Goal: Transaction & Acquisition: Purchase product/service

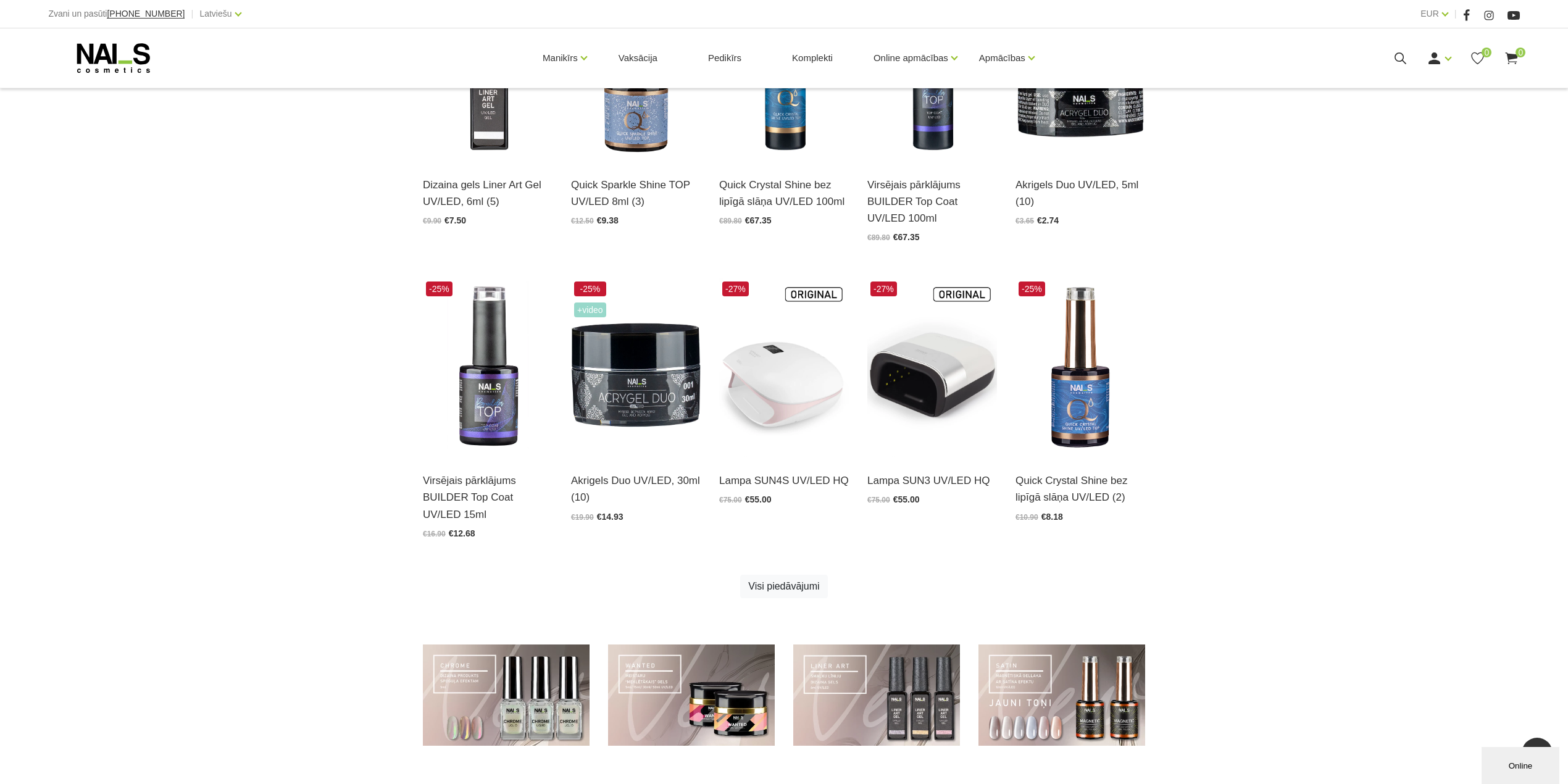
scroll to position [672, 0]
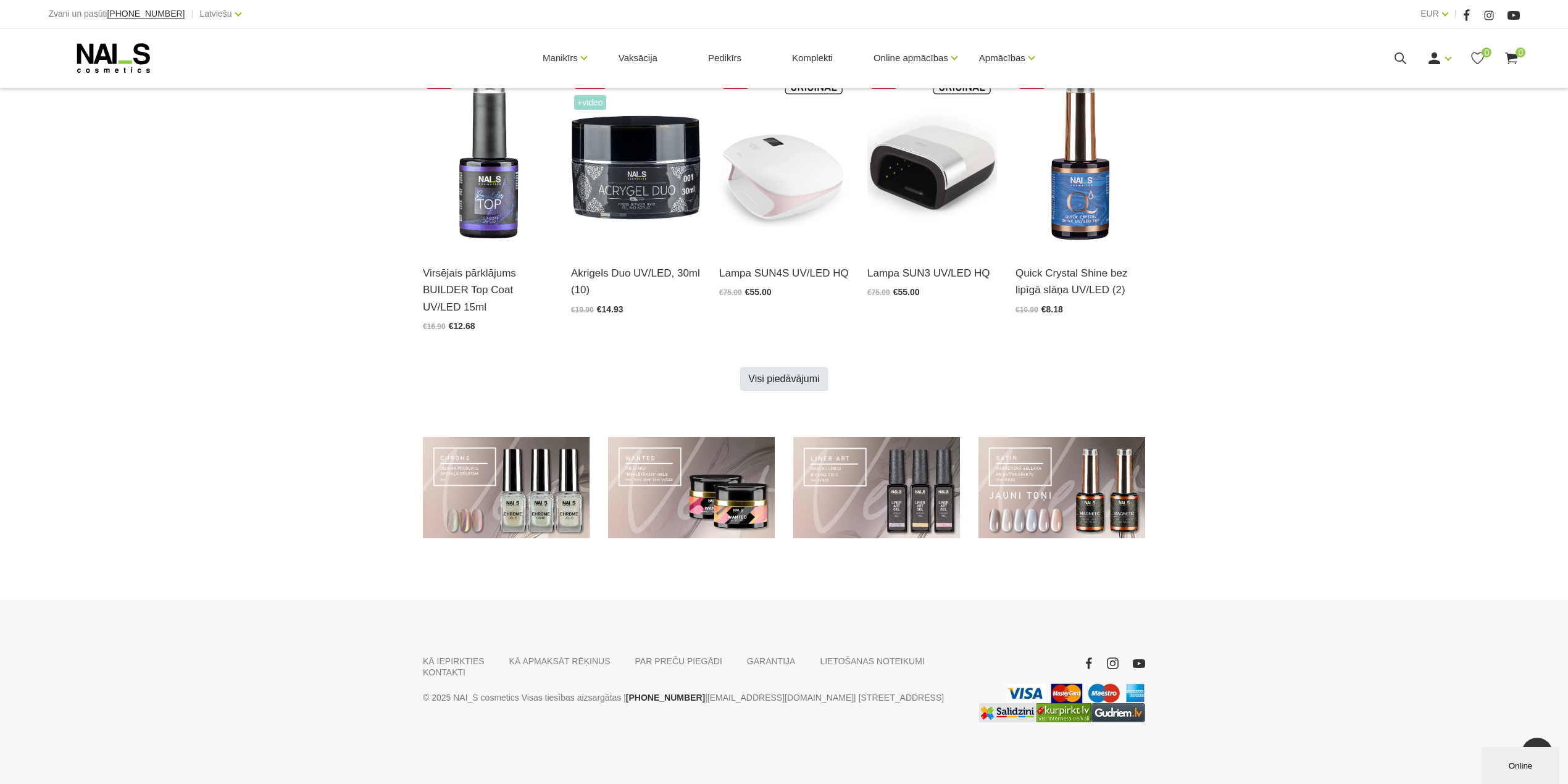
click at [786, 381] on link "Visi piedāvājumi" at bounding box center [784, 379] width 87 height 24
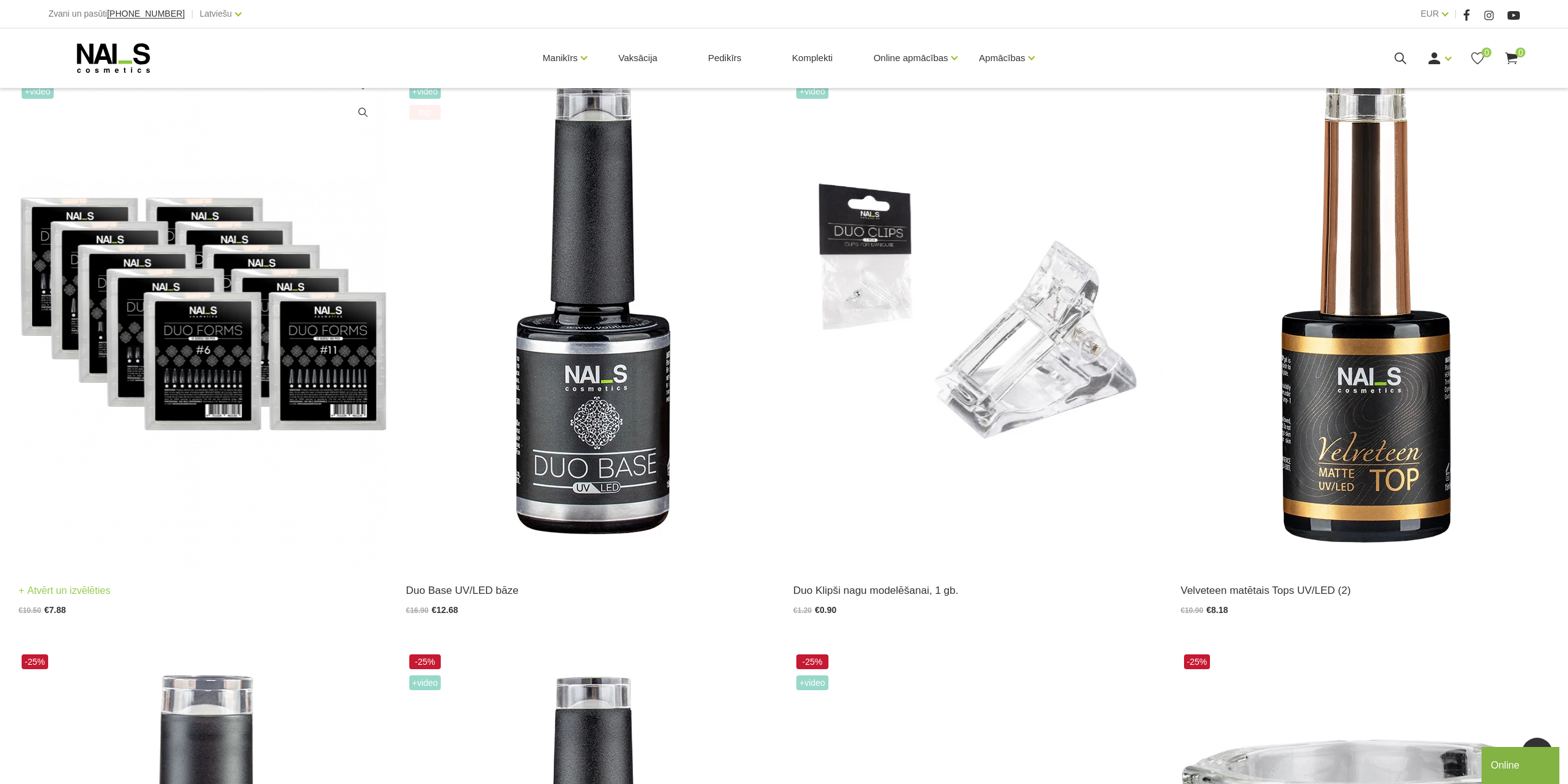
scroll to position [2057, 0]
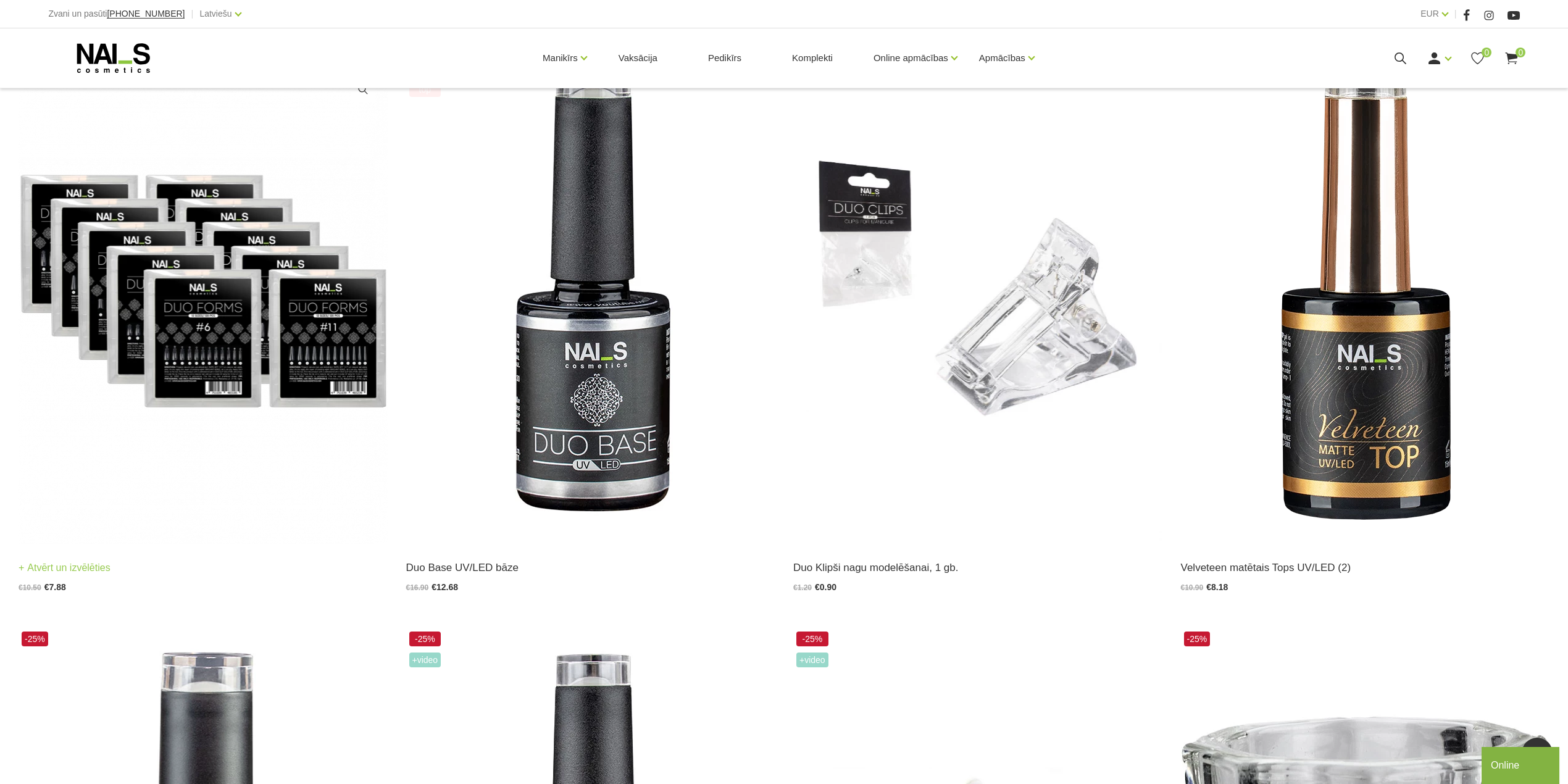
click at [193, 309] on img at bounding box center [203, 291] width 369 height 507
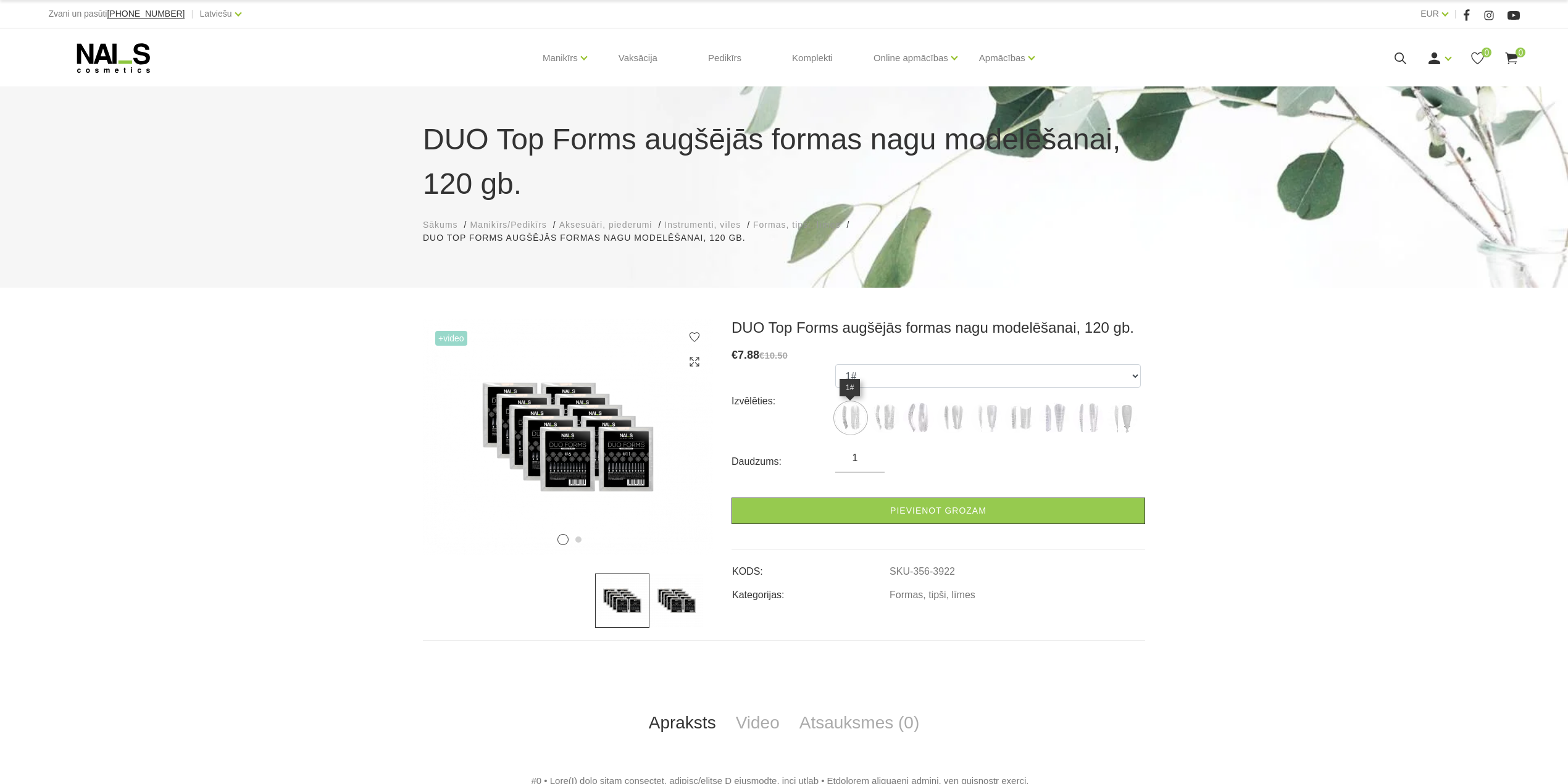
click at [846, 417] on img at bounding box center [851, 418] width 31 height 31
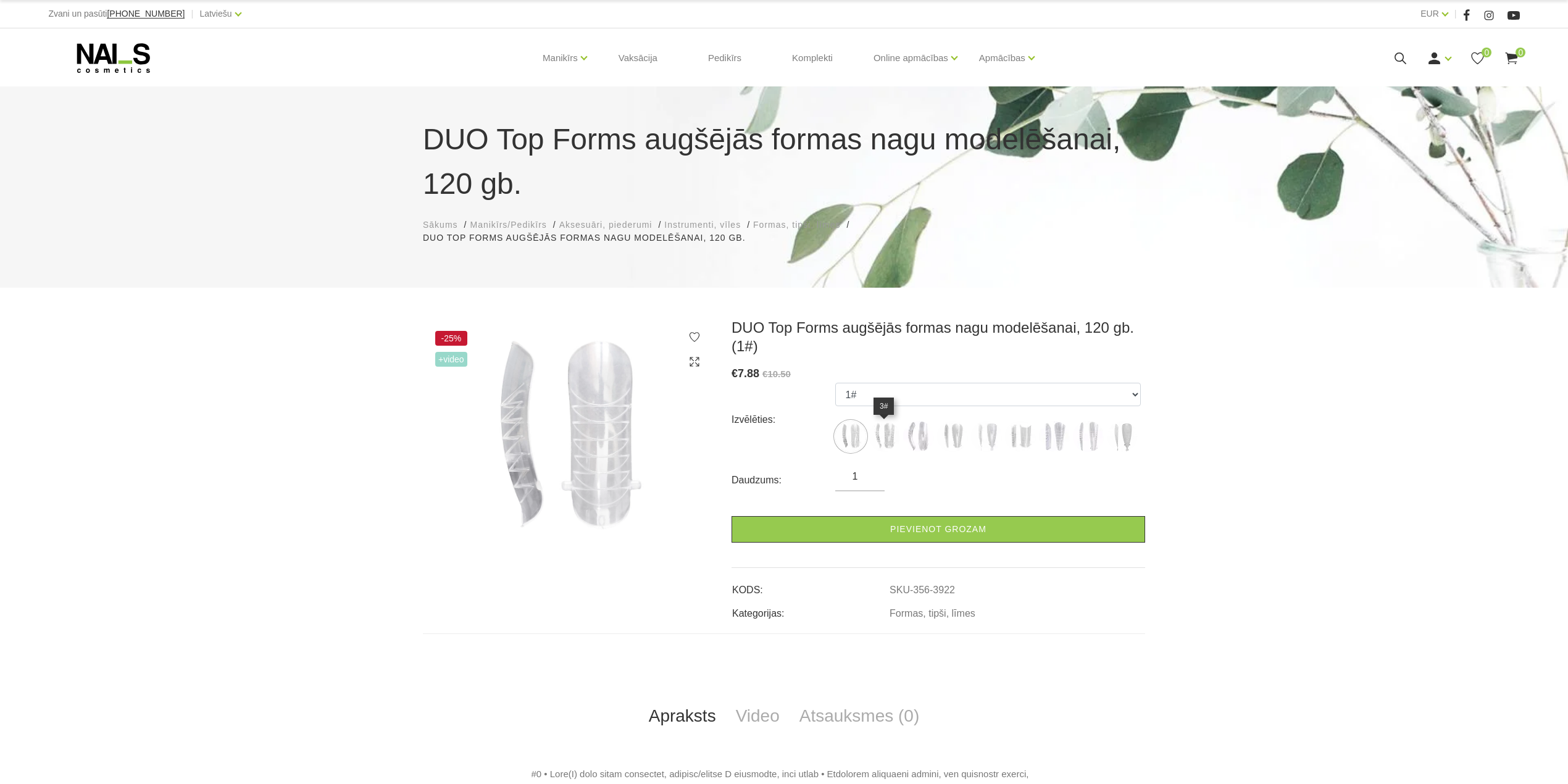
click at [885, 441] on img at bounding box center [885, 436] width 31 height 31
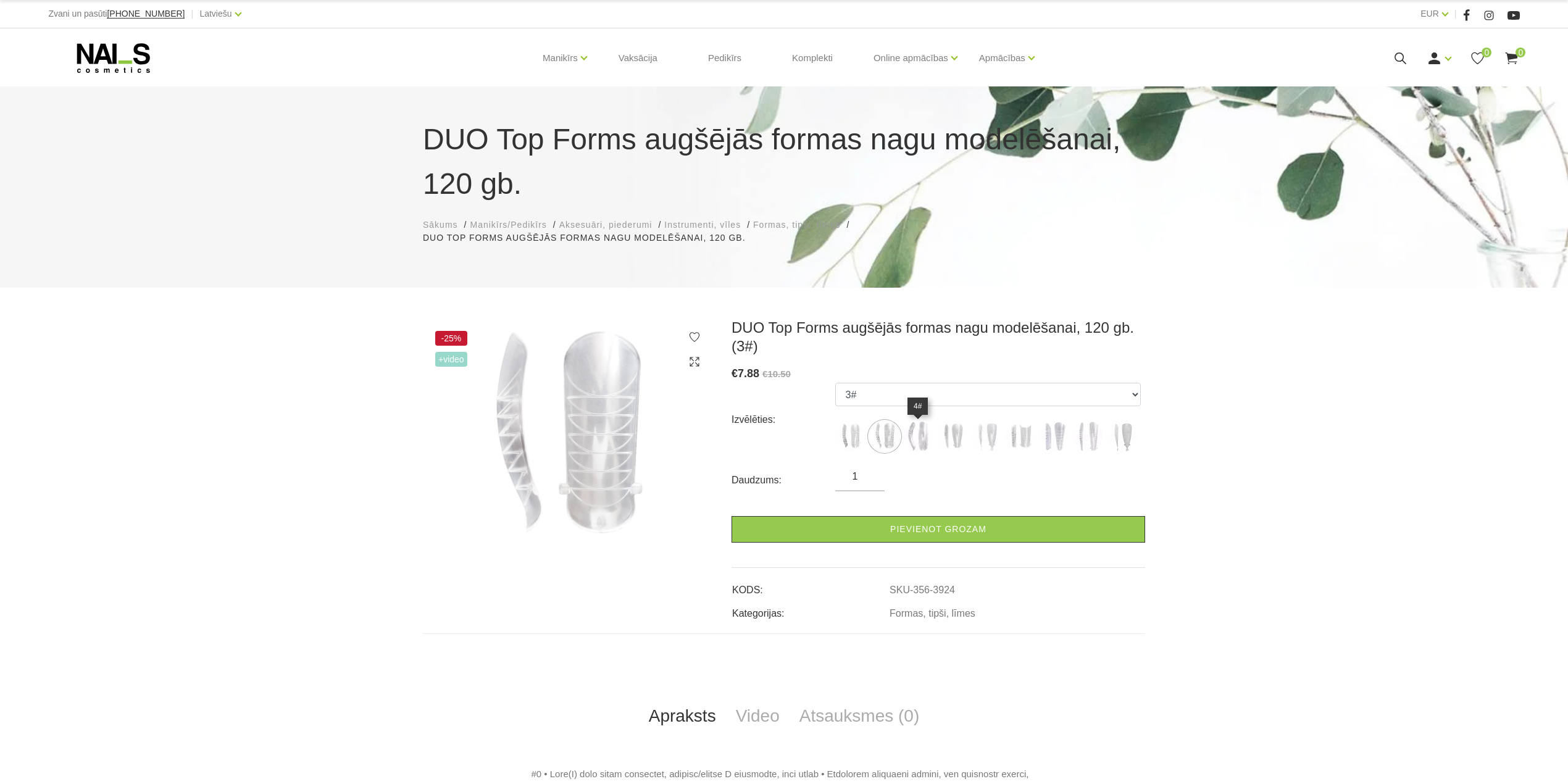
click at [922, 439] on img at bounding box center [919, 436] width 31 height 31
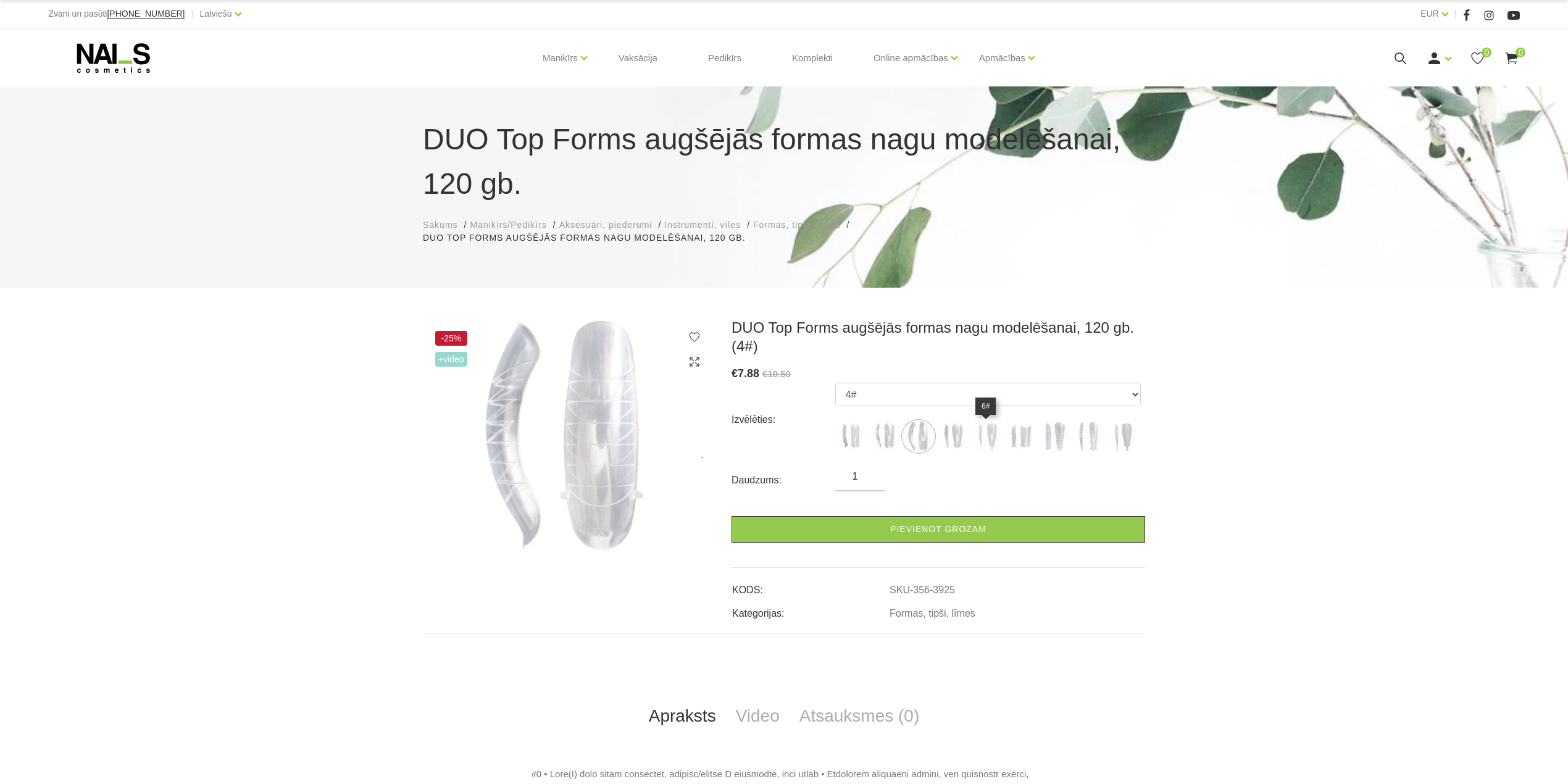
click at [971, 440] on img at bounding box center [987, 436] width 31 height 31
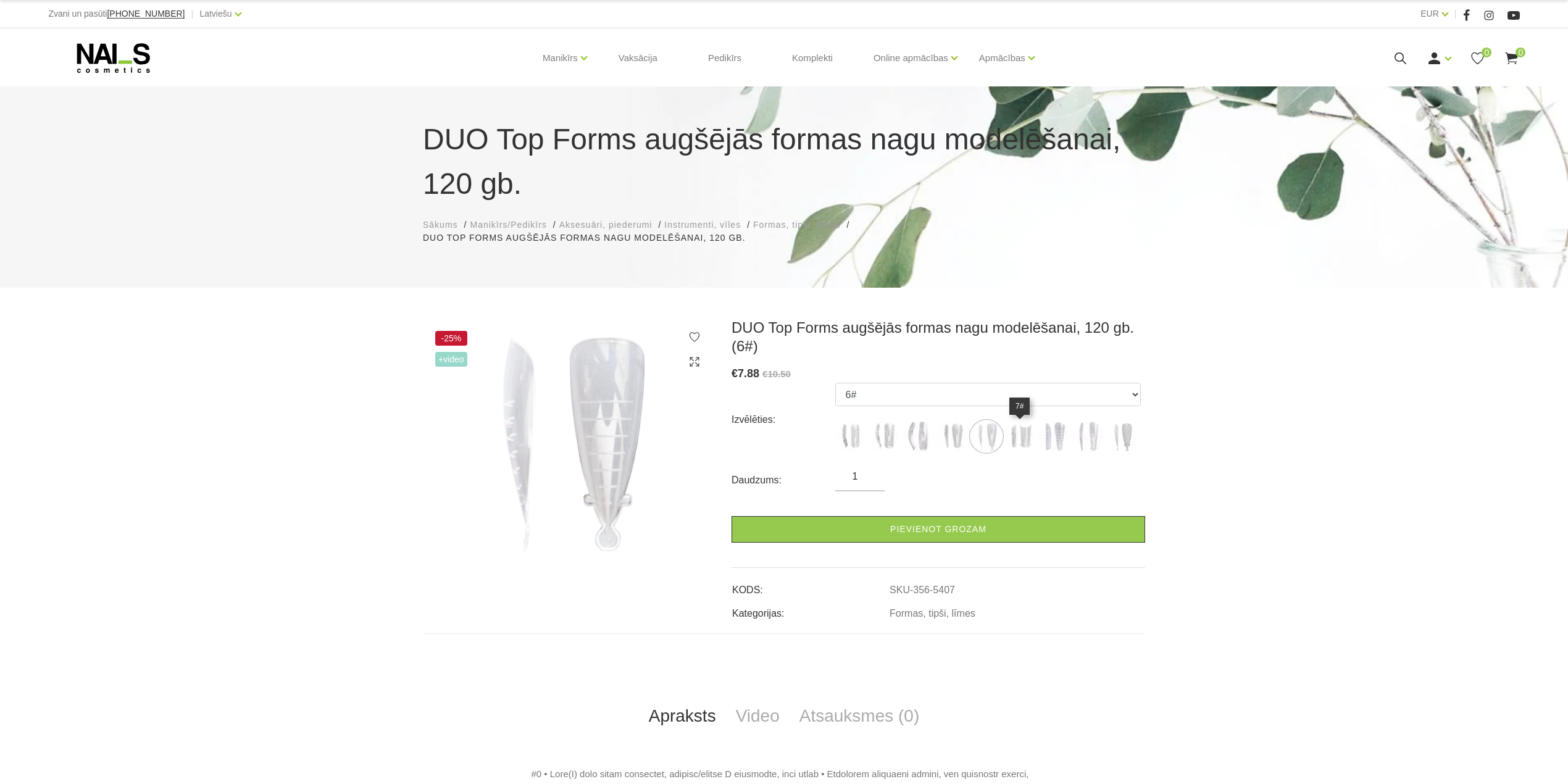
click at [1012, 443] on img at bounding box center [1021, 436] width 31 height 31
click at [1039, 444] on label at bounding box center [1055, 436] width 31 height 31
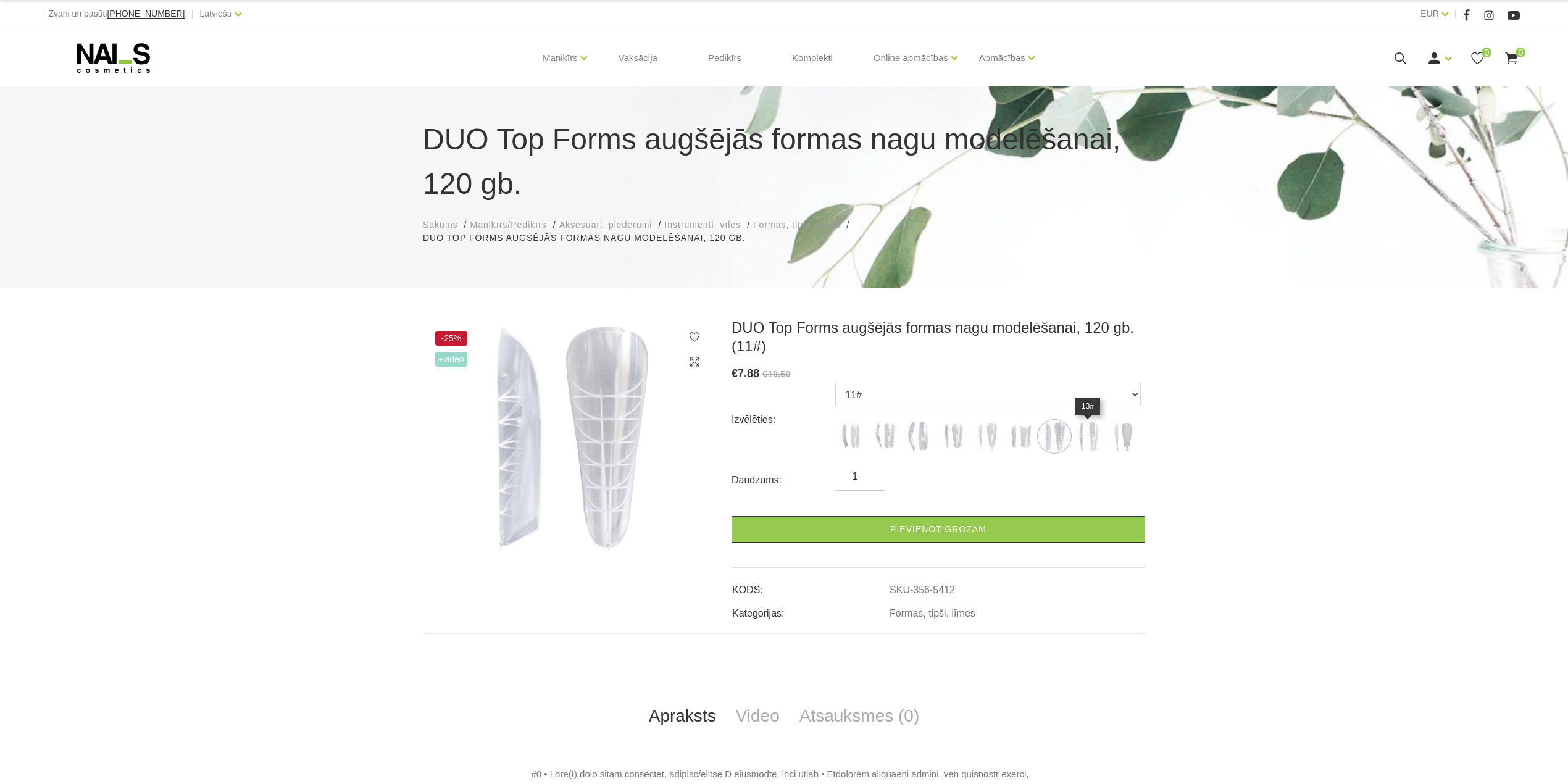
click at [1087, 445] on img at bounding box center [1088, 436] width 31 height 31
select select "5414"
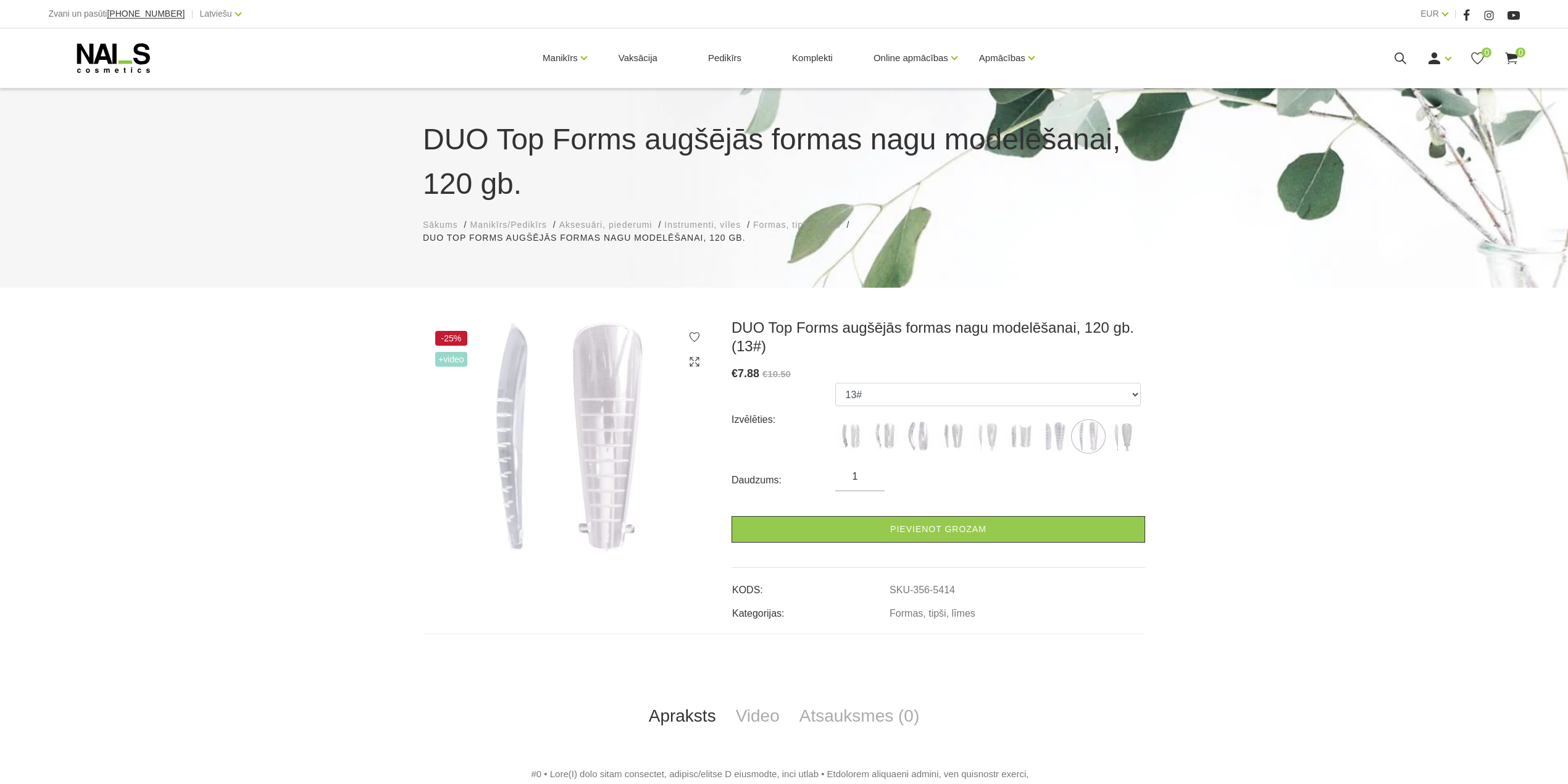
scroll to position [494, 0]
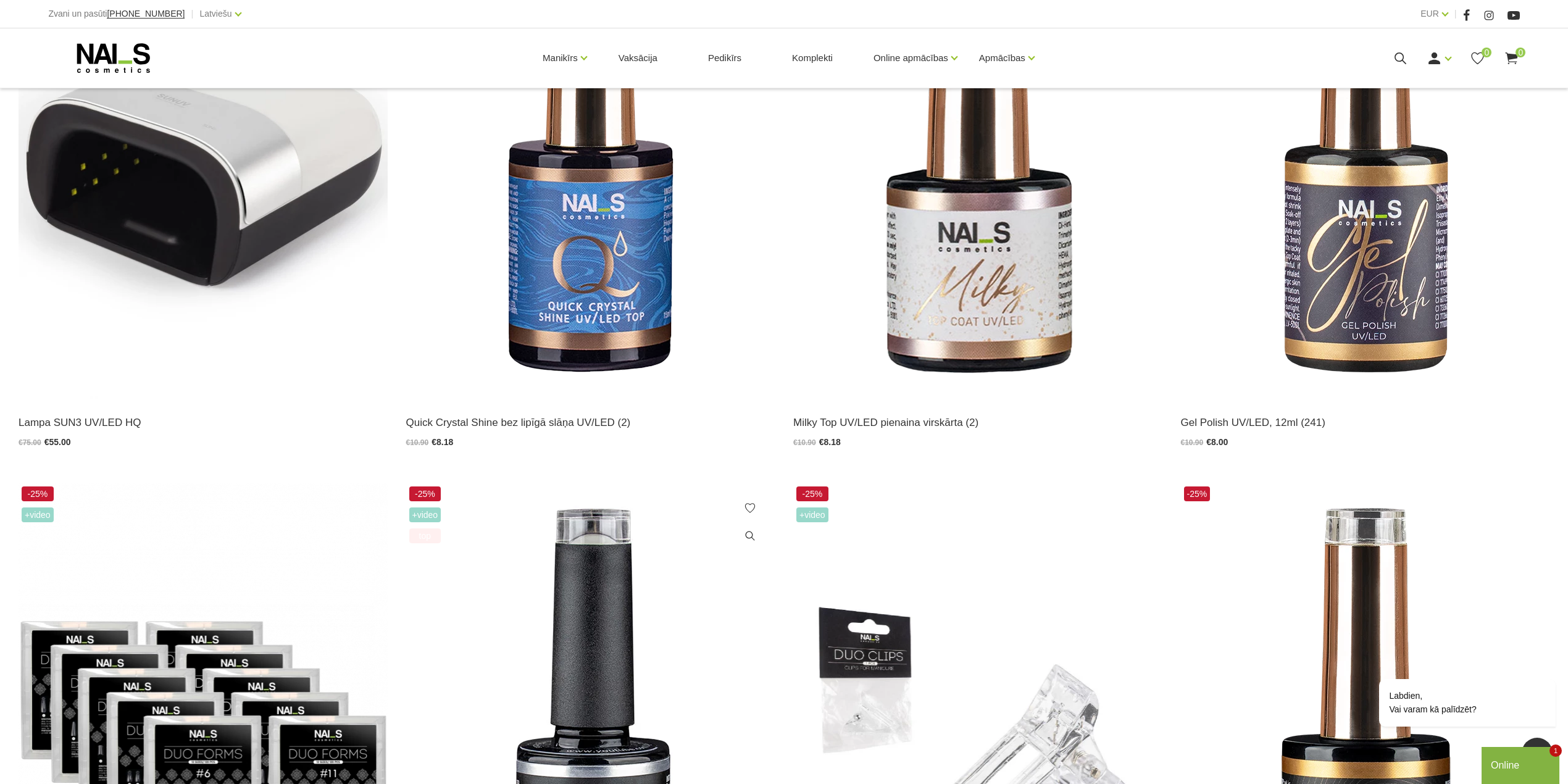
scroll to position [1811, 0]
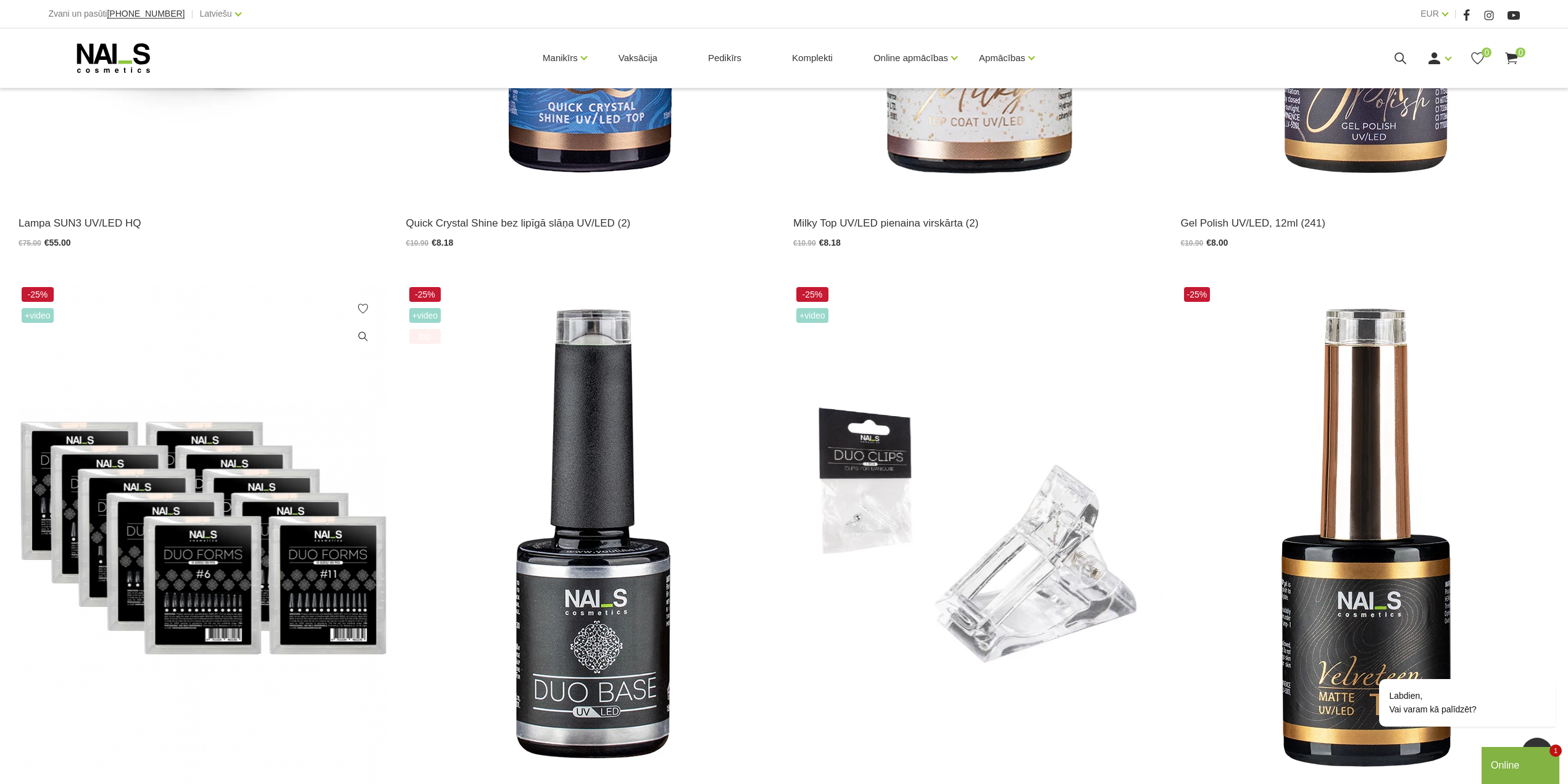
click at [232, 561] on img at bounding box center [203, 538] width 369 height 507
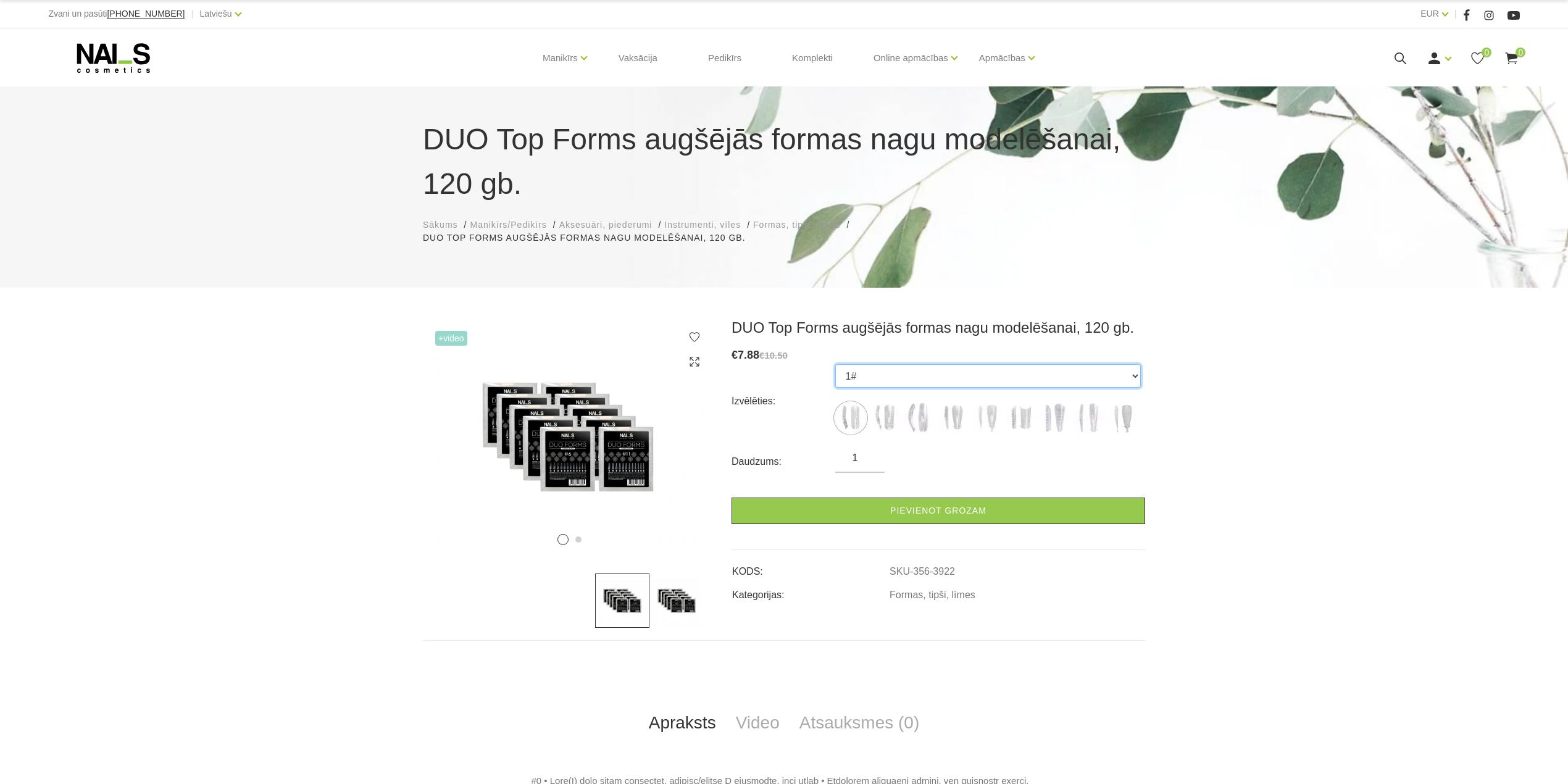
click at [1114, 376] on select "1# 3# 4# 5# 6# 7# 11# 13# 6# /02 Snake" at bounding box center [988, 376] width 305 height 24
select select "3924"
click at [836, 364] on select "1# 3# 4# 5# 6# 7# 11# 13# 6# /02 Snake" at bounding box center [988, 376] width 305 height 24
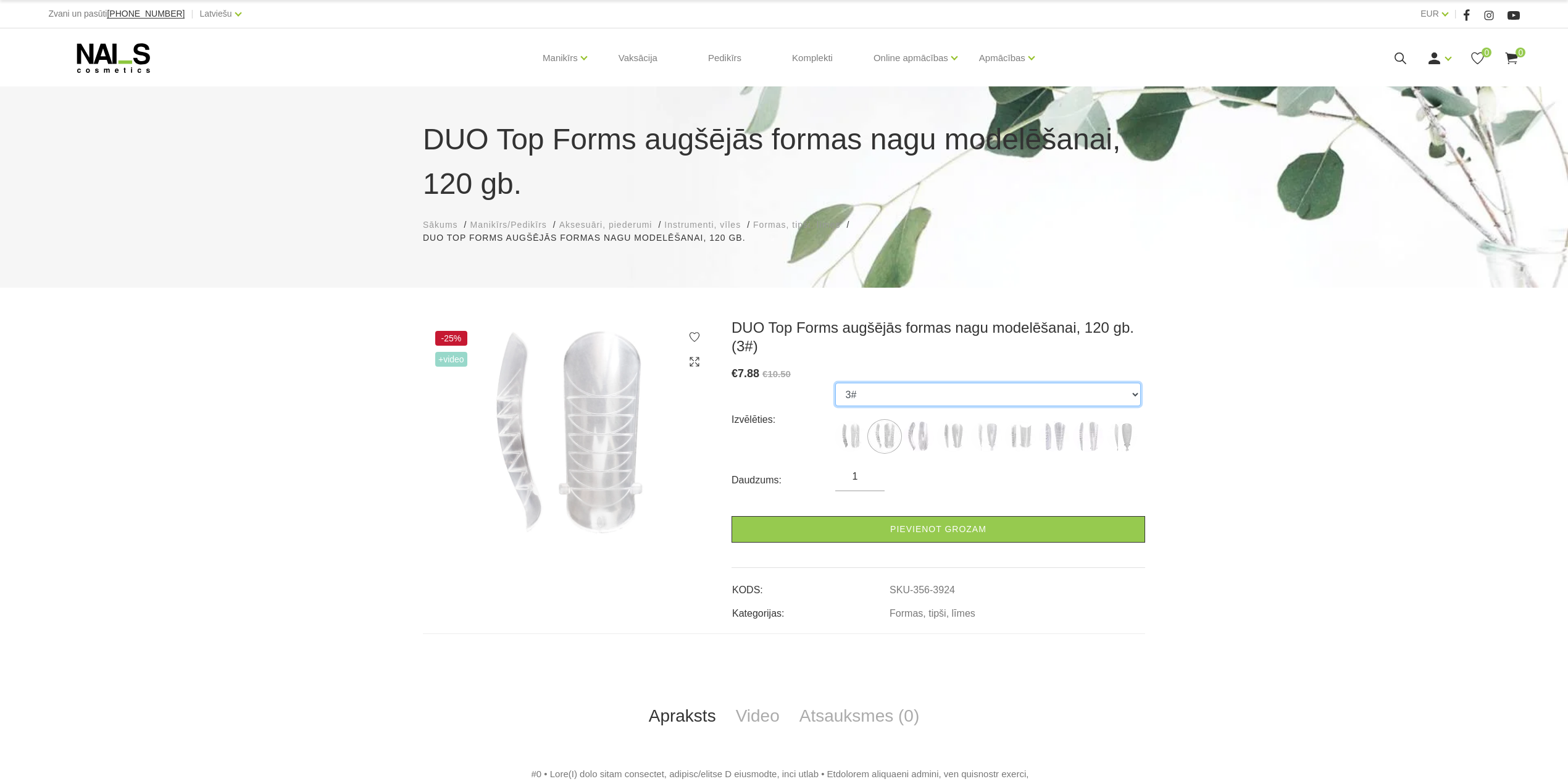
click at [850, 394] on select "1# 3# 4# 5# 6# 7# 11# 13# 6# /02 Snake" at bounding box center [988, 394] width 305 height 24
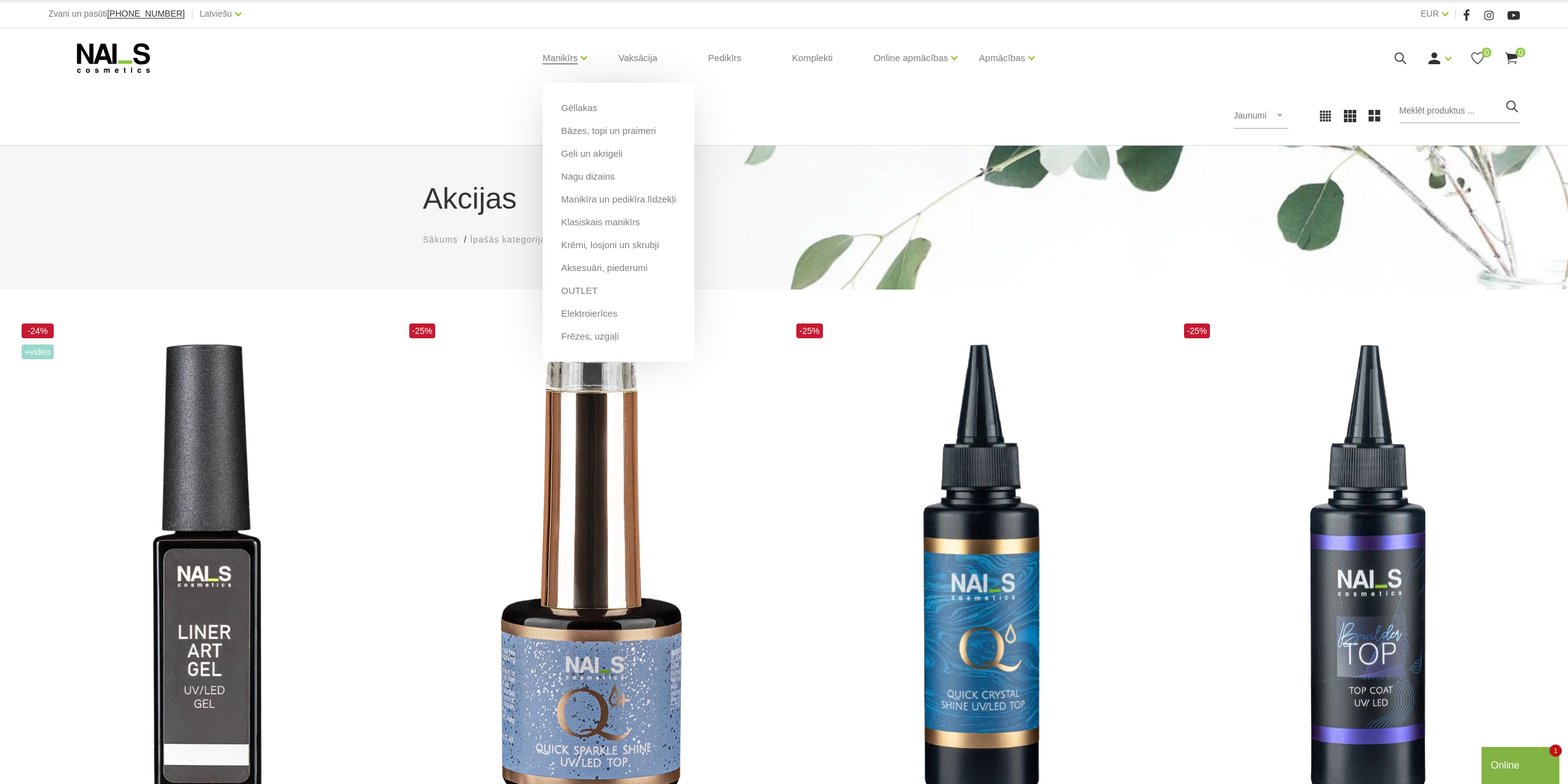
click at [585, 298] on li "OUTLET" at bounding box center [619, 295] width 115 height 23
click at [583, 290] on link "OUTLET" at bounding box center [579, 291] width 37 height 14
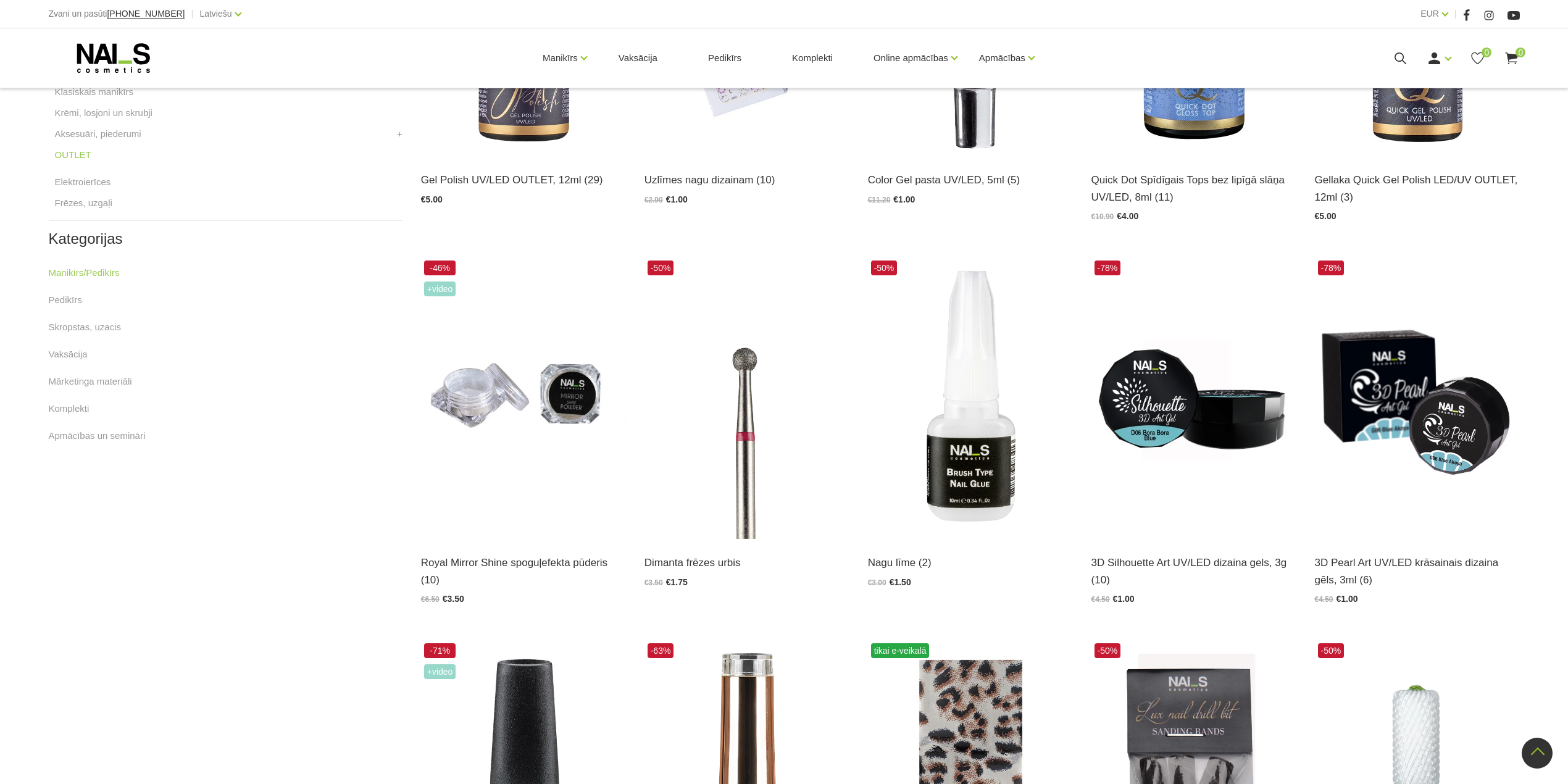
scroll to position [494, 0]
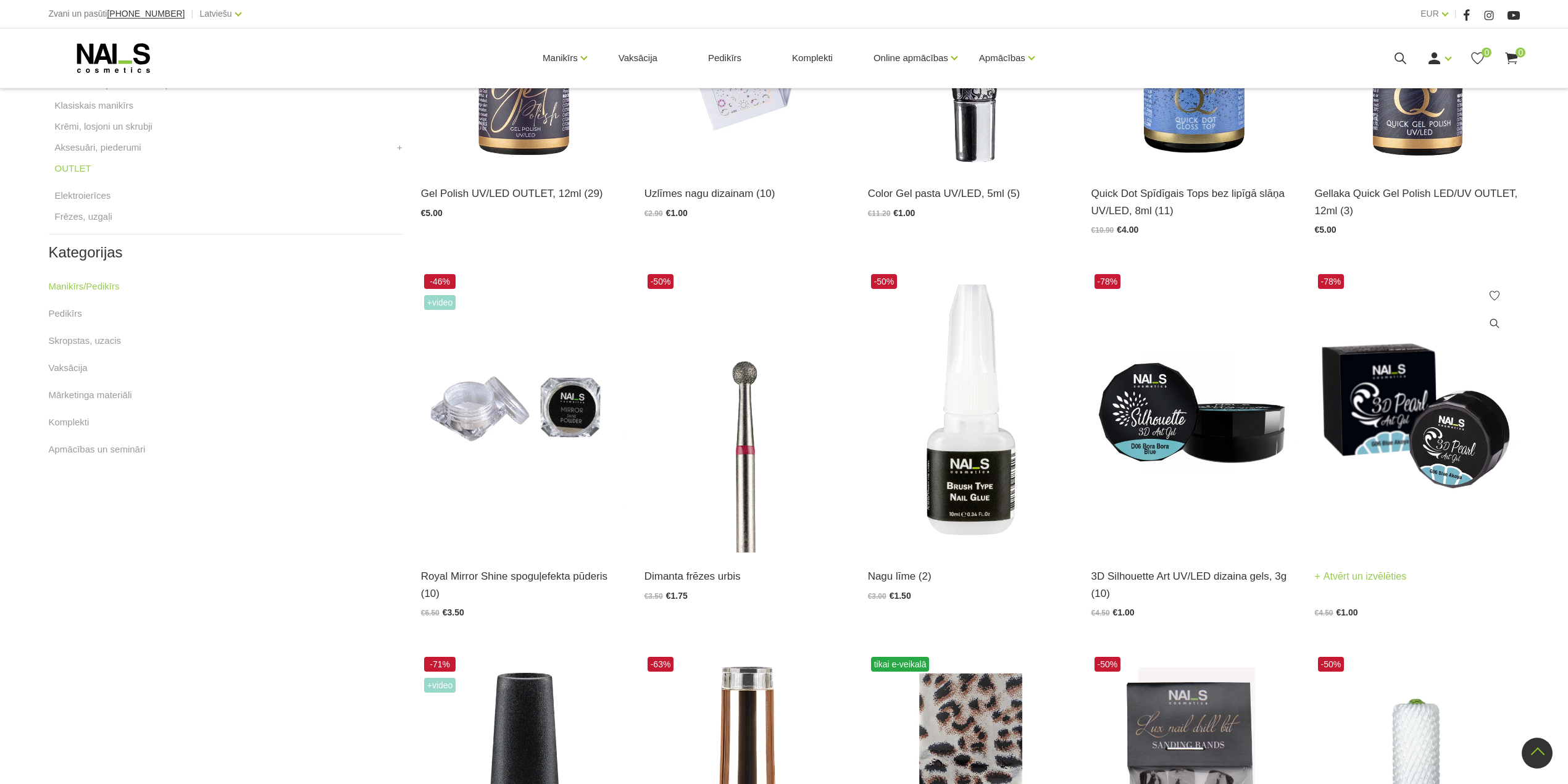
click at [1362, 412] on img at bounding box center [1417, 412] width 205 height 282
click at [1168, 421] on img at bounding box center [1194, 412] width 205 height 282
click at [1199, 418] on img at bounding box center [1194, 412] width 205 height 282
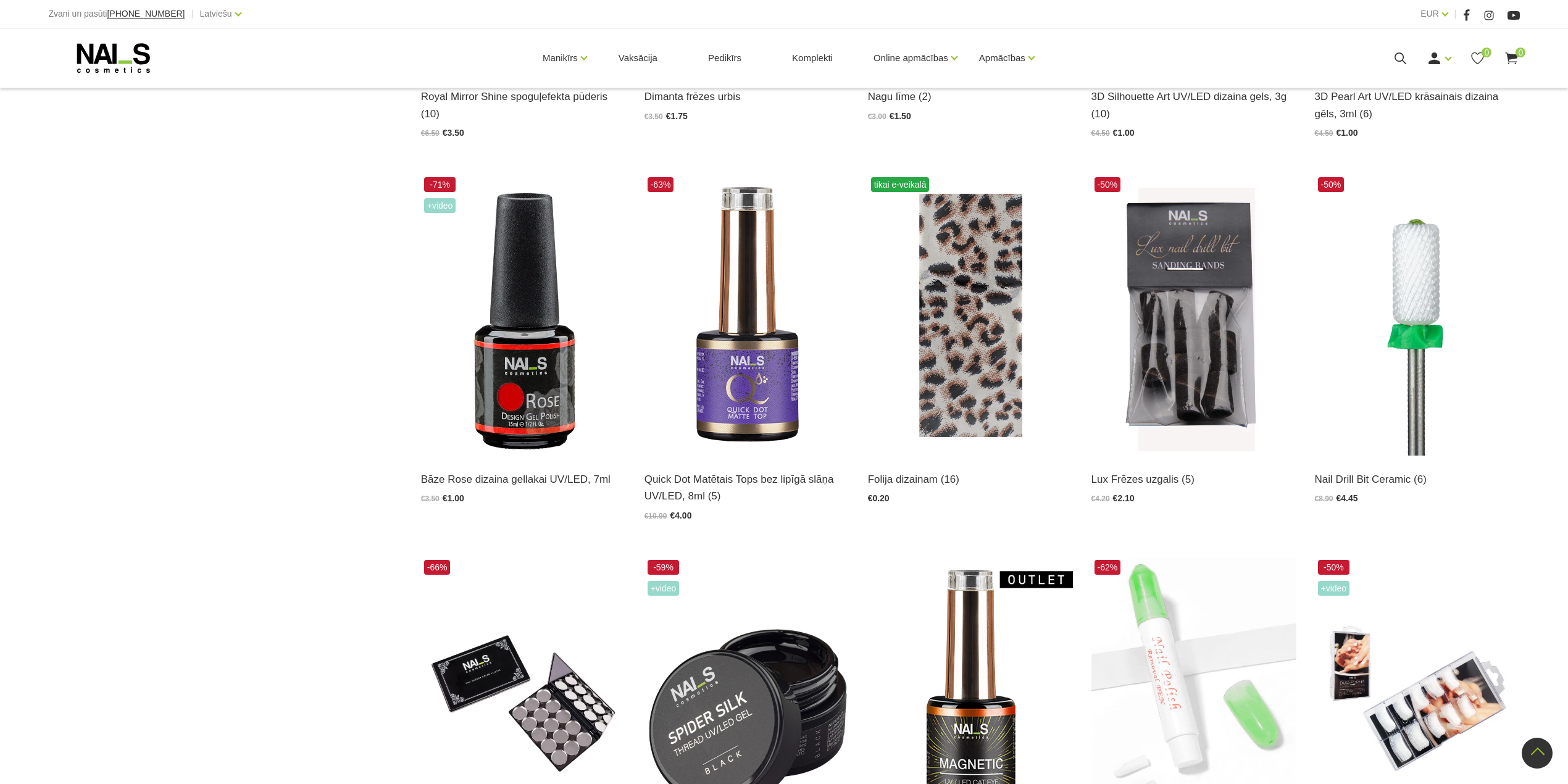
scroll to position [988, 0]
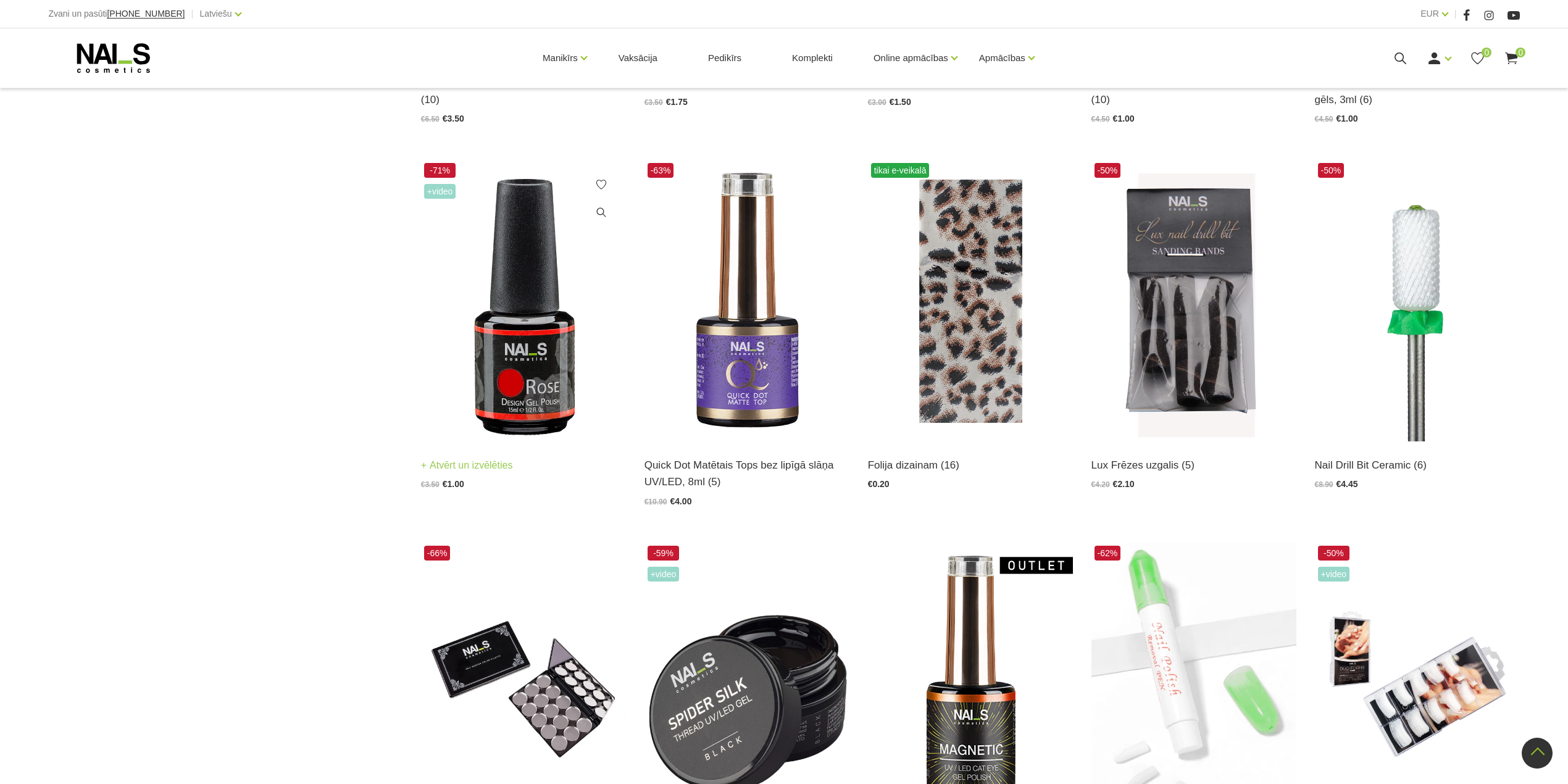
click at [526, 237] on img at bounding box center [523, 300] width 205 height 282
click at [1404, 350] on img at bounding box center [1417, 300] width 205 height 282
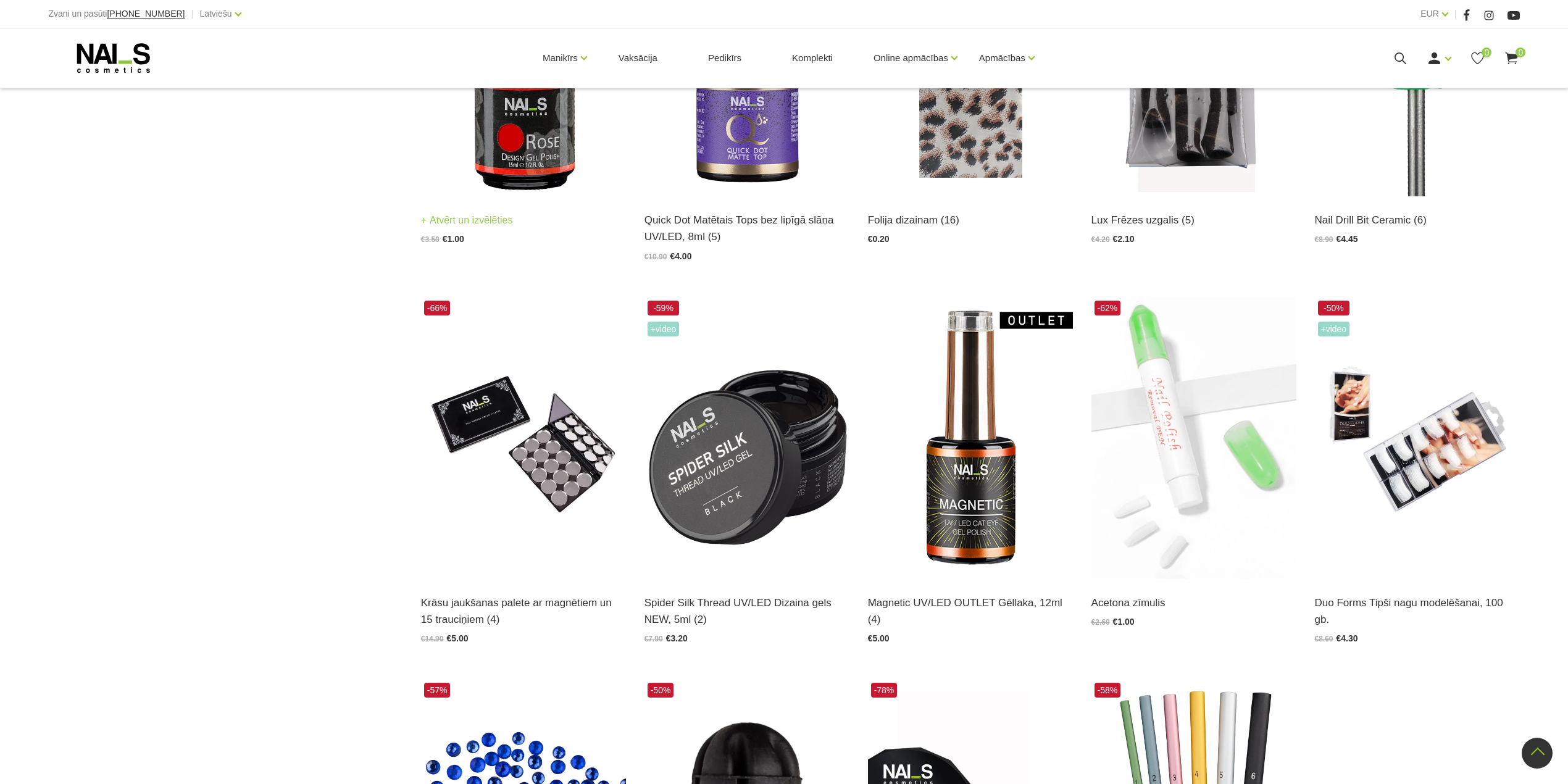
scroll to position [1235, 0]
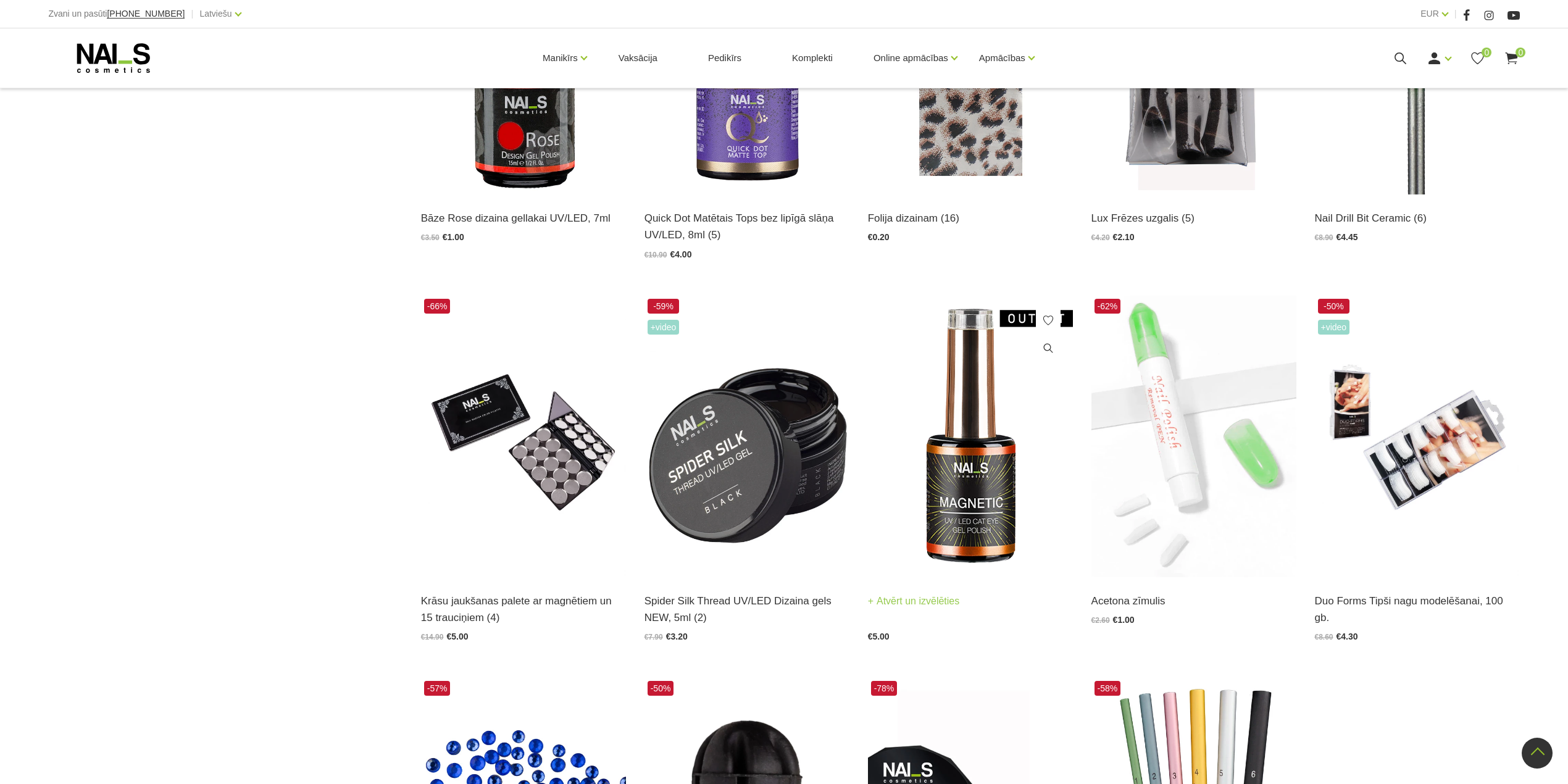
click at [968, 439] on img at bounding box center [971, 436] width 205 height 282
click at [1160, 439] on img at bounding box center [1194, 436] width 205 height 282
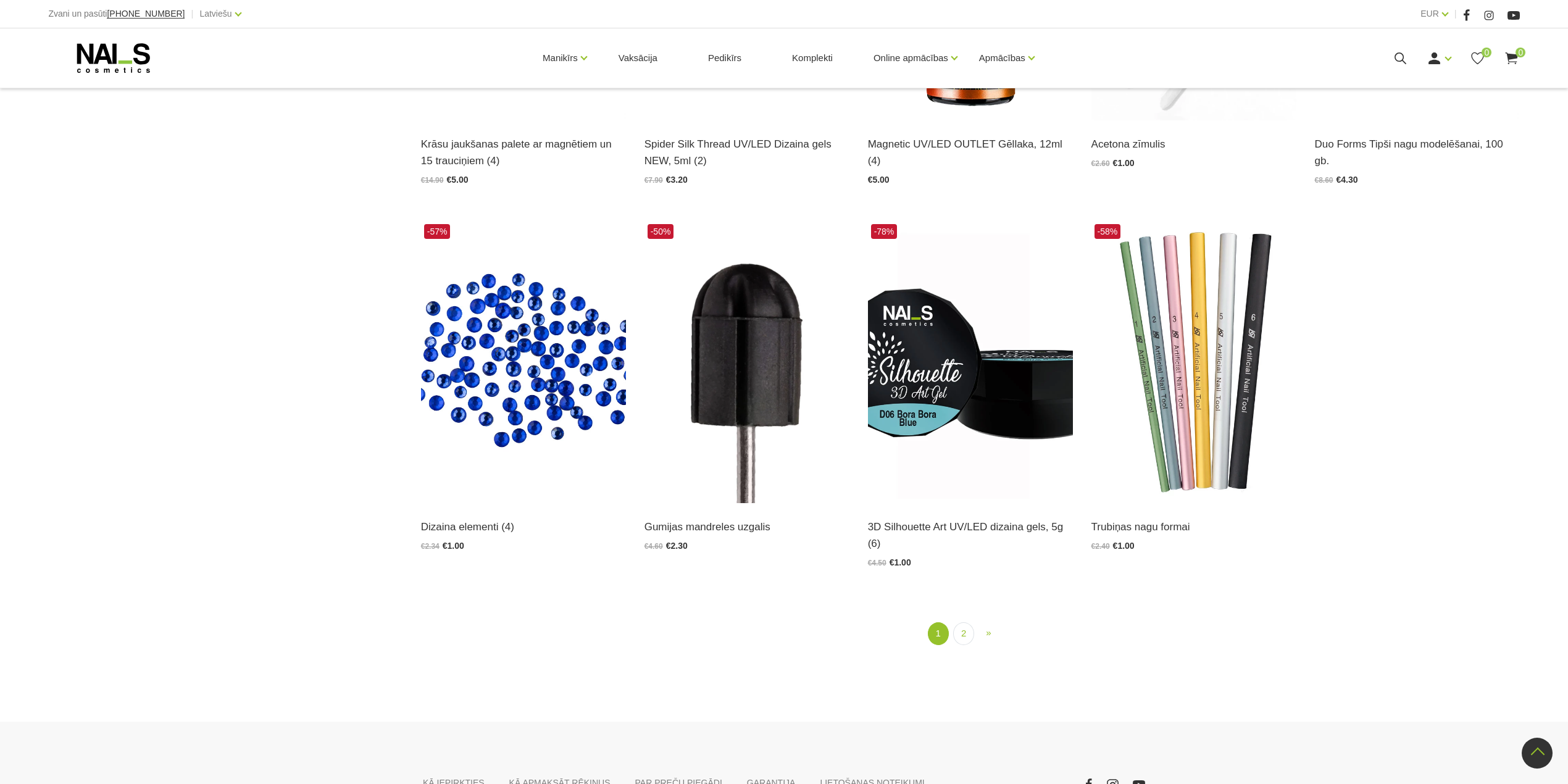
scroll to position [1728, 0]
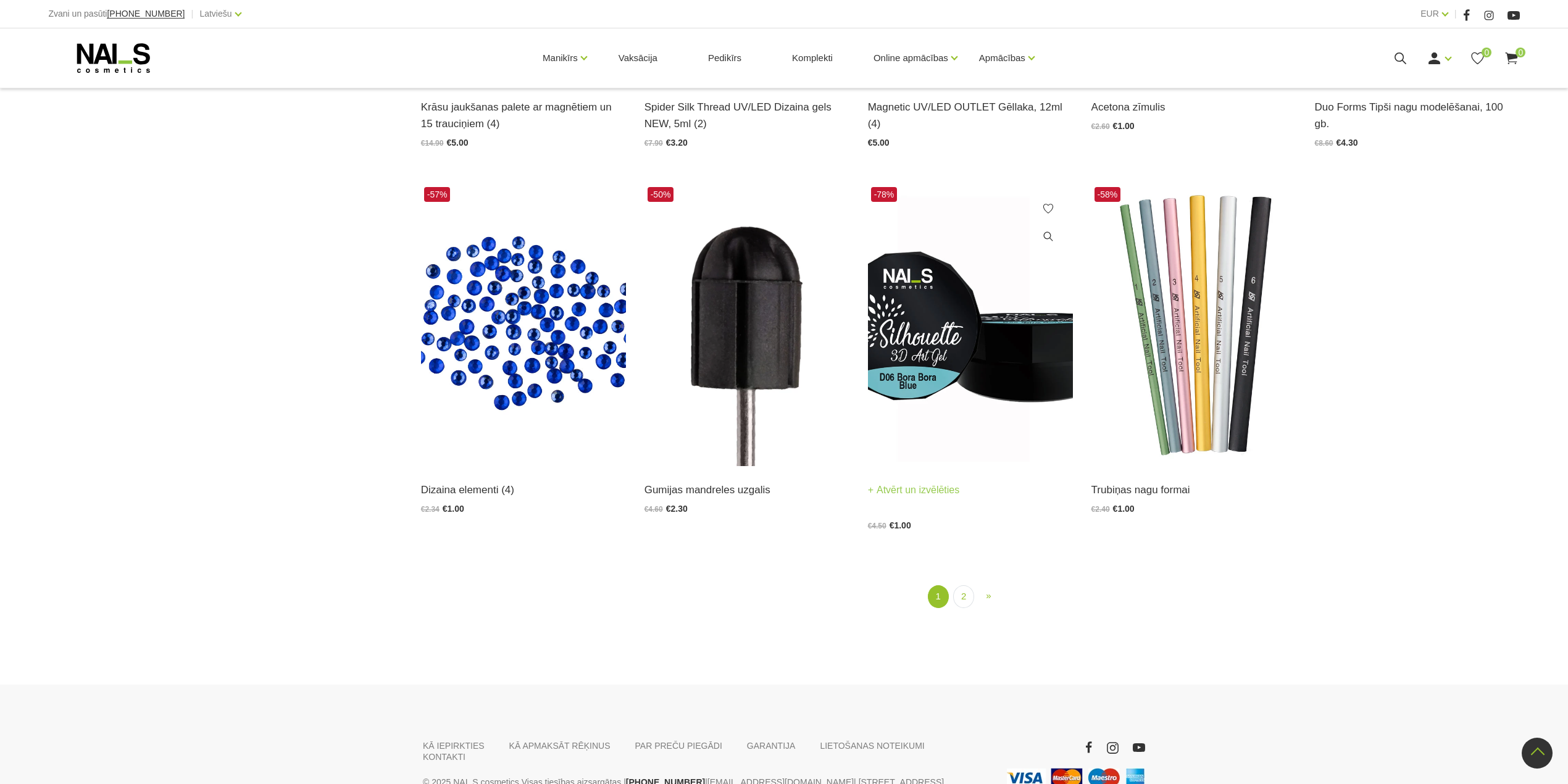
click at [952, 340] on img at bounding box center [971, 325] width 205 height 282
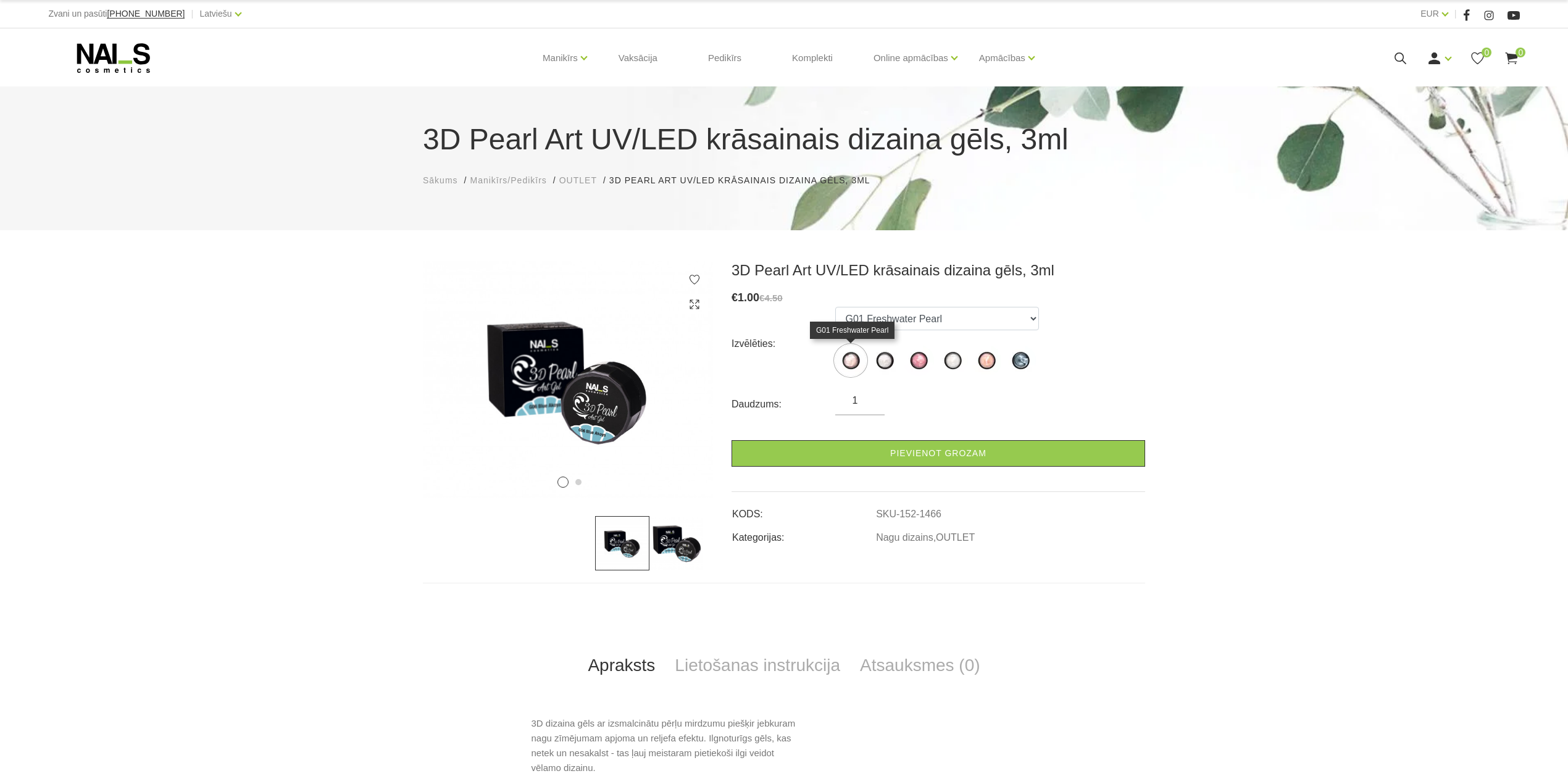
click at [846, 361] on img at bounding box center [851, 361] width 31 height 31
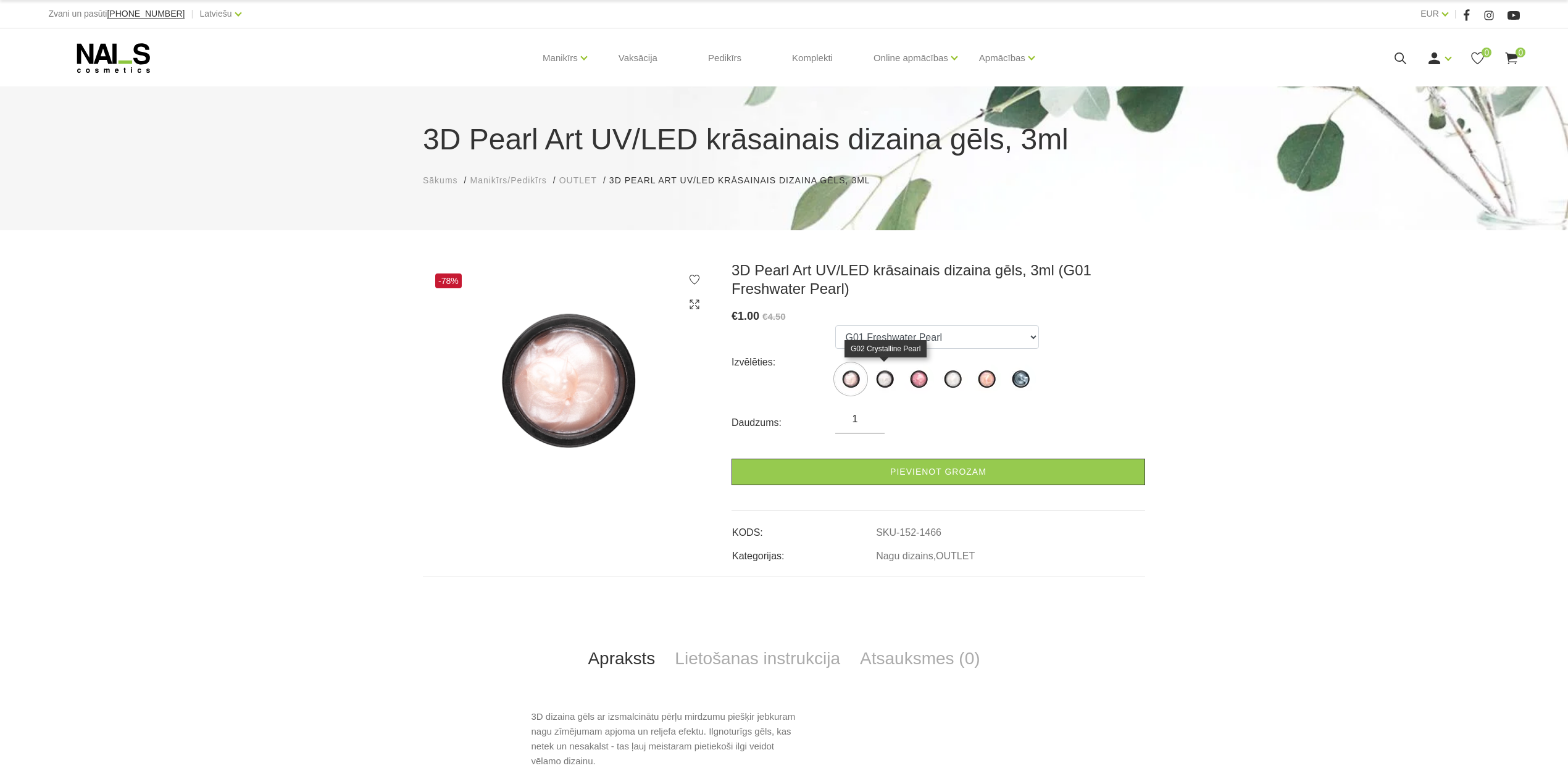
click at [881, 381] on img at bounding box center [885, 379] width 31 height 31
click at [919, 381] on img at bounding box center [919, 379] width 31 height 31
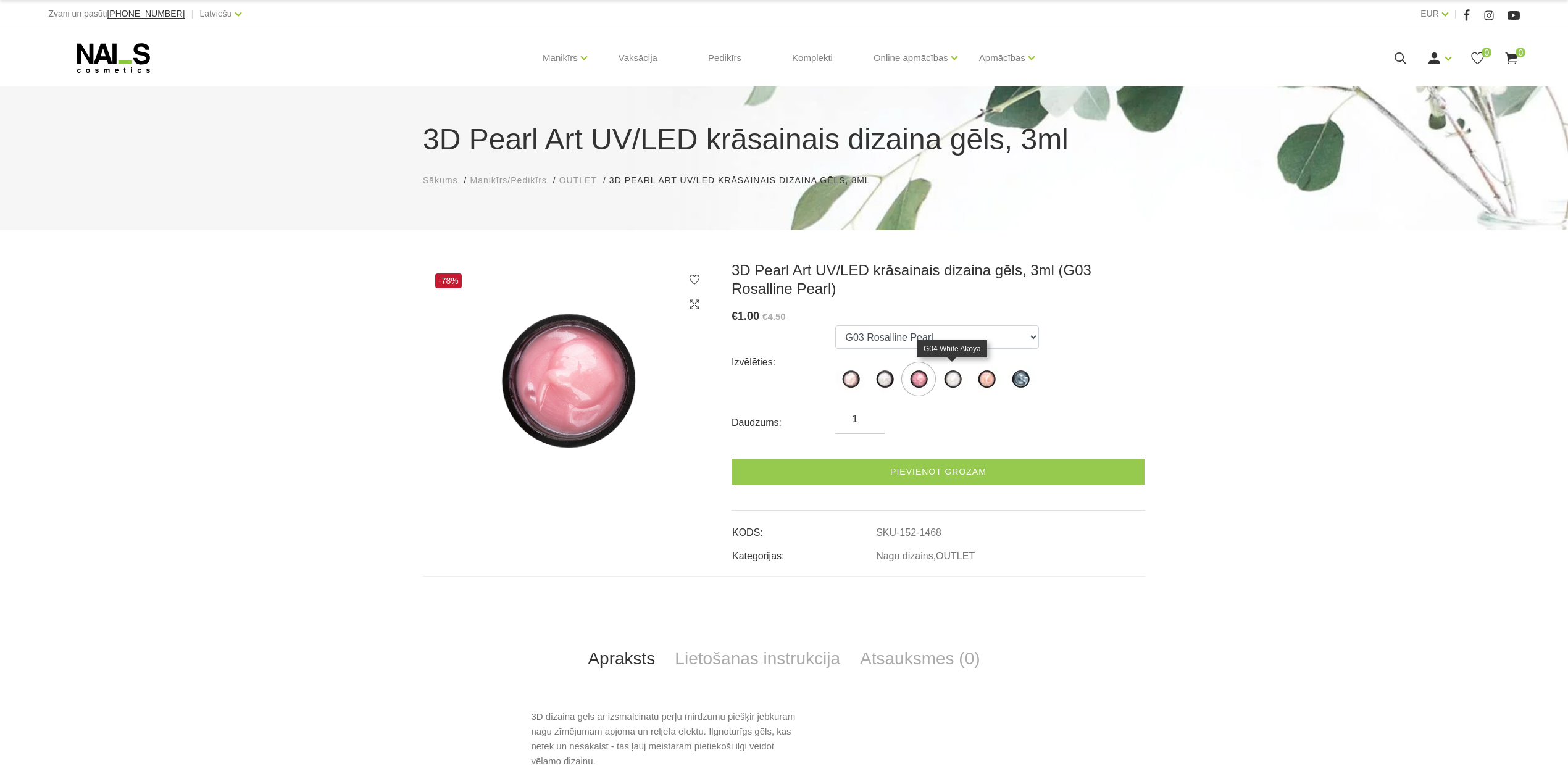
click at [949, 379] on img at bounding box center [953, 379] width 31 height 31
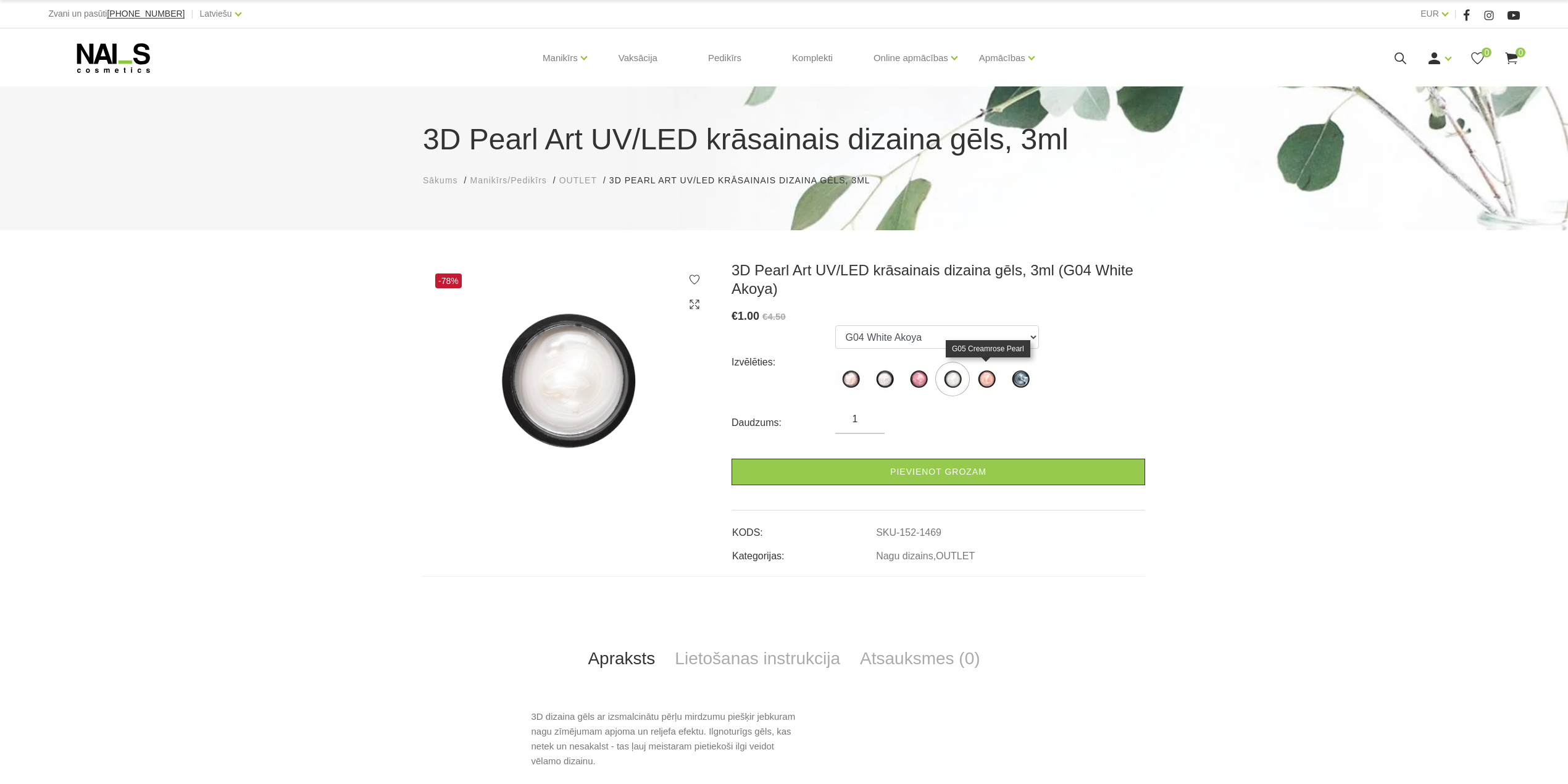
click at [992, 378] on img at bounding box center [987, 379] width 31 height 31
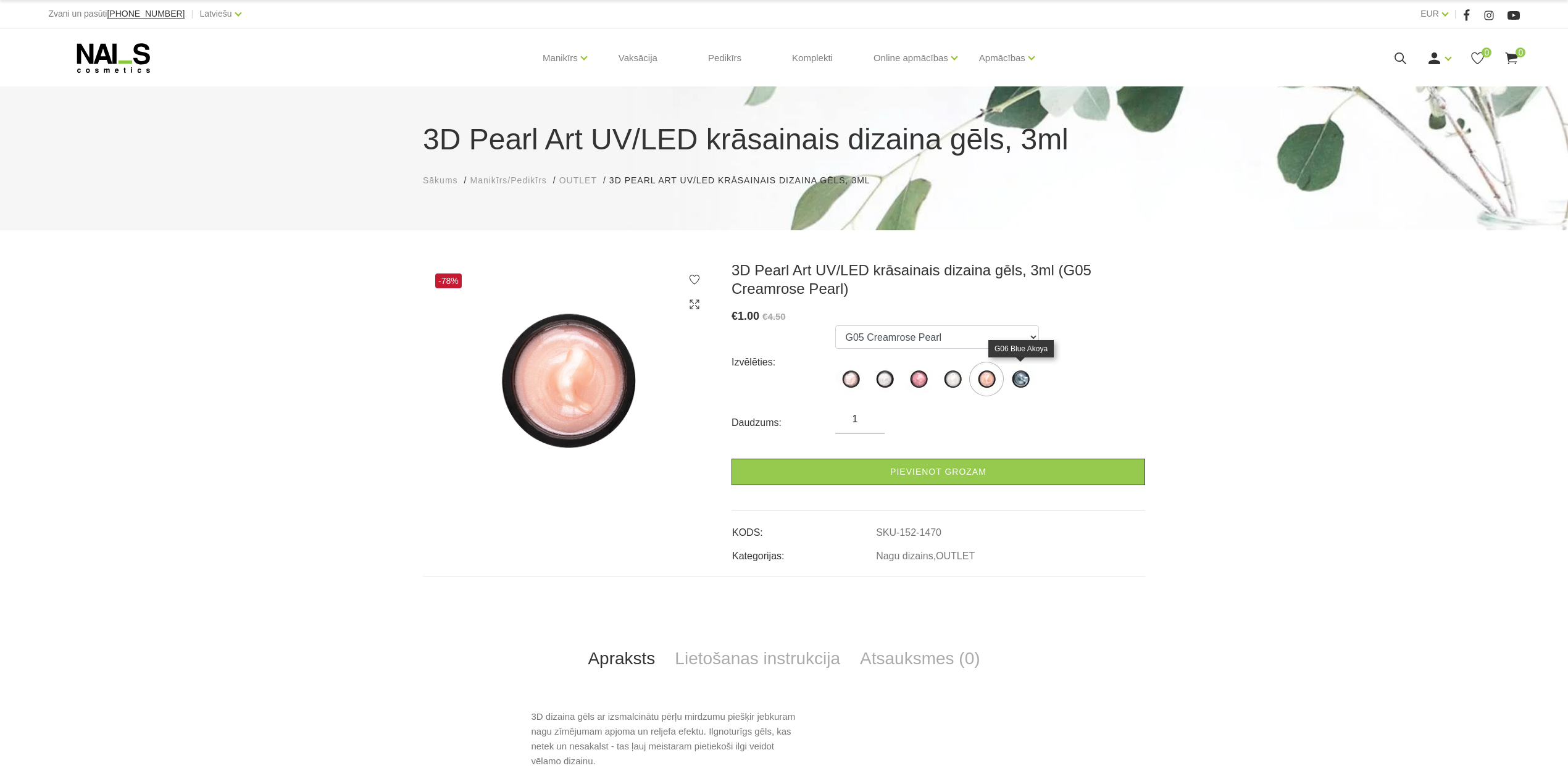
click at [1019, 381] on img at bounding box center [1021, 379] width 31 height 31
select select "1471"
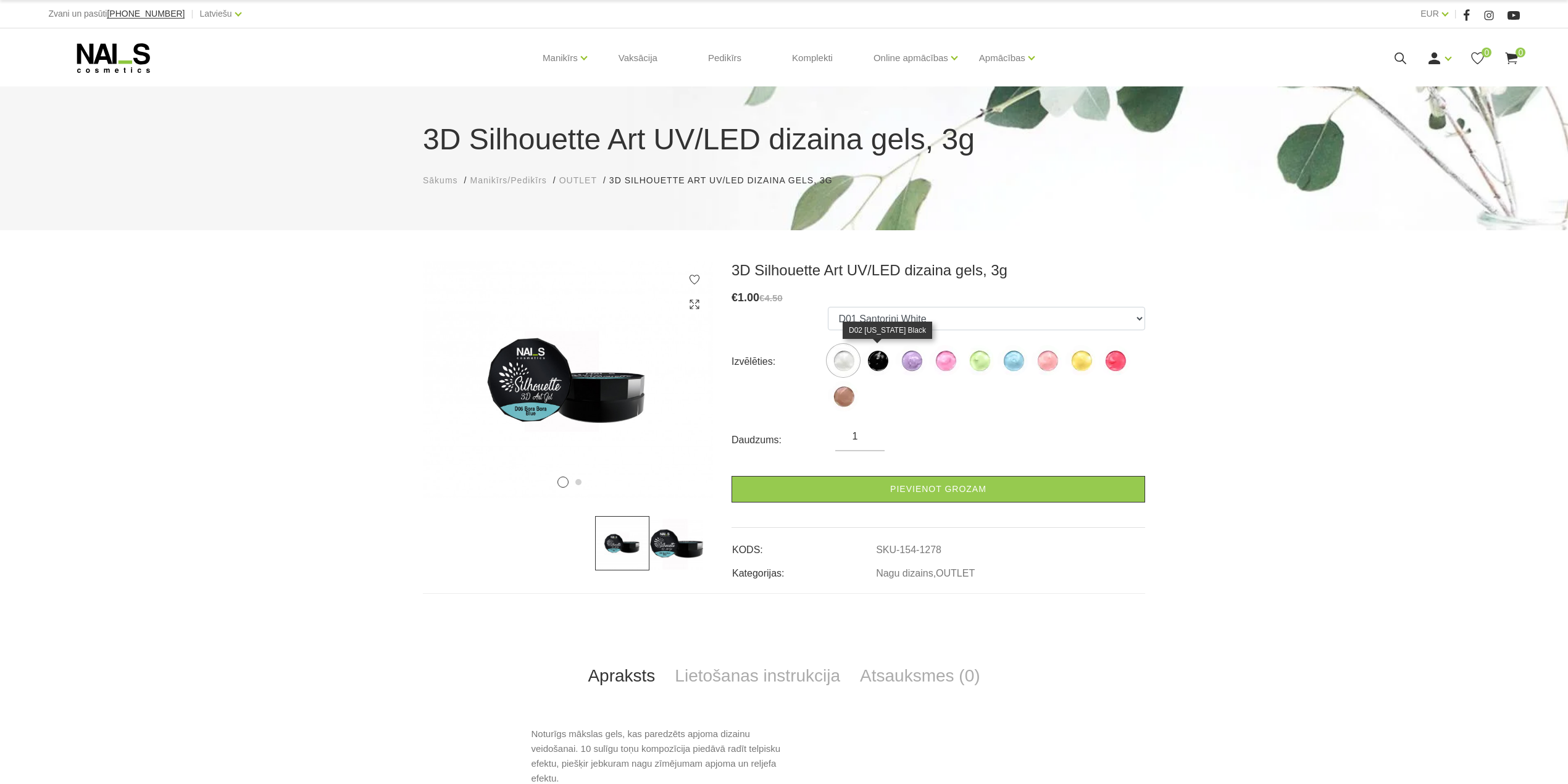
click at [882, 362] on img at bounding box center [877, 361] width 31 height 31
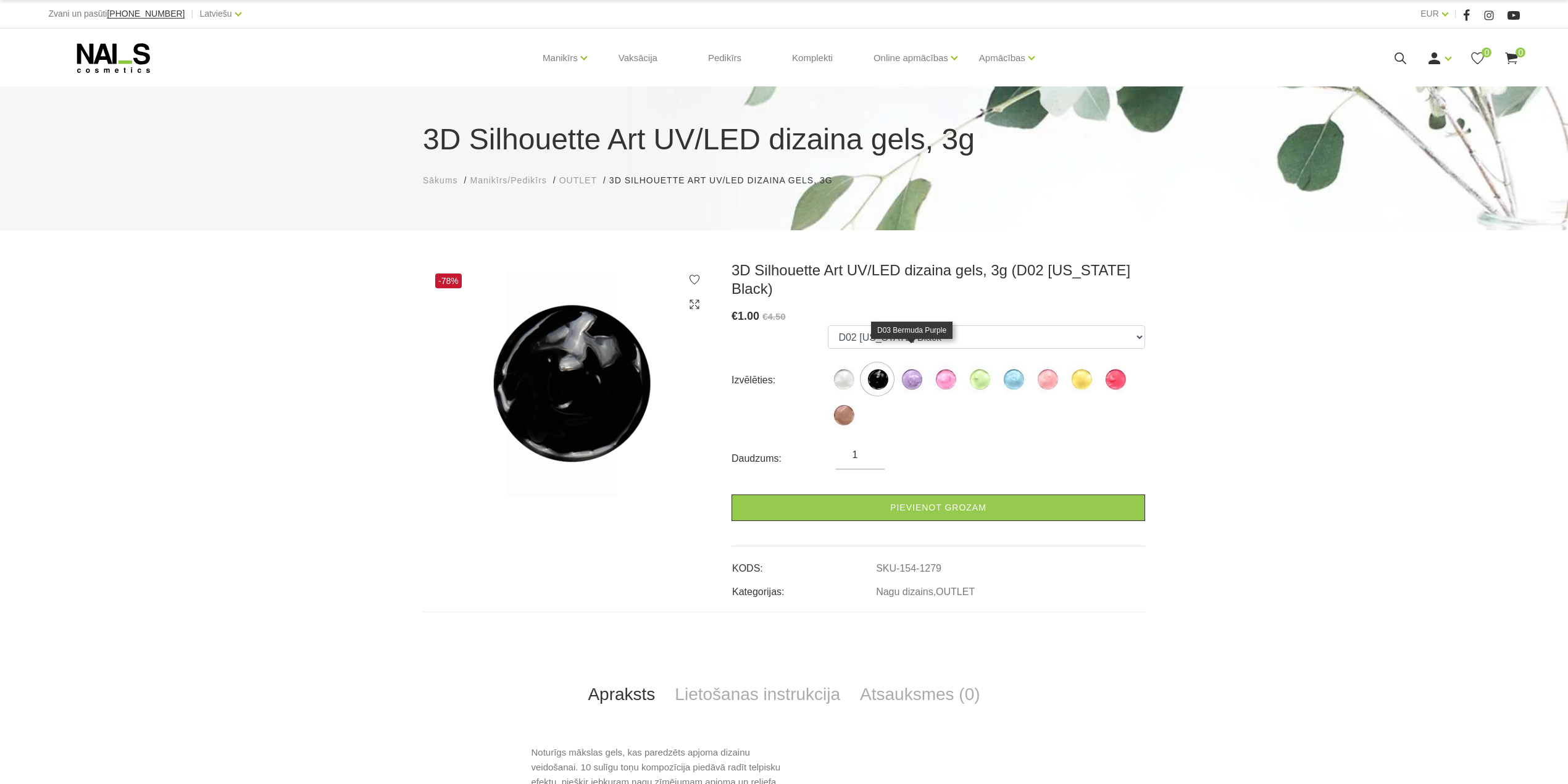
click at [908, 363] on img at bounding box center [912, 379] width 31 height 31
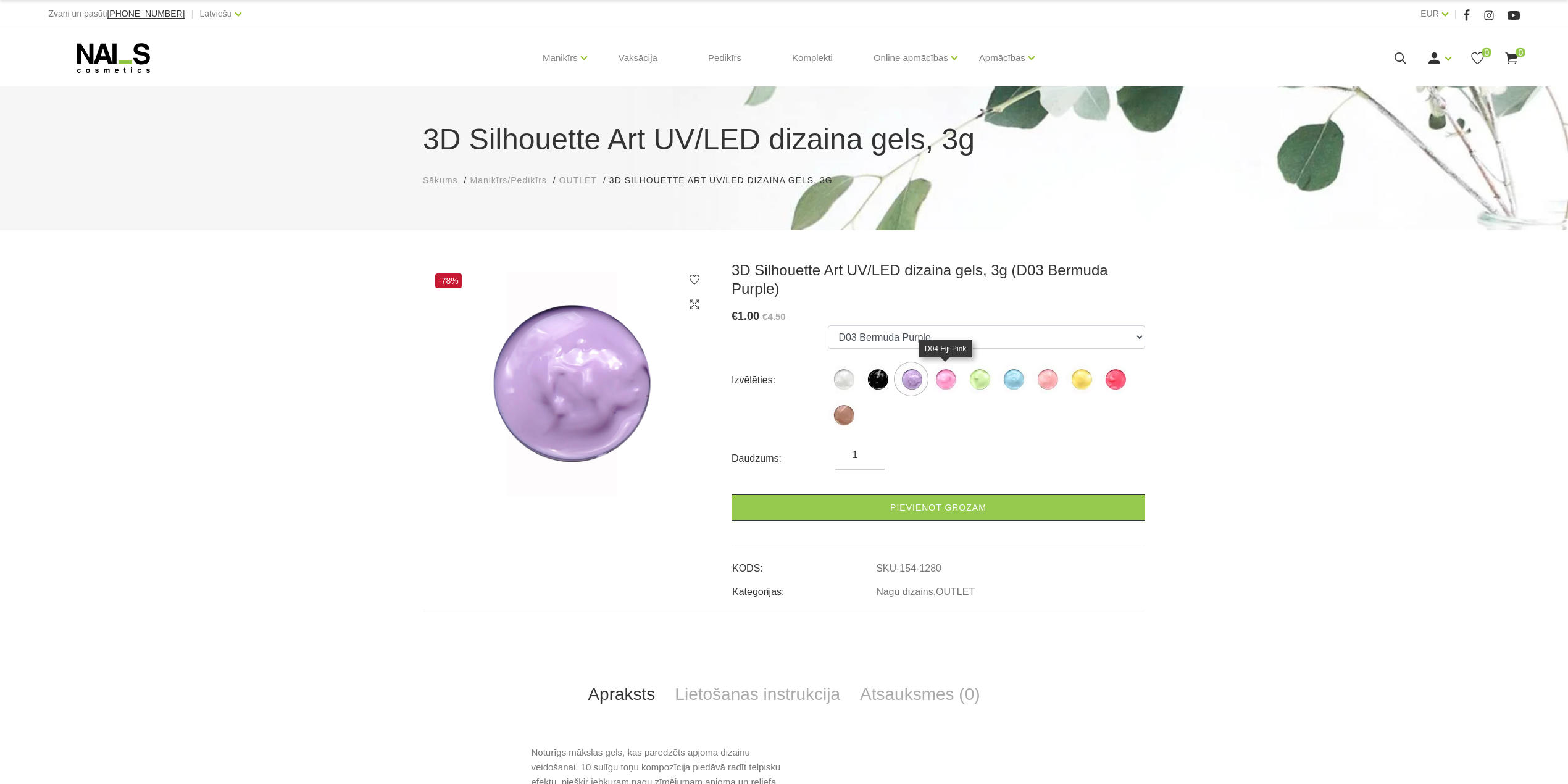
click at [946, 376] on img at bounding box center [945, 379] width 31 height 31
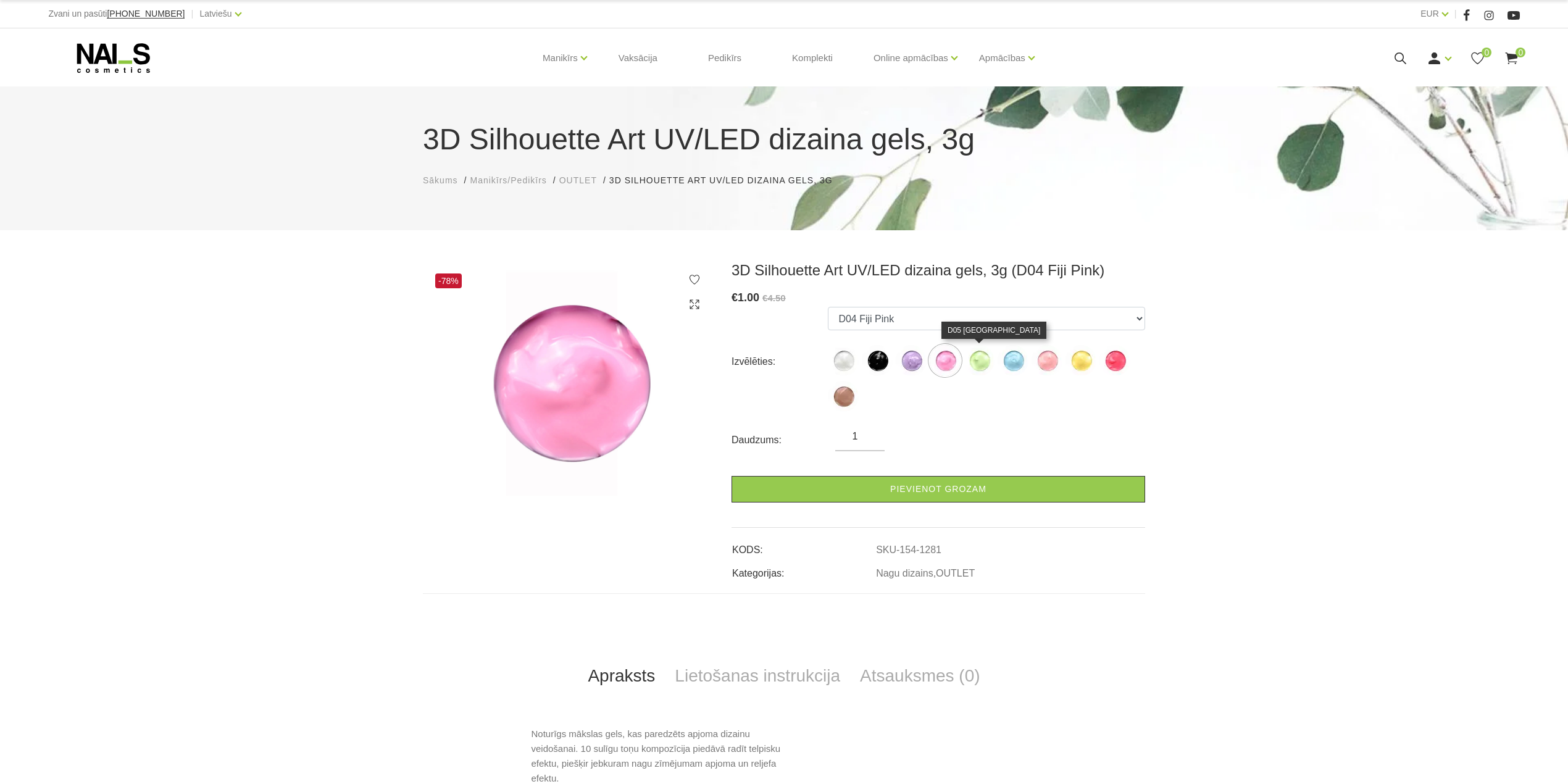
drag, startPoint x: 981, startPoint y: 371, endPoint x: 1027, endPoint y: 366, distance: 46.3
click at [983, 371] on img at bounding box center [980, 361] width 31 height 31
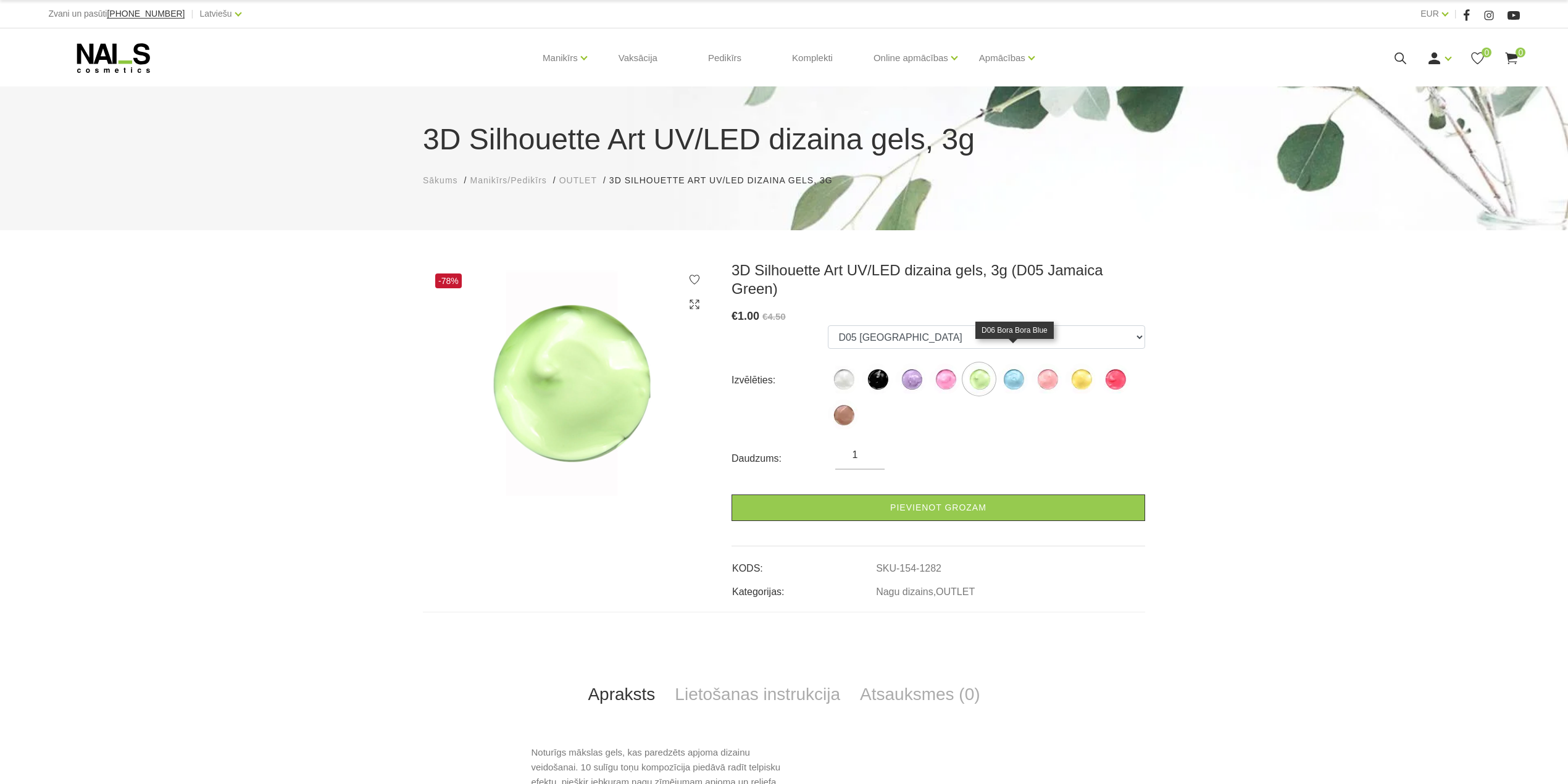
click at [1020, 363] on img at bounding box center [1013, 379] width 31 height 31
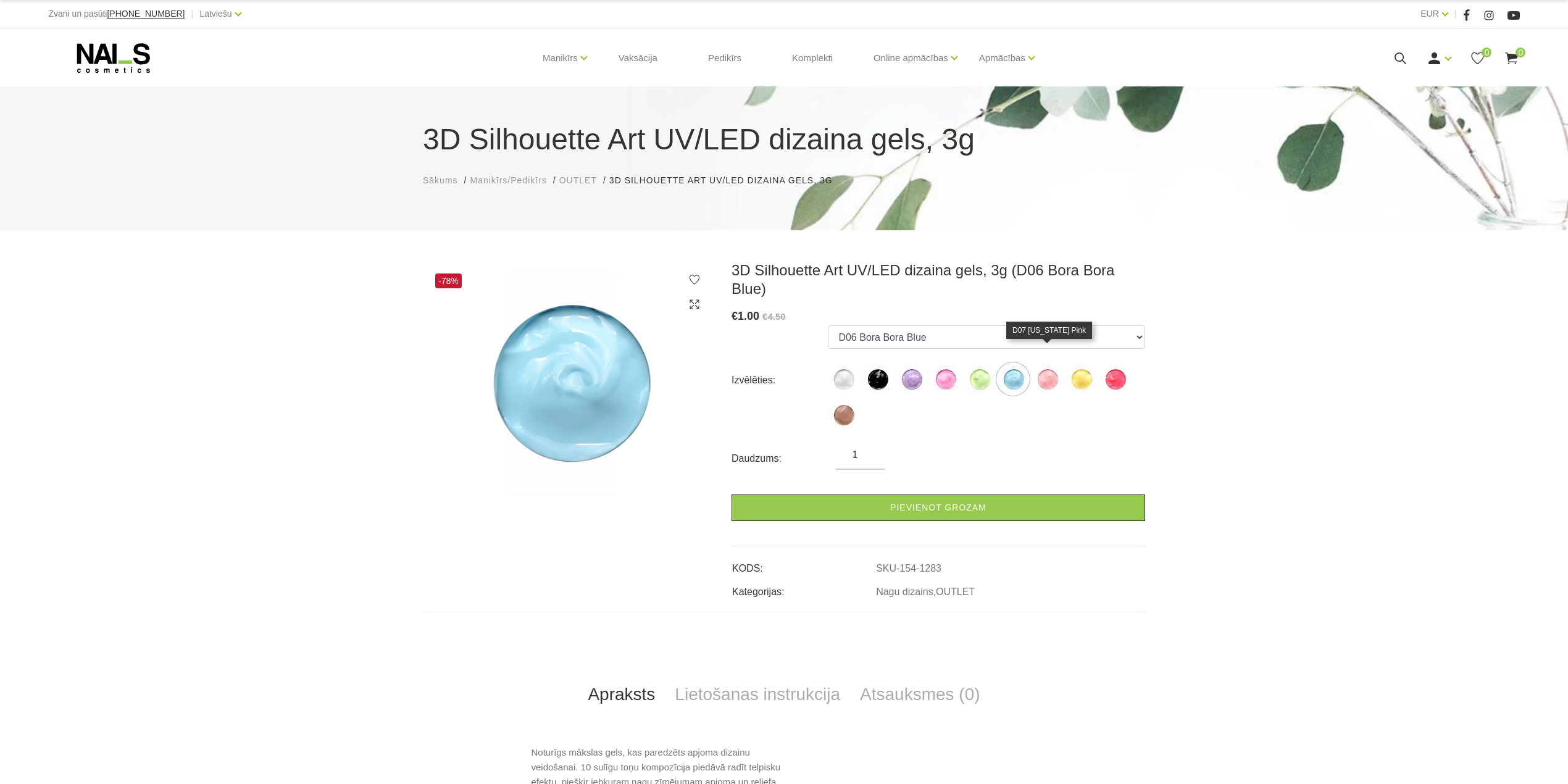
click at [1048, 363] on img at bounding box center [1048, 379] width 31 height 31
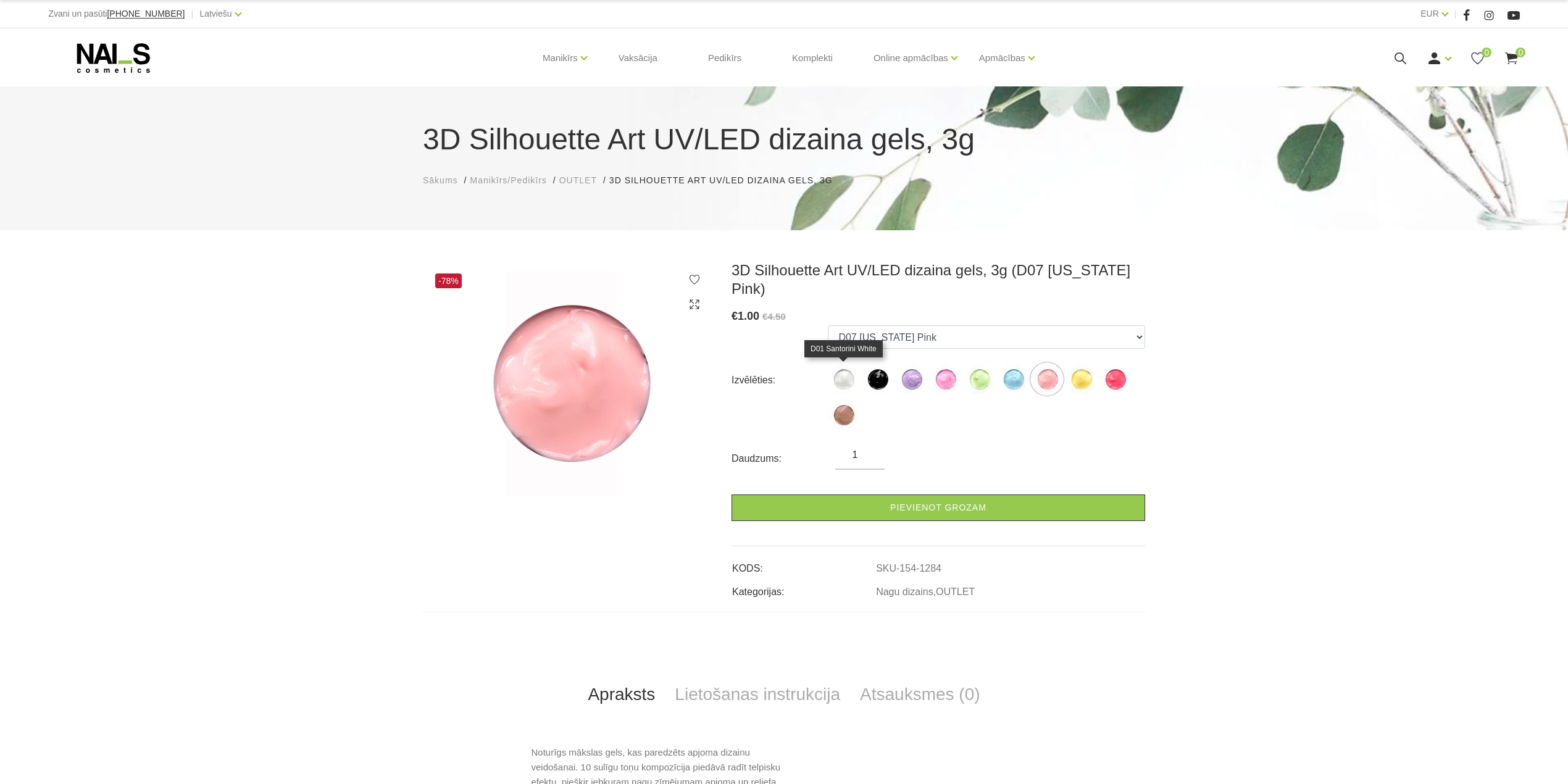
click at [852, 376] on img at bounding box center [844, 379] width 31 height 31
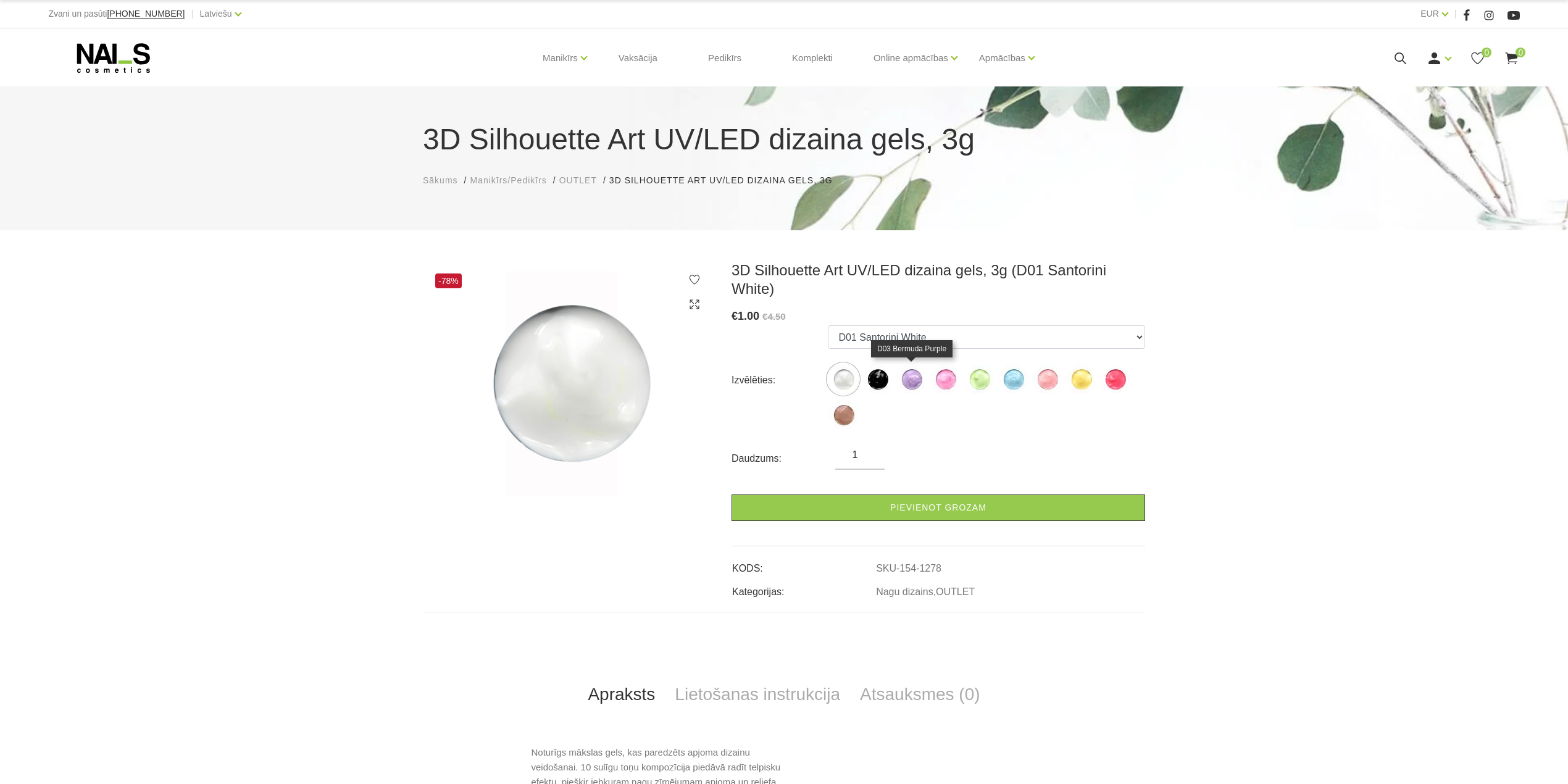
click at [914, 385] on img at bounding box center [912, 379] width 31 height 31
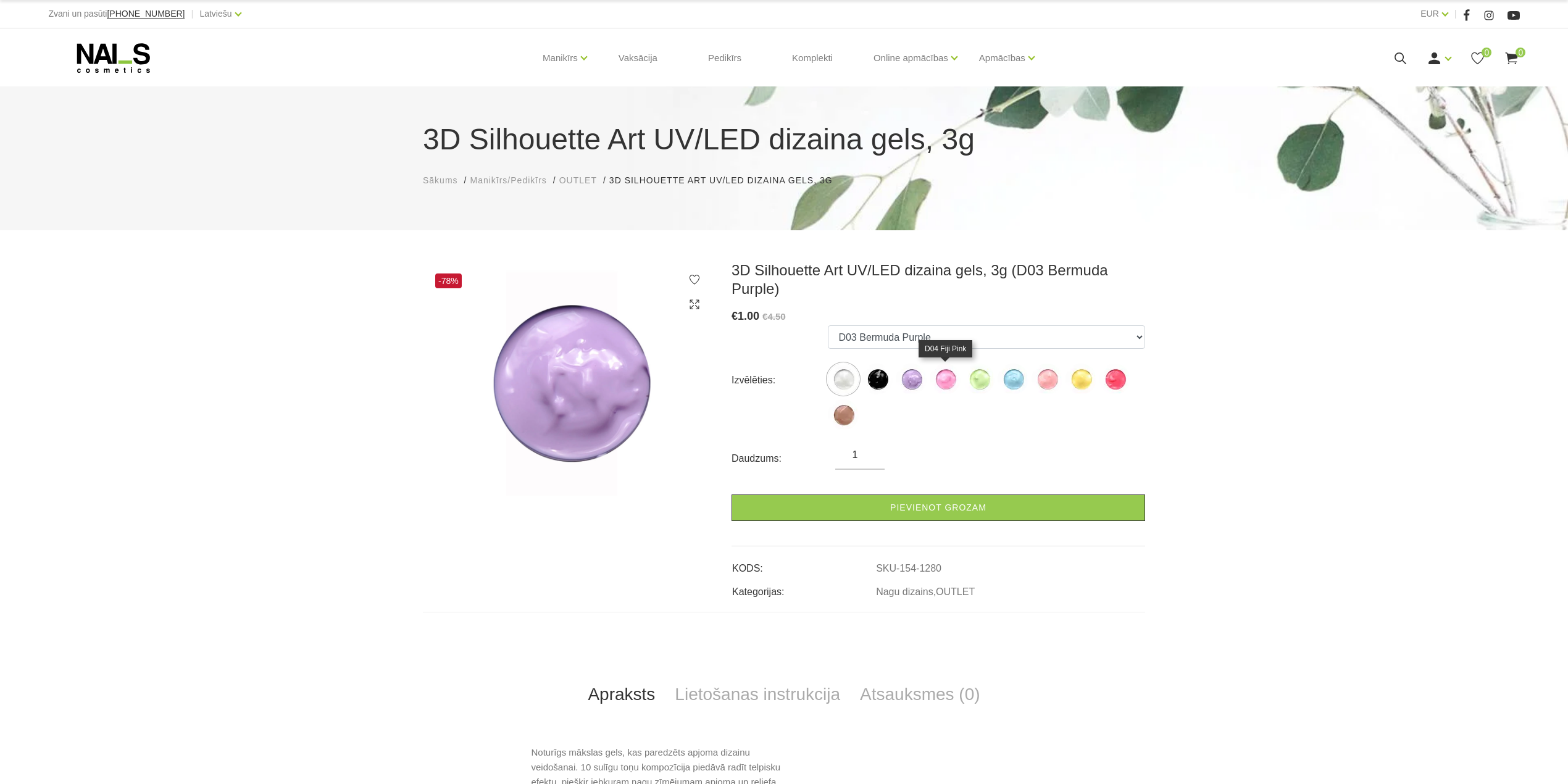
click at [941, 383] on img at bounding box center [945, 379] width 31 height 31
select select "1281"
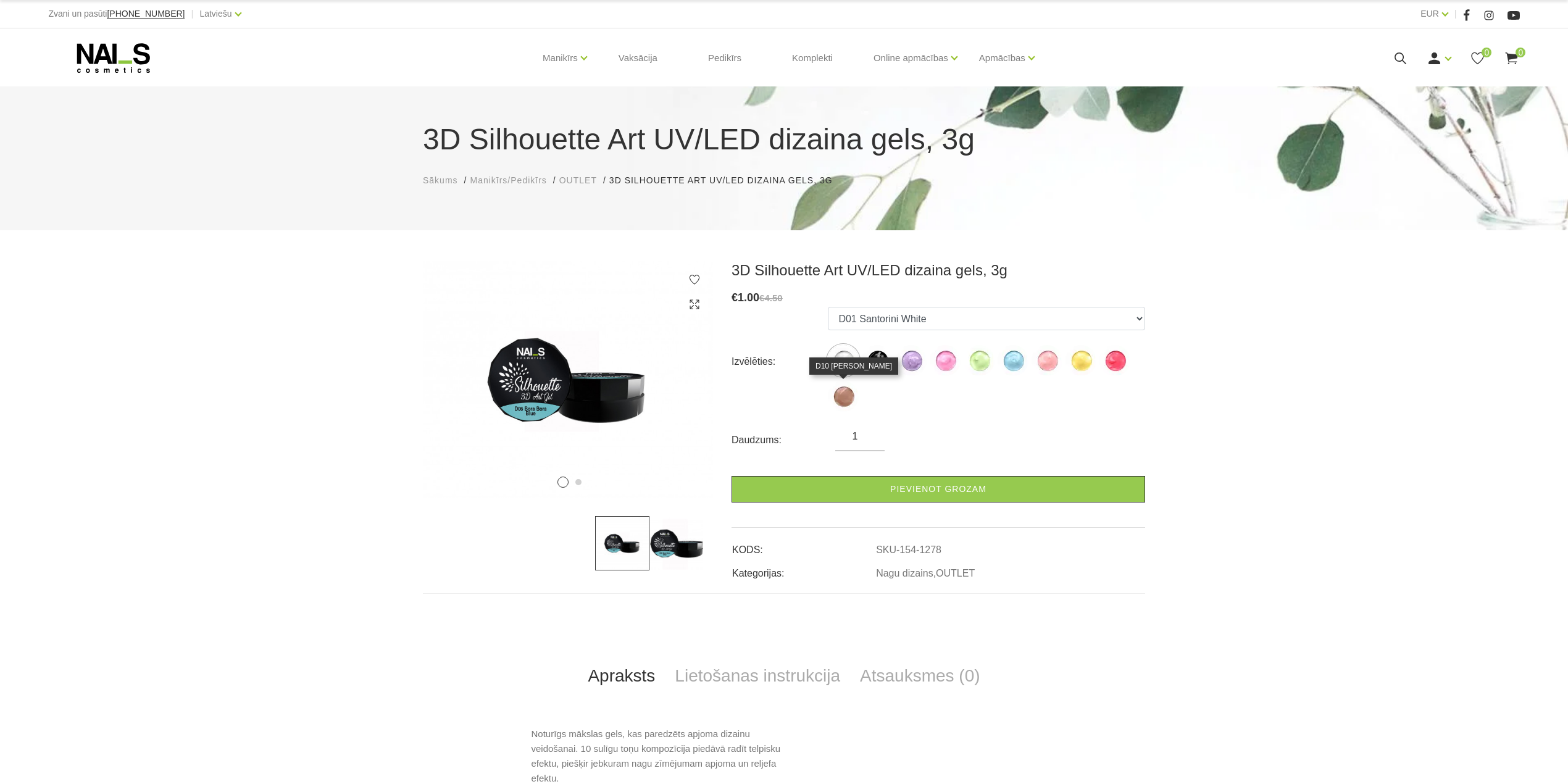
click at [845, 399] on img at bounding box center [844, 396] width 31 height 31
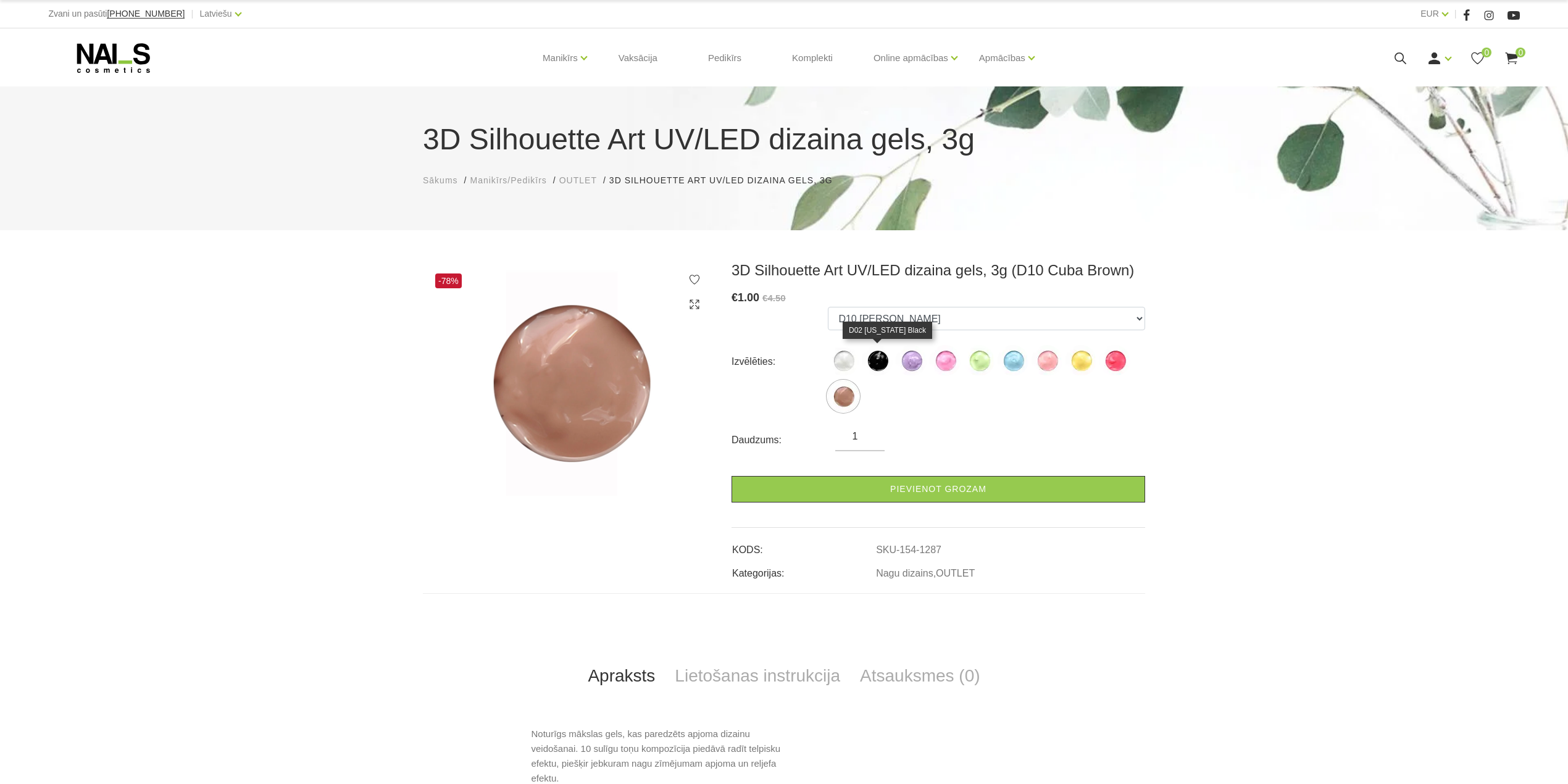
click at [877, 362] on img at bounding box center [877, 361] width 31 height 31
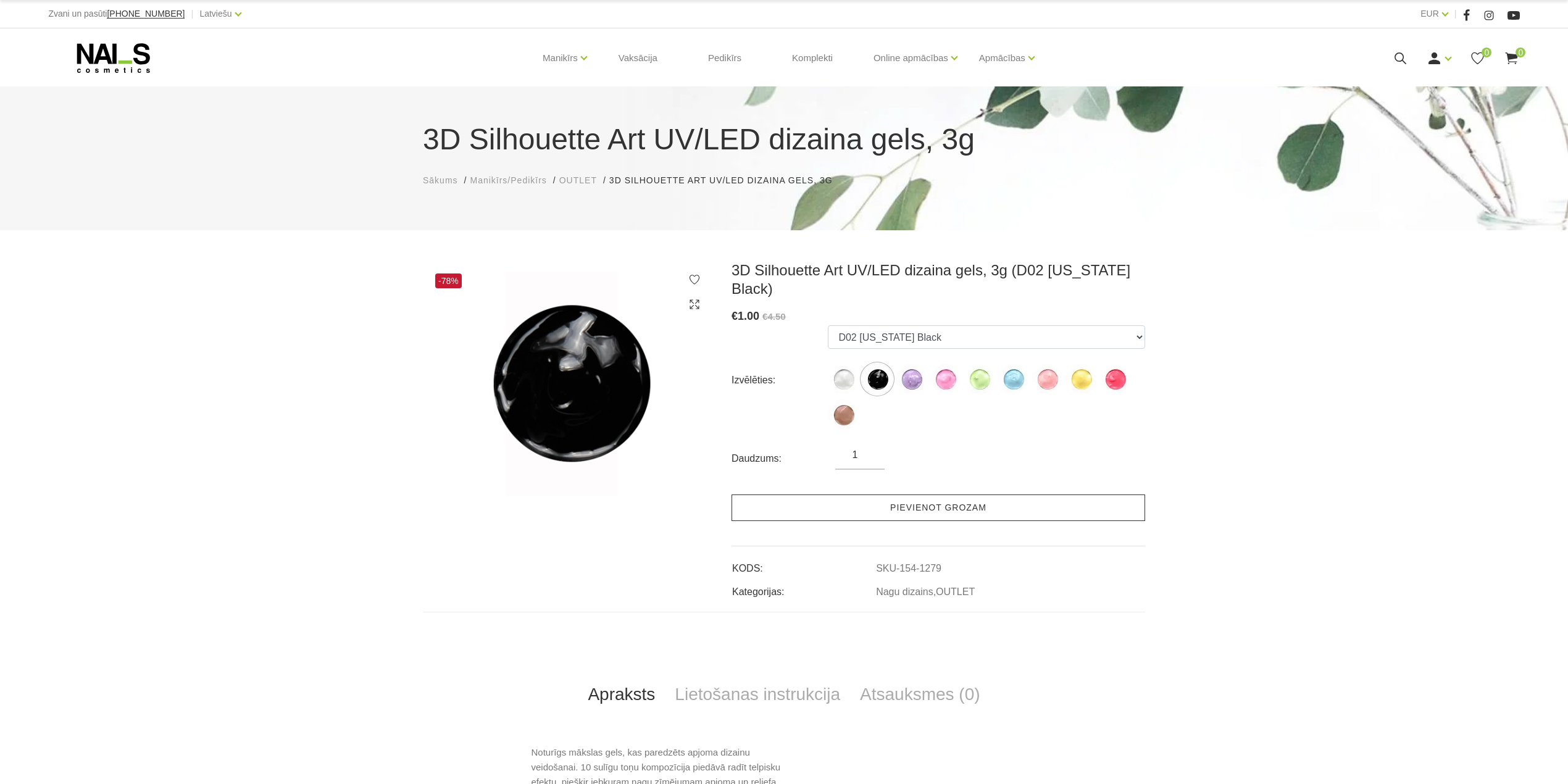
click at [891, 494] on link "Pievienot grozam" at bounding box center [938, 507] width 413 height 26
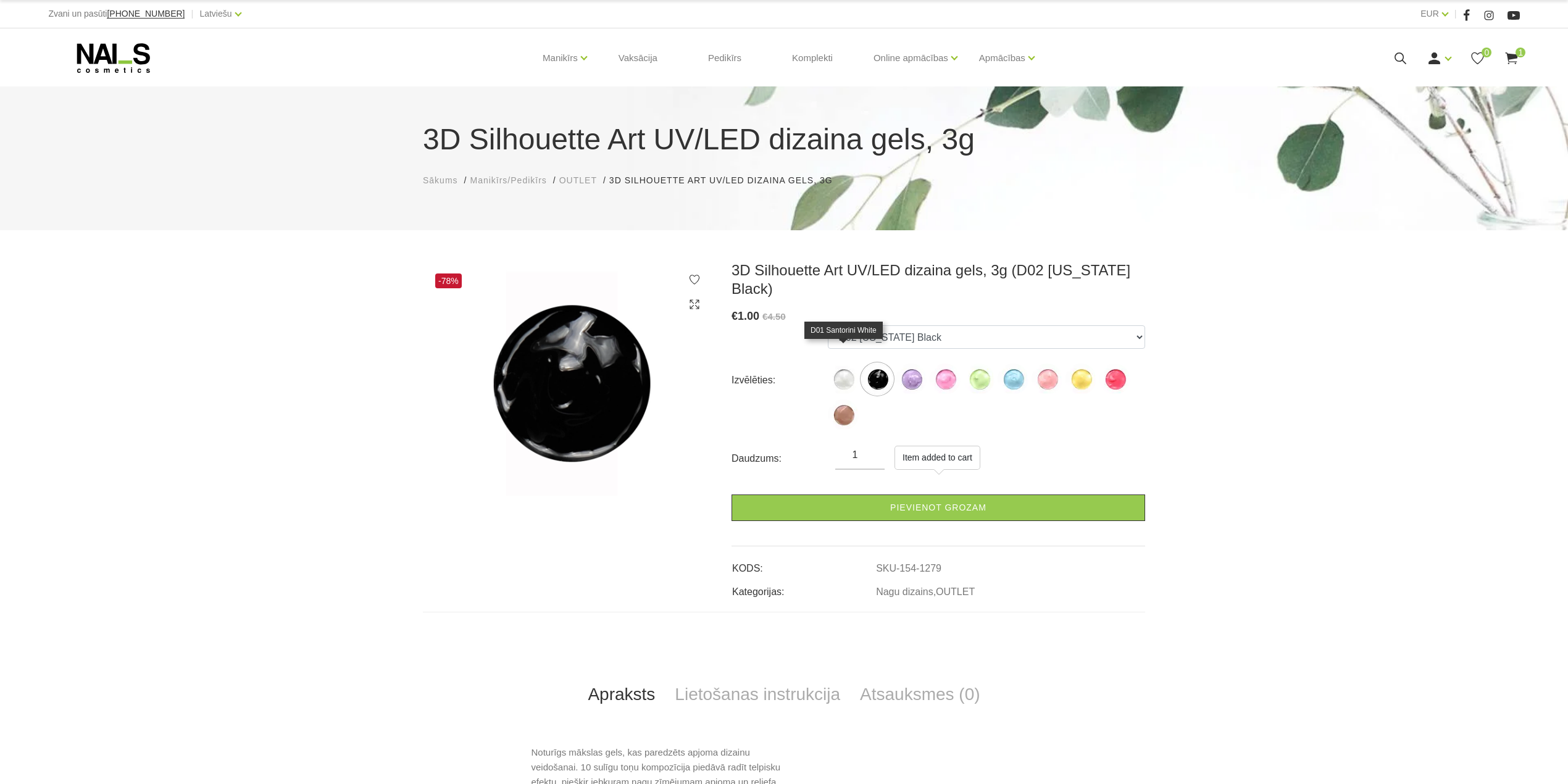
click at [836, 363] on img at bounding box center [844, 379] width 31 height 31
select select "1278"
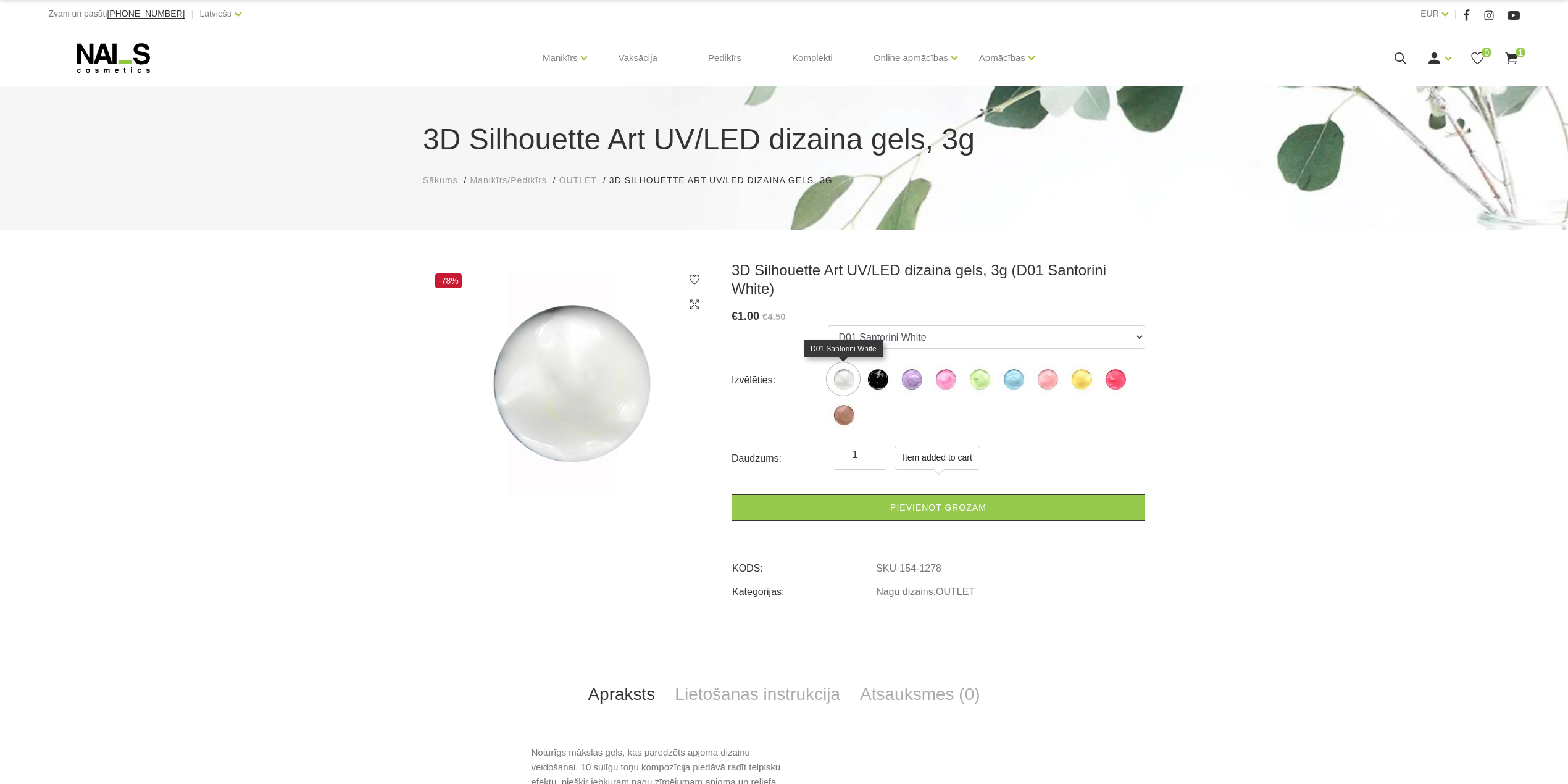
click at [846, 379] on img at bounding box center [844, 379] width 31 height 31
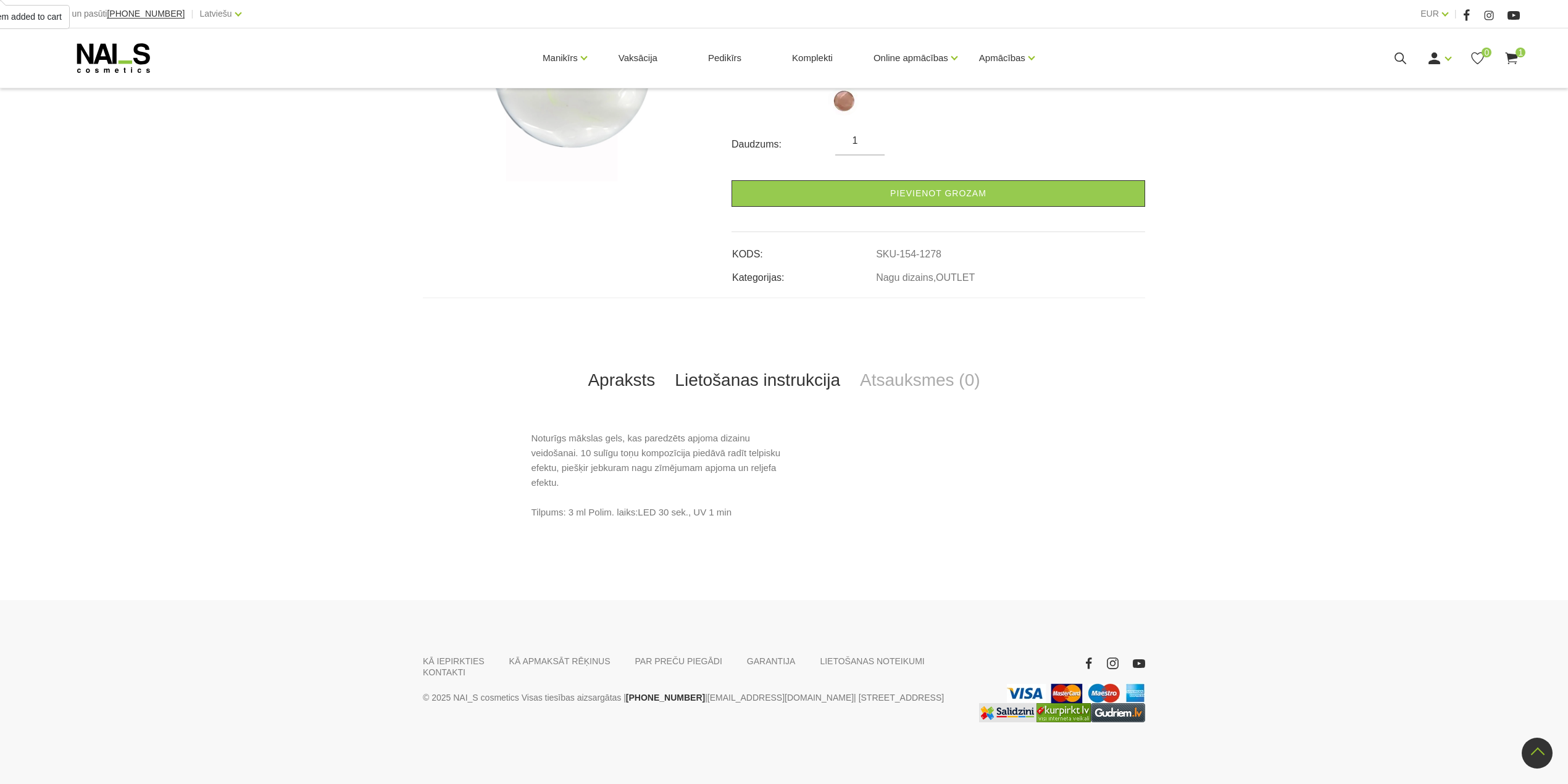
click at [796, 379] on link "Lietošanas instrukcija" at bounding box center [757, 381] width 185 height 41
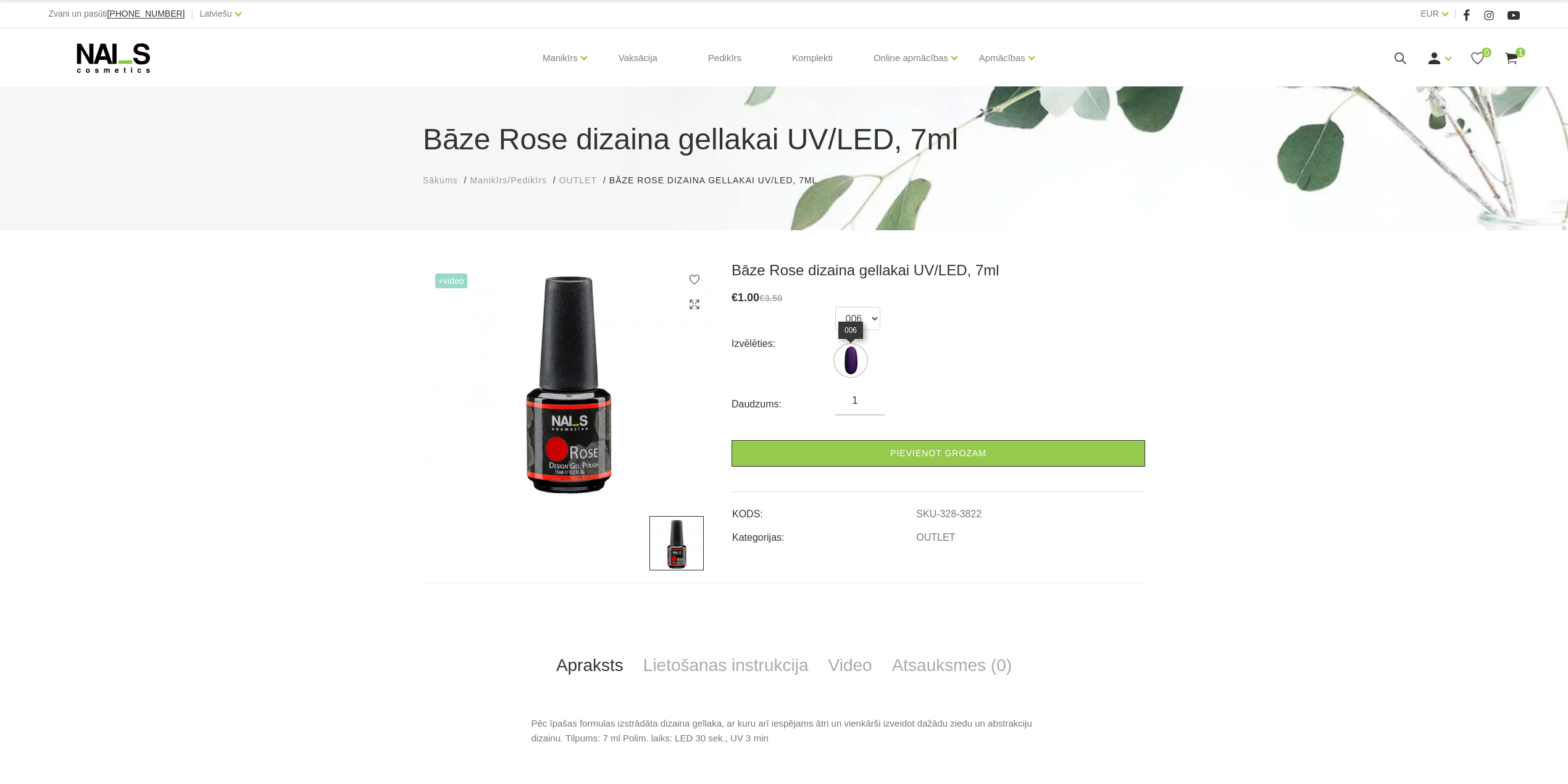
click at [858, 362] on img at bounding box center [851, 361] width 31 height 31
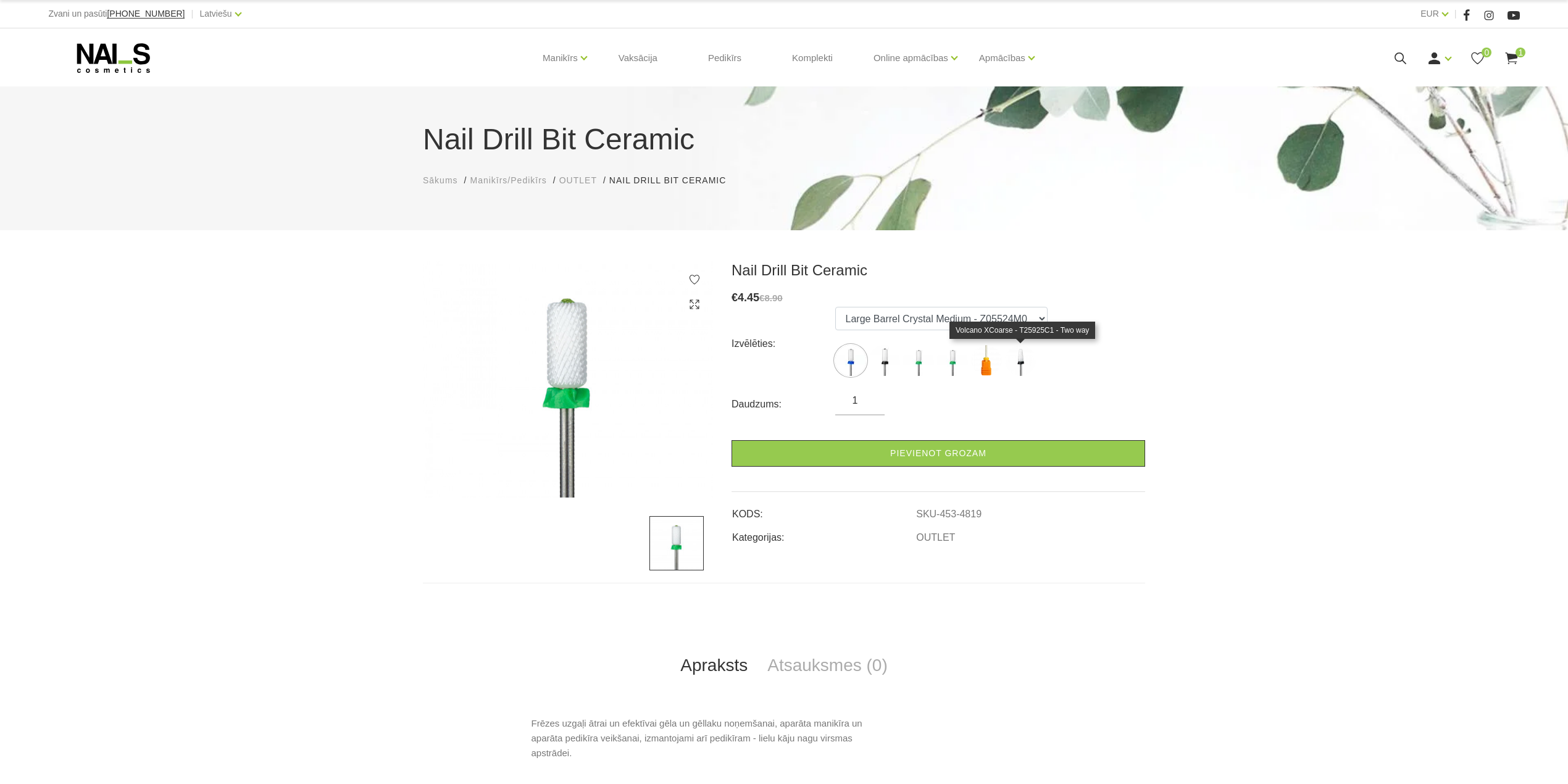
click at [1017, 364] on img at bounding box center [1021, 361] width 31 height 31
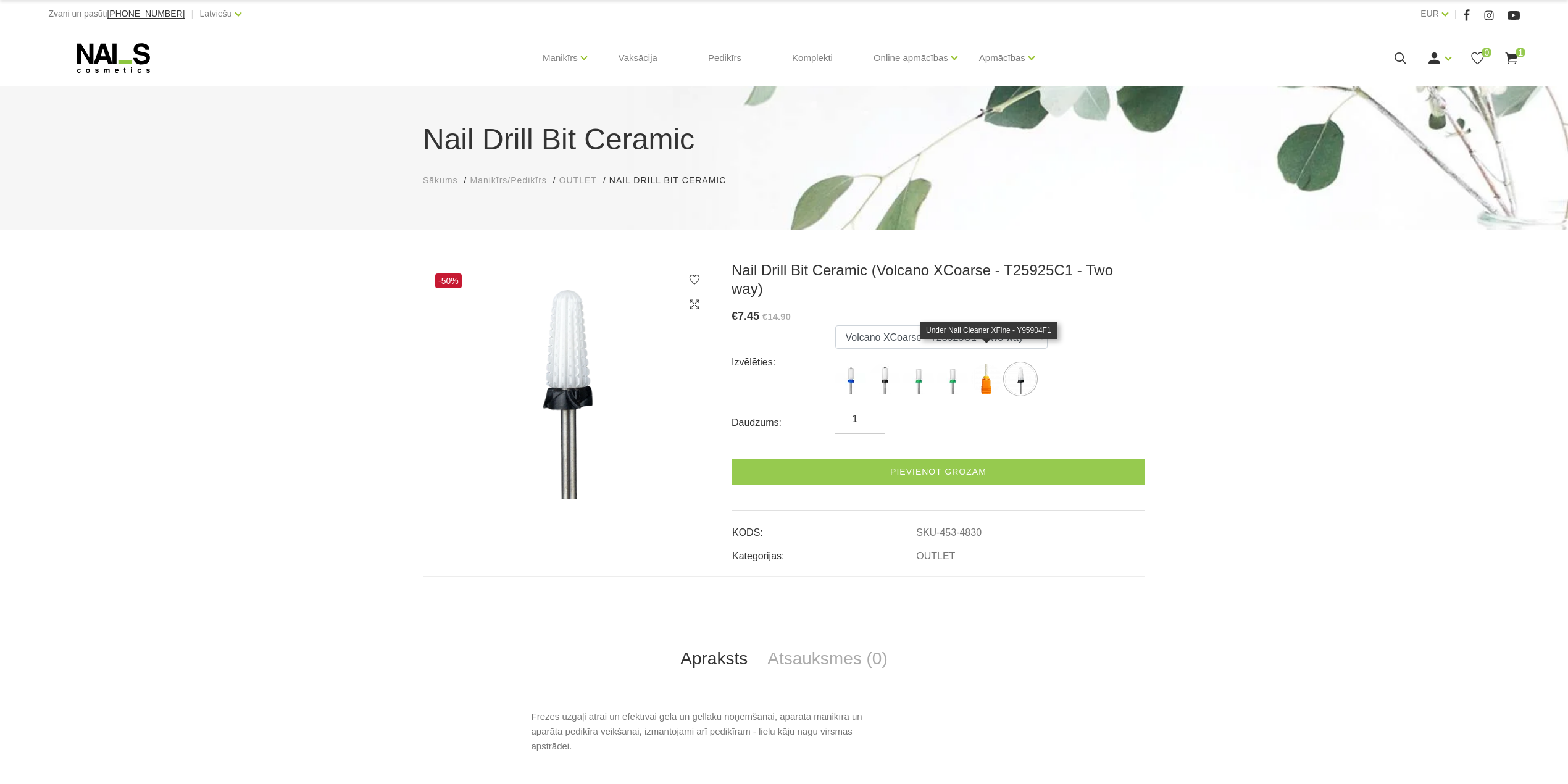
click at [991, 363] on img at bounding box center [987, 379] width 31 height 31
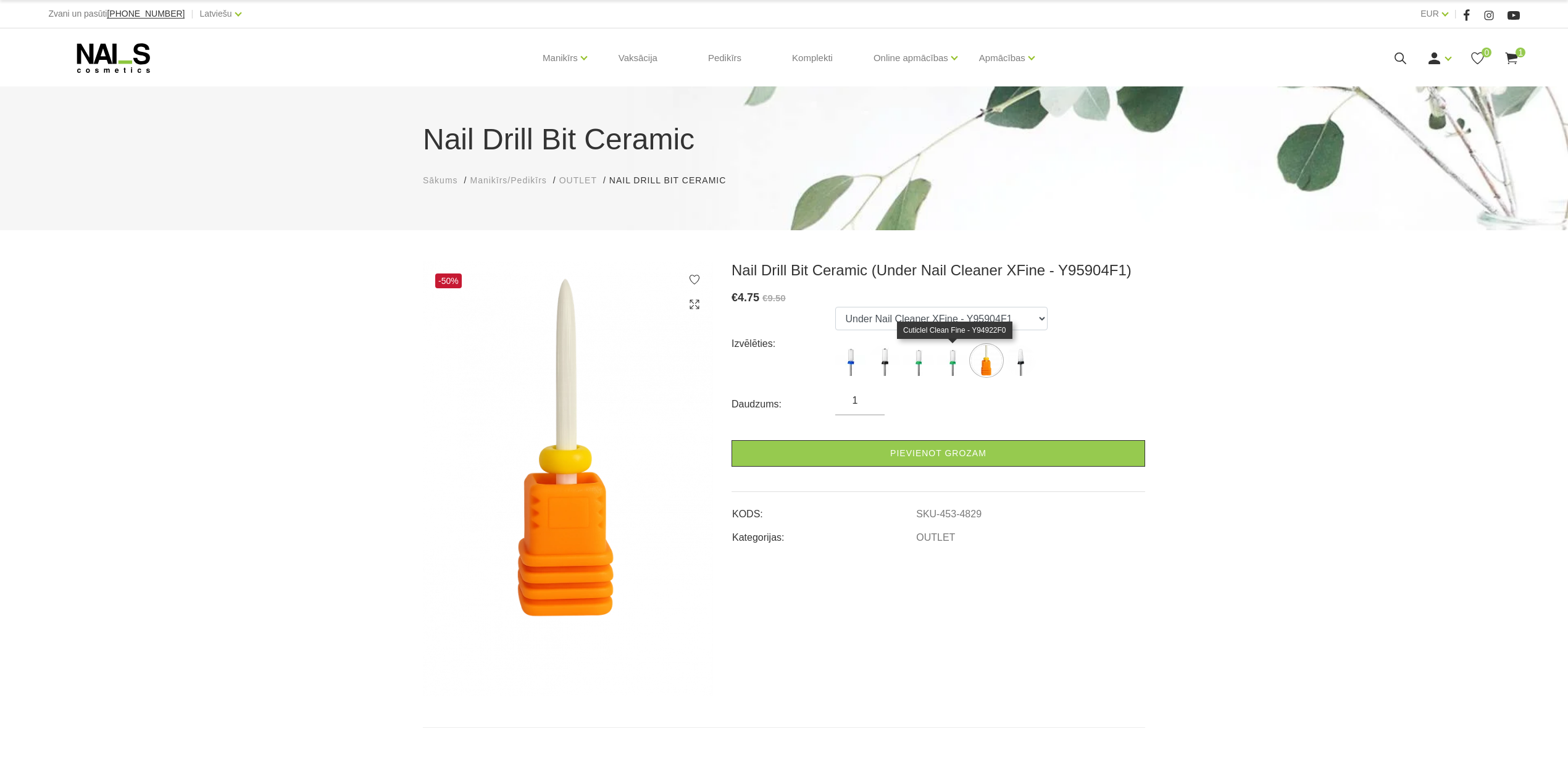
click at [959, 368] on img at bounding box center [953, 361] width 31 height 31
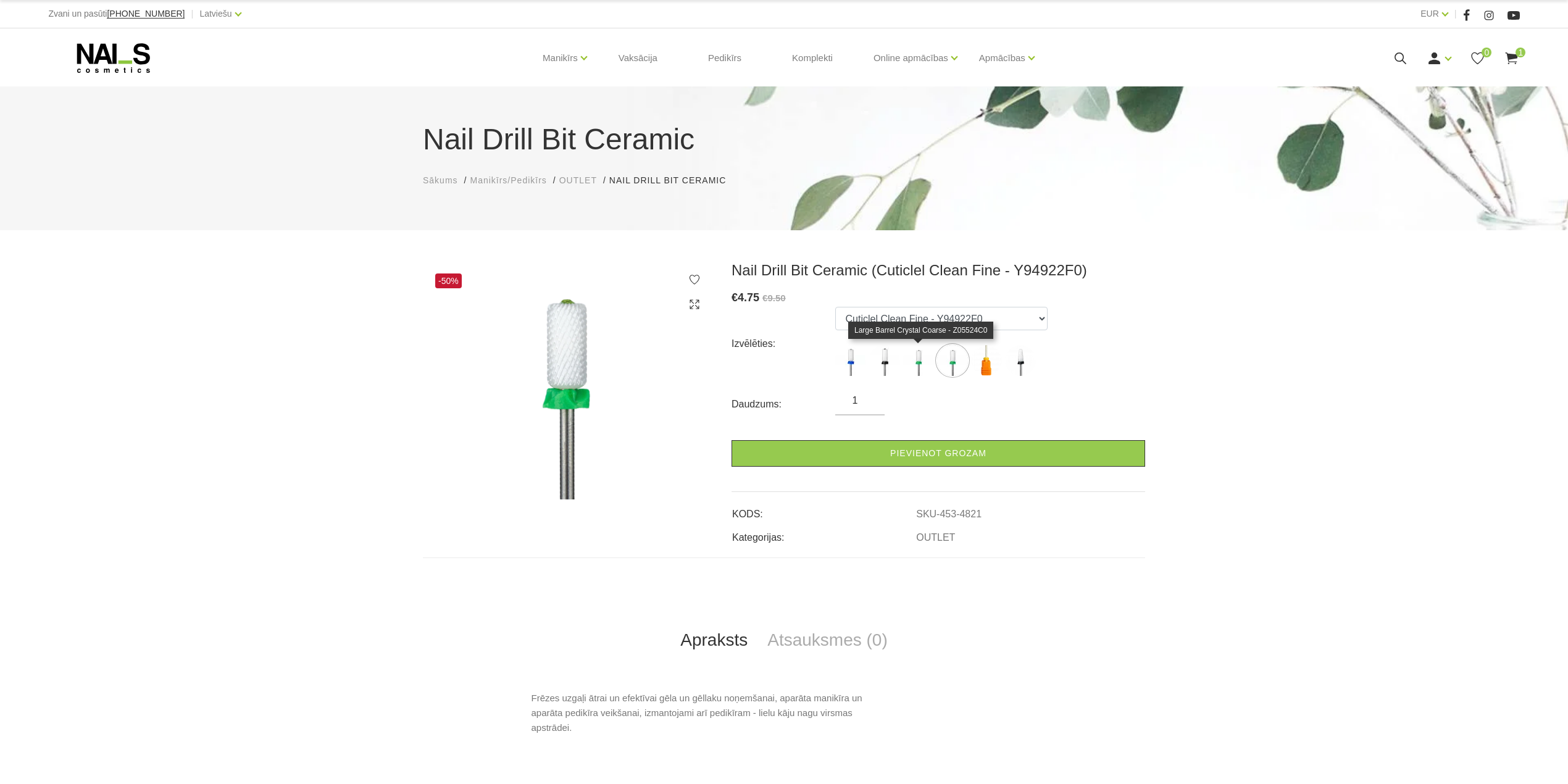
click at [922, 361] on img at bounding box center [919, 361] width 31 height 31
select select "4826"
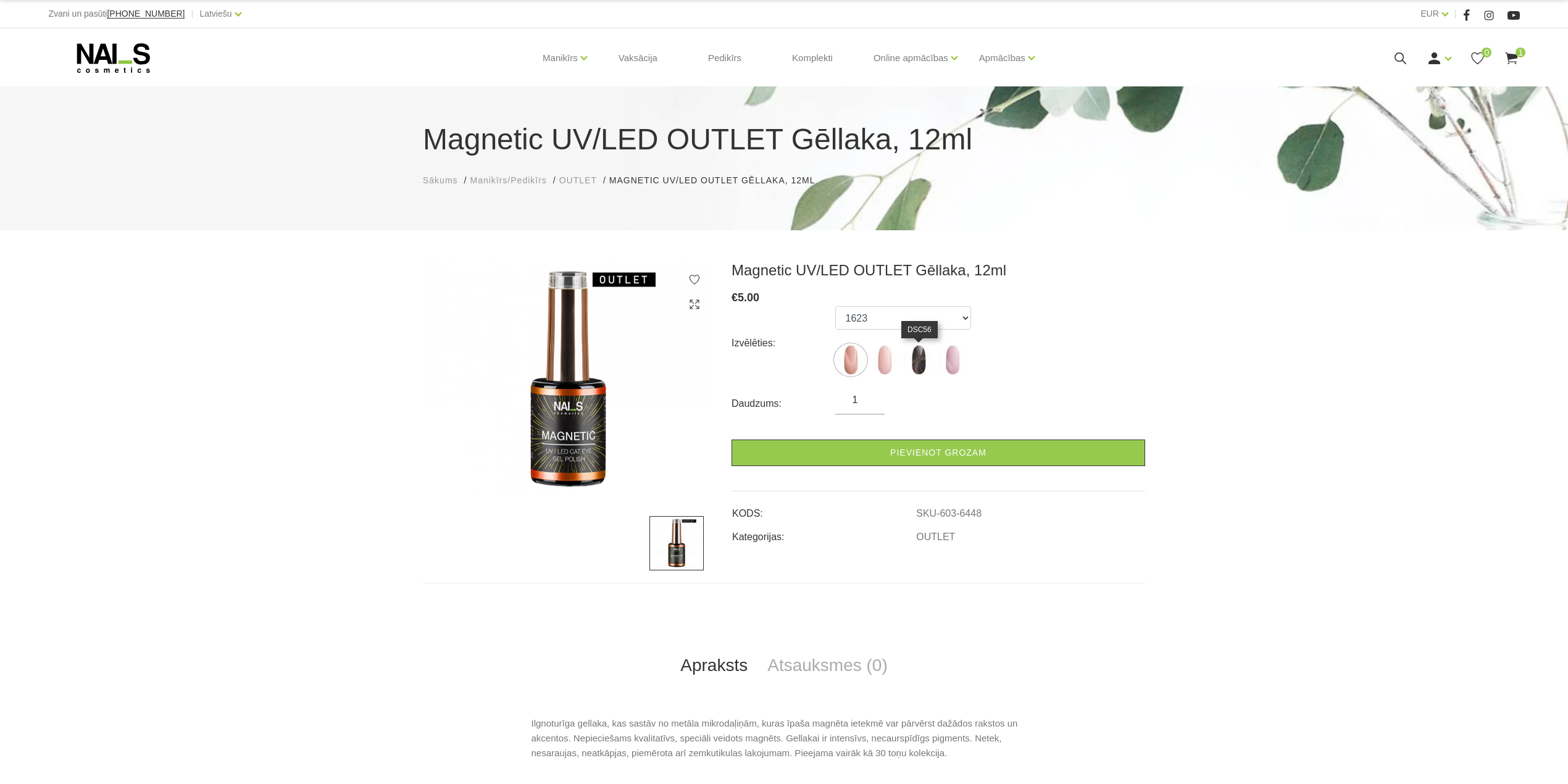
click at [919, 358] on img at bounding box center [919, 360] width 31 height 31
select select "6492"
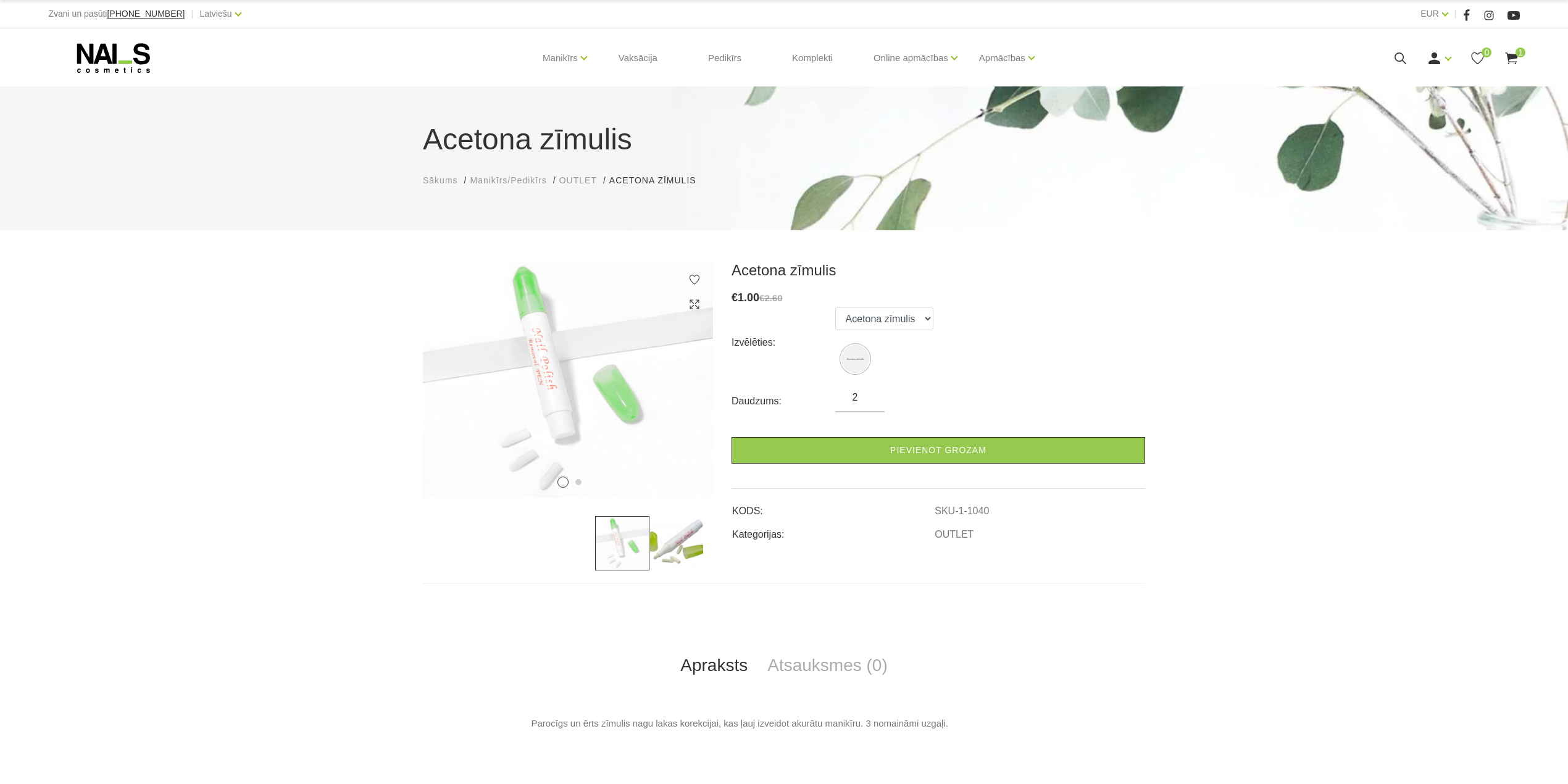
click at [870, 391] on input "2" at bounding box center [860, 398] width 49 height 15
type input "3"
click at [870, 391] on input "3" at bounding box center [860, 398] width 49 height 15
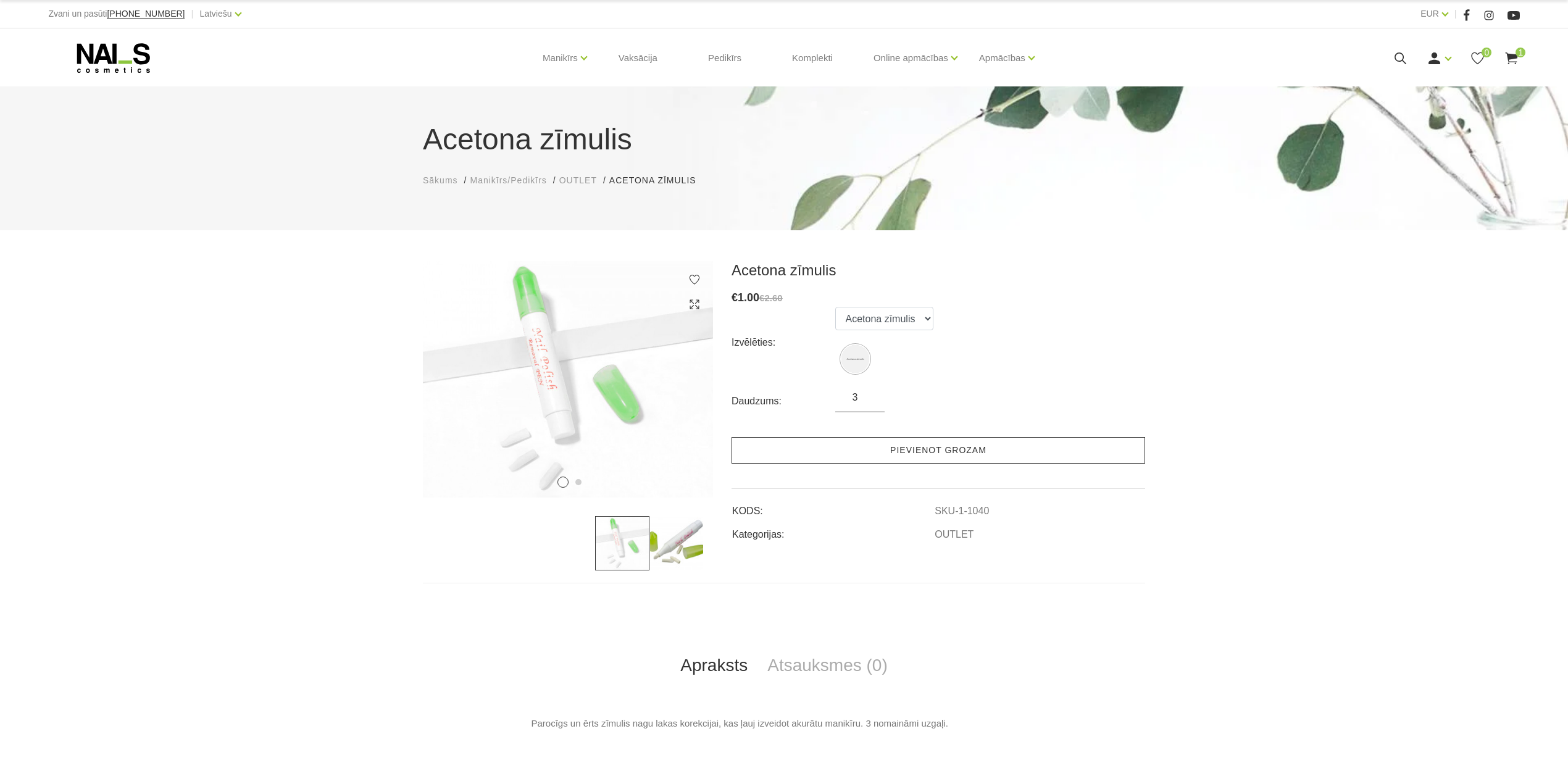
click at [883, 445] on link "Pievienot grozam" at bounding box center [938, 450] width 413 height 26
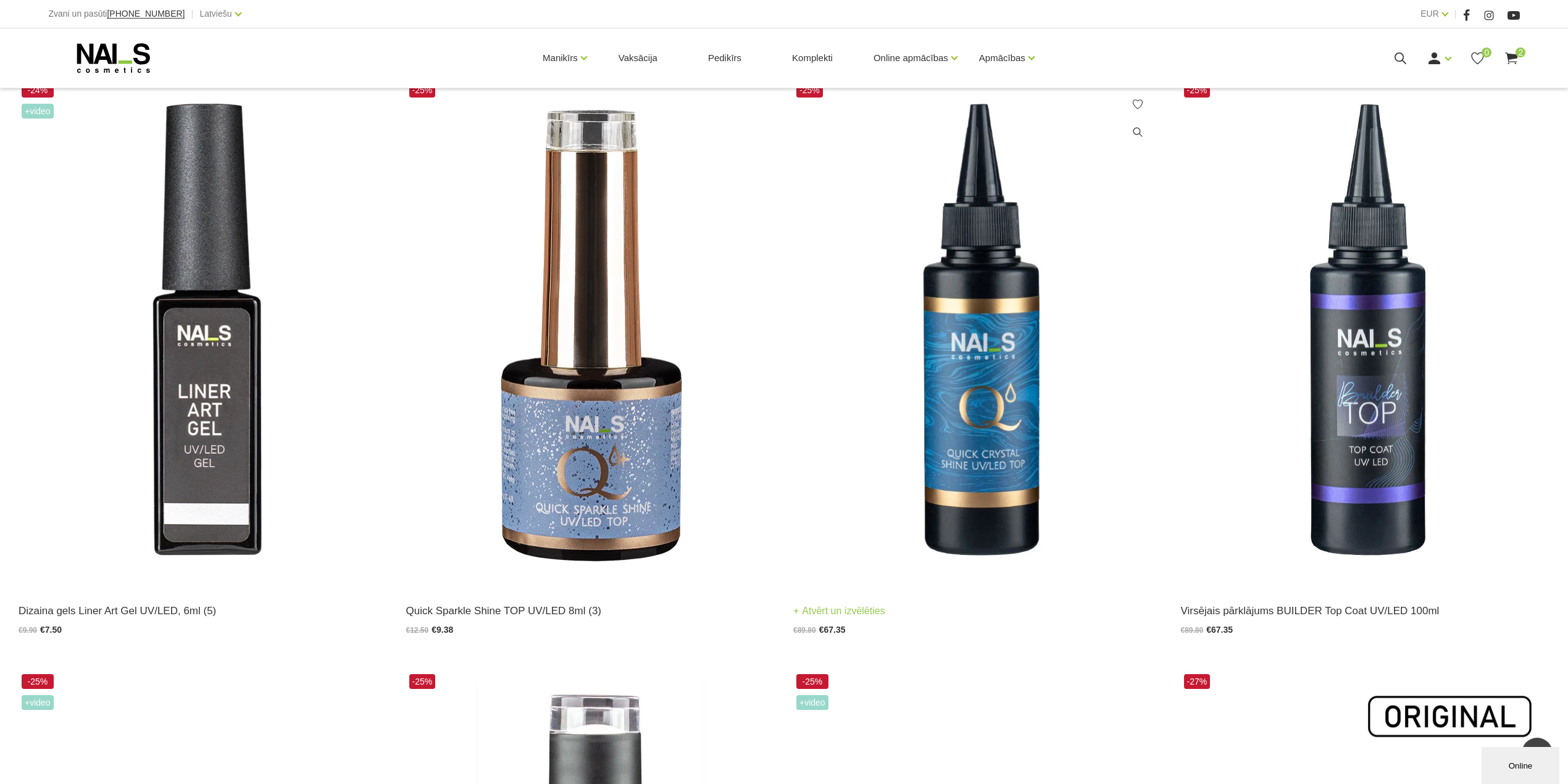
scroll to position [82, 0]
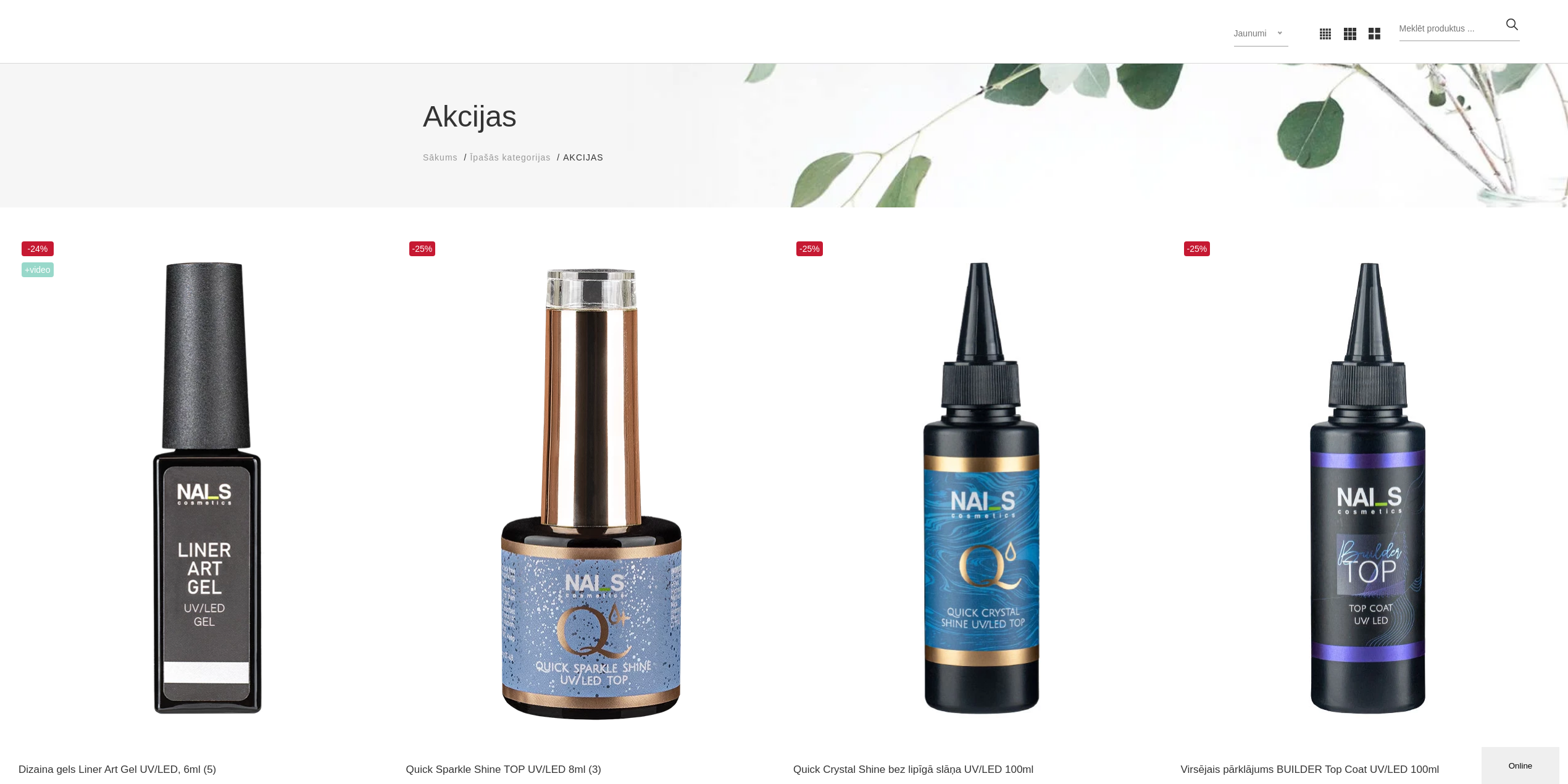
click at [549, 11] on div "Populārākie vispirms Jaunumi Lētākais vispirms Dārgākais vispirms Jaunumi Popul…" at bounding box center [784, 34] width 1568 height 59
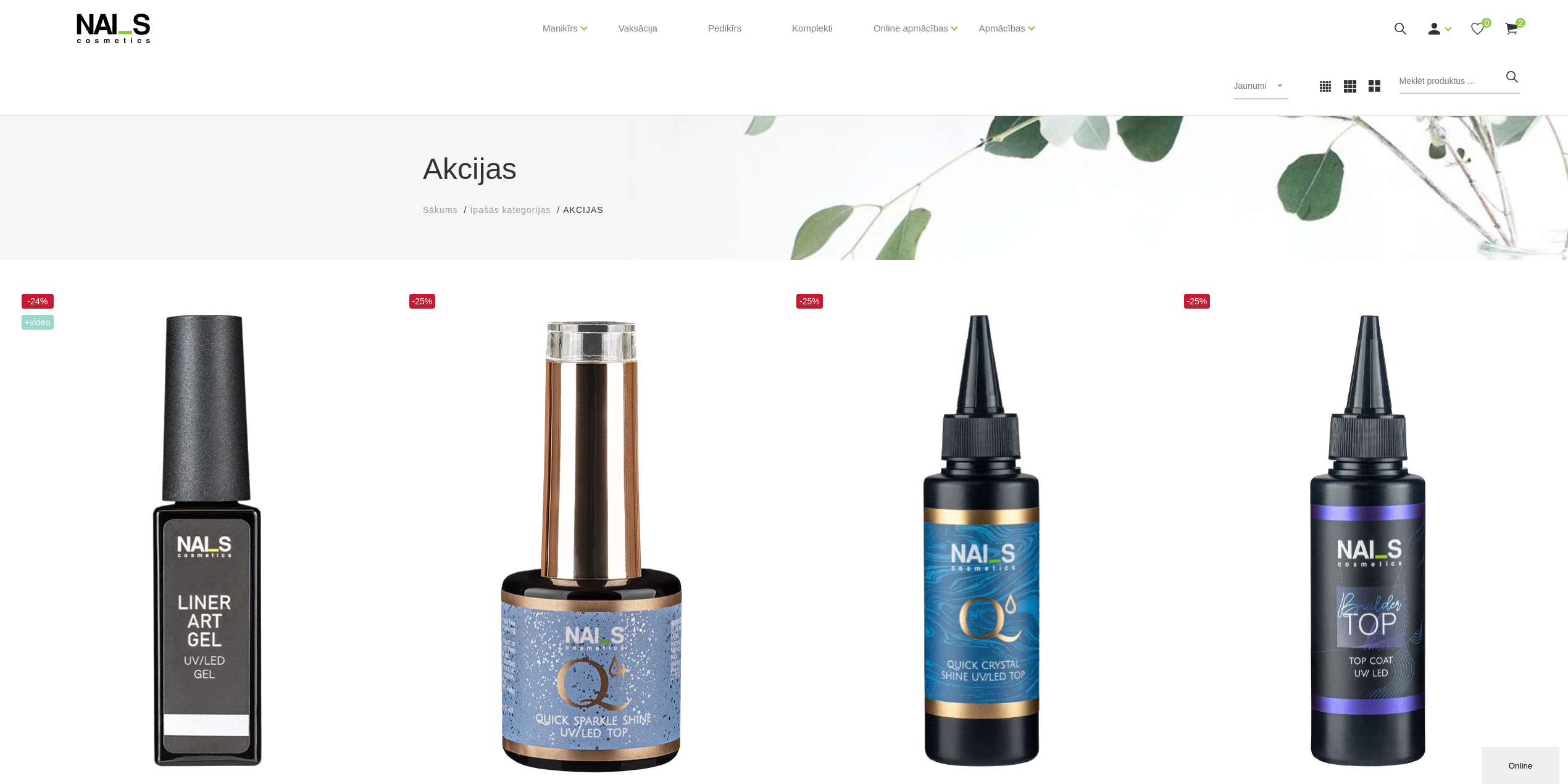
scroll to position [0, 0]
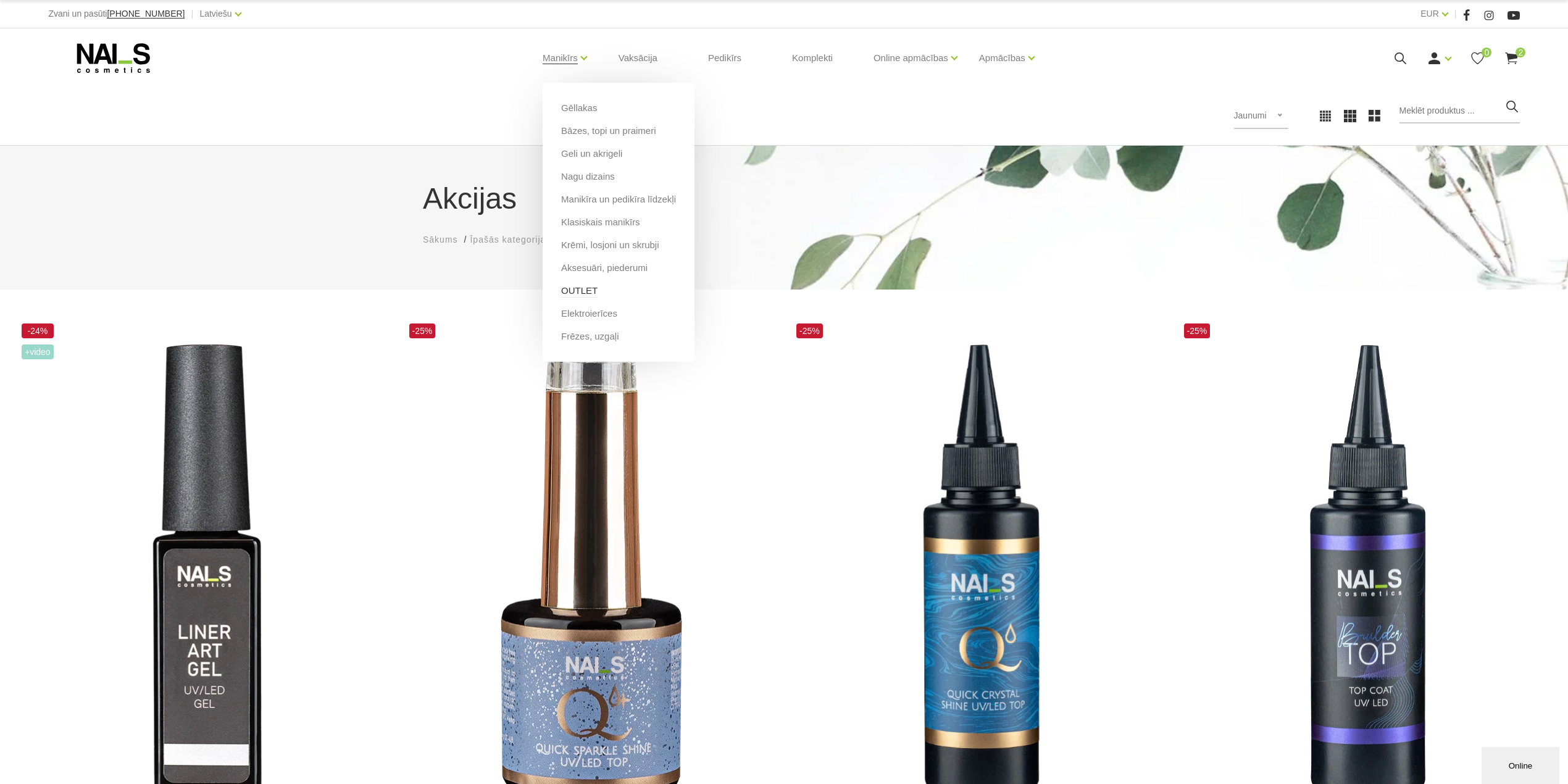
click at [584, 291] on link "OUTLET" at bounding box center [579, 291] width 37 height 14
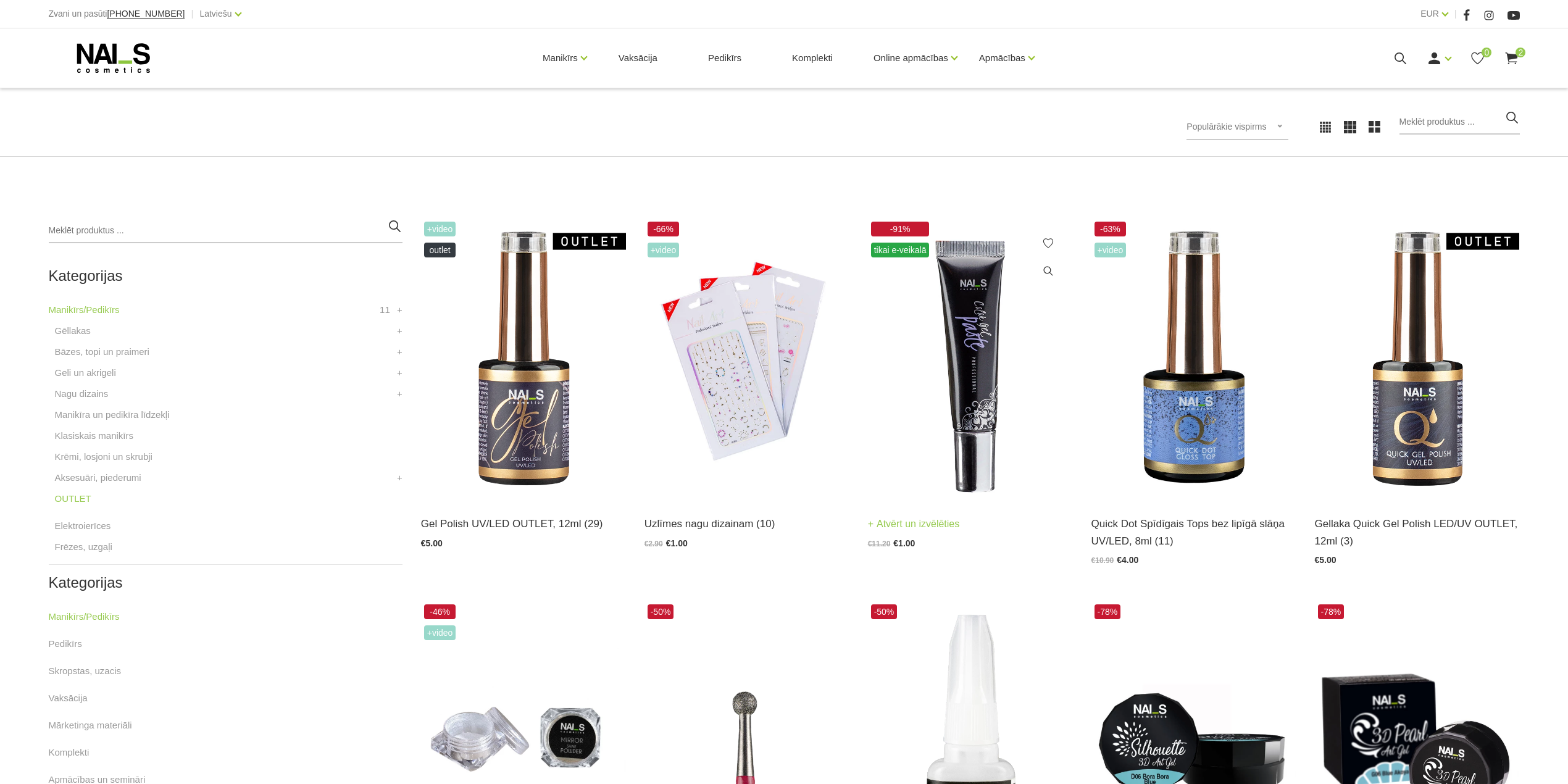
scroll to position [164, 0]
click at [984, 285] on img at bounding box center [971, 358] width 205 height 282
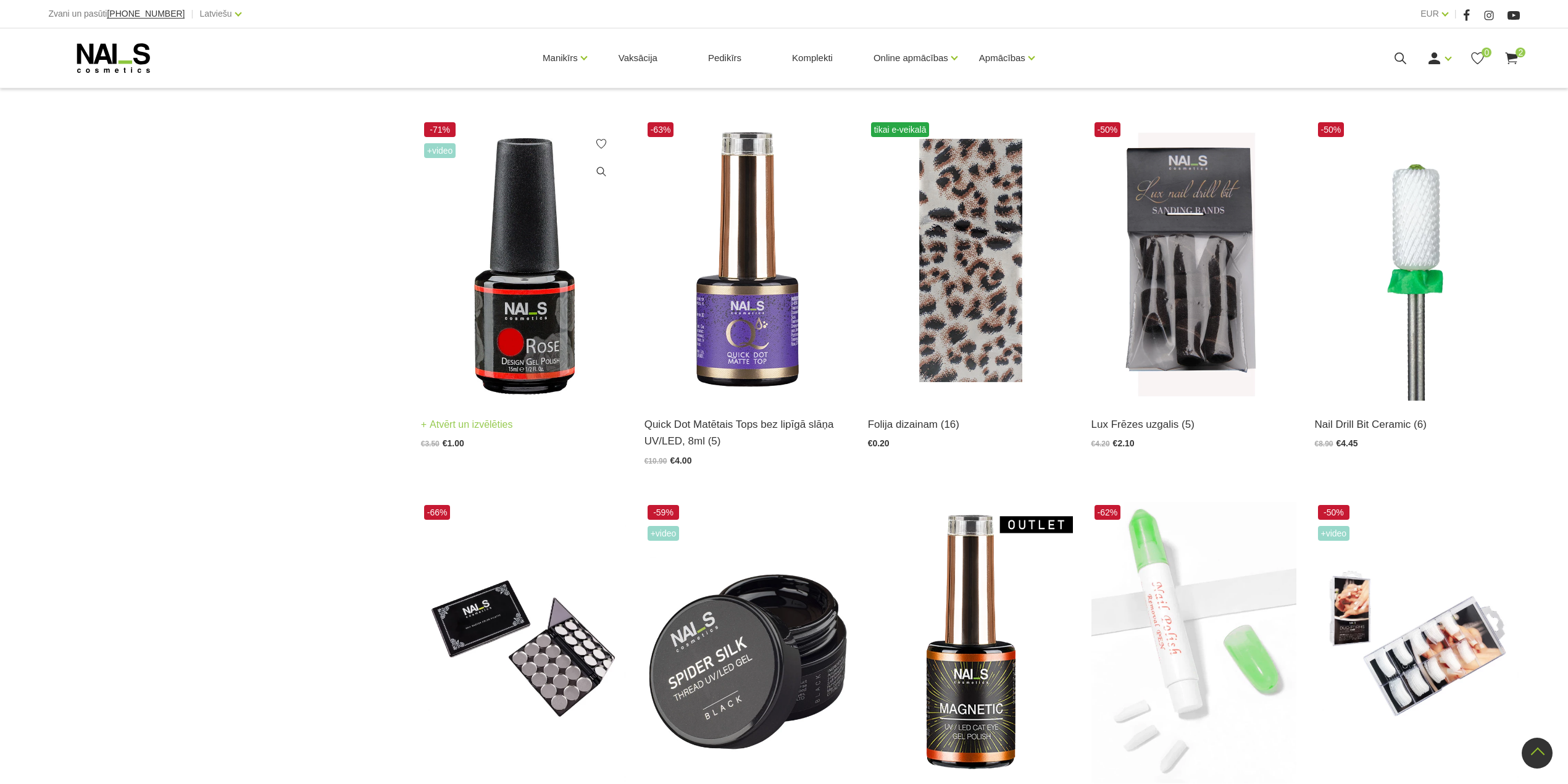
scroll to position [988, 0]
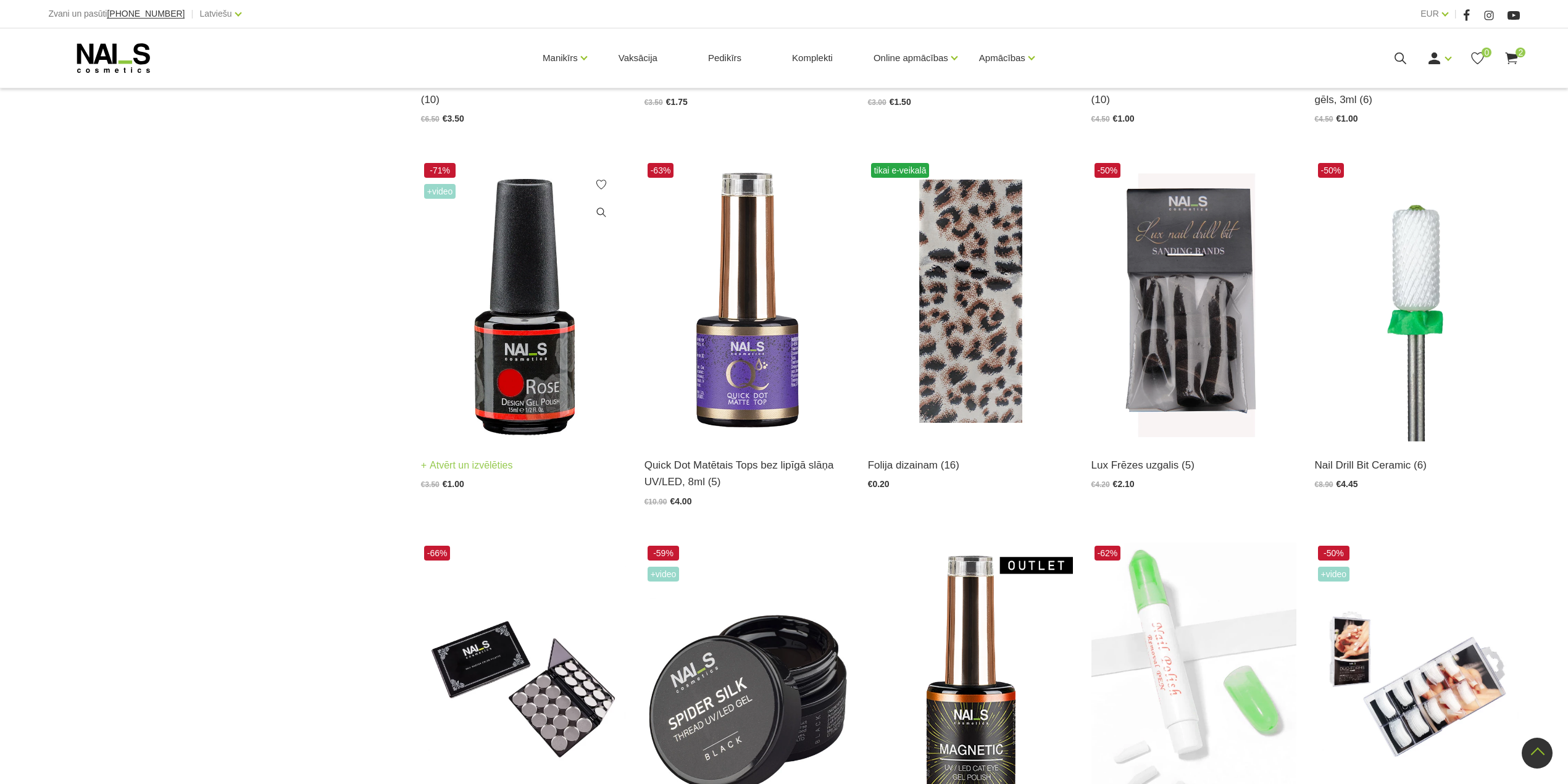
click at [471, 465] on link "Atvērt un izvēlēties" at bounding box center [466, 465] width 92 height 17
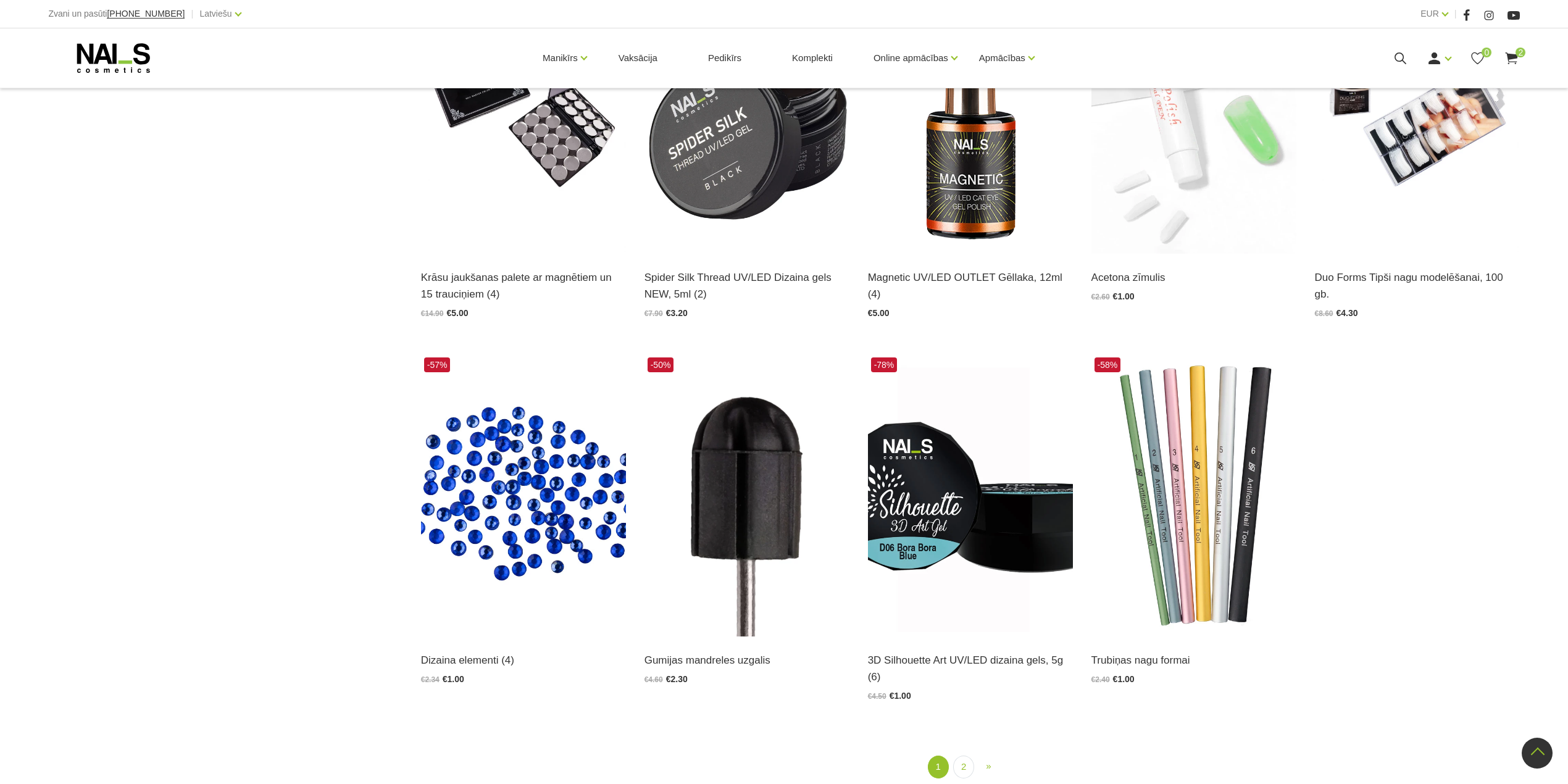
scroll to position [1564, 0]
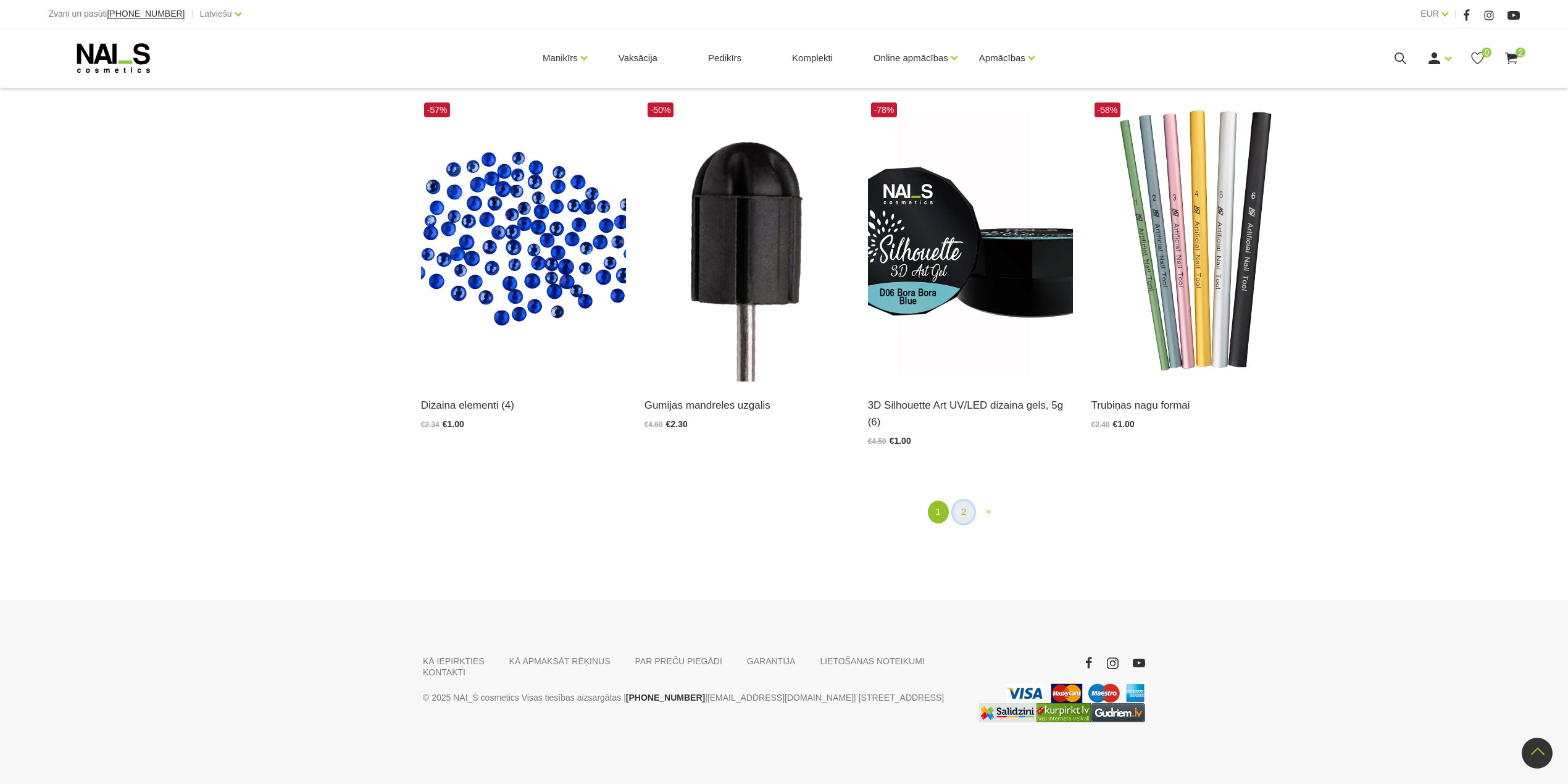
click at [968, 516] on link "2" at bounding box center [964, 512] width 21 height 23
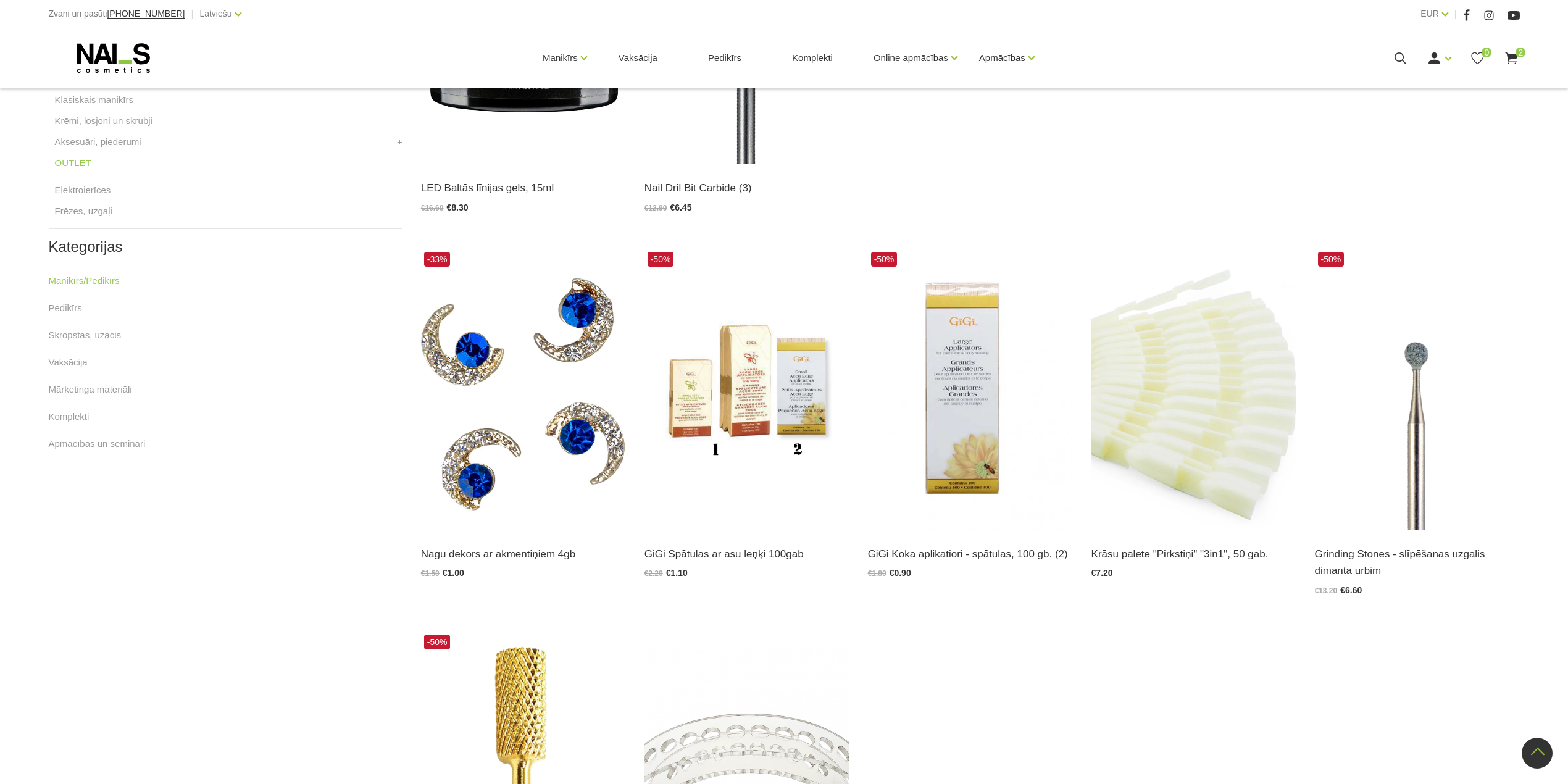
scroll to position [170, 0]
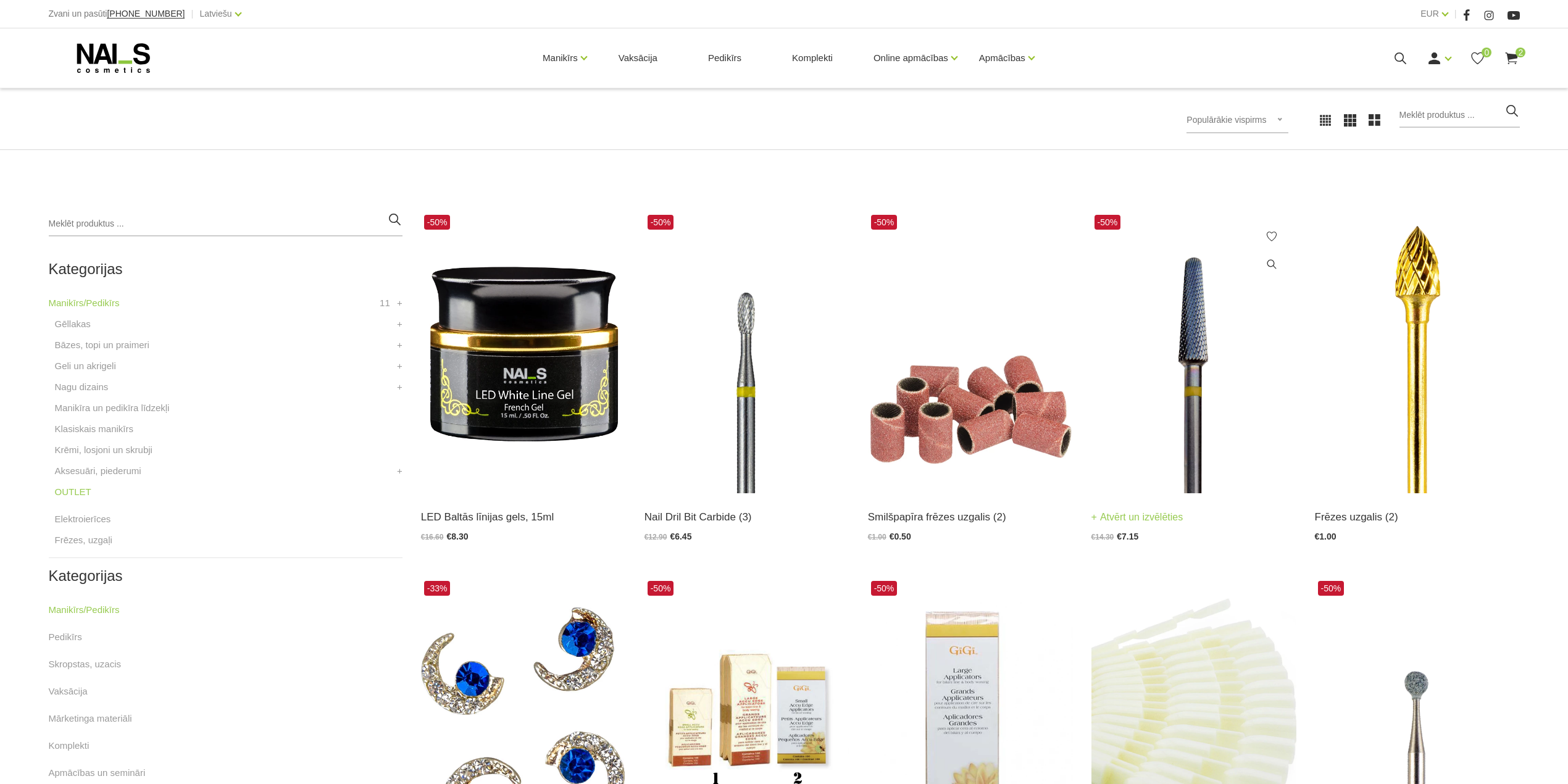
click at [1201, 317] on img at bounding box center [1194, 353] width 205 height 282
click at [516, 383] on img at bounding box center [523, 353] width 205 height 282
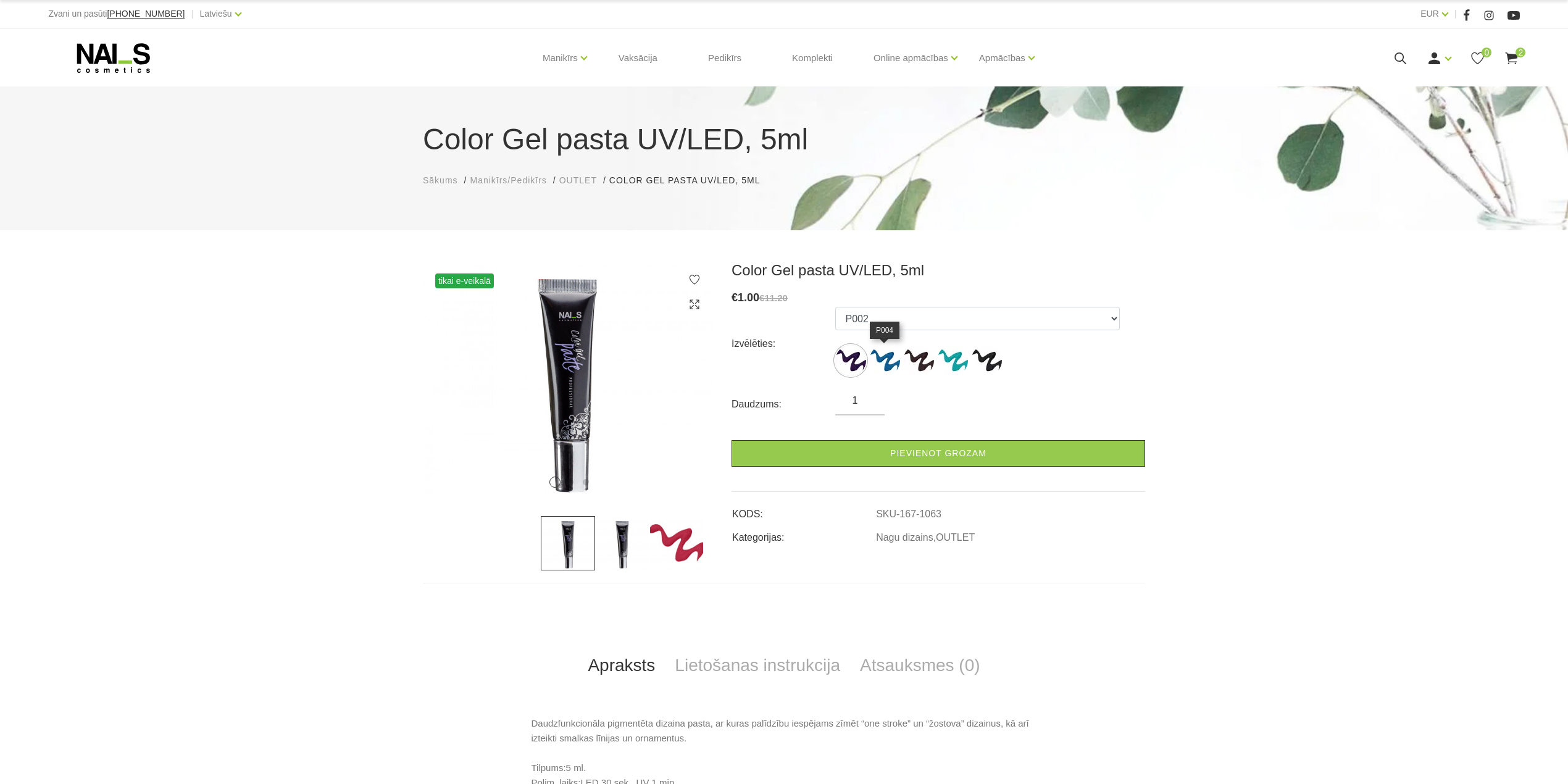
click at [881, 361] on img at bounding box center [885, 361] width 31 height 31
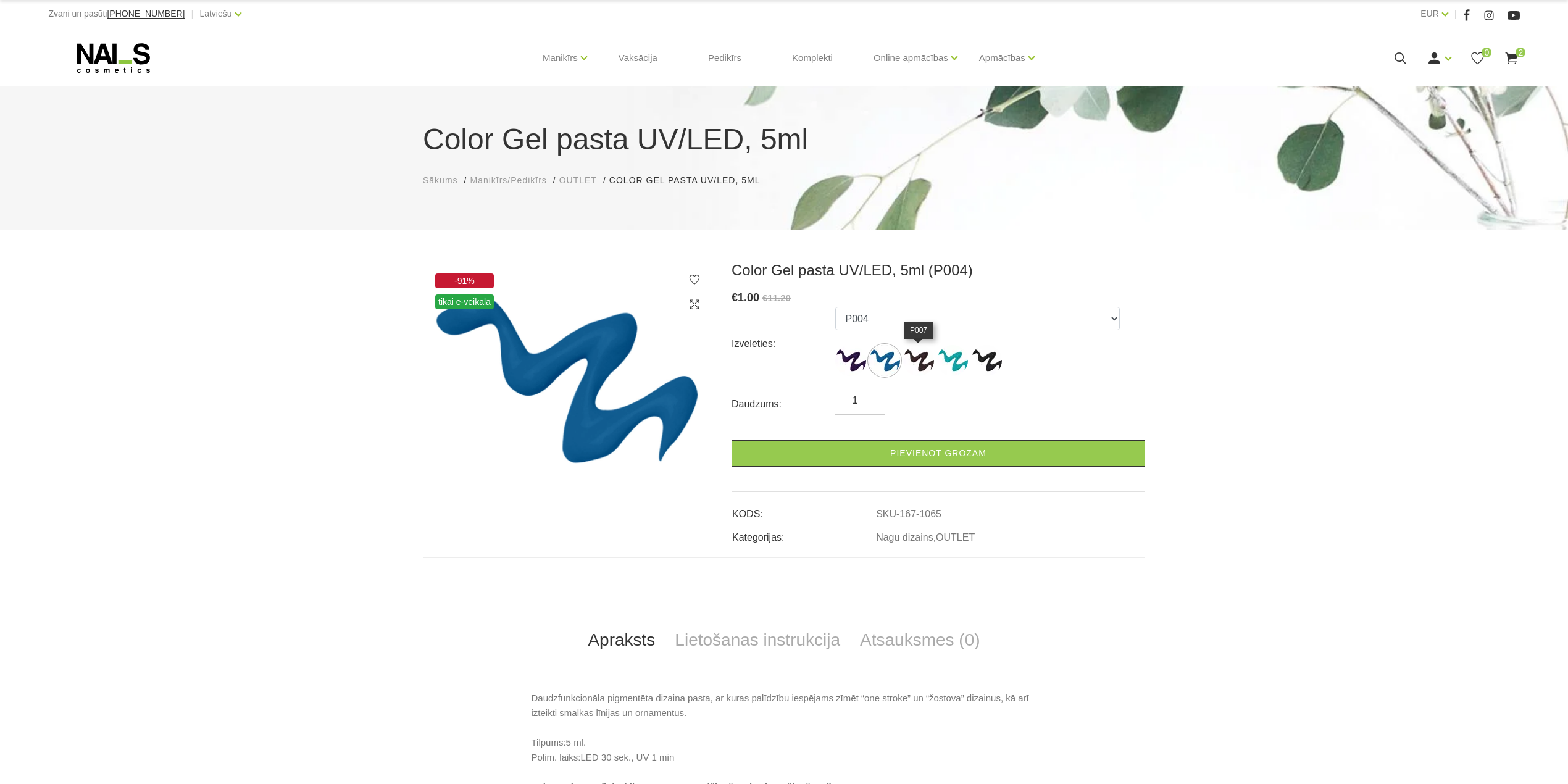
click at [926, 362] on img at bounding box center [919, 361] width 31 height 31
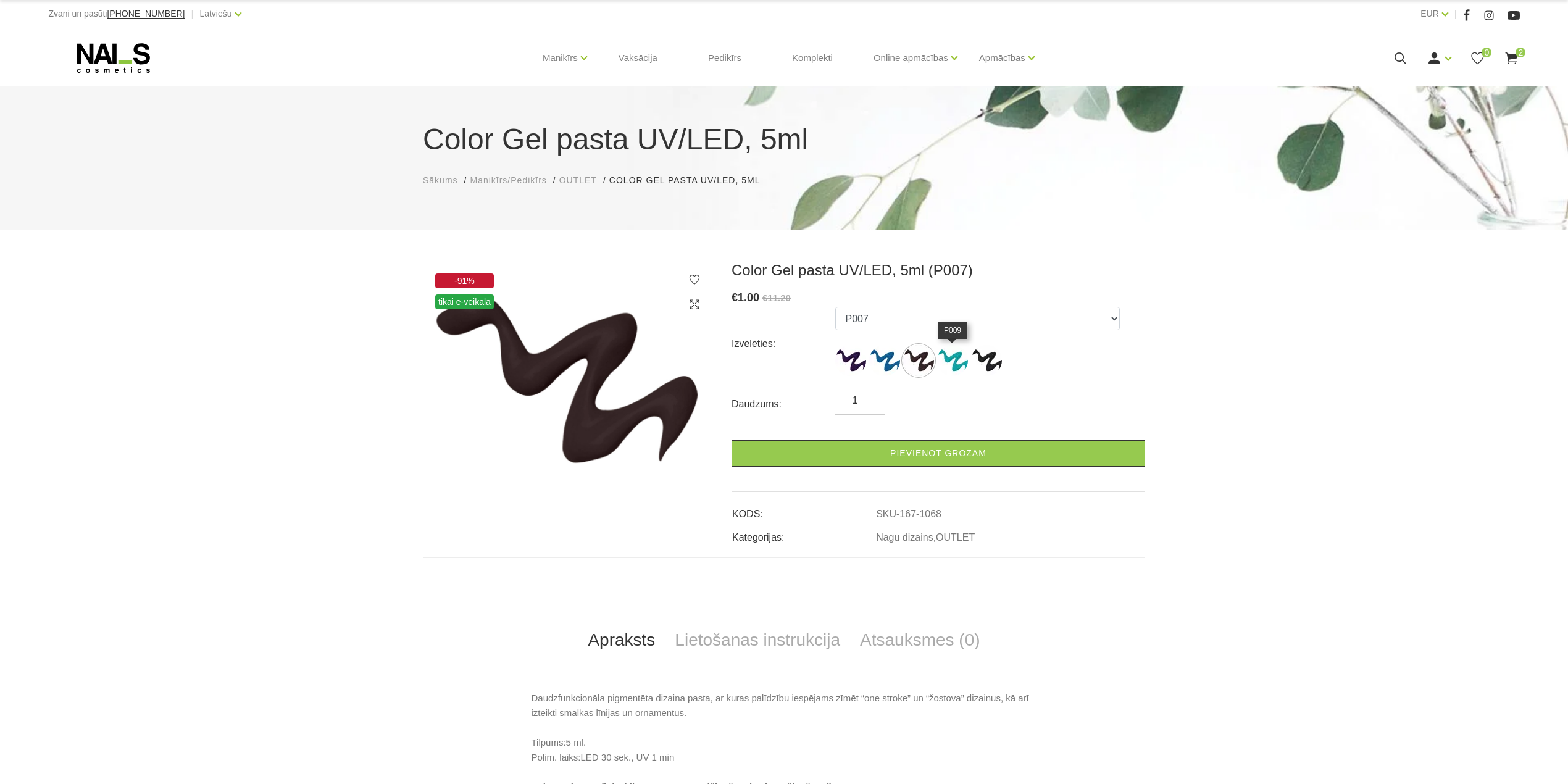
click at [953, 362] on img at bounding box center [953, 361] width 31 height 31
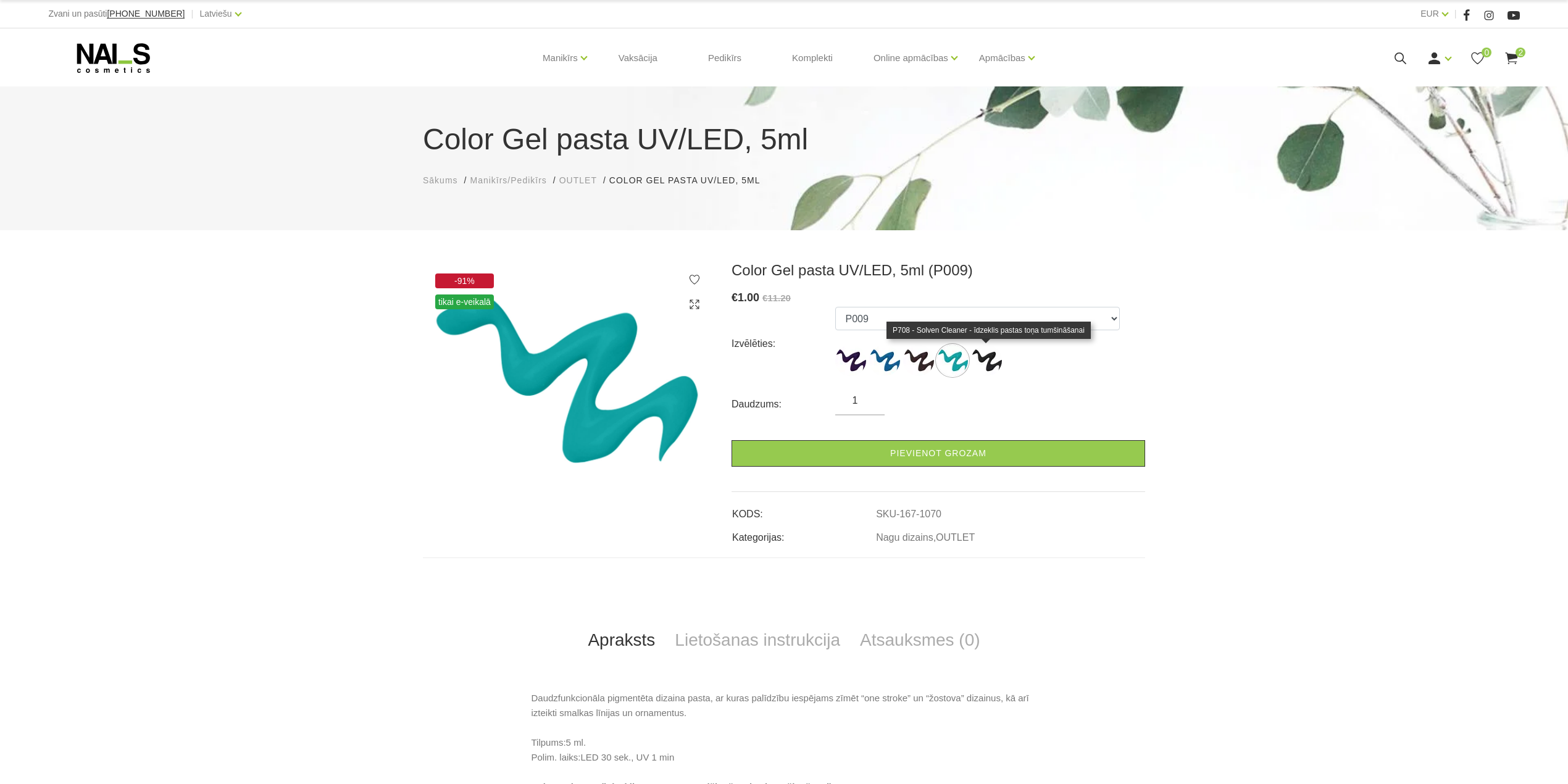
click at [992, 363] on img at bounding box center [987, 361] width 31 height 31
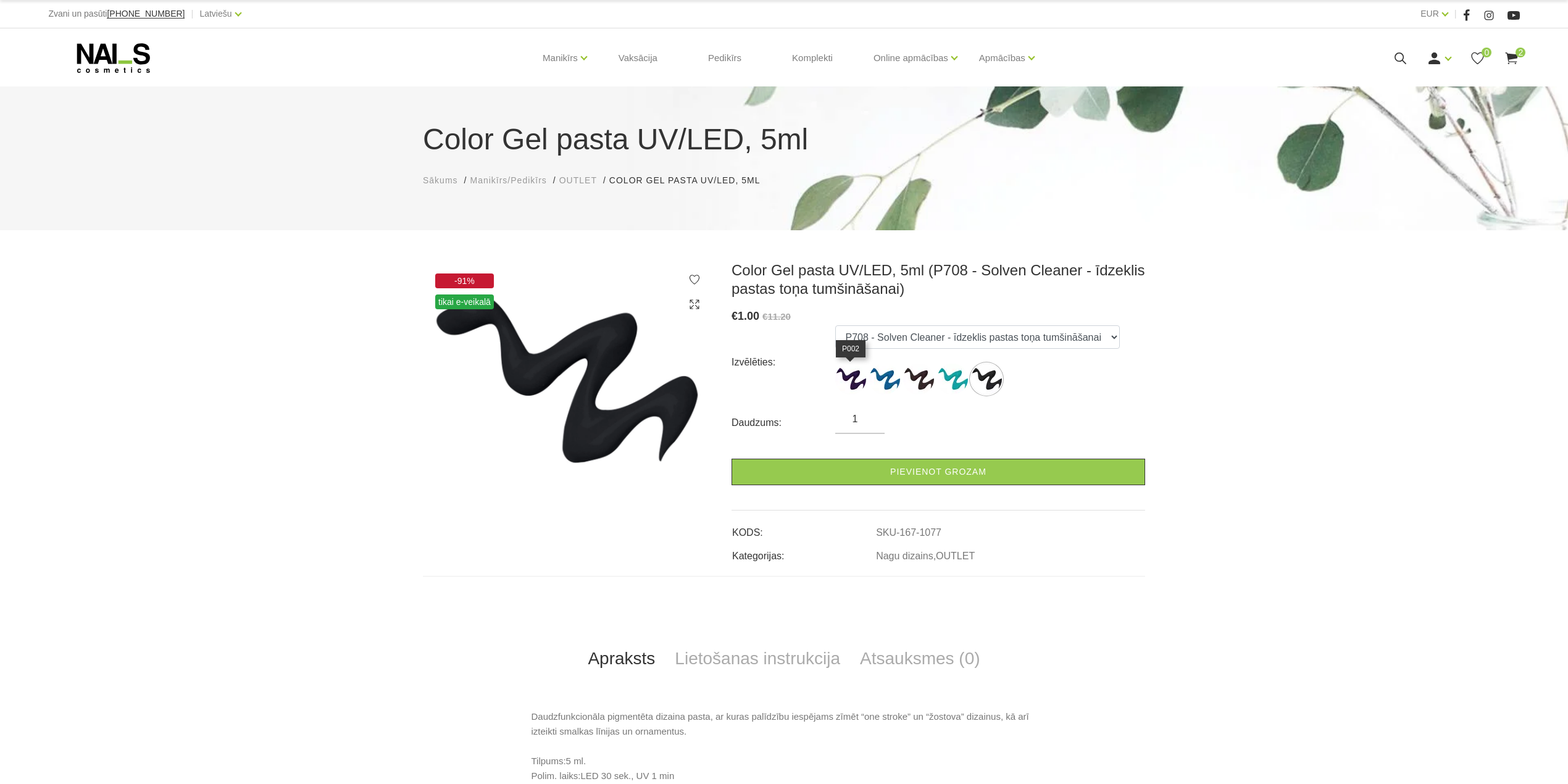
click at [849, 374] on img at bounding box center [851, 379] width 31 height 31
select select "1063"
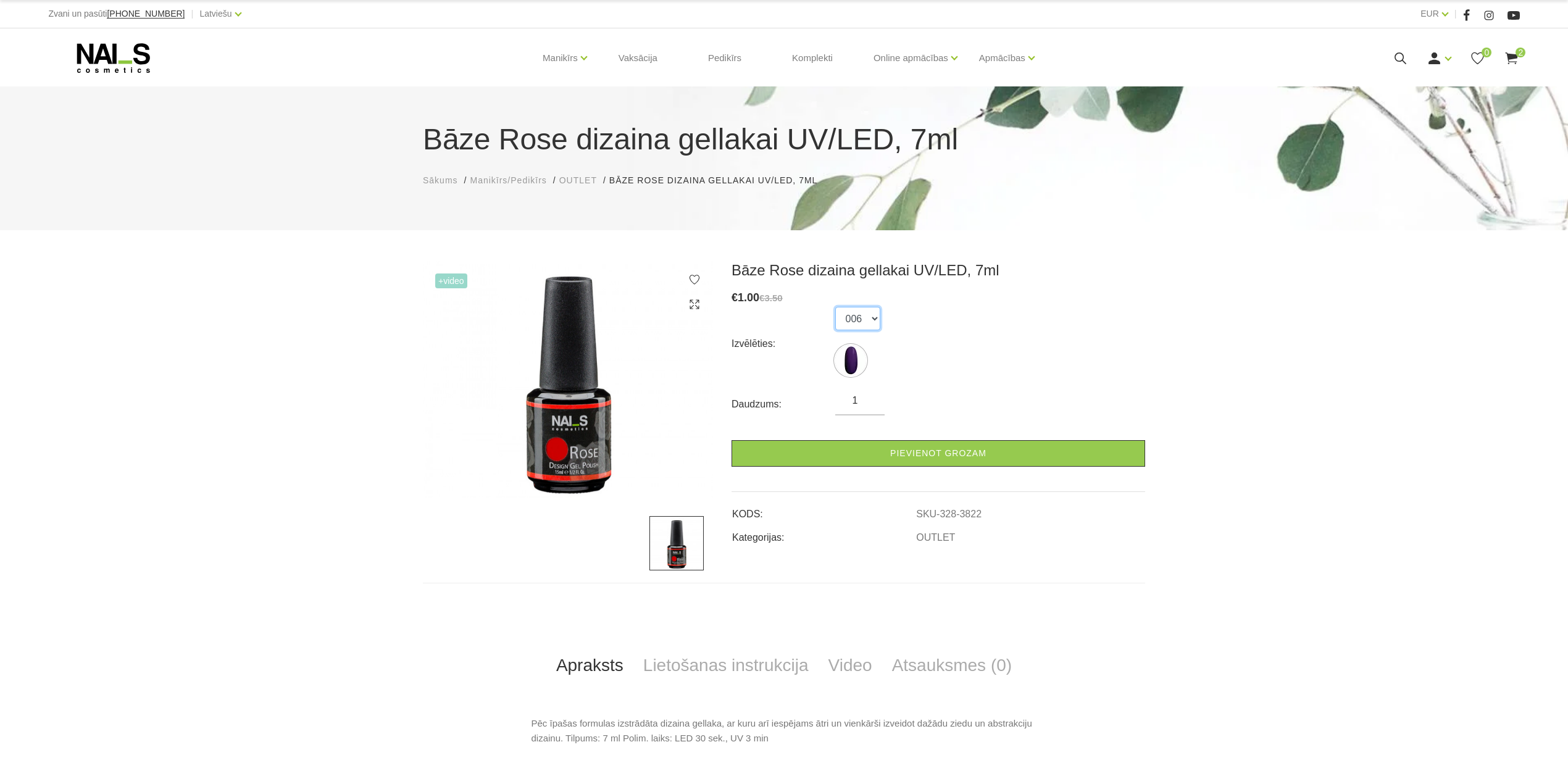
click at [869, 316] on select "006" at bounding box center [858, 318] width 45 height 24
click at [981, 325] on div "Izvēlēties: 006" at bounding box center [938, 344] width 413 height 74
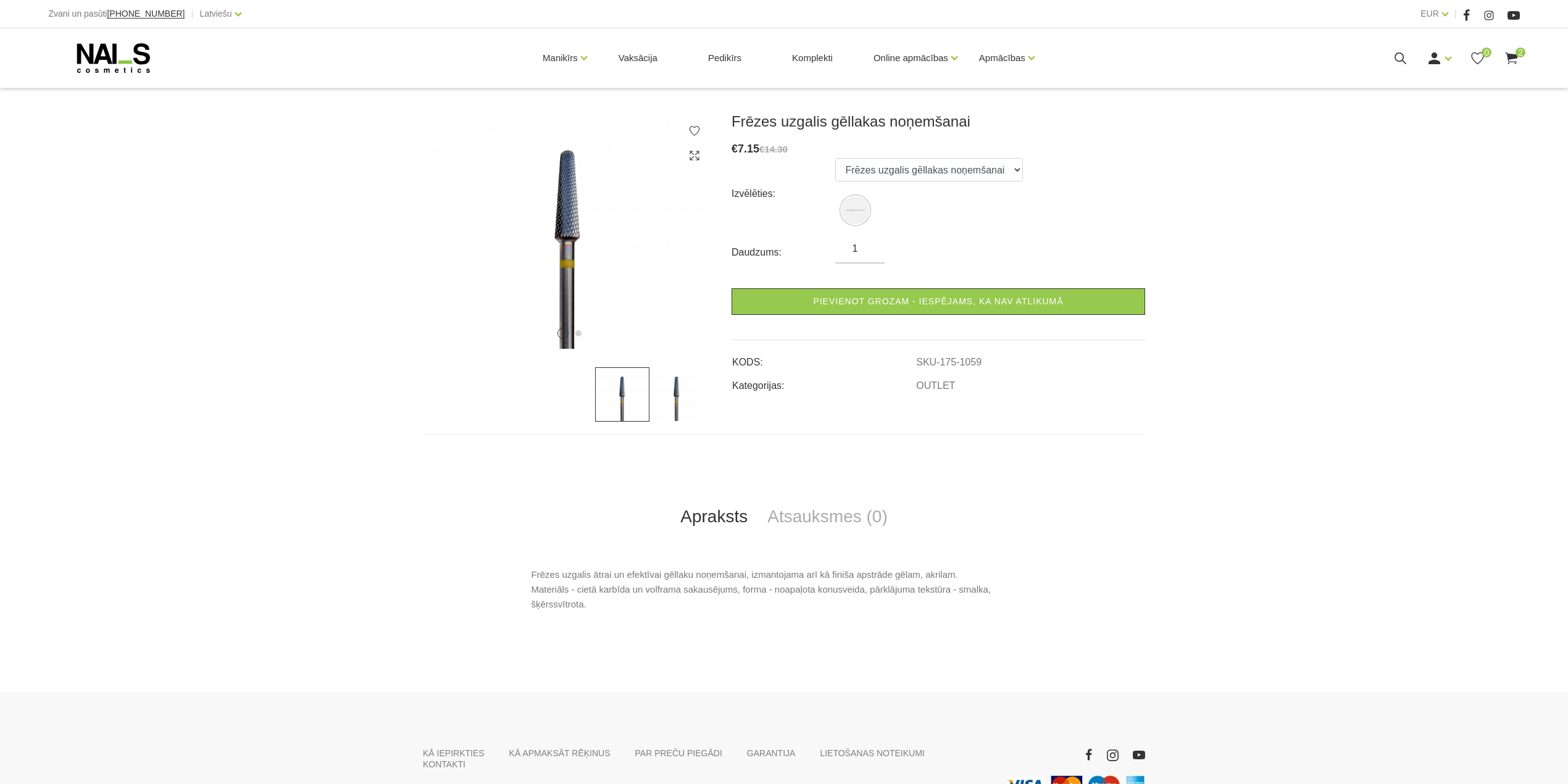
scroll to position [164, 0]
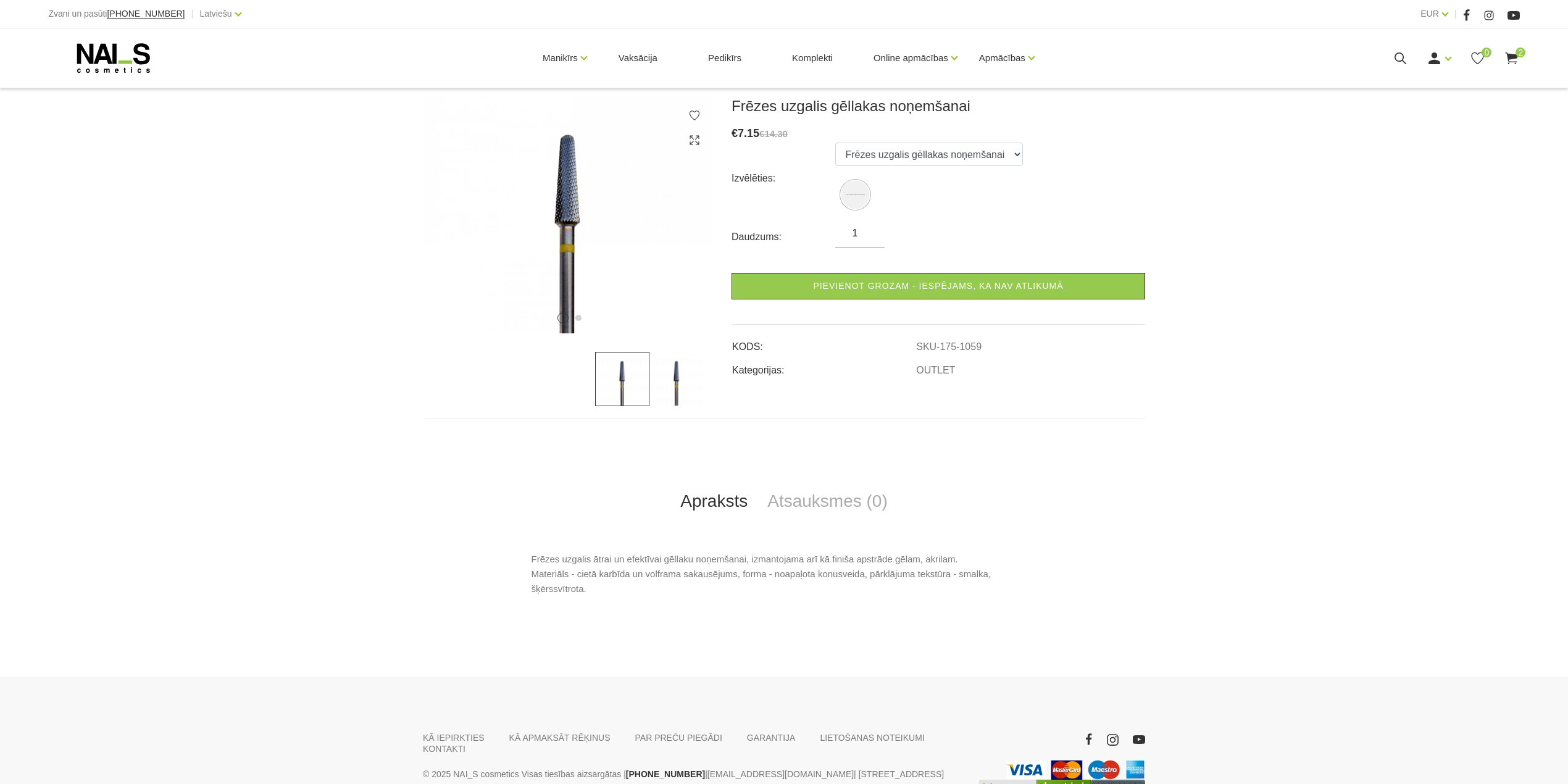
click at [679, 385] on img at bounding box center [677, 379] width 54 height 54
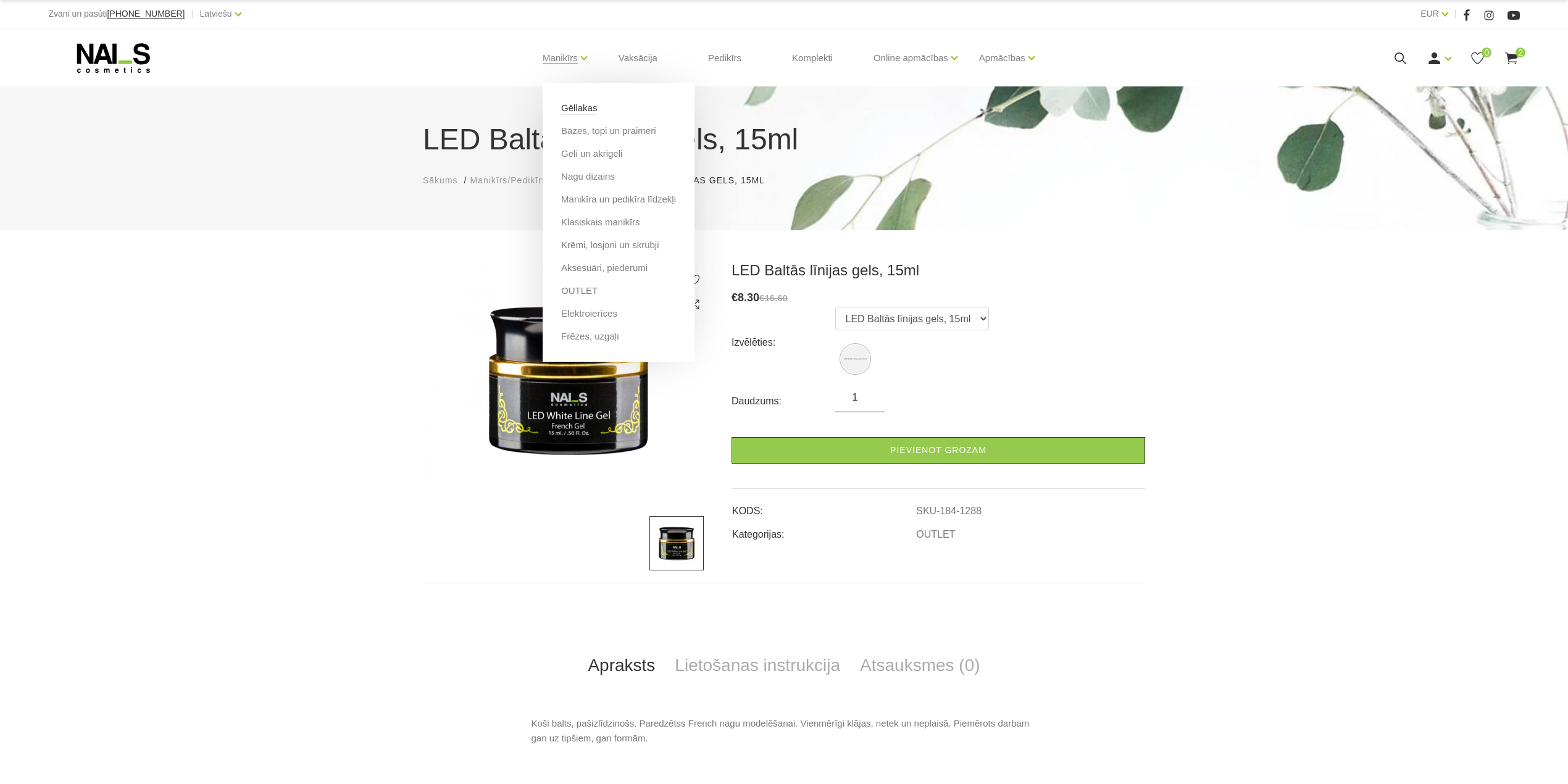
click at [587, 107] on link "Gēllakas" at bounding box center [579, 108] width 36 height 14
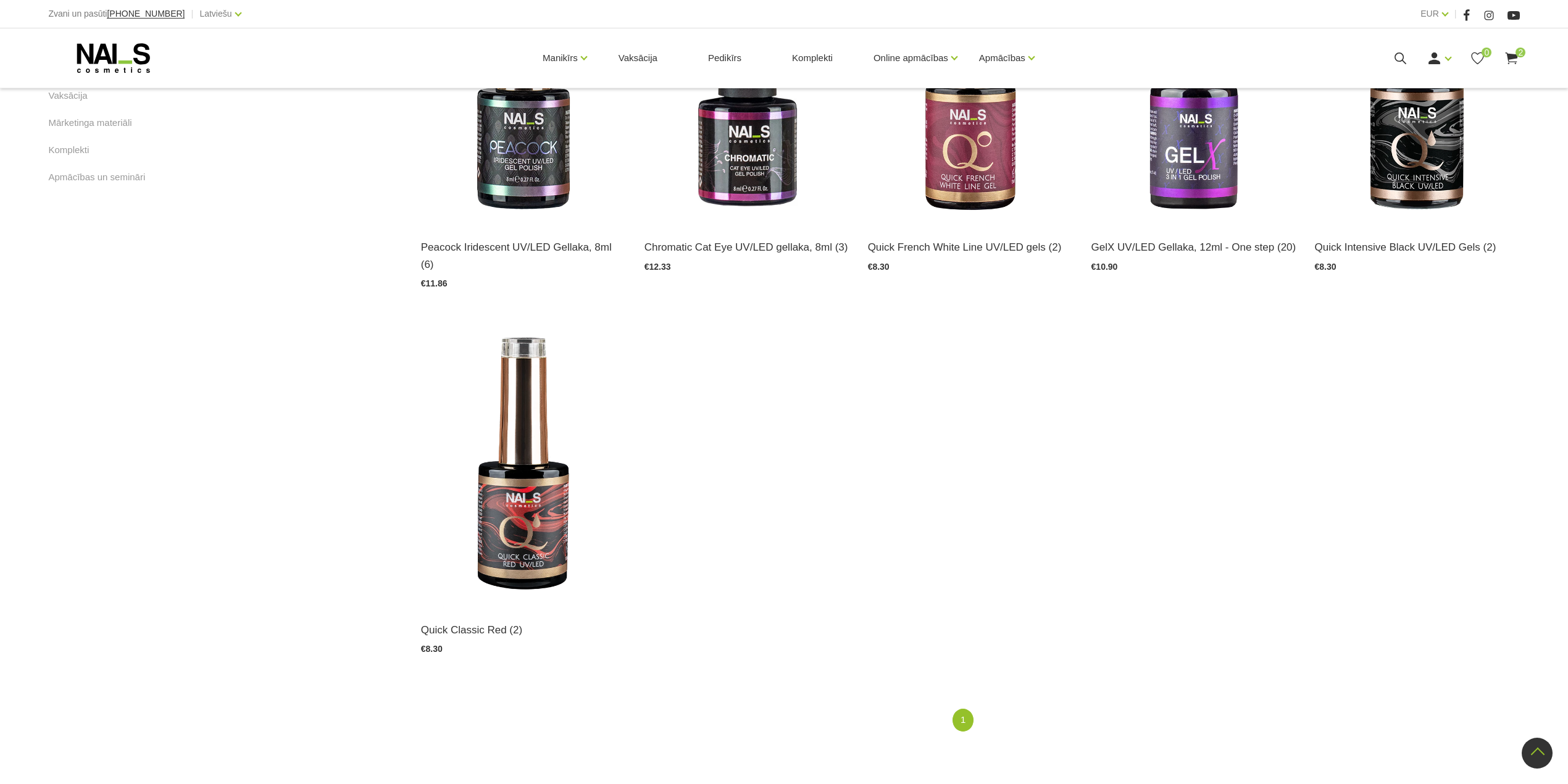
scroll to position [494, 0]
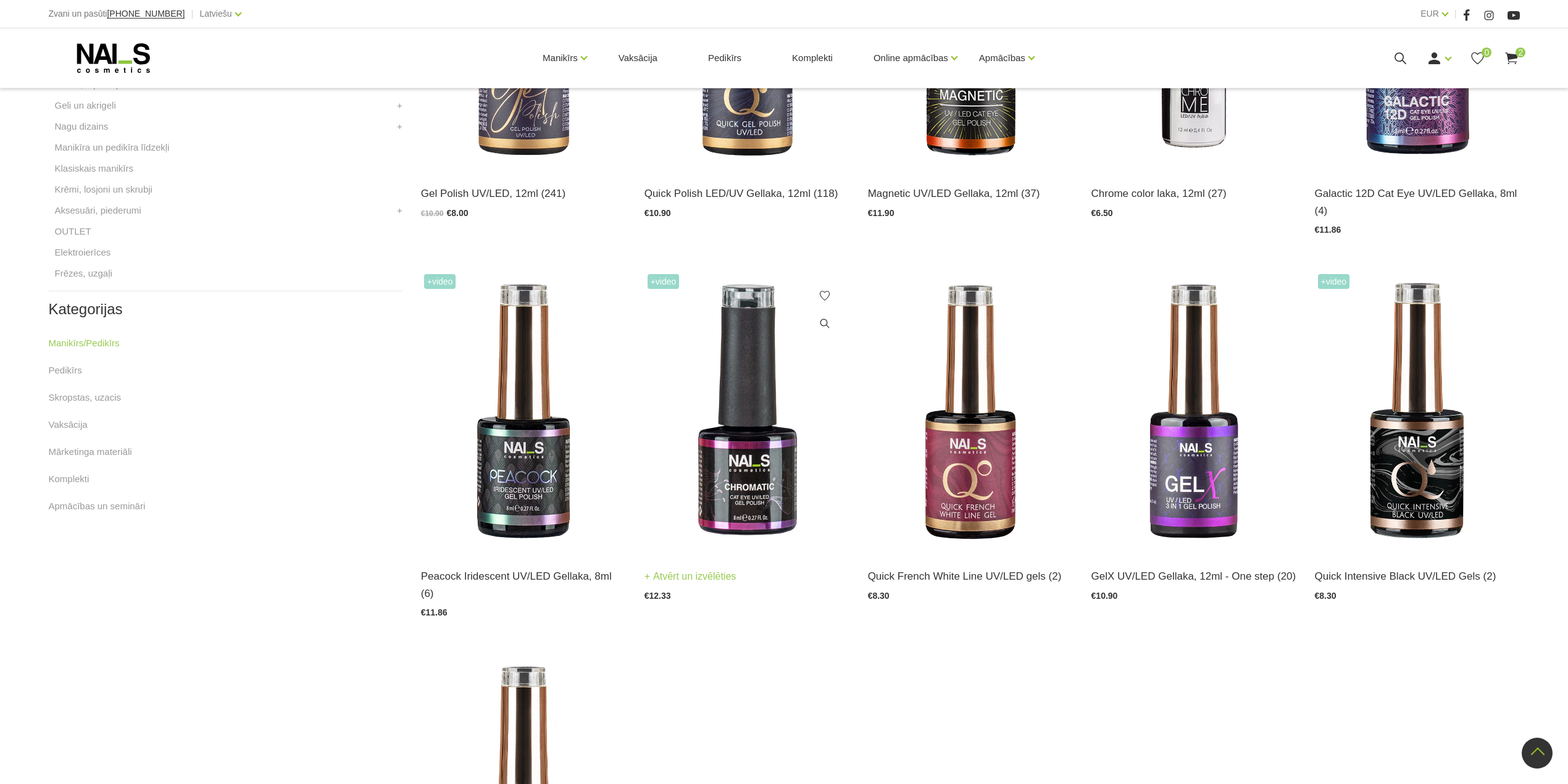
click at [758, 426] on img at bounding box center [747, 412] width 205 height 282
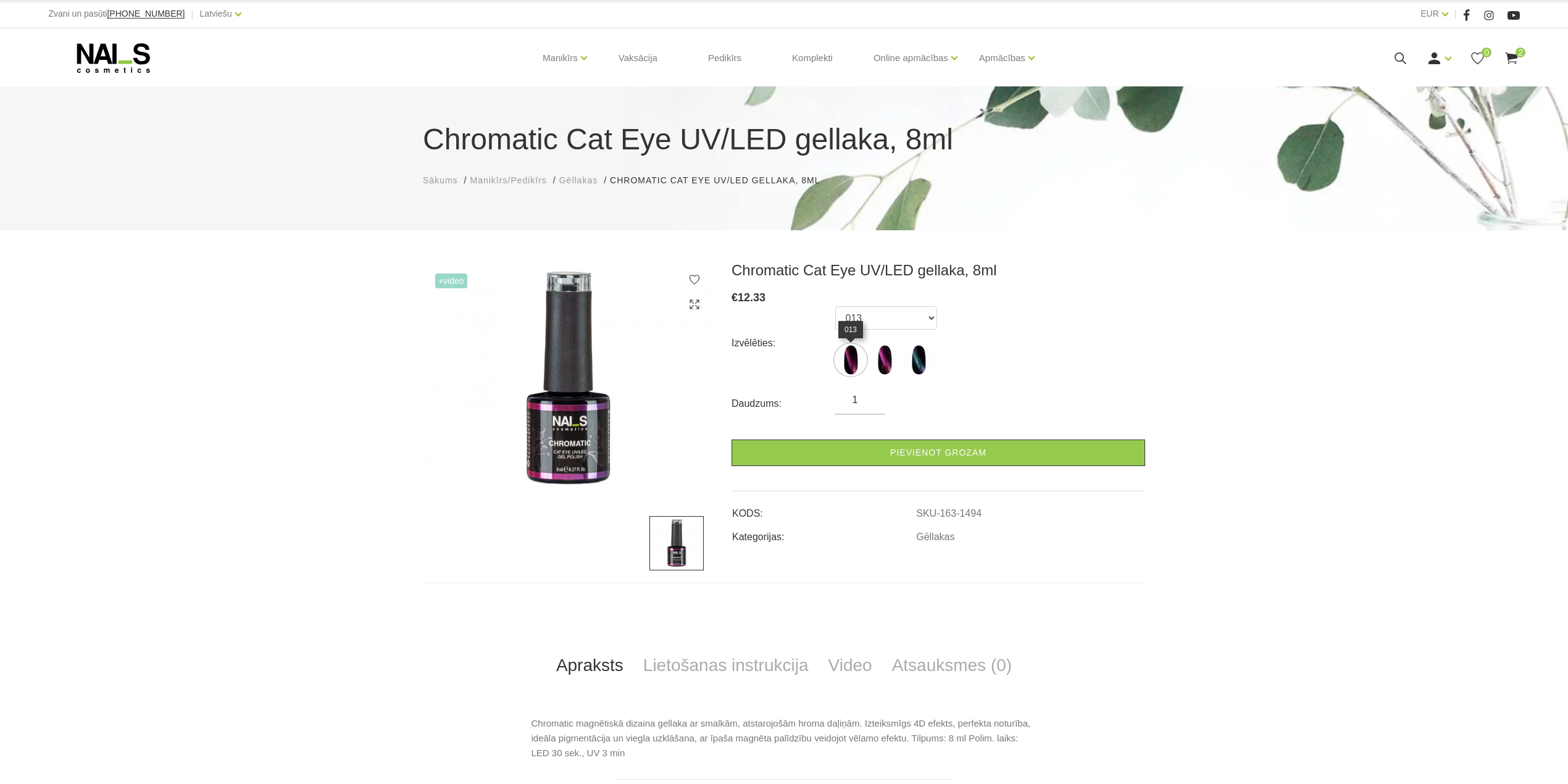
click at [849, 354] on img at bounding box center [851, 360] width 31 height 31
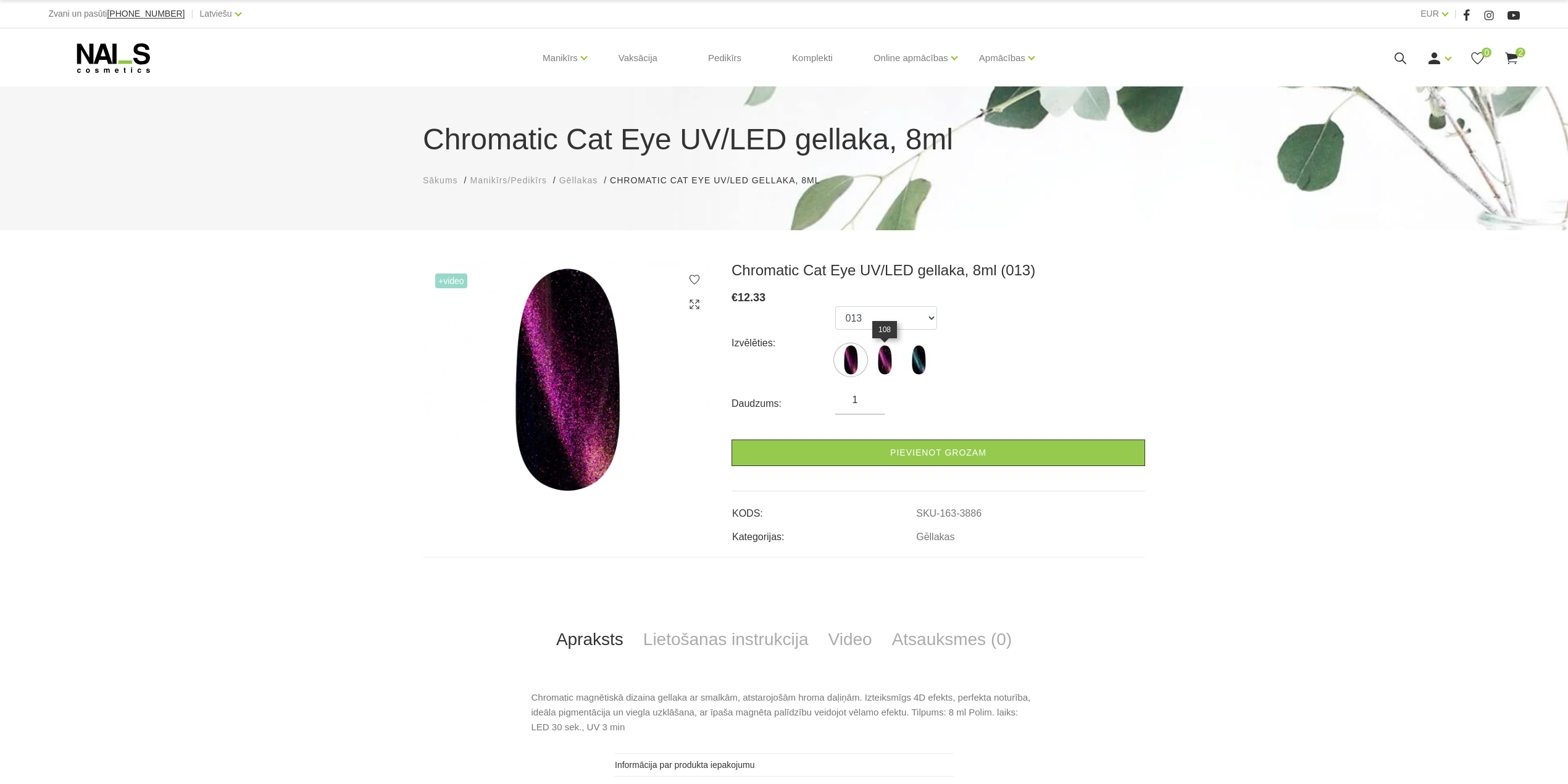
click at [889, 362] on img at bounding box center [885, 360] width 31 height 31
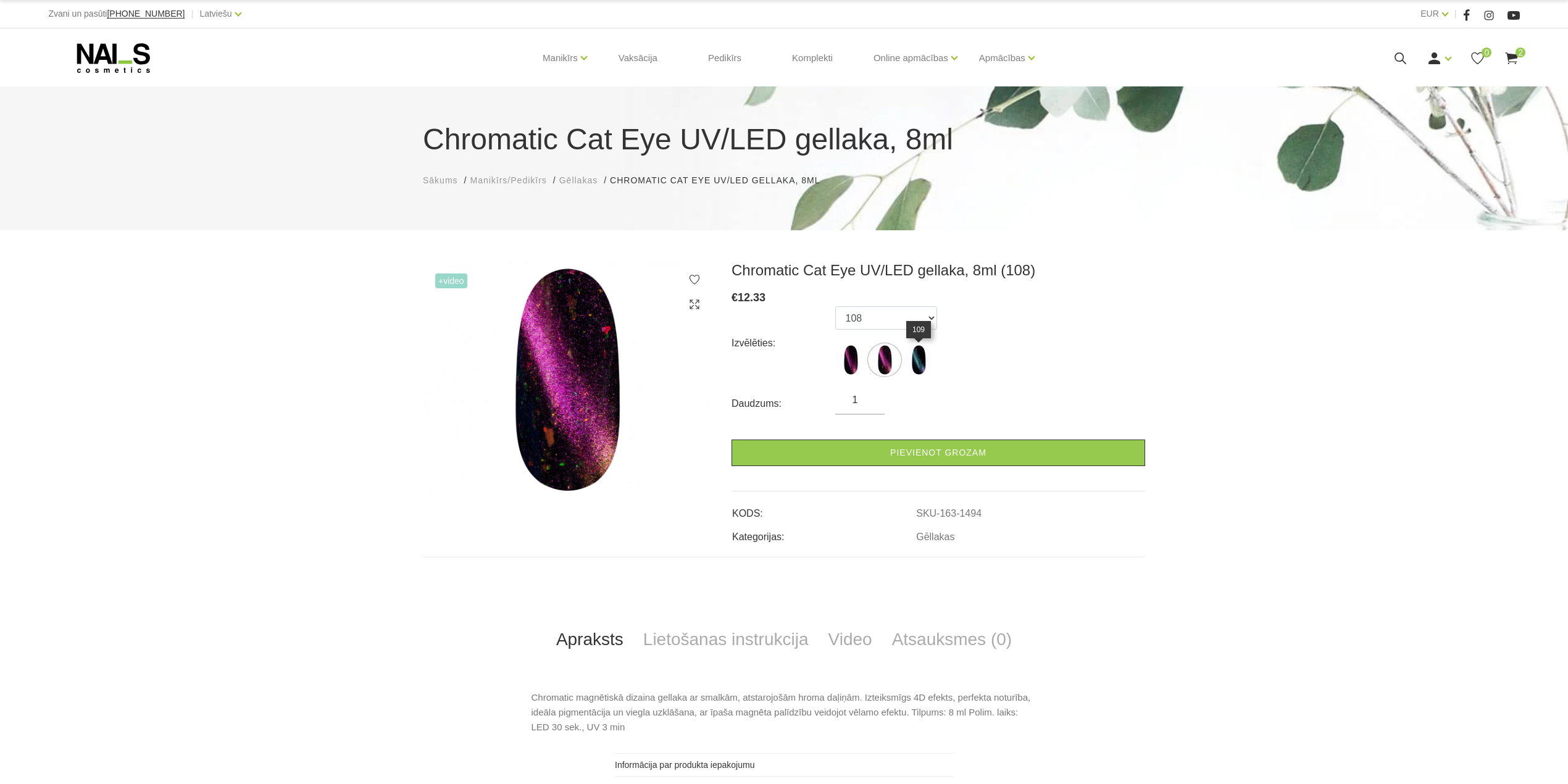
click at [912, 366] on img at bounding box center [919, 360] width 31 height 31
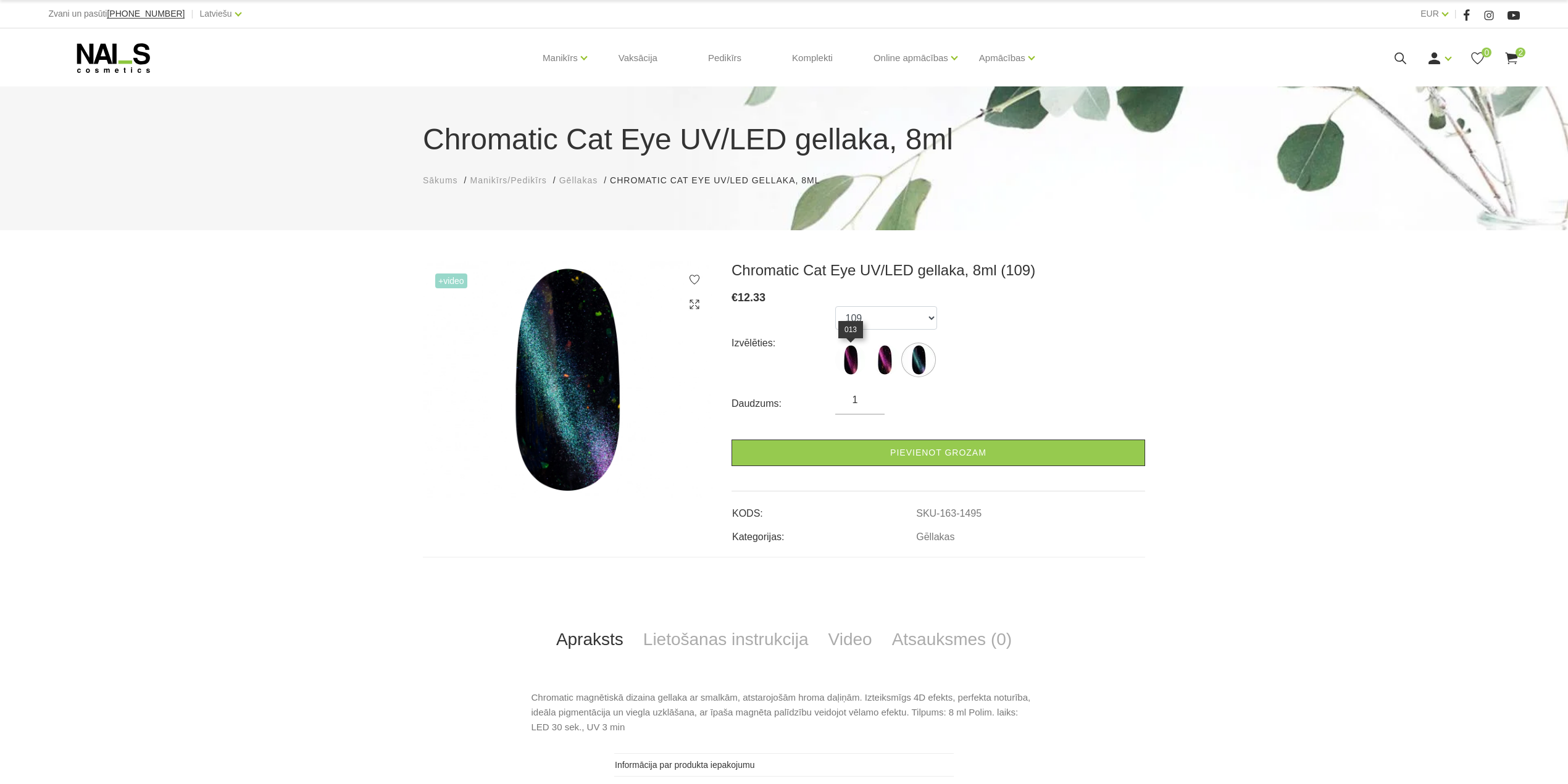
click at [861, 363] on img at bounding box center [851, 360] width 31 height 31
select select "3886"
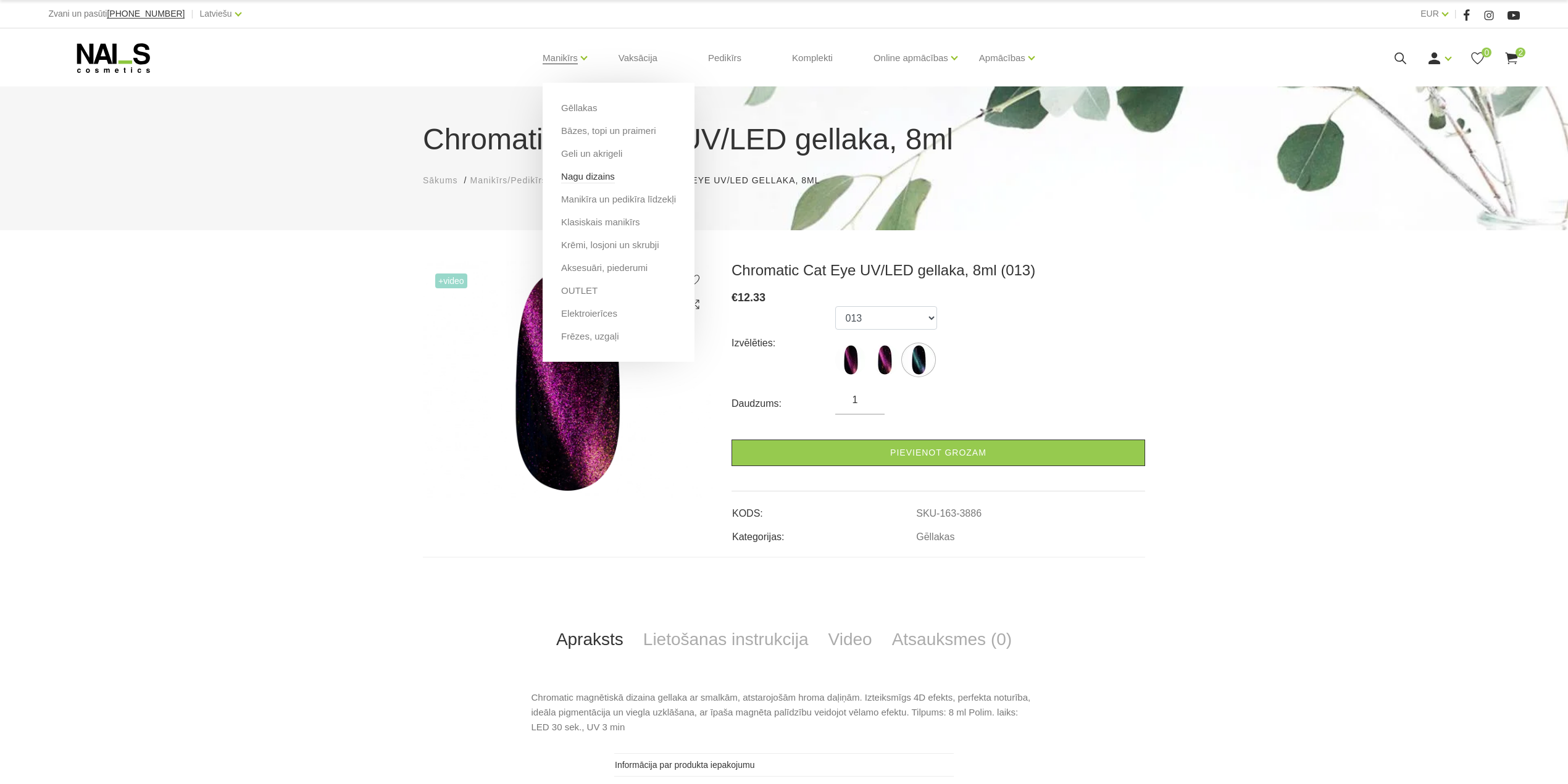
click at [599, 178] on link "Nagu dizains" at bounding box center [588, 176] width 54 height 14
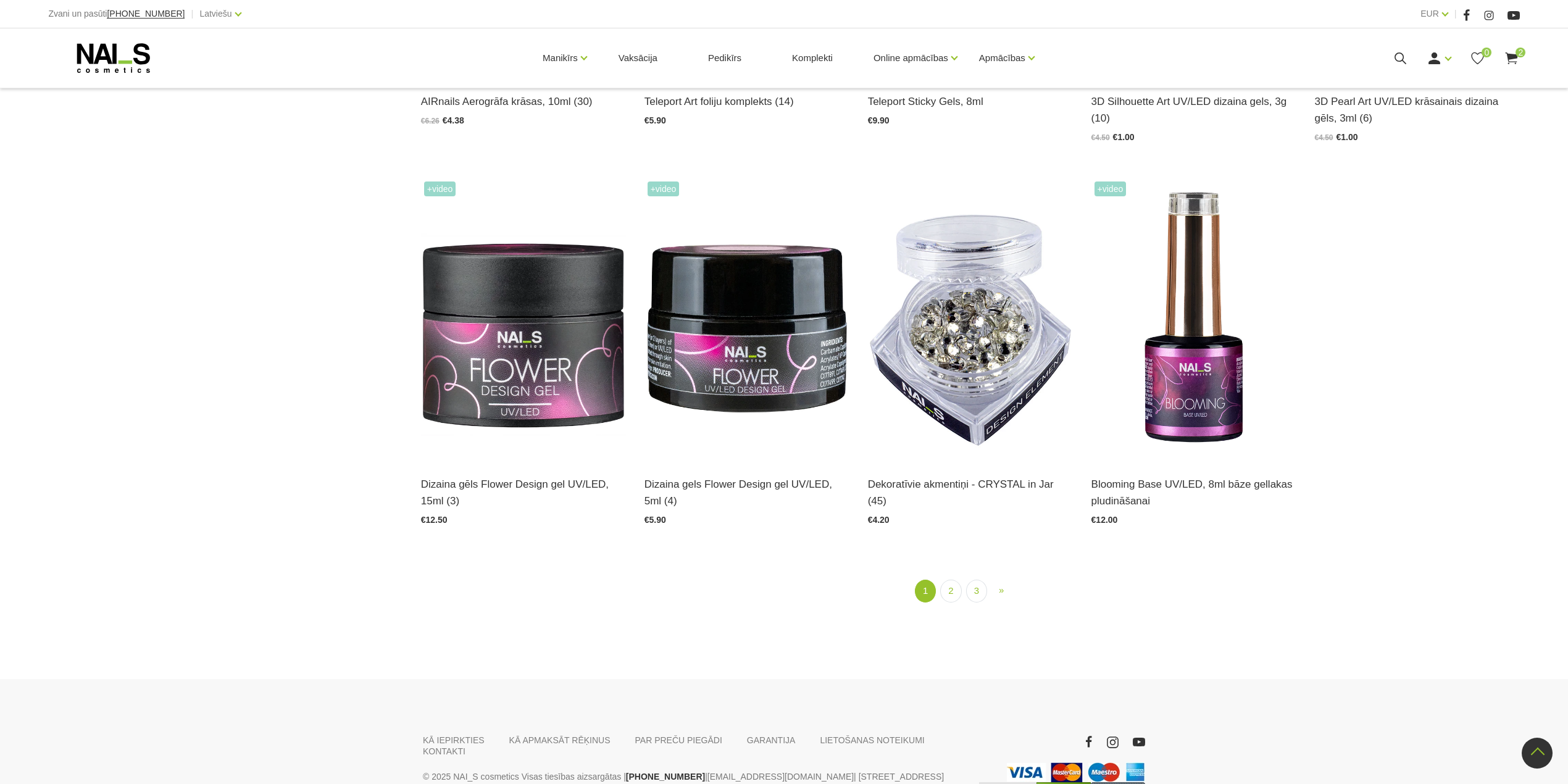
scroll to position [1728, 0]
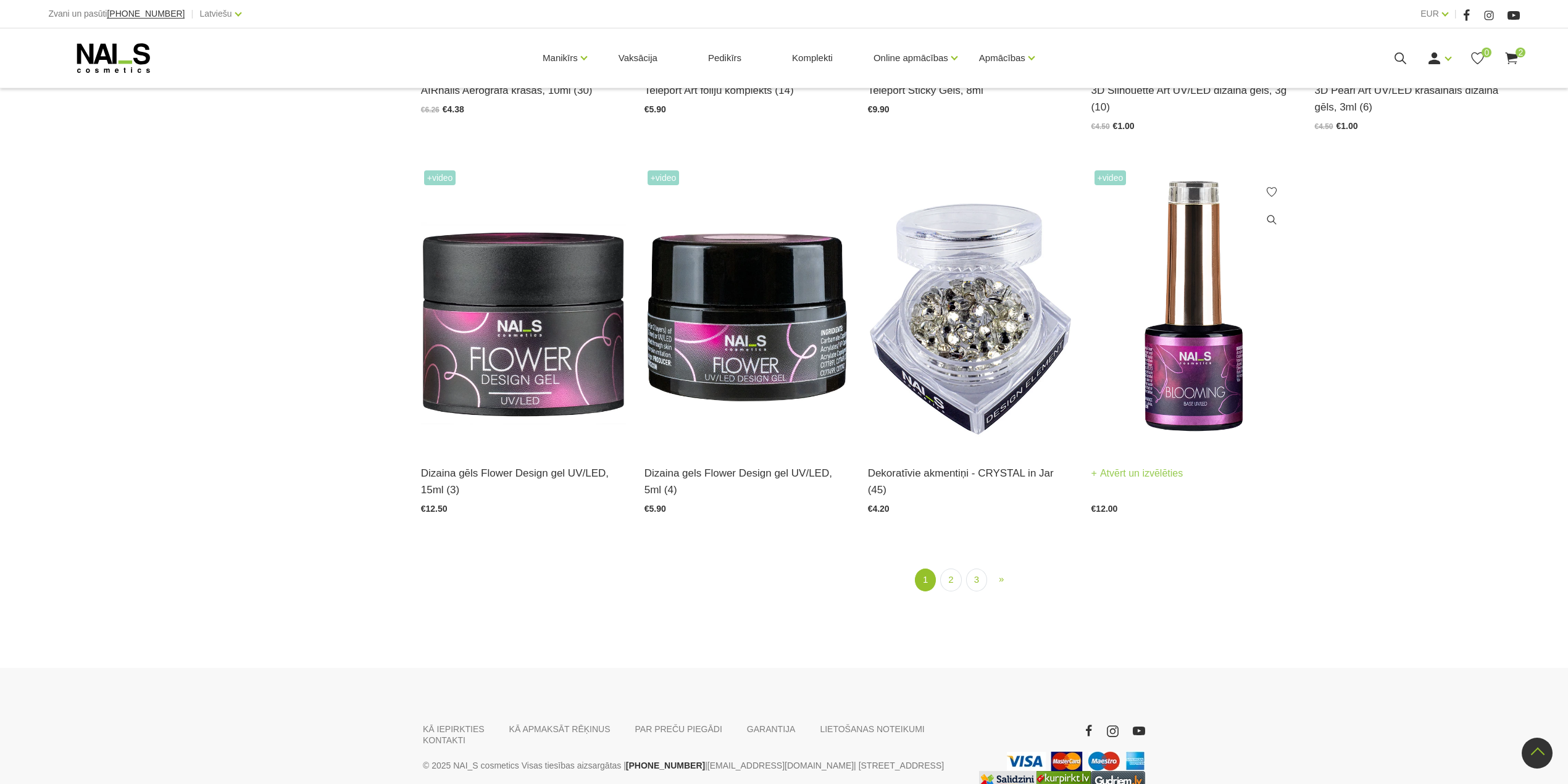
click at [1189, 408] on img at bounding box center [1194, 308] width 205 height 282
click at [739, 286] on img at bounding box center [747, 308] width 205 height 282
click at [953, 573] on link "2" at bounding box center [951, 580] width 21 height 23
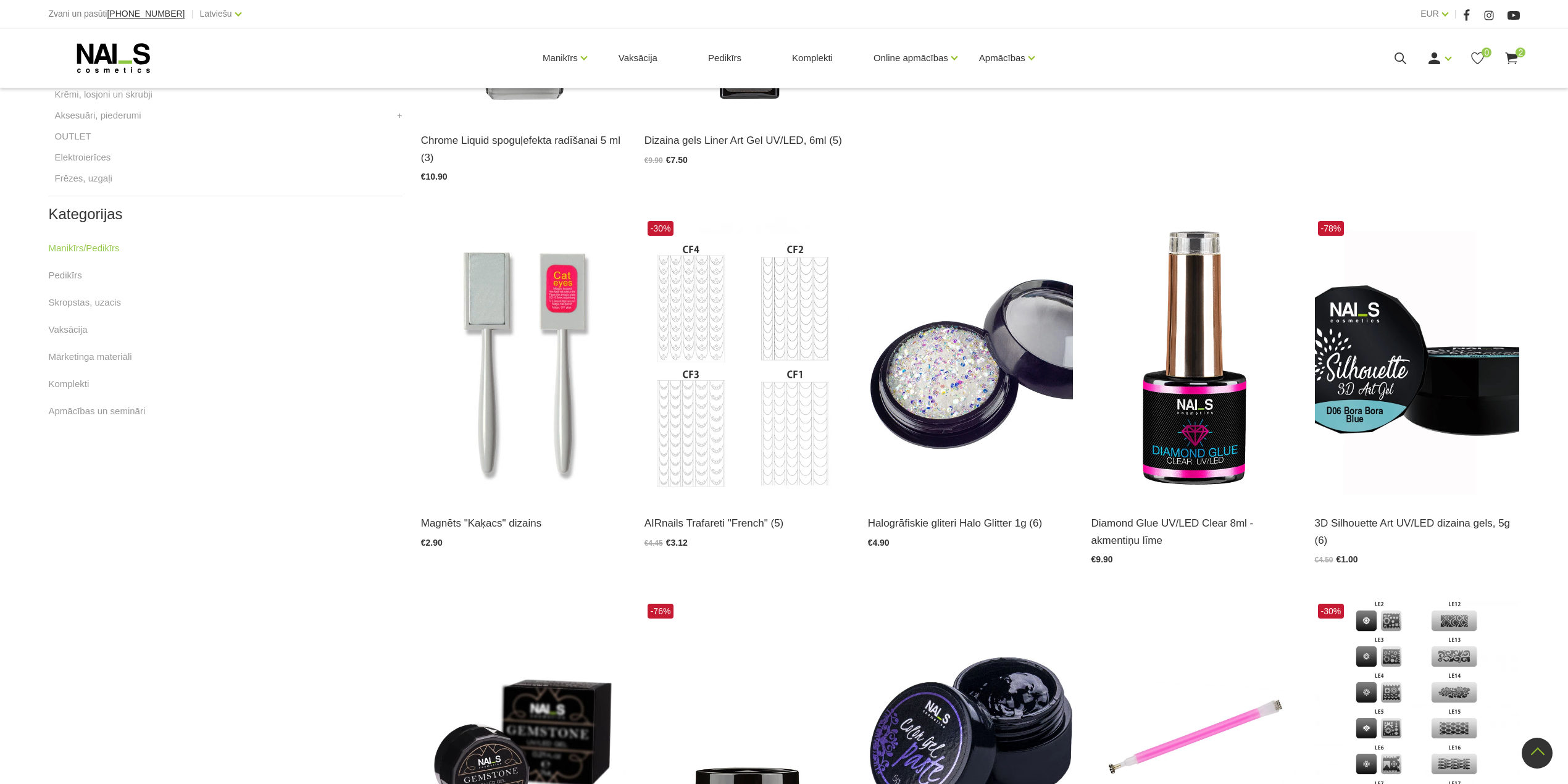
scroll to position [582, 0]
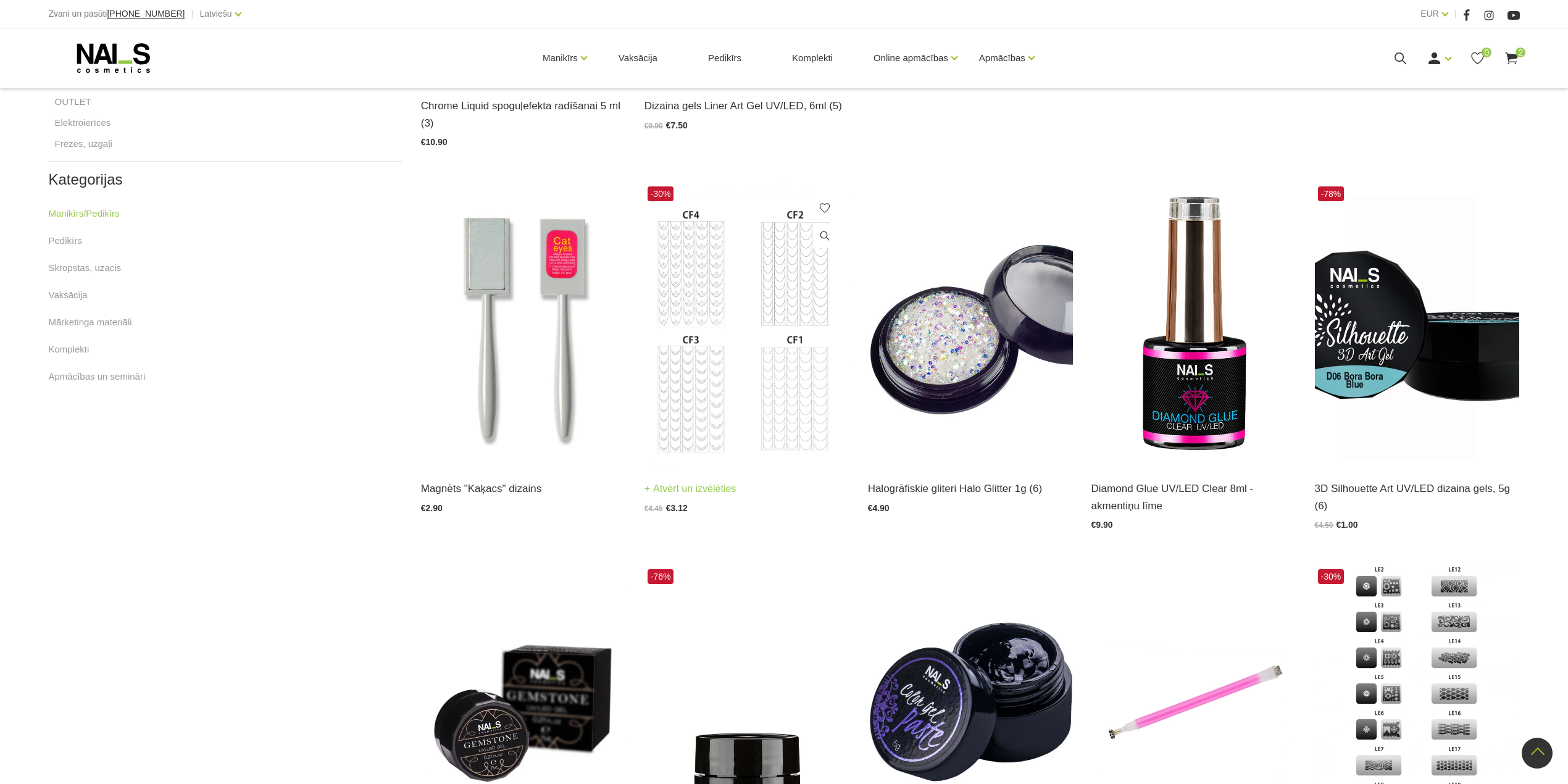
click at [735, 297] on img at bounding box center [747, 324] width 205 height 282
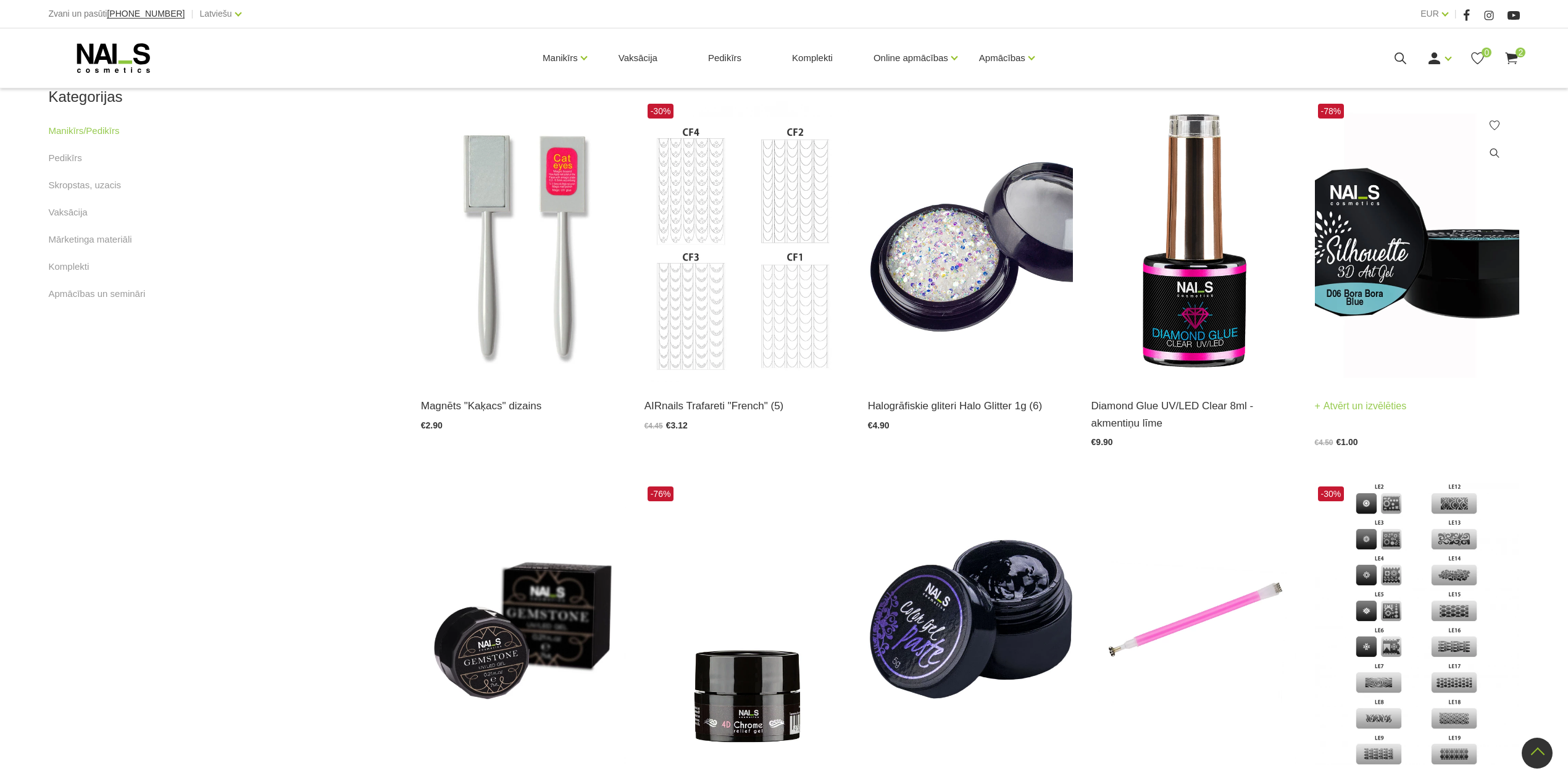
scroll to position [828, 0]
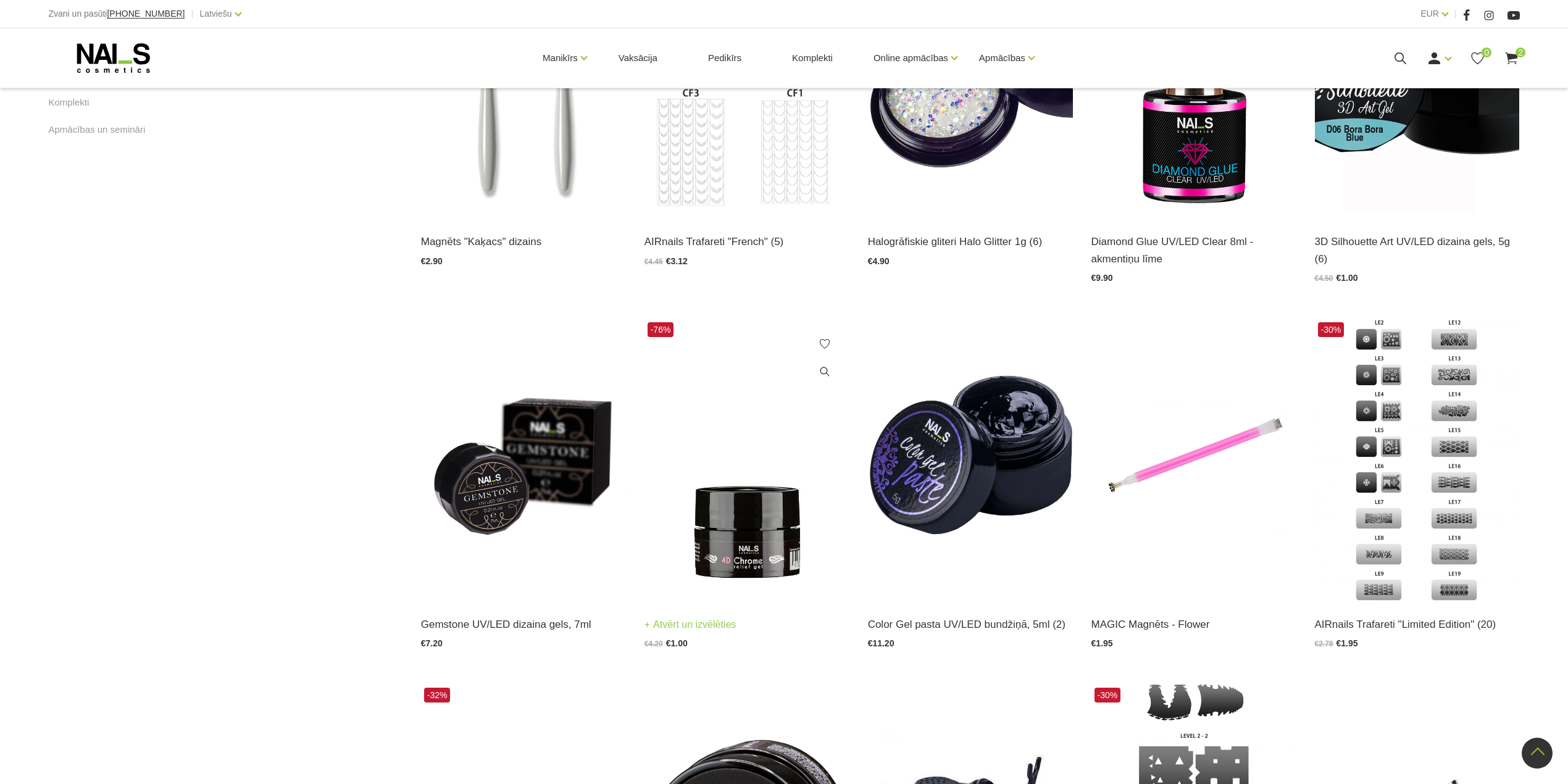
click at [758, 546] on img at bounding box center [747, 460] width 205 height 282
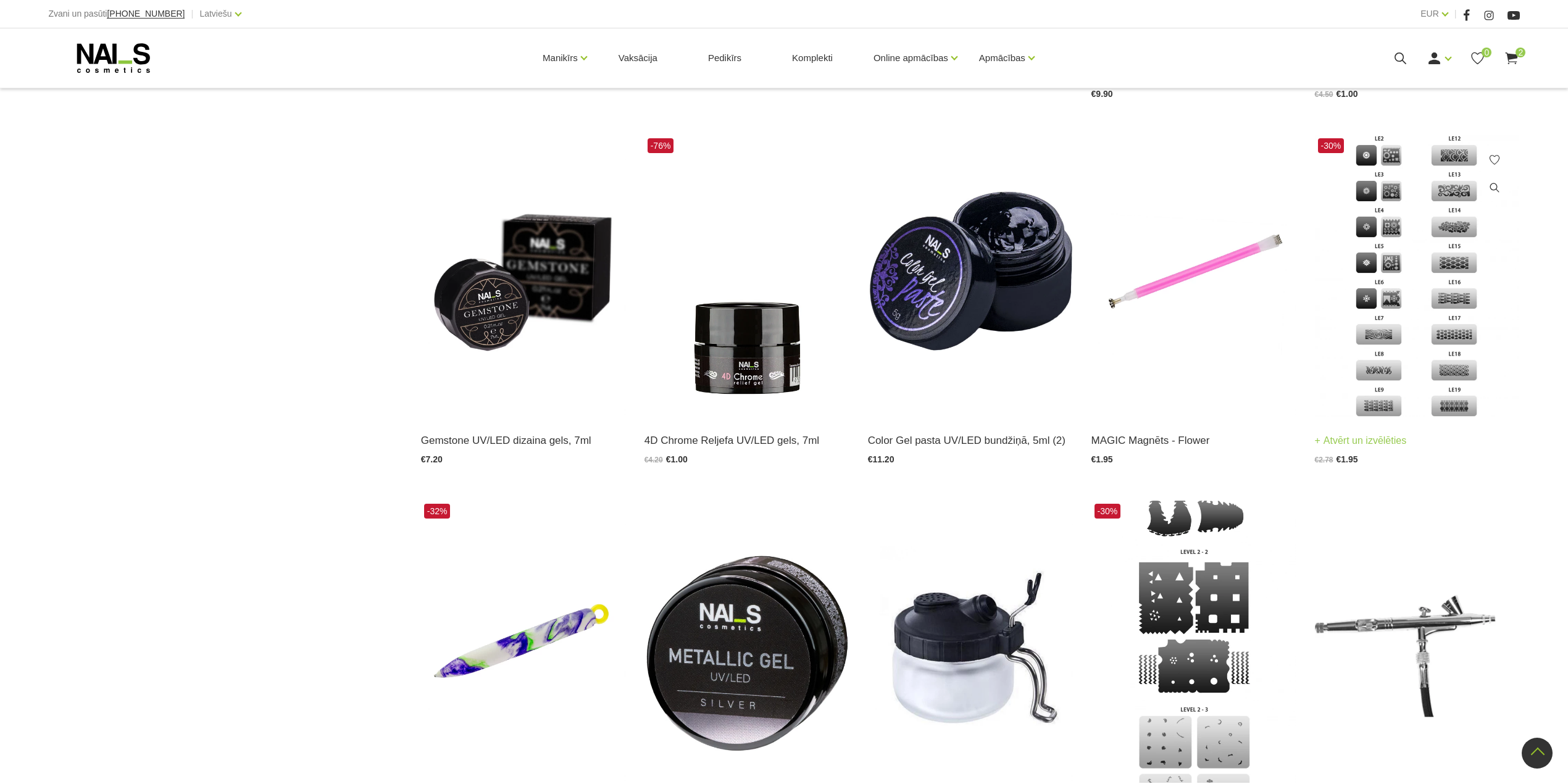
scroll to position [994, 0]
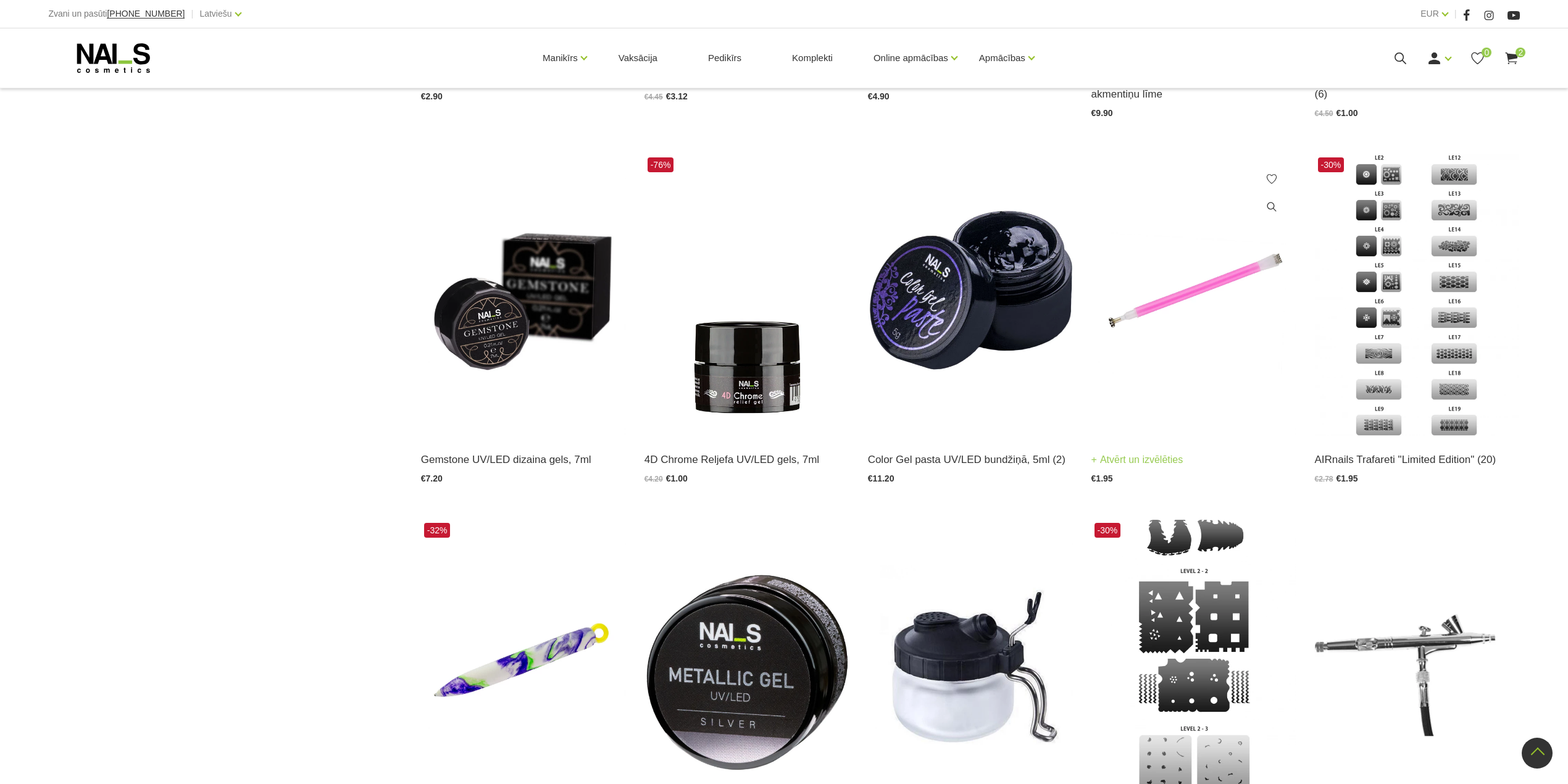
click at [1177, 300] on img at bounding box center [1194, 295] width 205 height 282
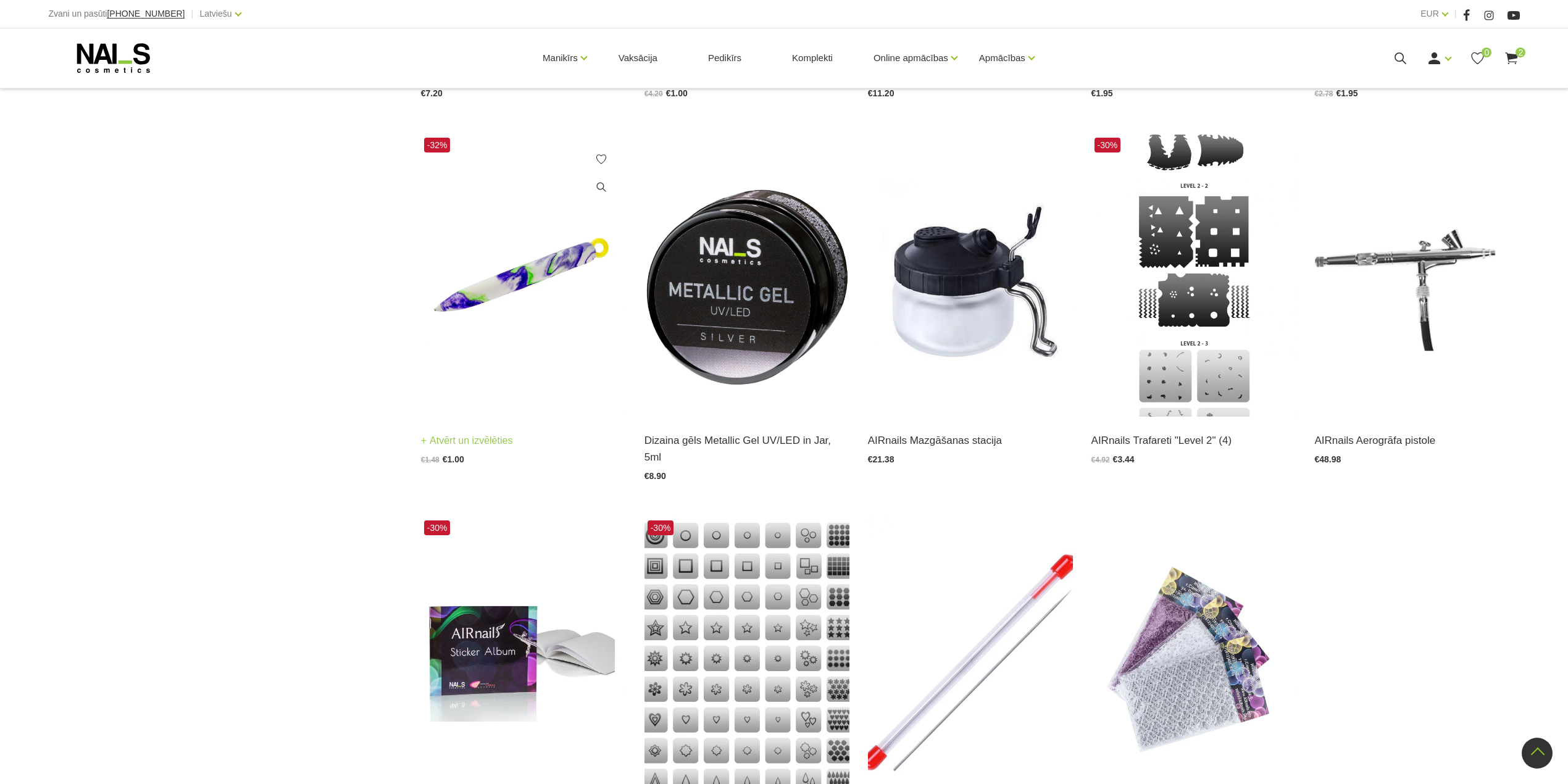
scroll to position [1405, 0]
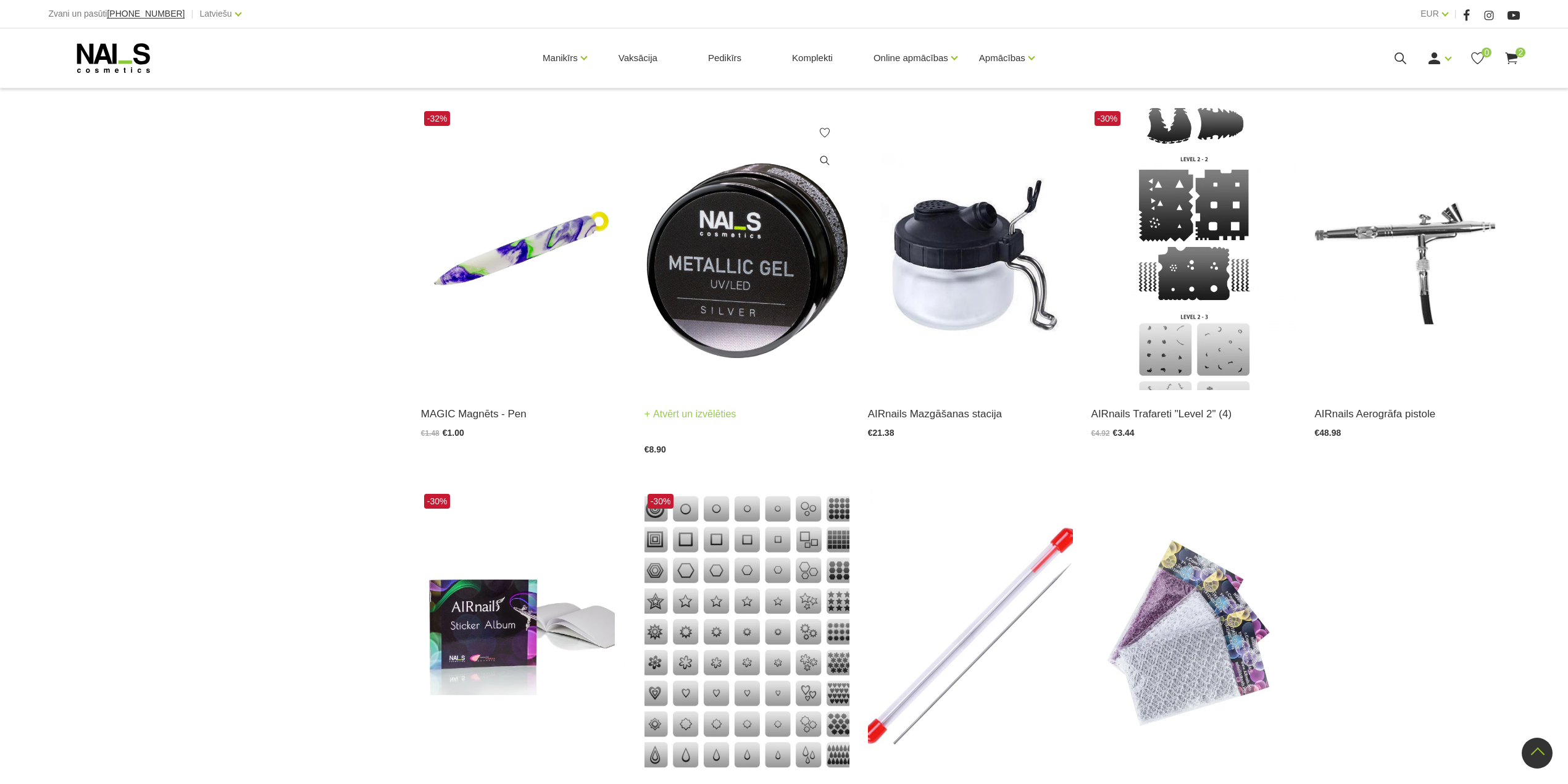
click at [736, 304] on img at bounding box center [747, 249] width 205 height 282
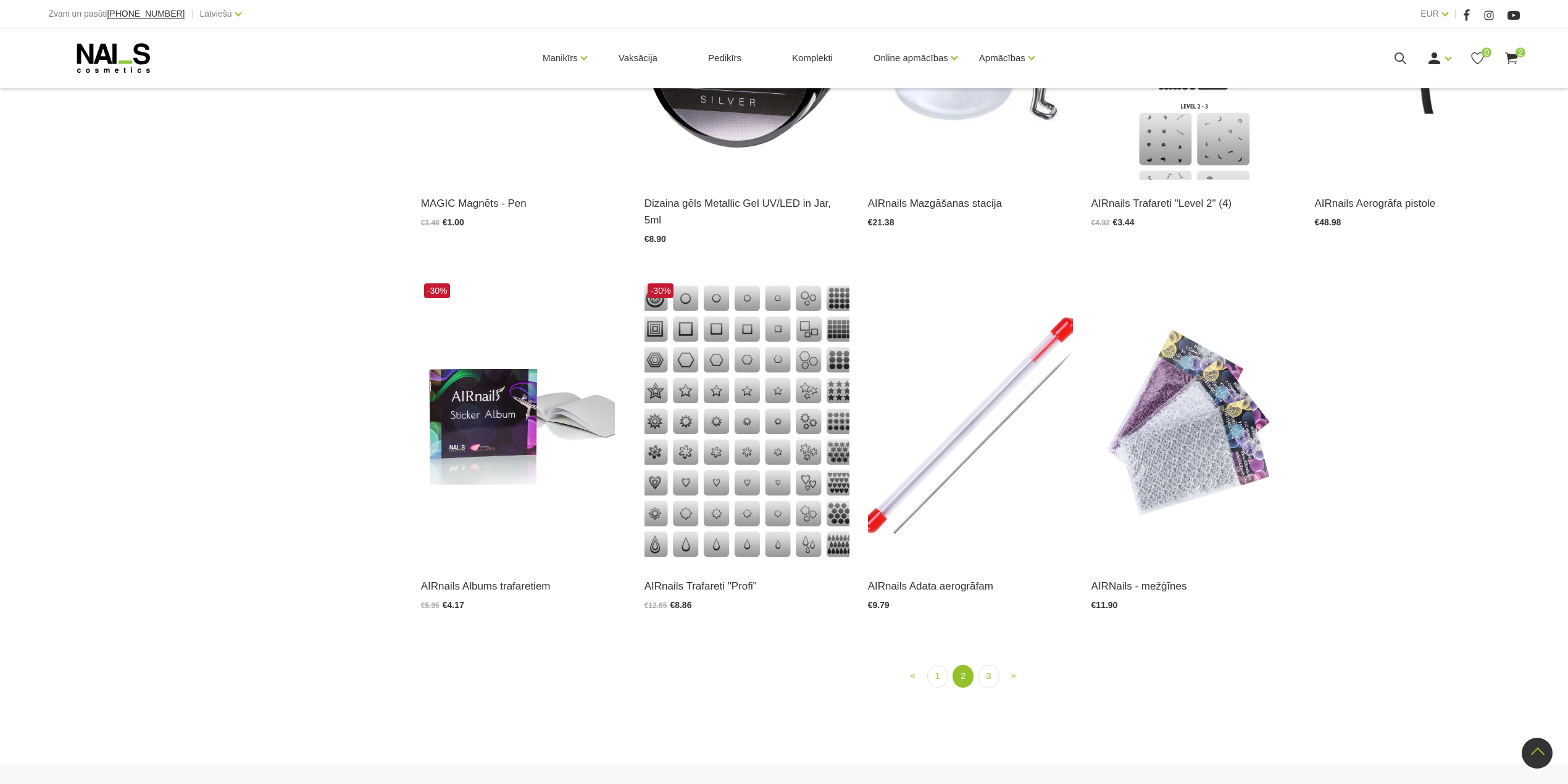
scroll to position [1764, 0]
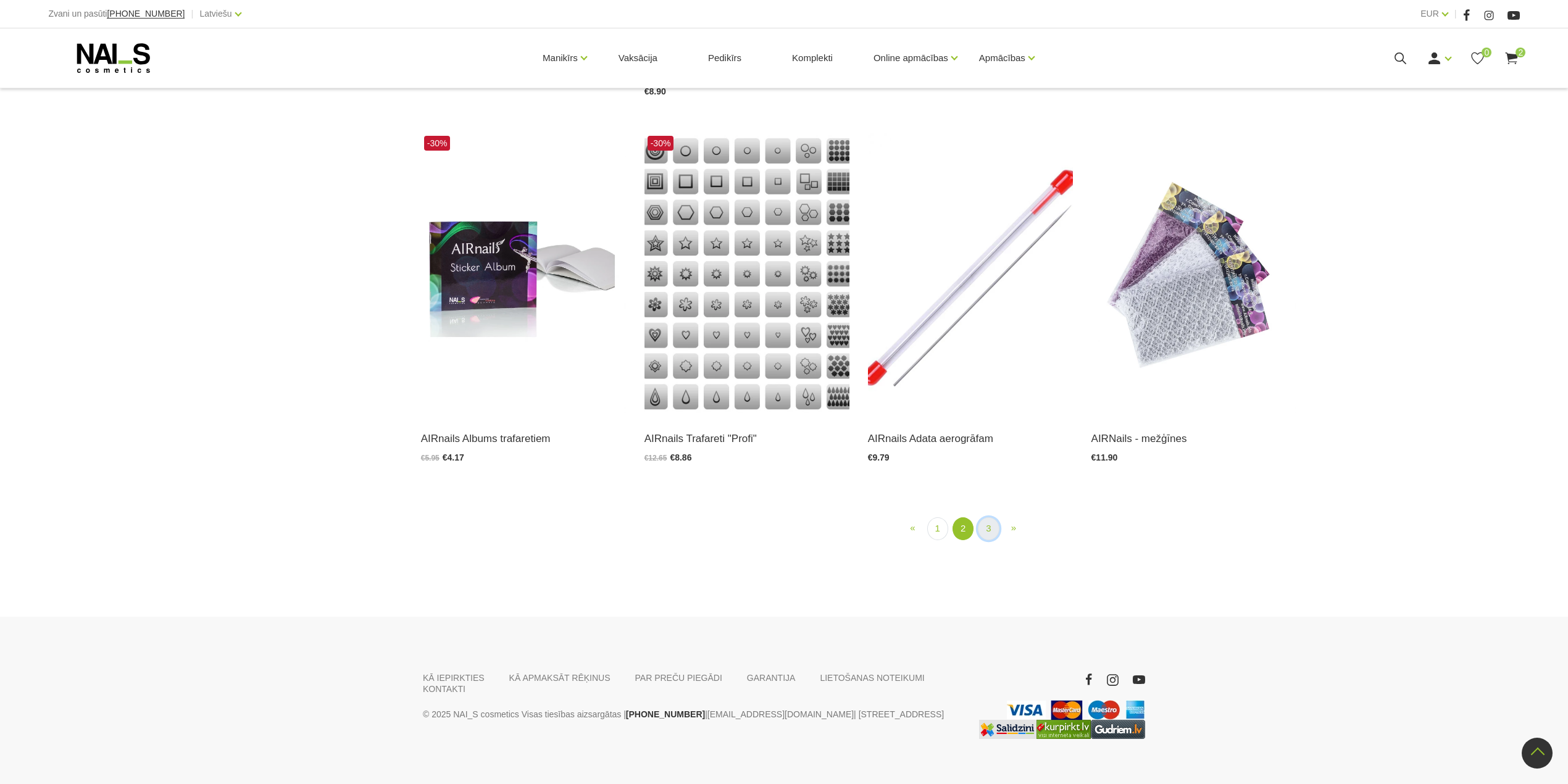
click at [992, 517] on link "3" at bounding box center [989, 529] width 21 height 23
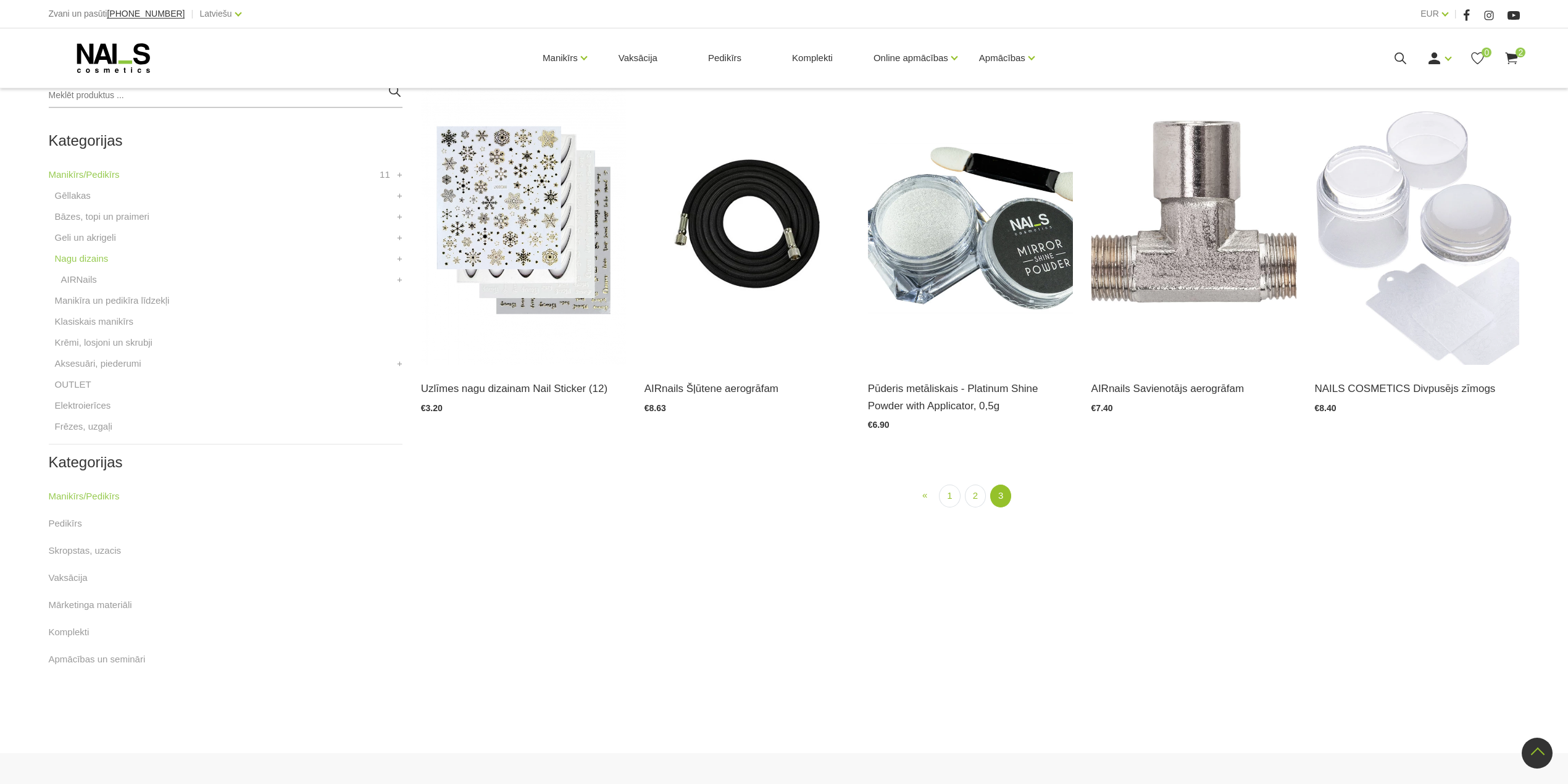
scroll to position [253, 0]
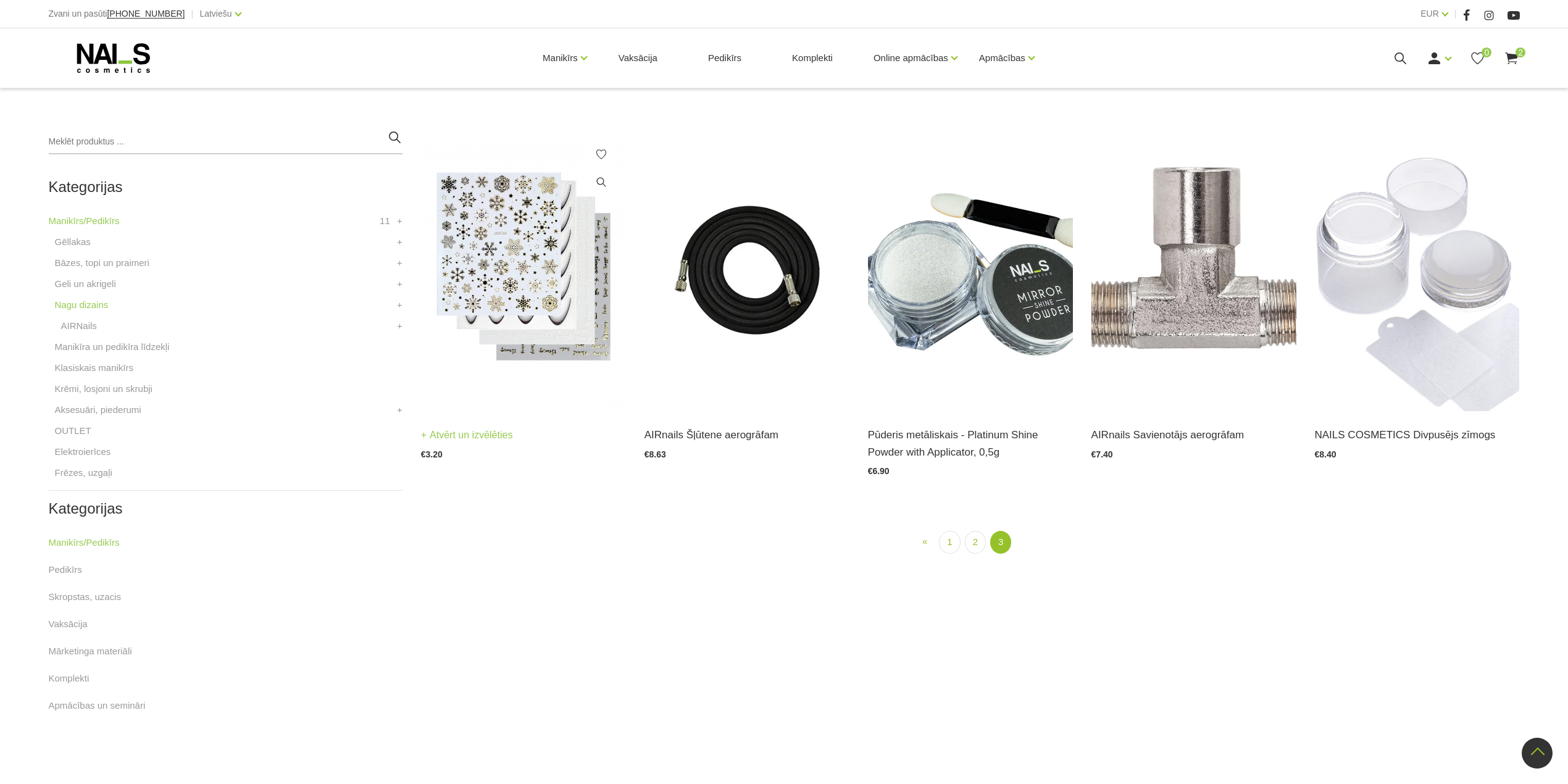
click at [526, 264] on img at bounding box center [523, 270] width 205 height 282
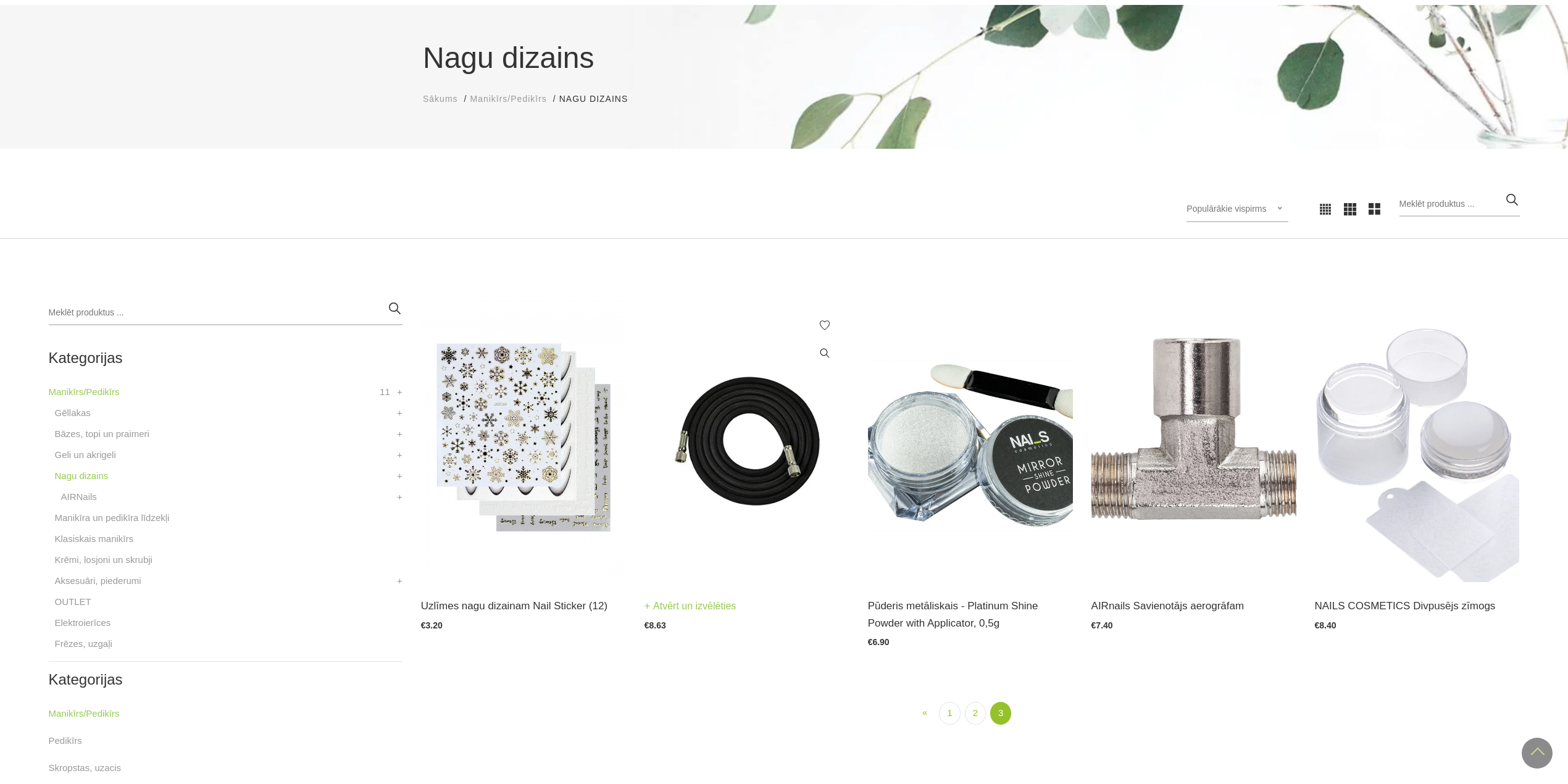
scroll to position [0, 0]
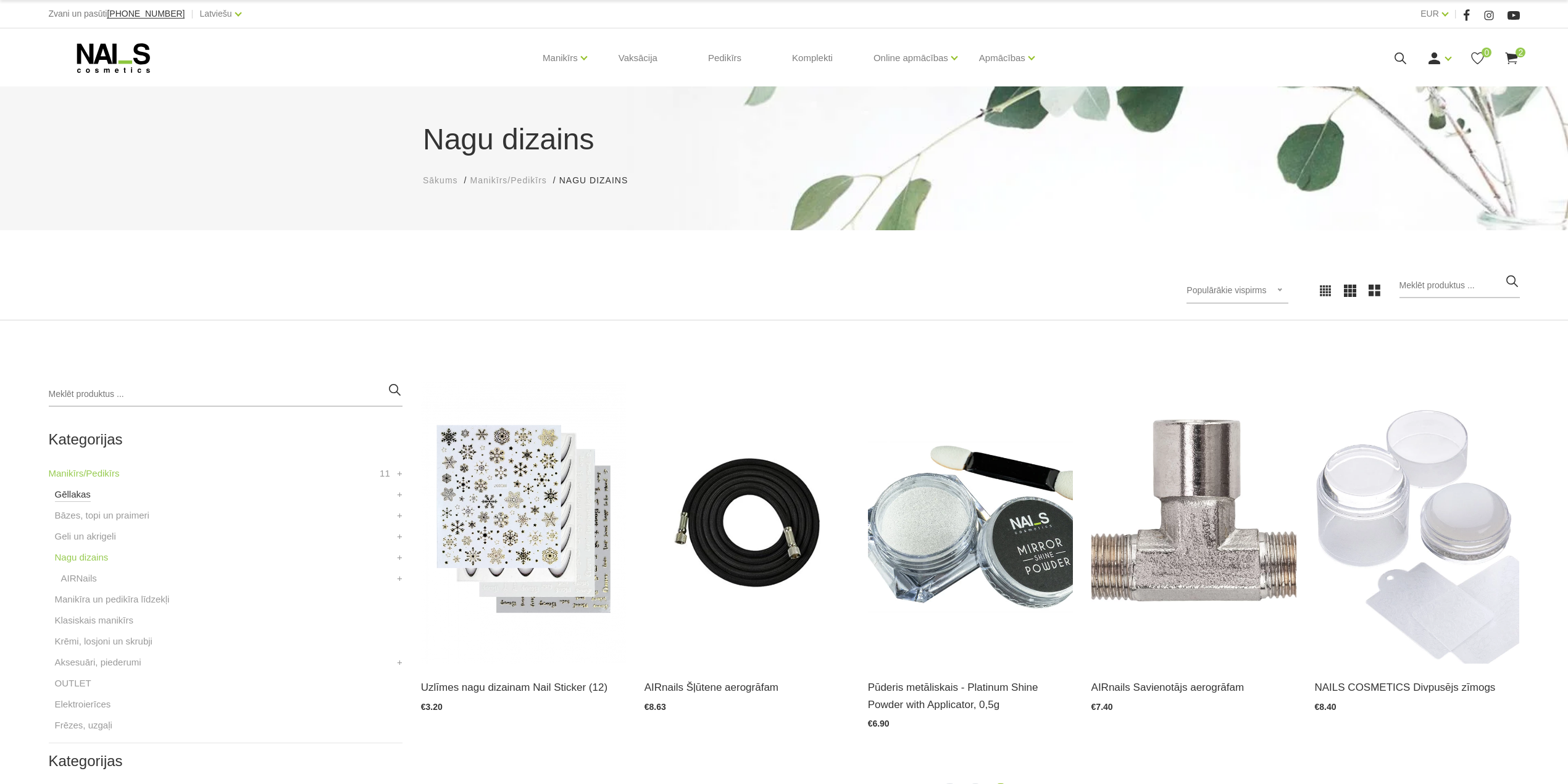
click at [83, 489] on link "Gēllakas" at bounding box center [73, 494] width 36 height 15
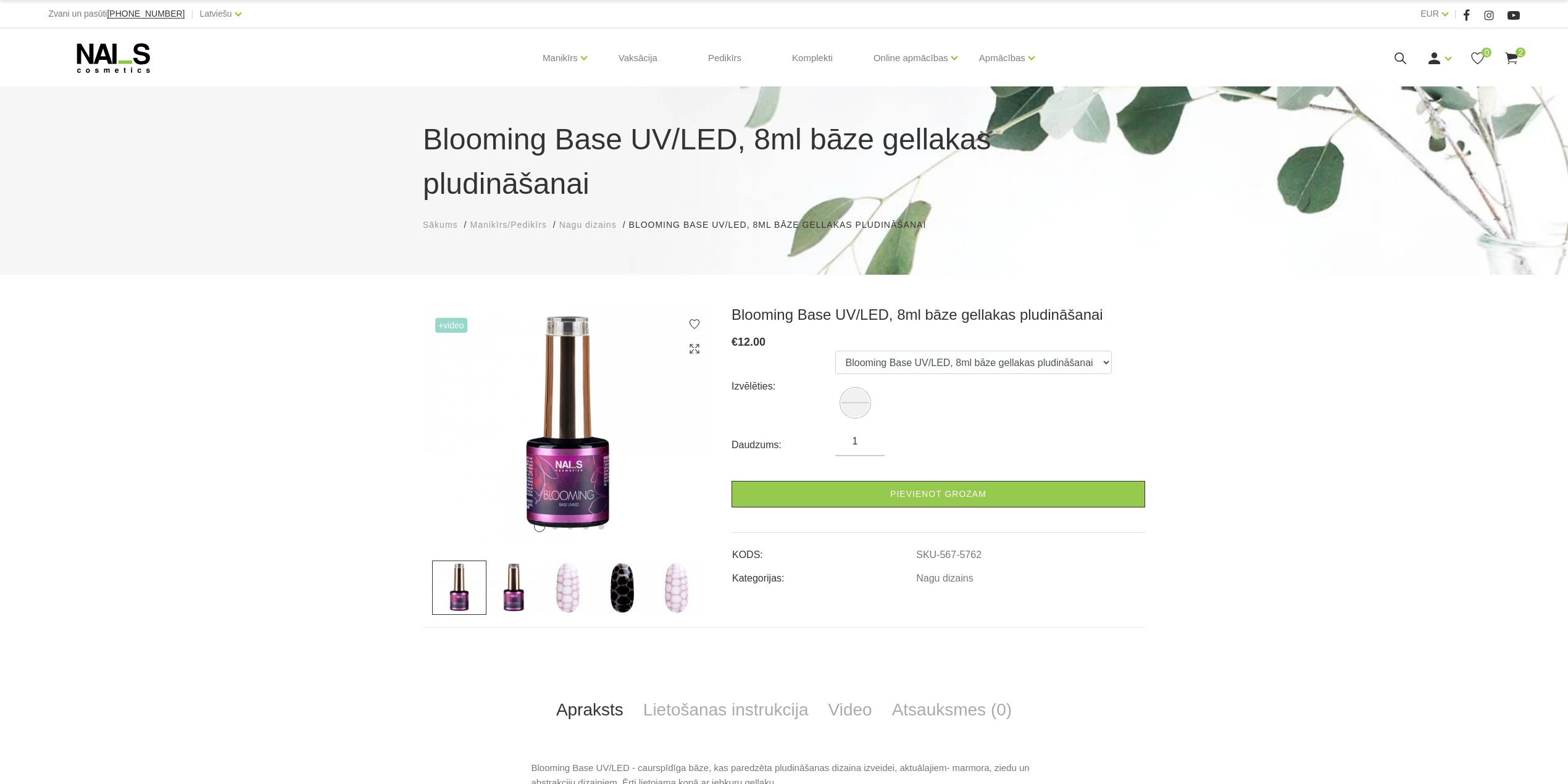
click at [571, 561] on img at bounding box center [568, 588] width 54 height 54
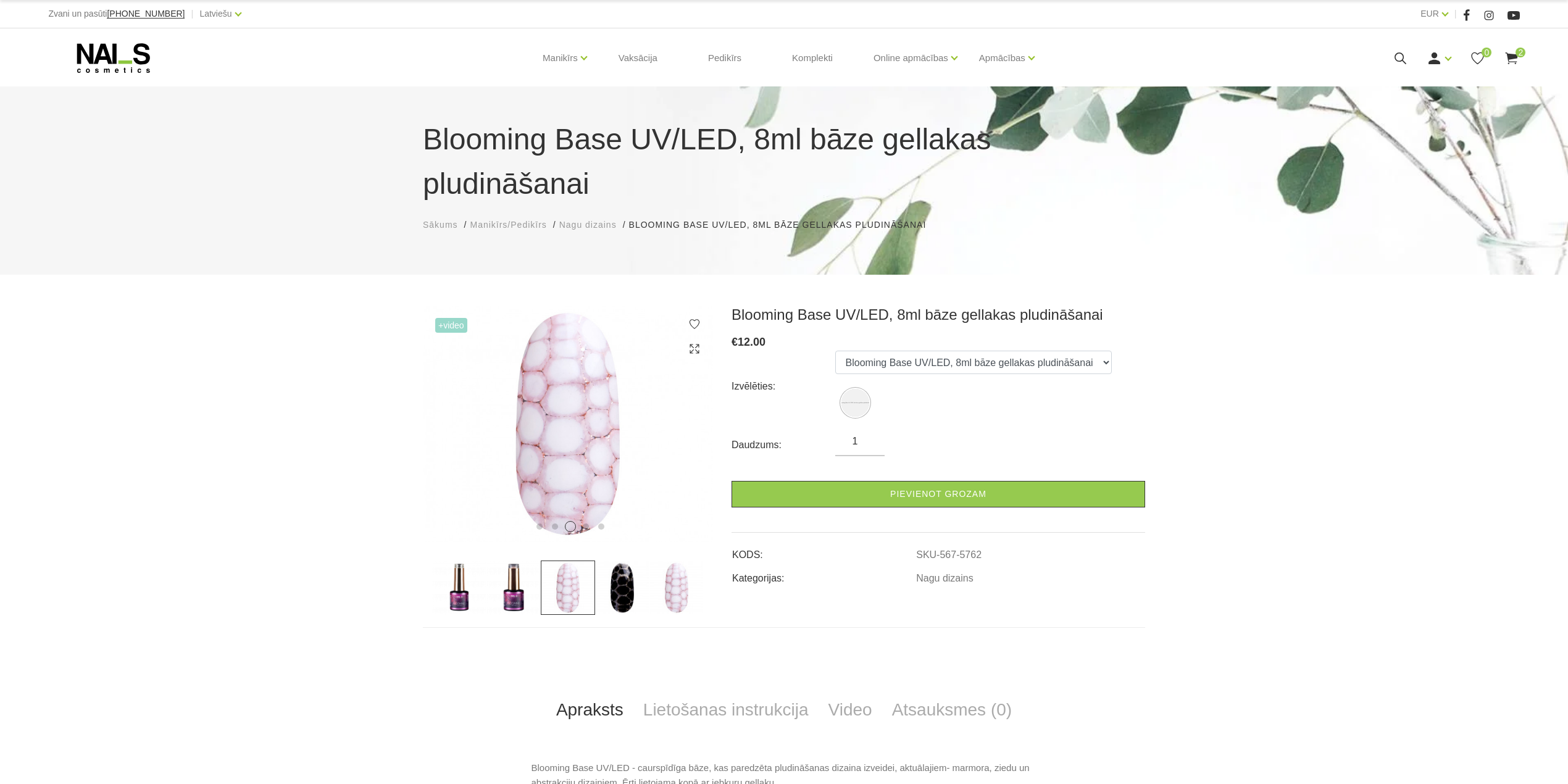
click at [632, 561] on img at bounding box center [622, 588] width 54 height 54
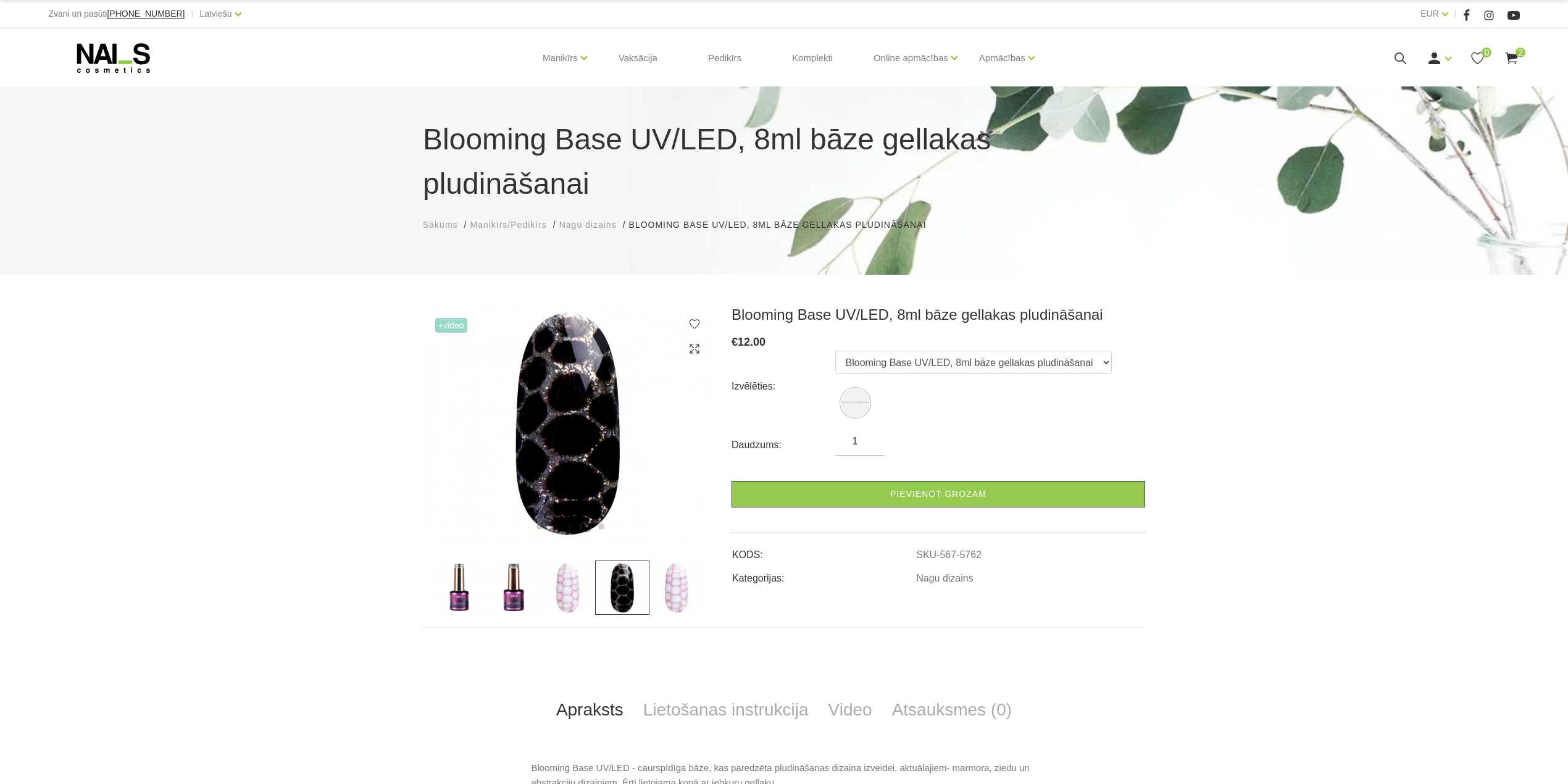
click at [675, 561] on img at bounding box center [677, 588] width 54 height 54
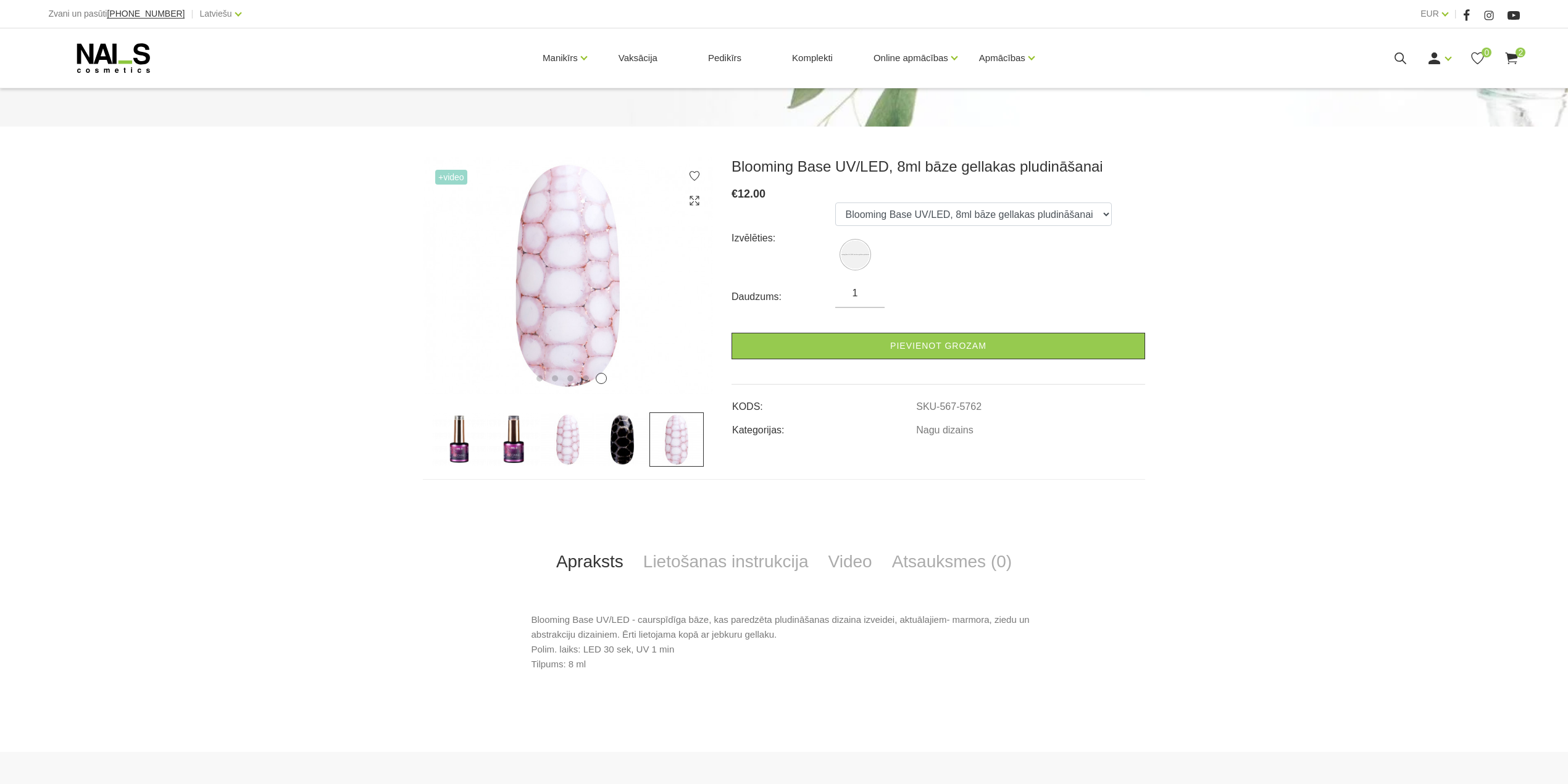
scroll to position [164, 0]
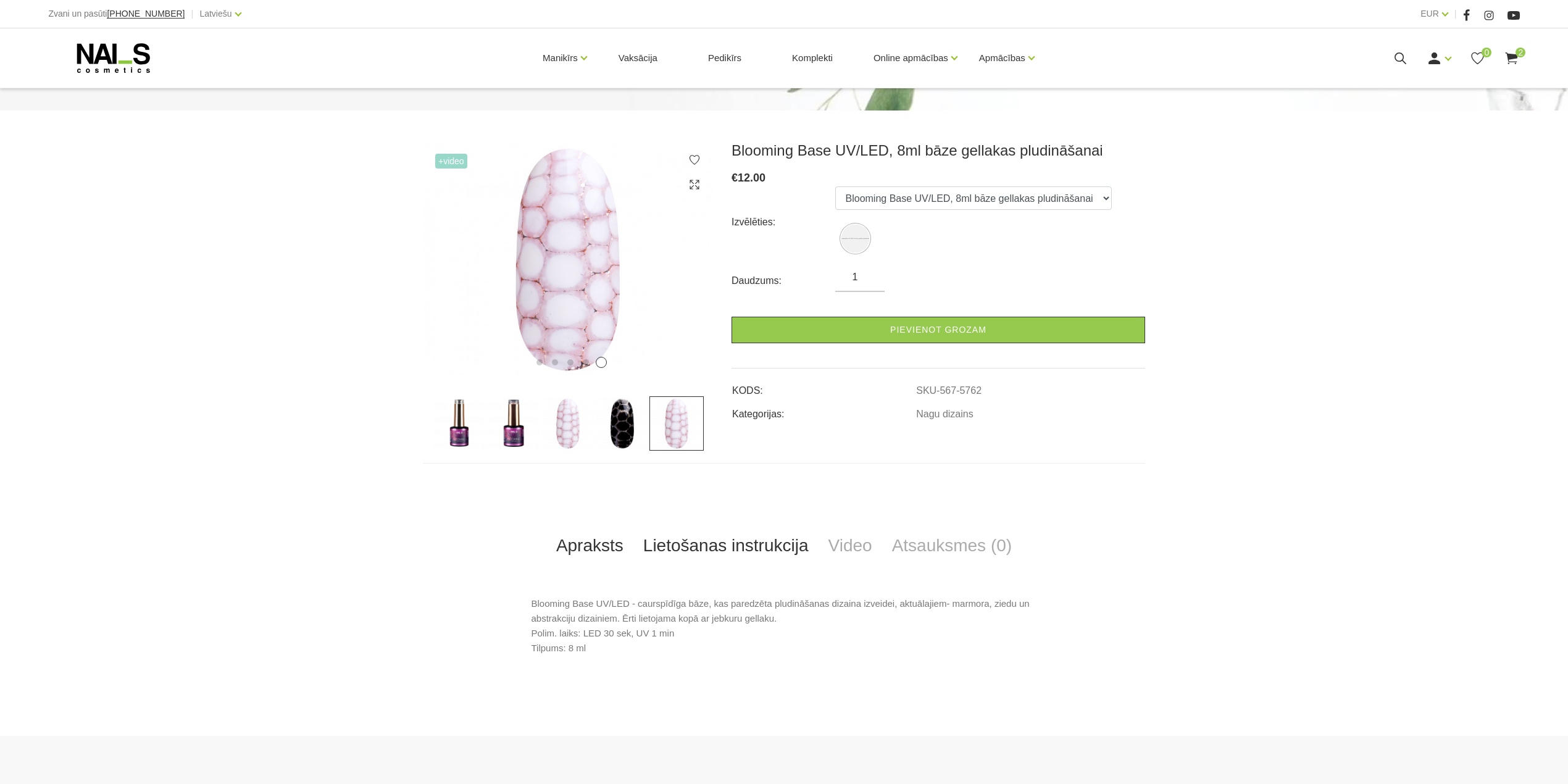
click at [746, 525] on link "Lietošanas instrukcija" at bounding box center [726, 546] width 185 height 41
click at [840, 525] on link "Video" at bounding box center [850, 546] width 64 height 41
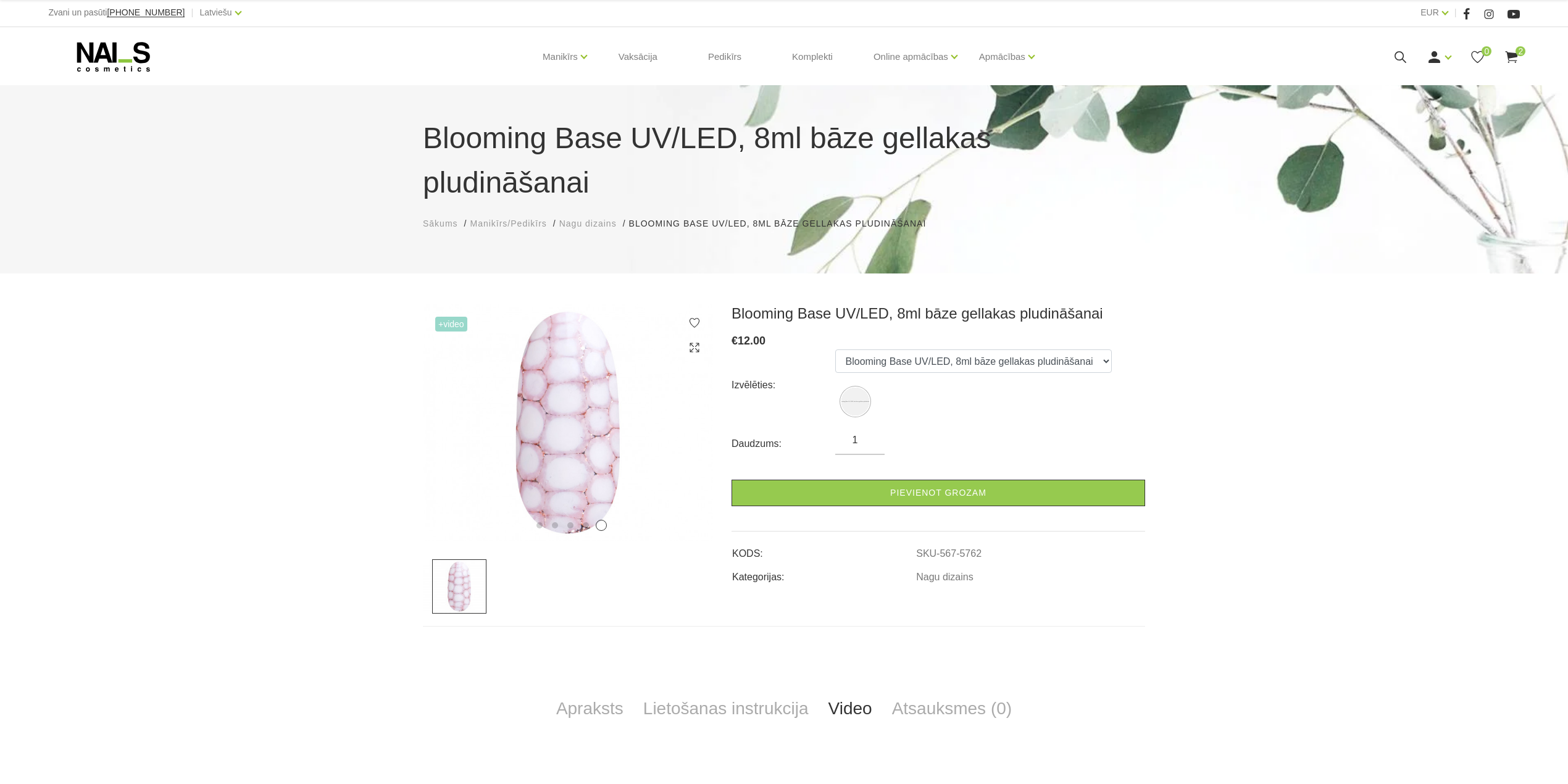
scroll to position [0, 0]
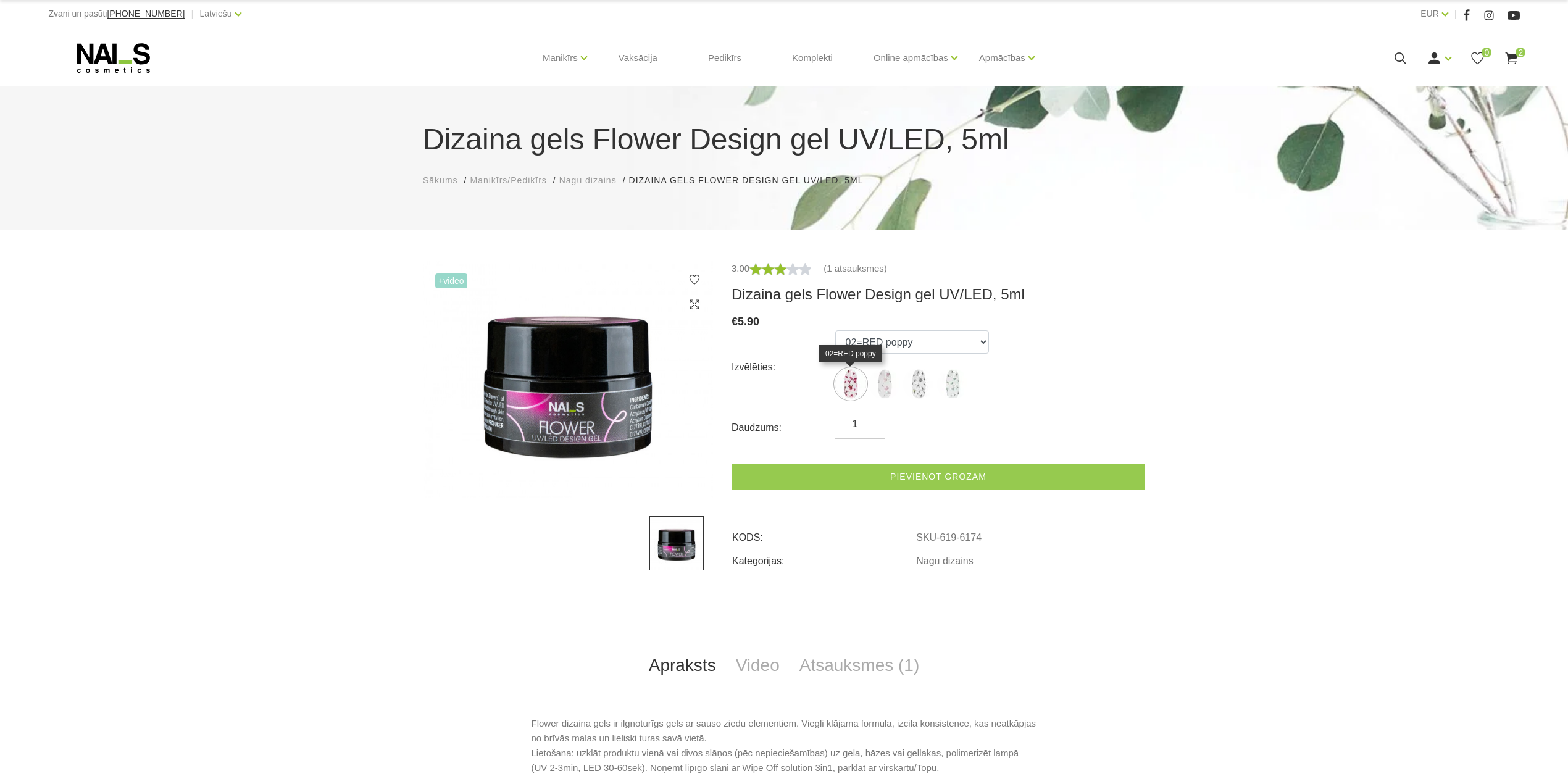
click at [847, 386] on img at bounding box center [851, 384] width 31 height 31
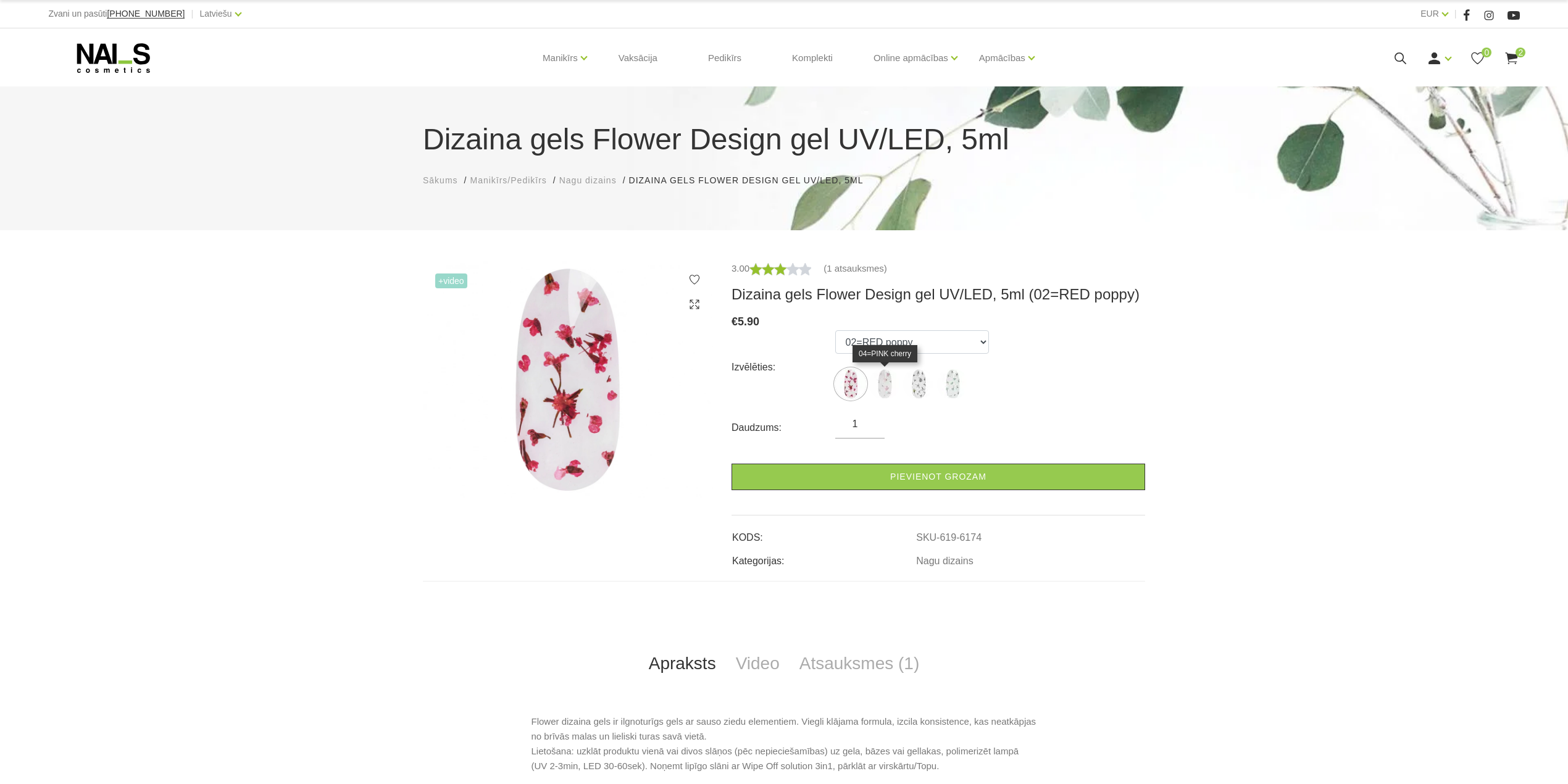
click at [896, 385] on img at bounding box center [885, 384] width 31 height 31
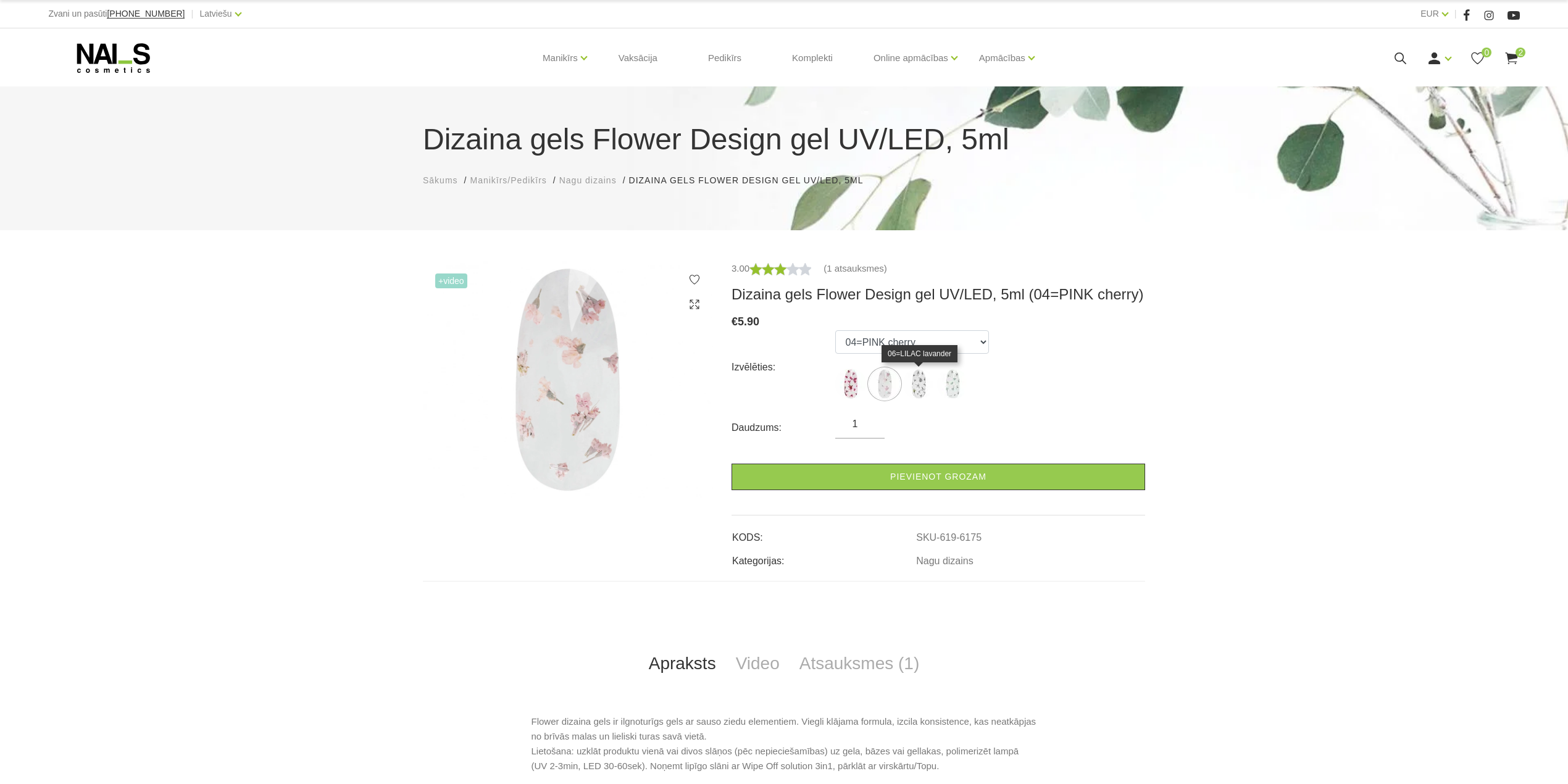
click at [919, 383] on img at bounding box center [919, 384] width 31 height 31
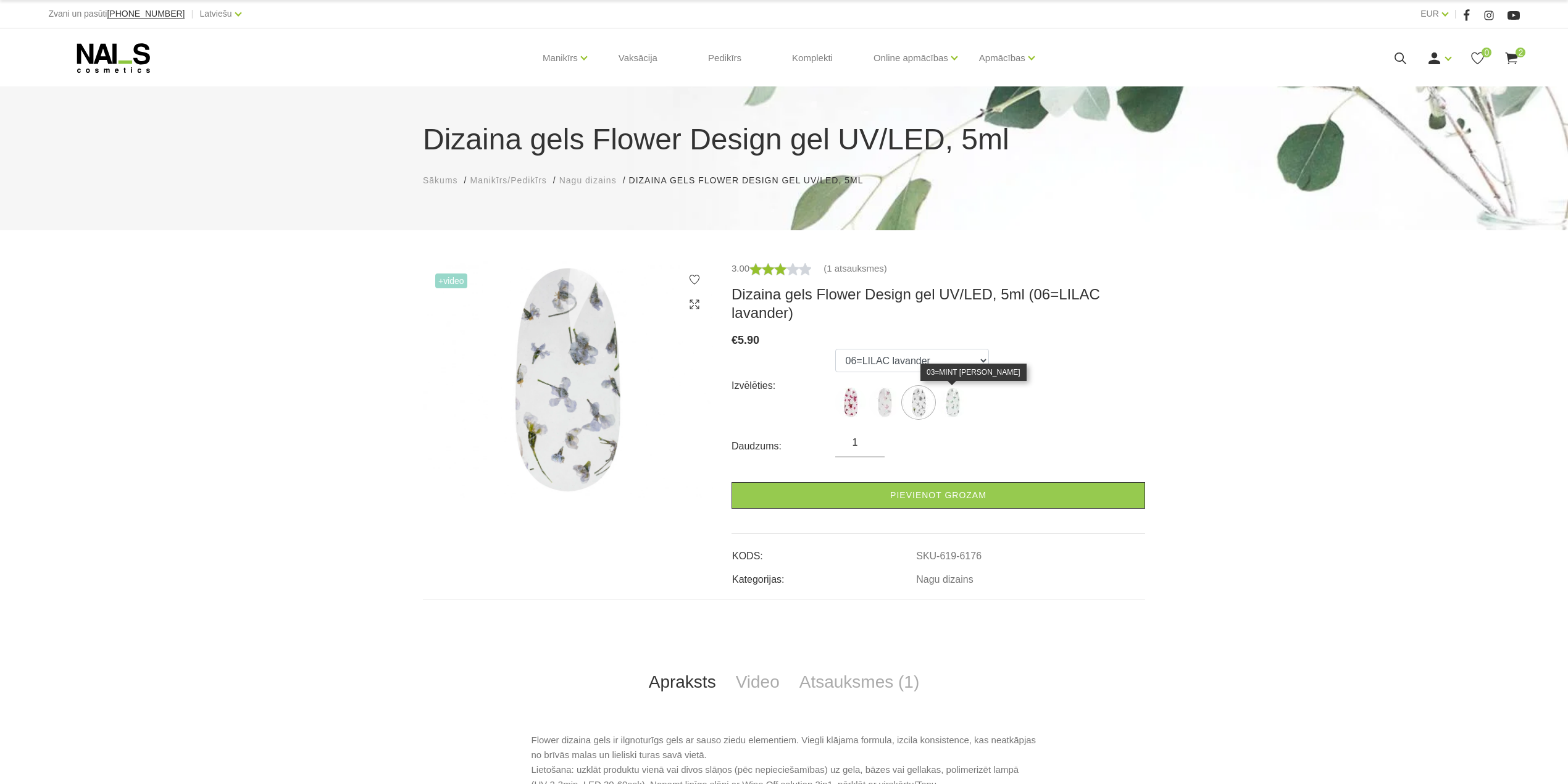
click at [948, 411] on img at bounding box center [953, 403] width 31 height 31
select select "6177"
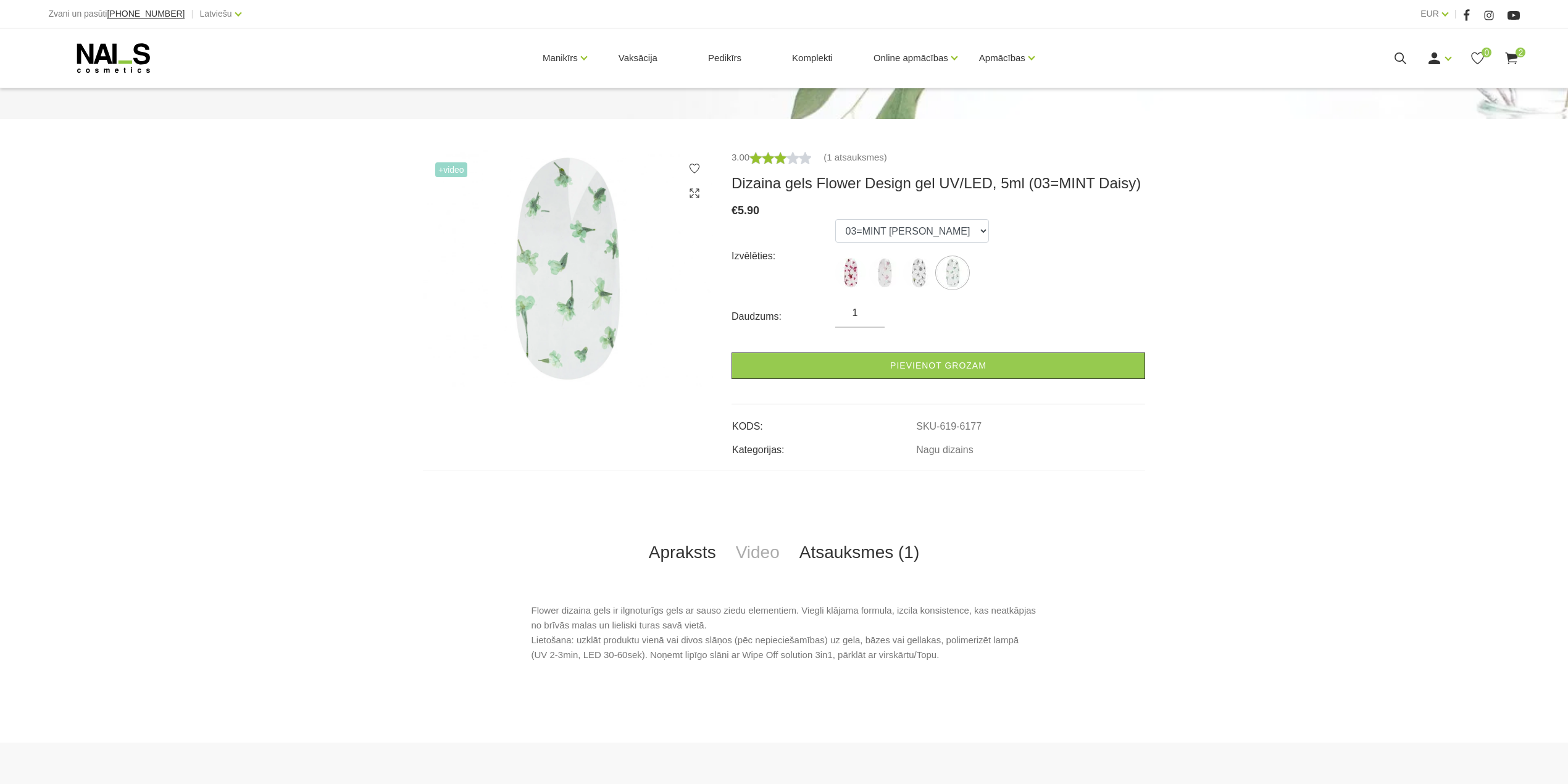
scroll to position [82, 0]
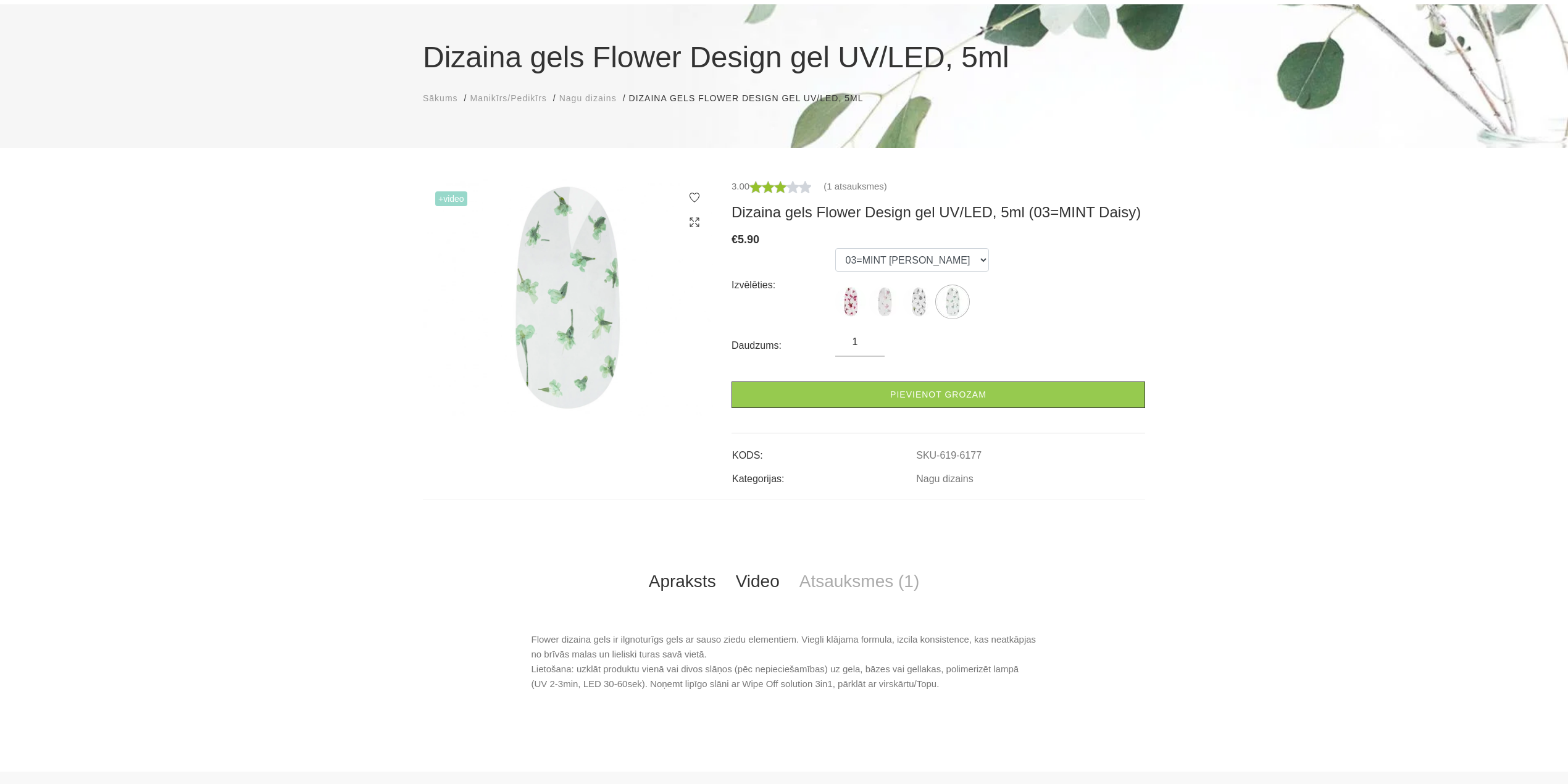
click at [761, 575] on link "Video" at bounding box center [758, 582] width 64 height 41
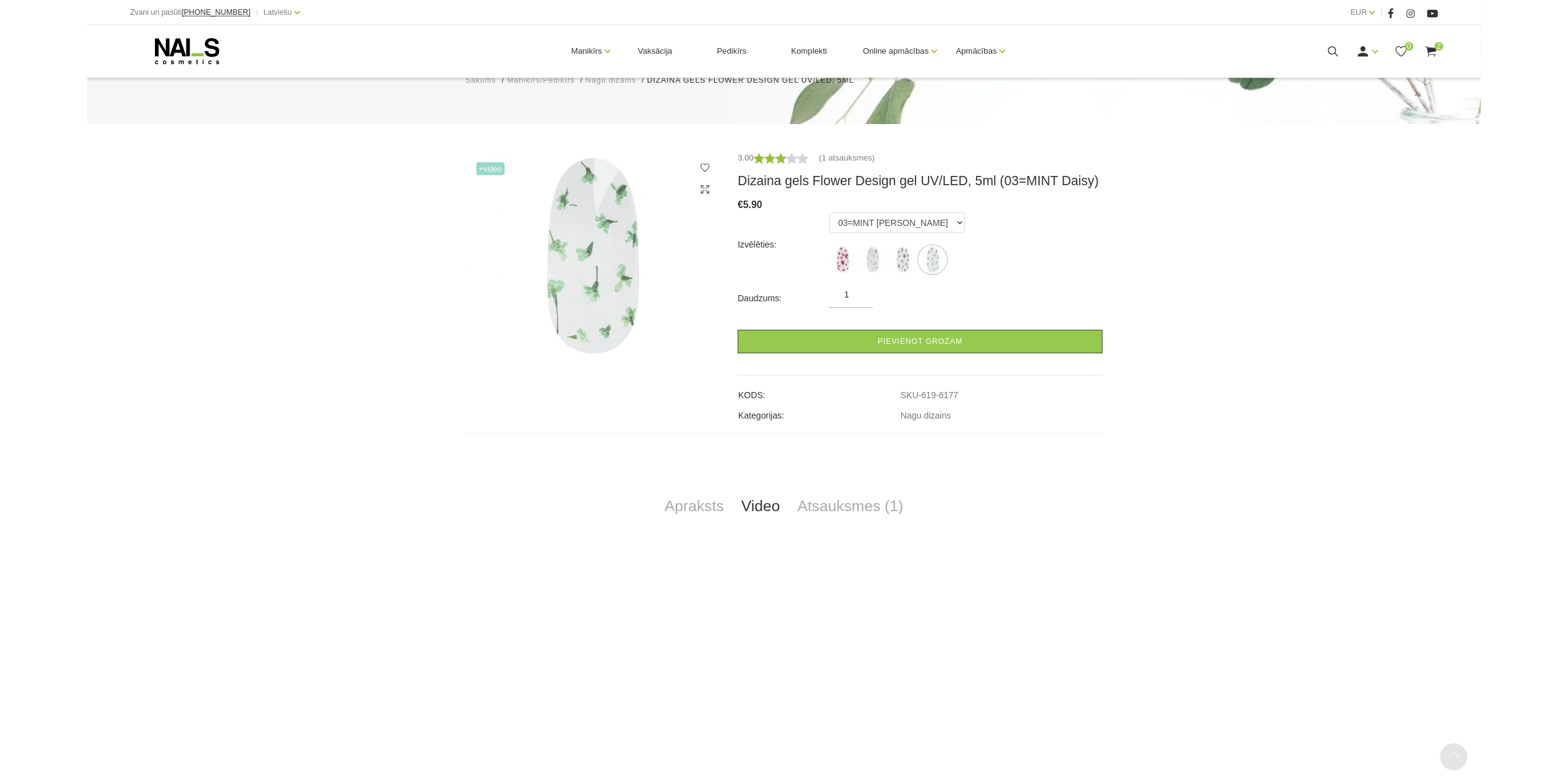
scroll to position [329, 0]
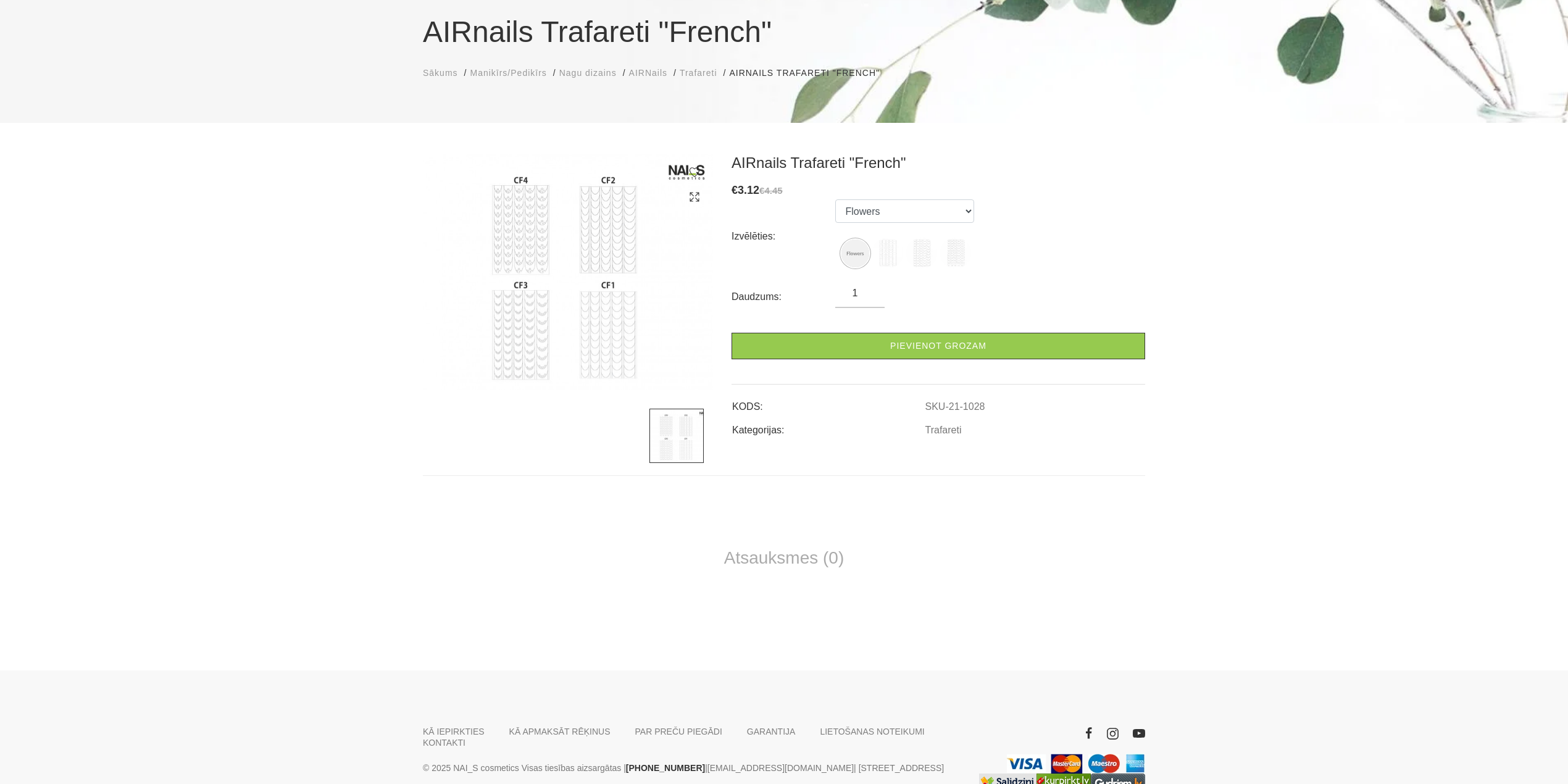
scroll to position [13, 0]
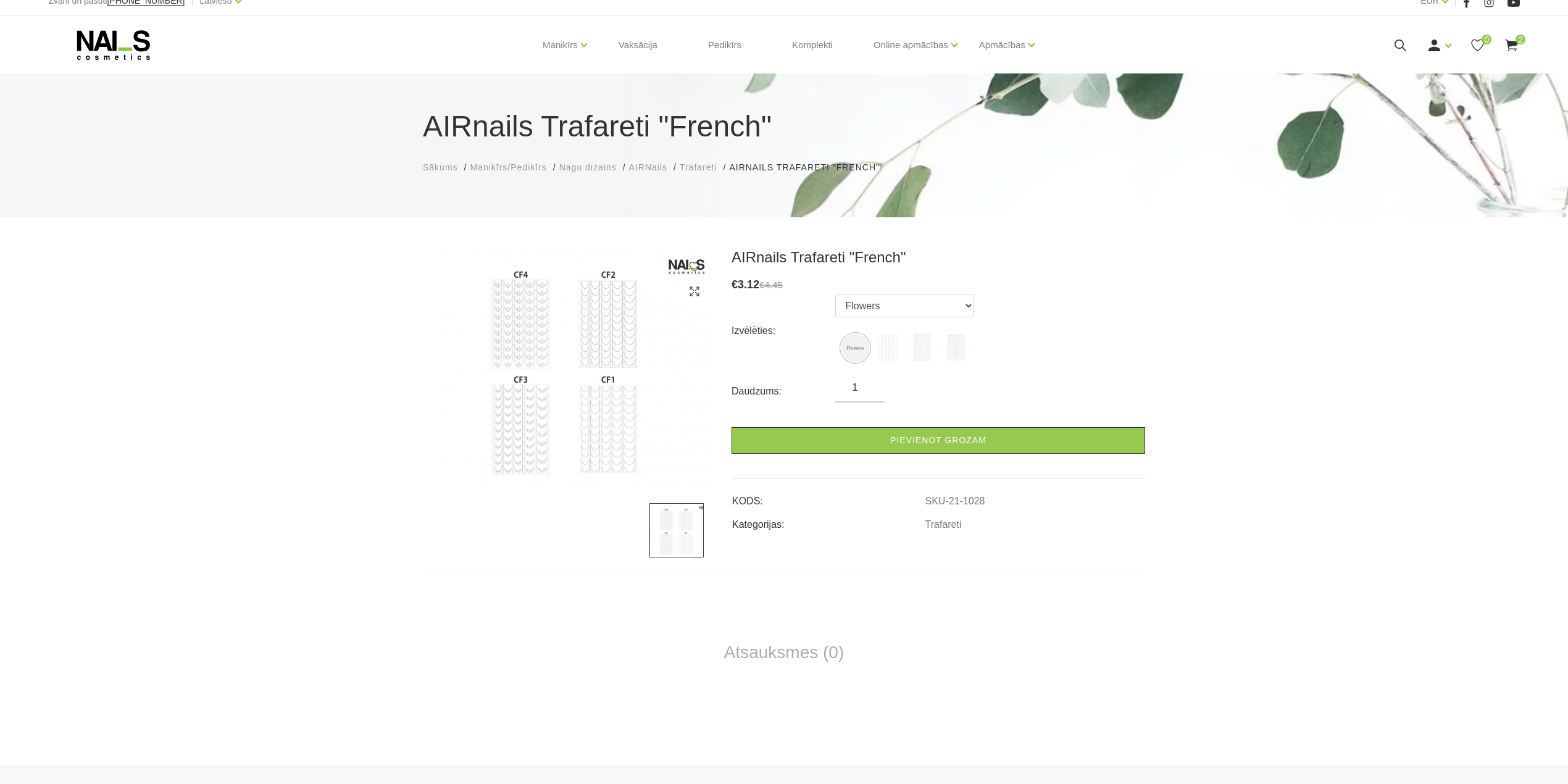
click at [602, 336] on img at bounding box center [568, 366] width 291 height 237
click at [888, 348] on img at bounding box center [888, 348] width 31 height 31
click at [926, 346] on img at bounding box center [921, 348] width 31 height 31
click at [959, 345] on img at bounding box center [956, 348] width 31 height 31
select select "1027"
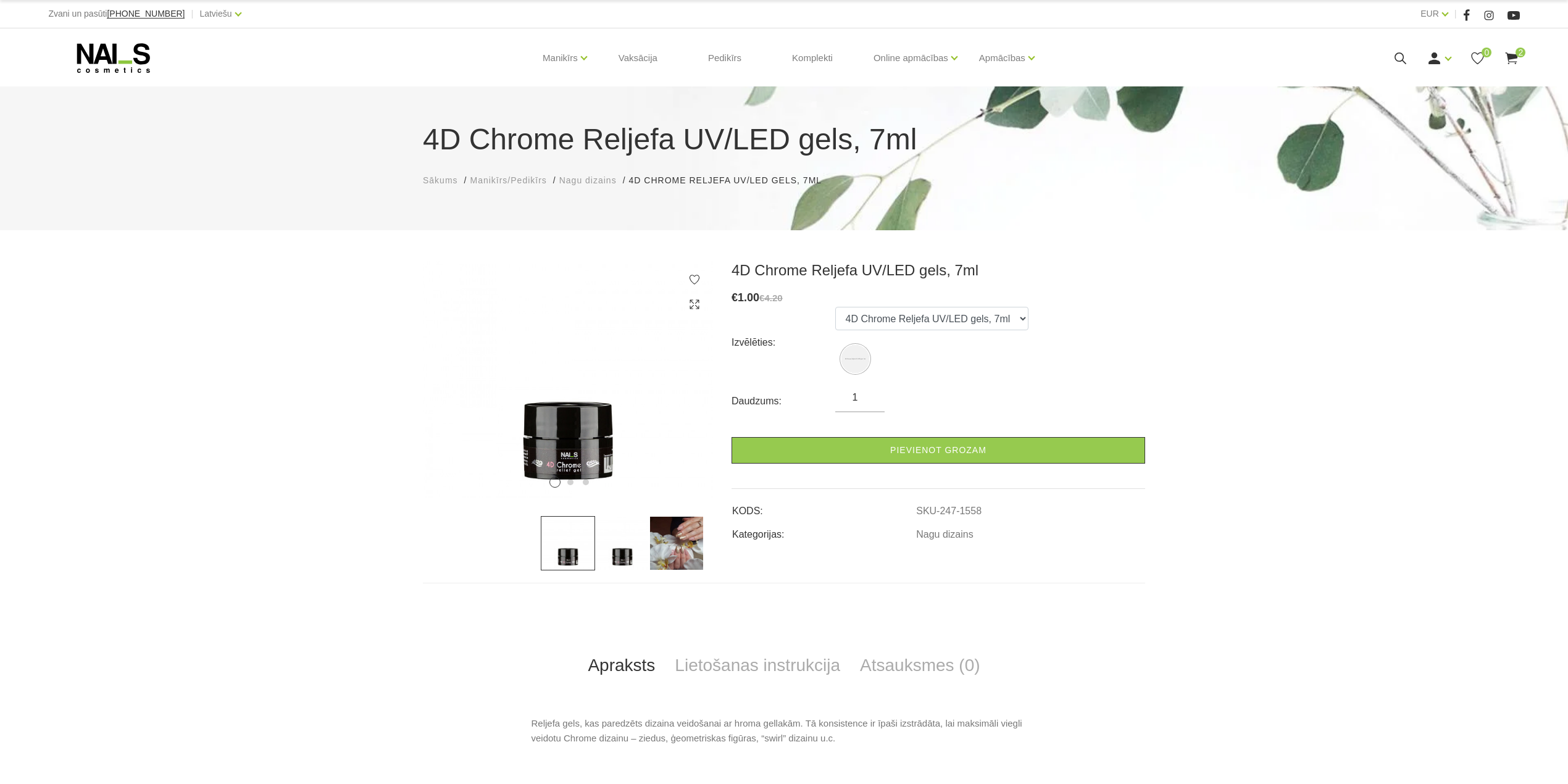
click at [668, 547] on img at bounding box center [677, 543] width 54 height 54
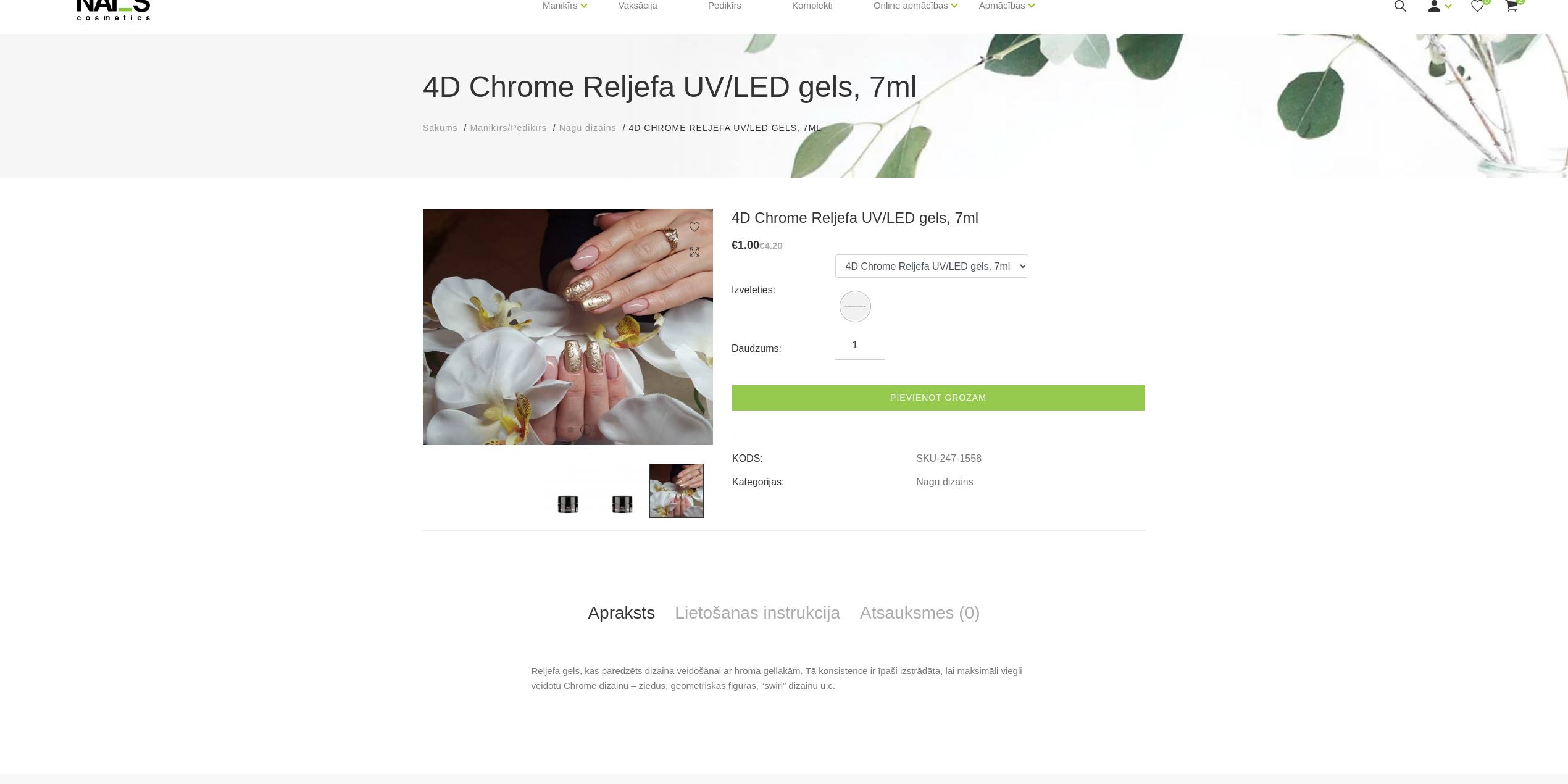
scroll to position [82, 0]
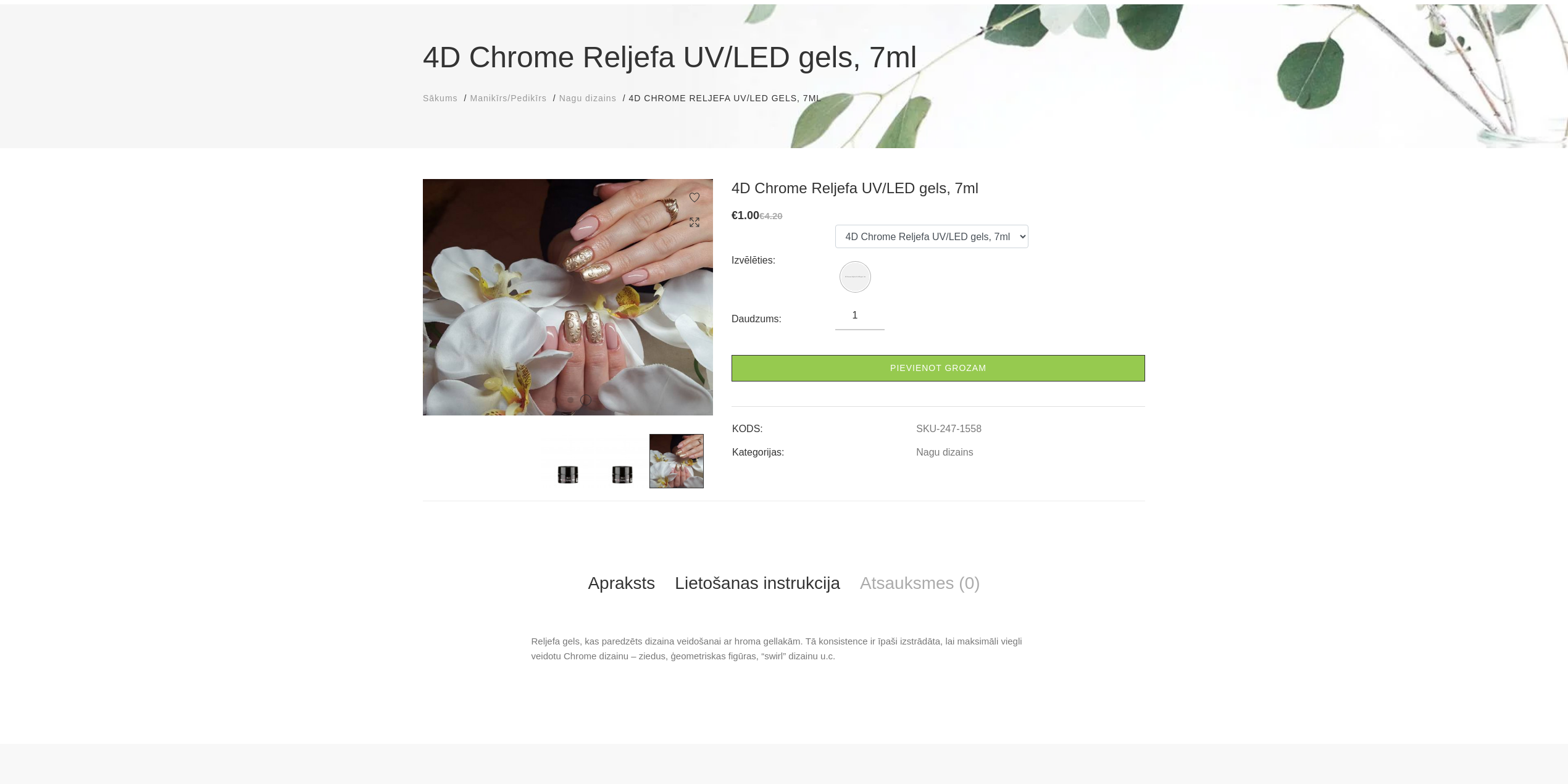
click at [734, 580] on link "Lietošanas instrukcija" at bounding box center [757, 583] width 185 height 41
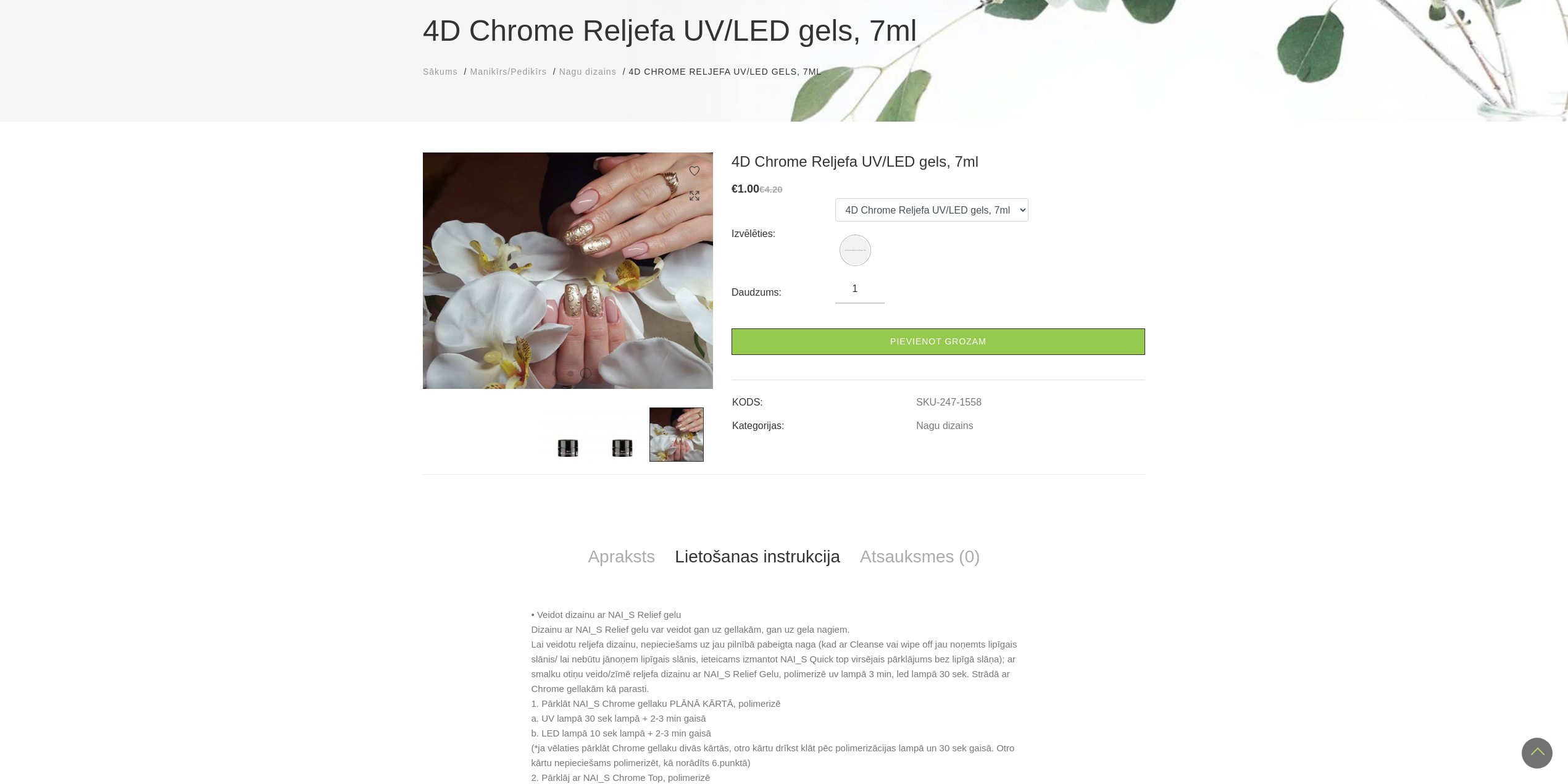
scroll to position [0, 0]
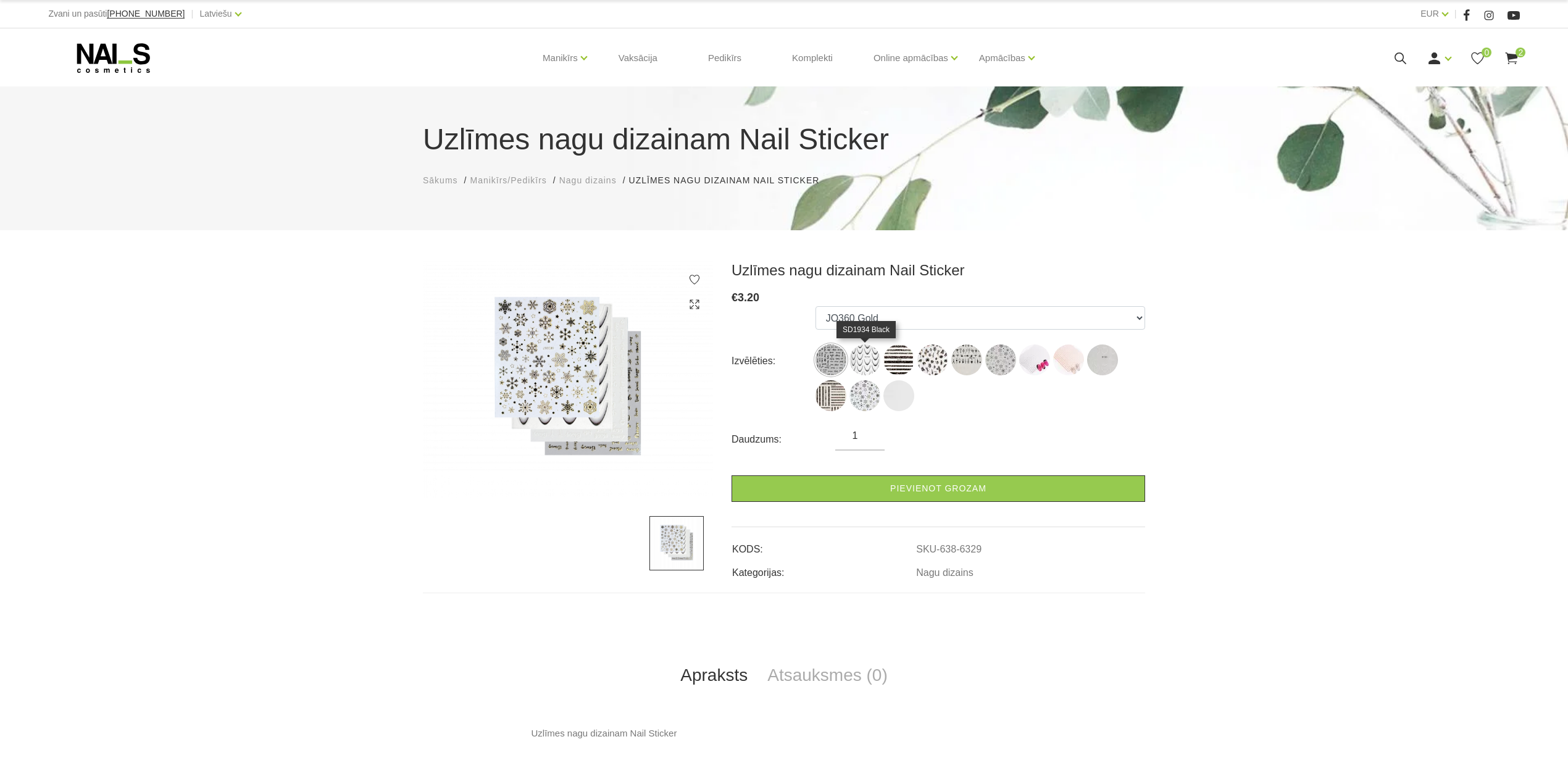
click at [862, 356] on img at bounding box center [865, 360] width 31 height 31
select select "6330"
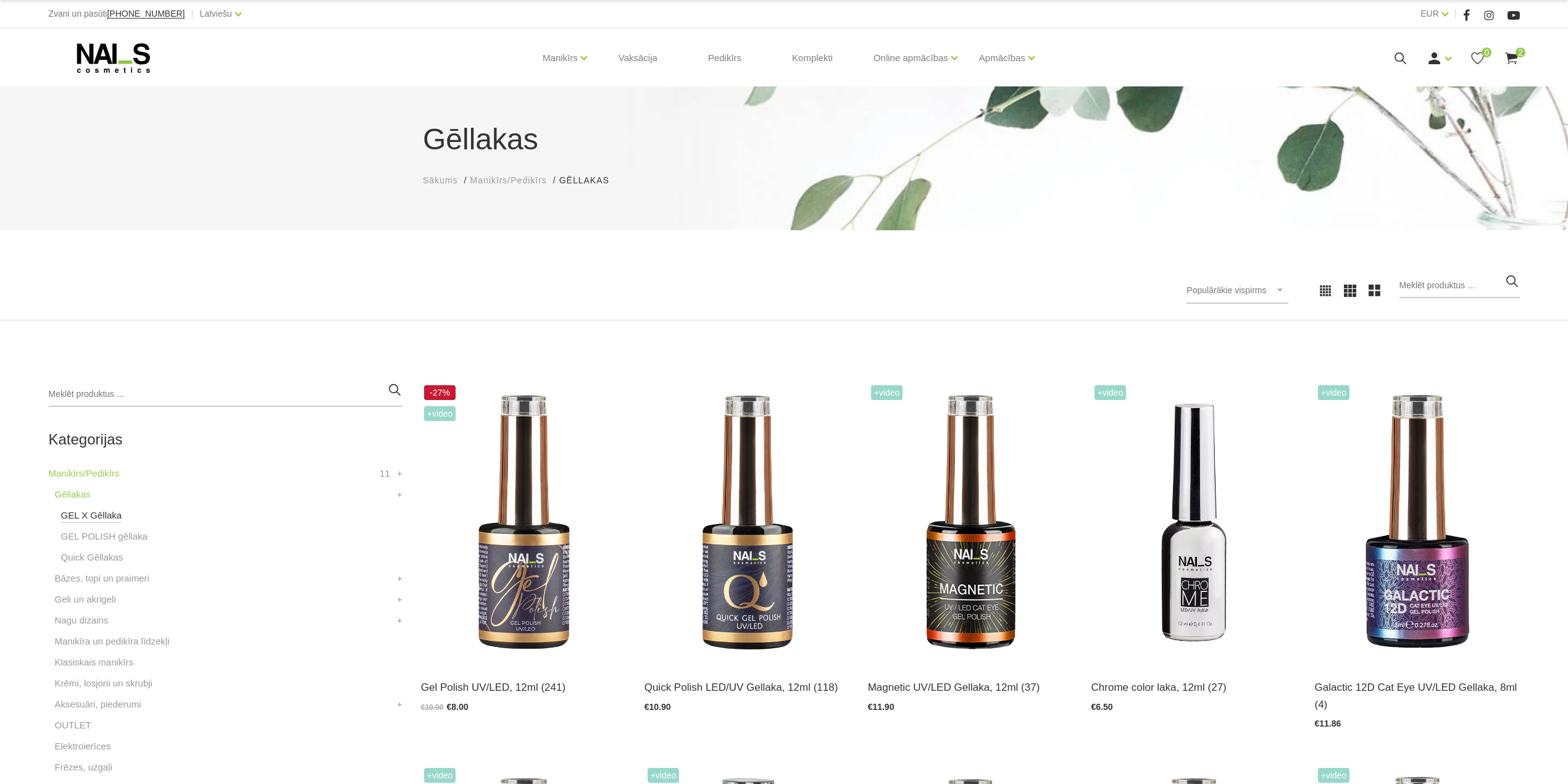
click at [90, 514] on link "GEL X Gēllaka" at bounding box center [92, 516] width 61 height 15
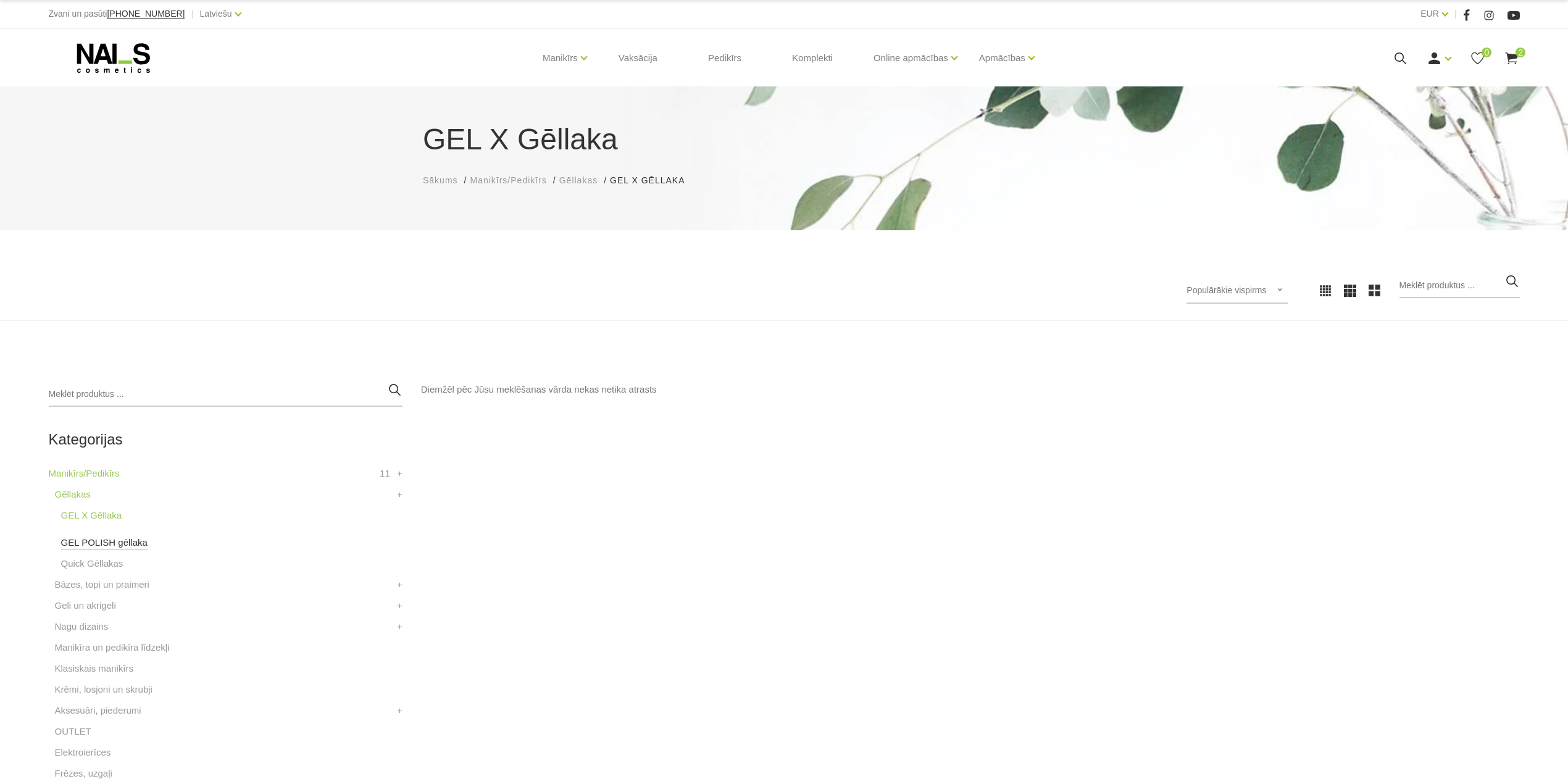
click at [105, 539] on link "GEL POLISH gēllaka" at bounding box center [105, 543] width 87 height 15
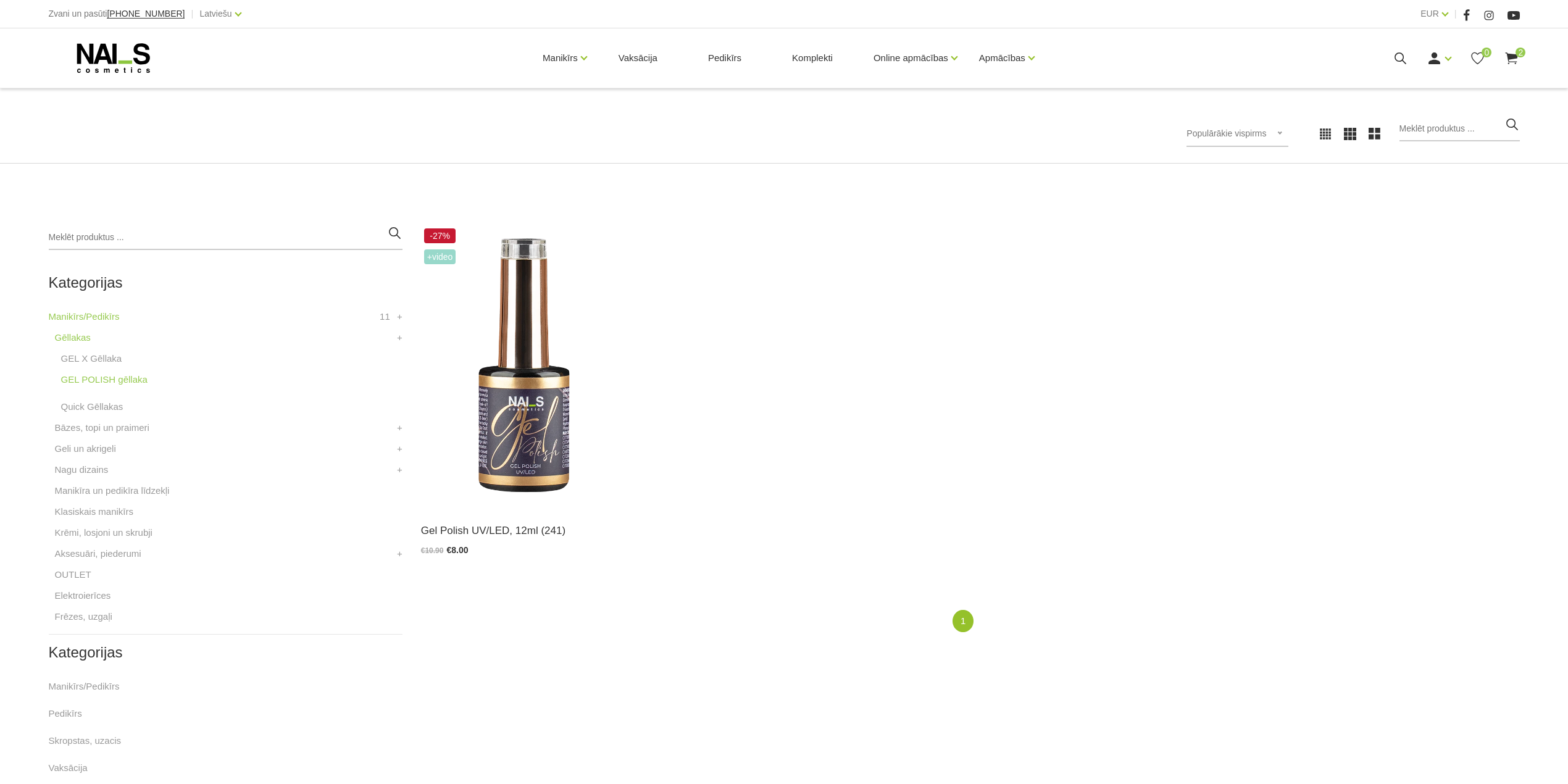
scroll to position [164, 0]
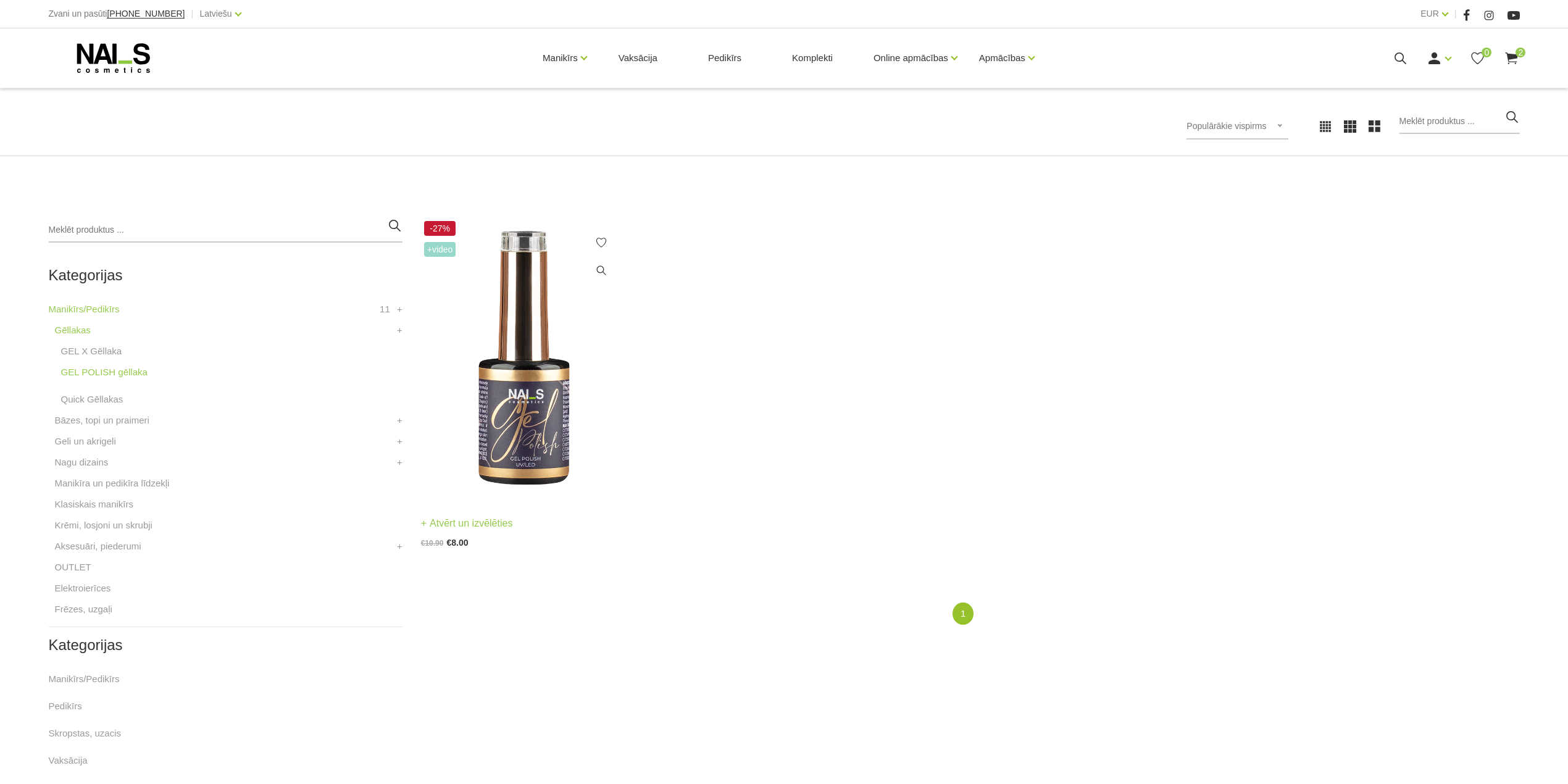
click at [549, 403] on img at bounding box center [523, 358] width 205 height 282
click at [95, 350] on link "GEL X Gēllaka" at bounding box center [92, 351] width 61 height 15
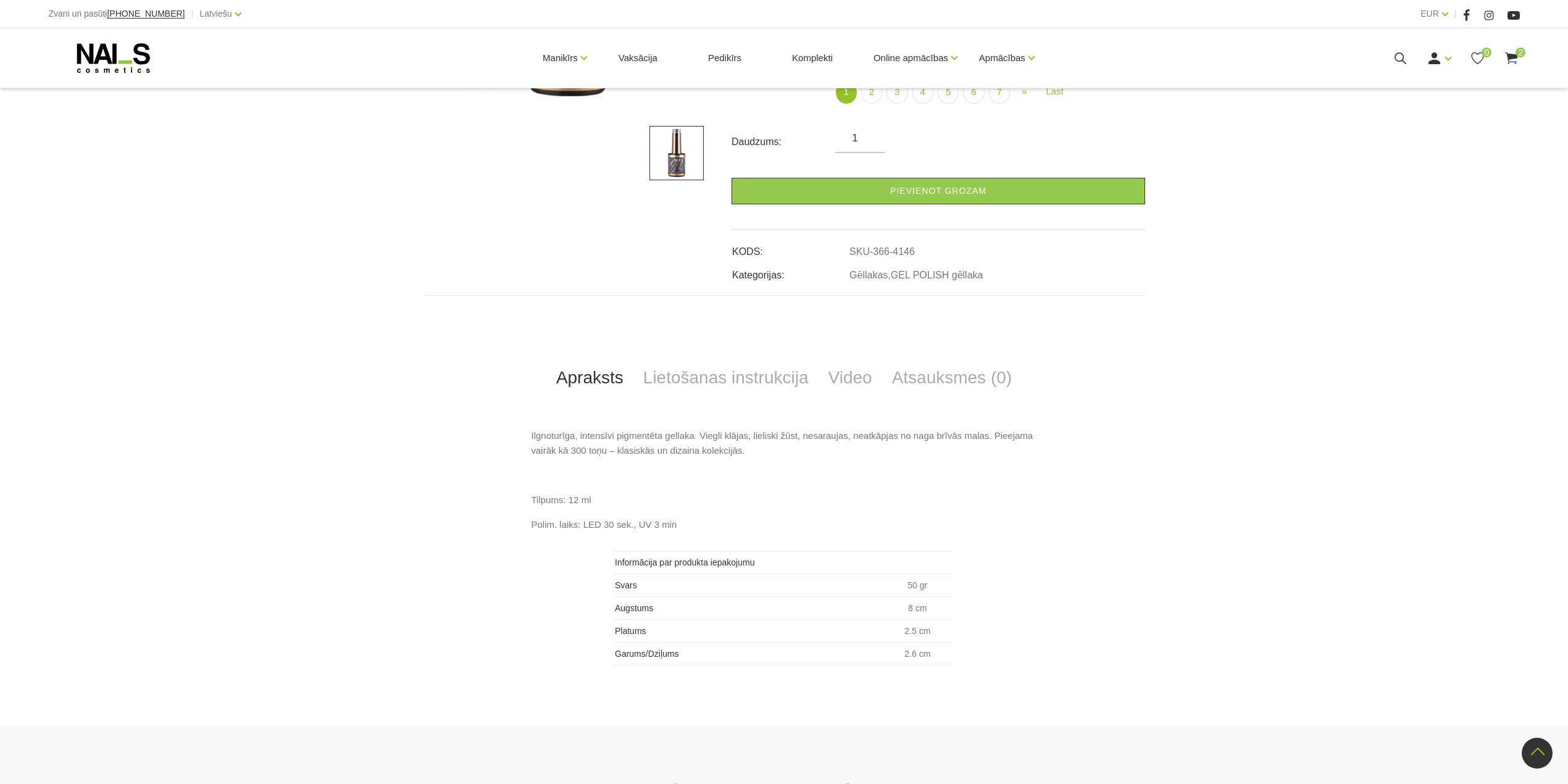
scroll to position [494, 0]
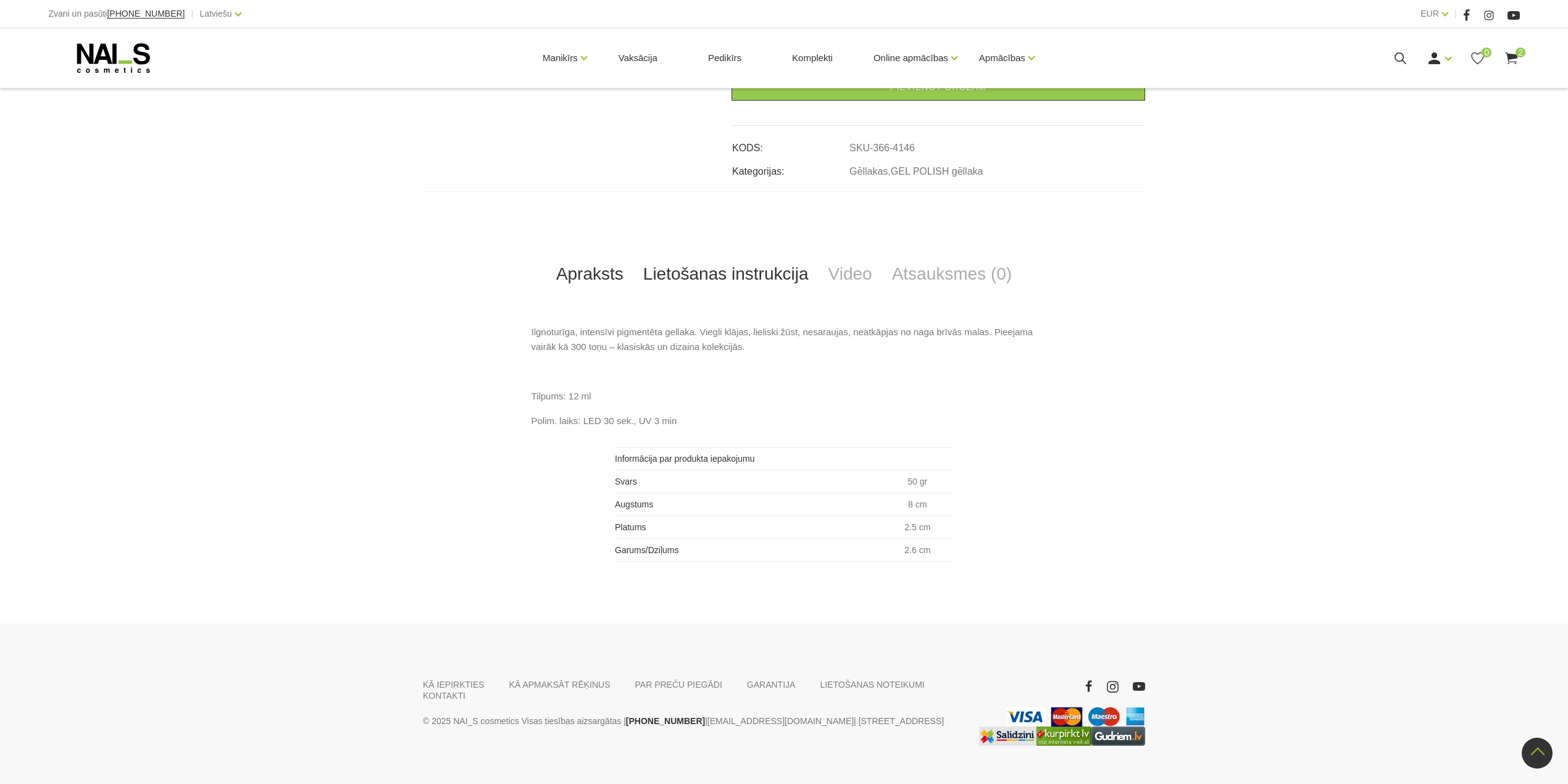
click at [689, 277] on link "Lietošanas instrukcija" at bounding box center [726, 274] width 185 height 41
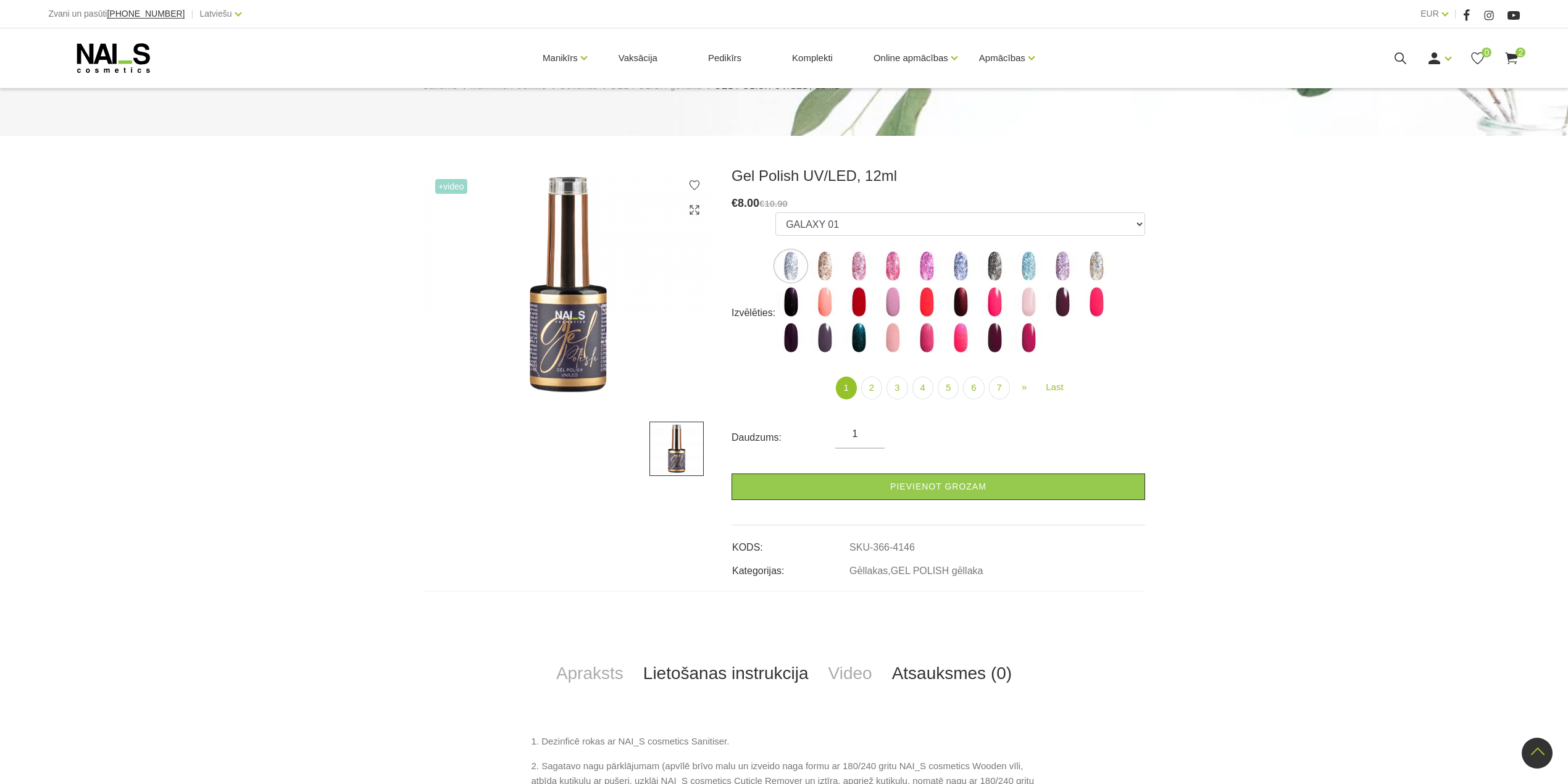
scroll to position [82, 0]
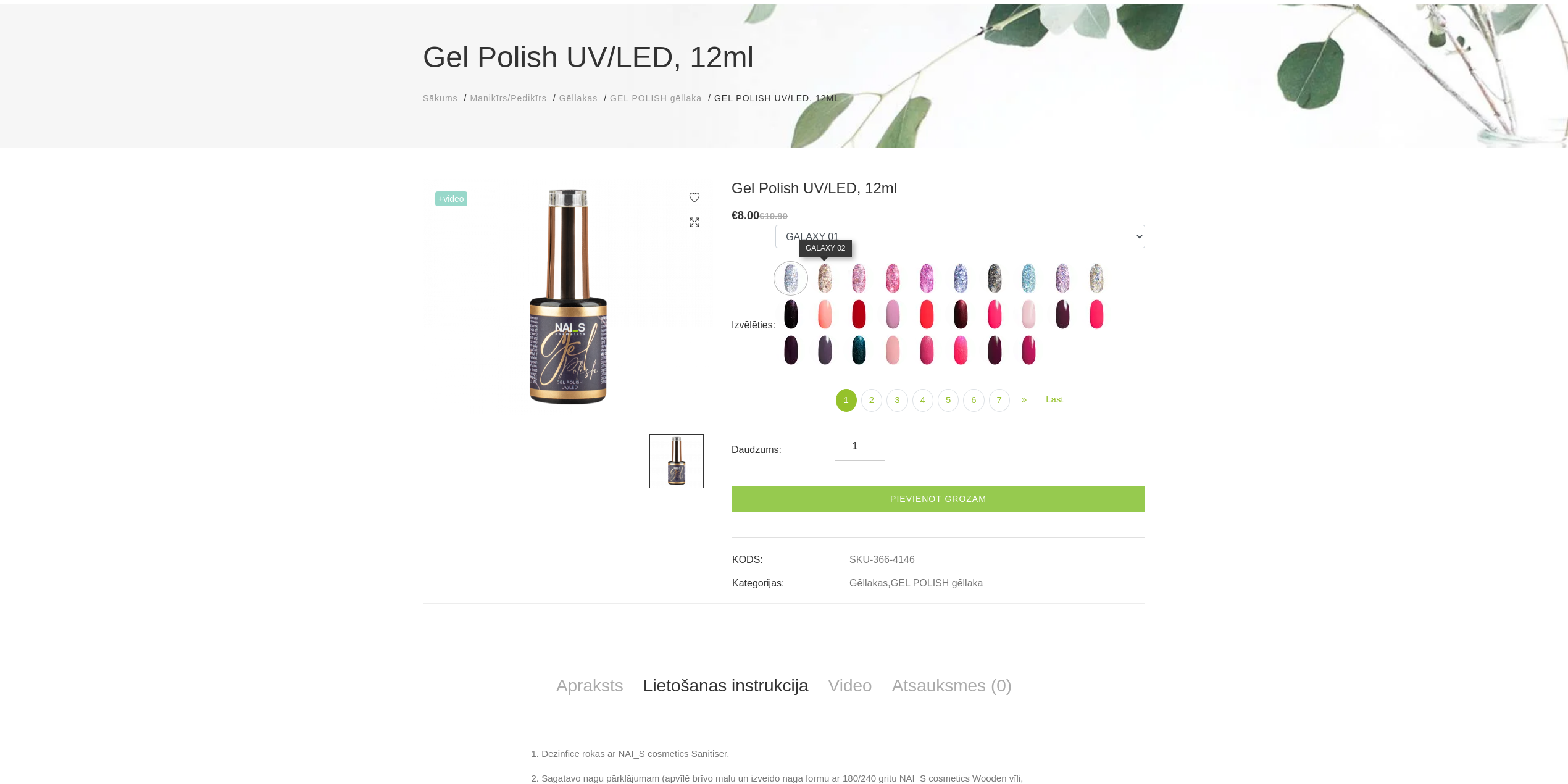
click at [826, 282] on img at bounding box center [825, 278] width 31 height 31
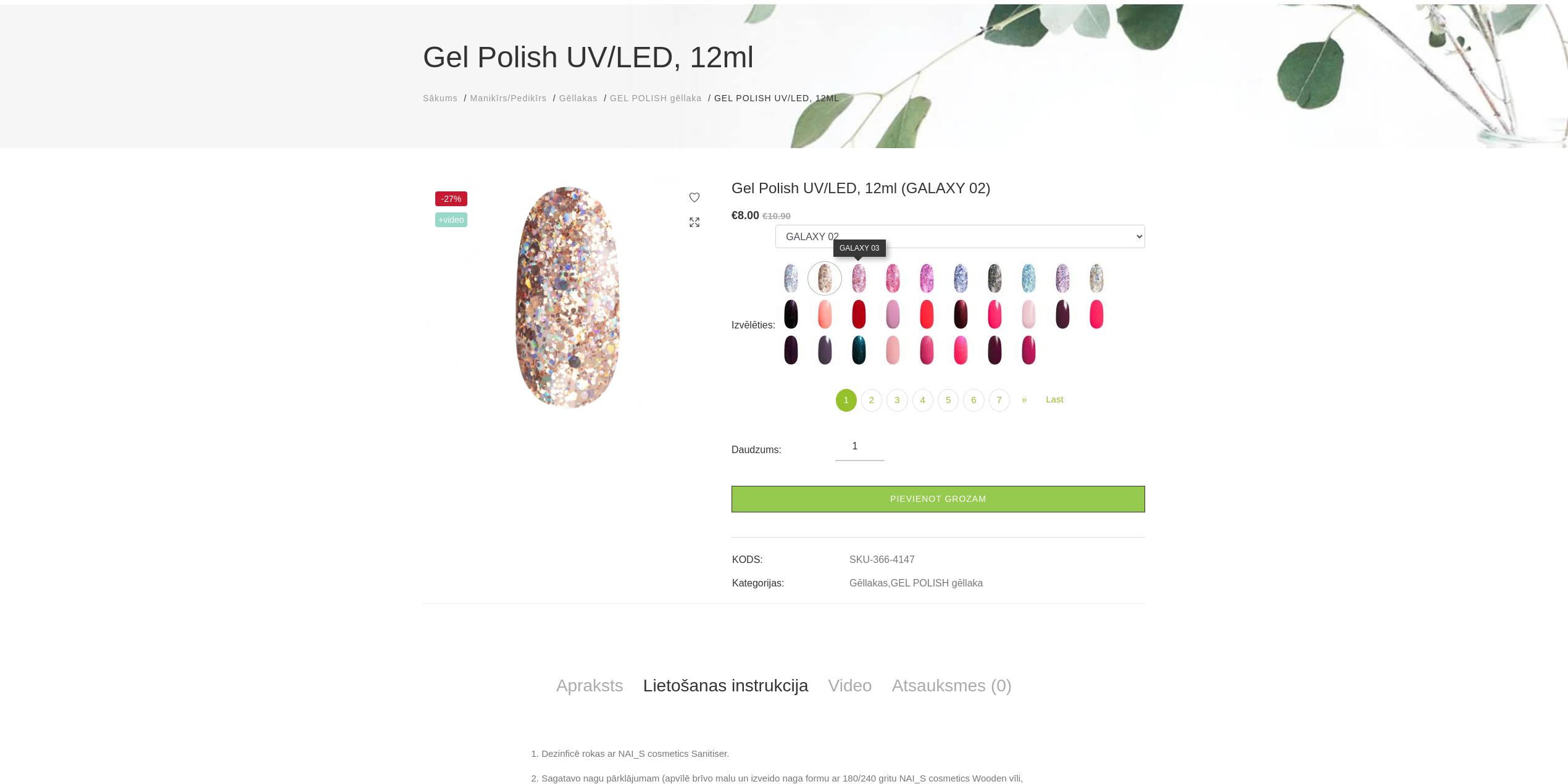
click at [854, 279] on img at bounding box center [858, 278] width 31 height 31
select select "4148"
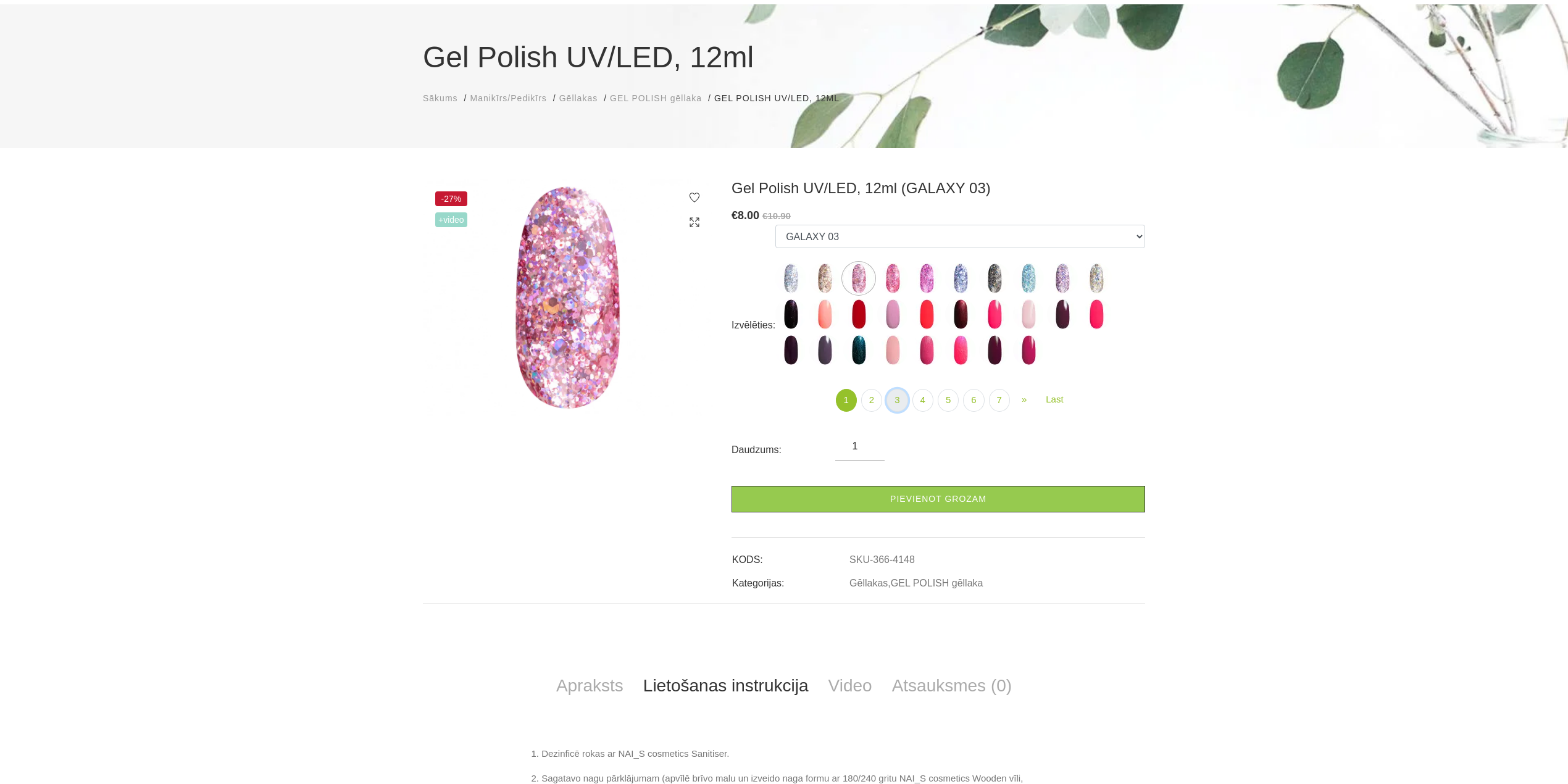
click at [900, 399] on link "3" at bounding box center [897, 400] width 21 height 23
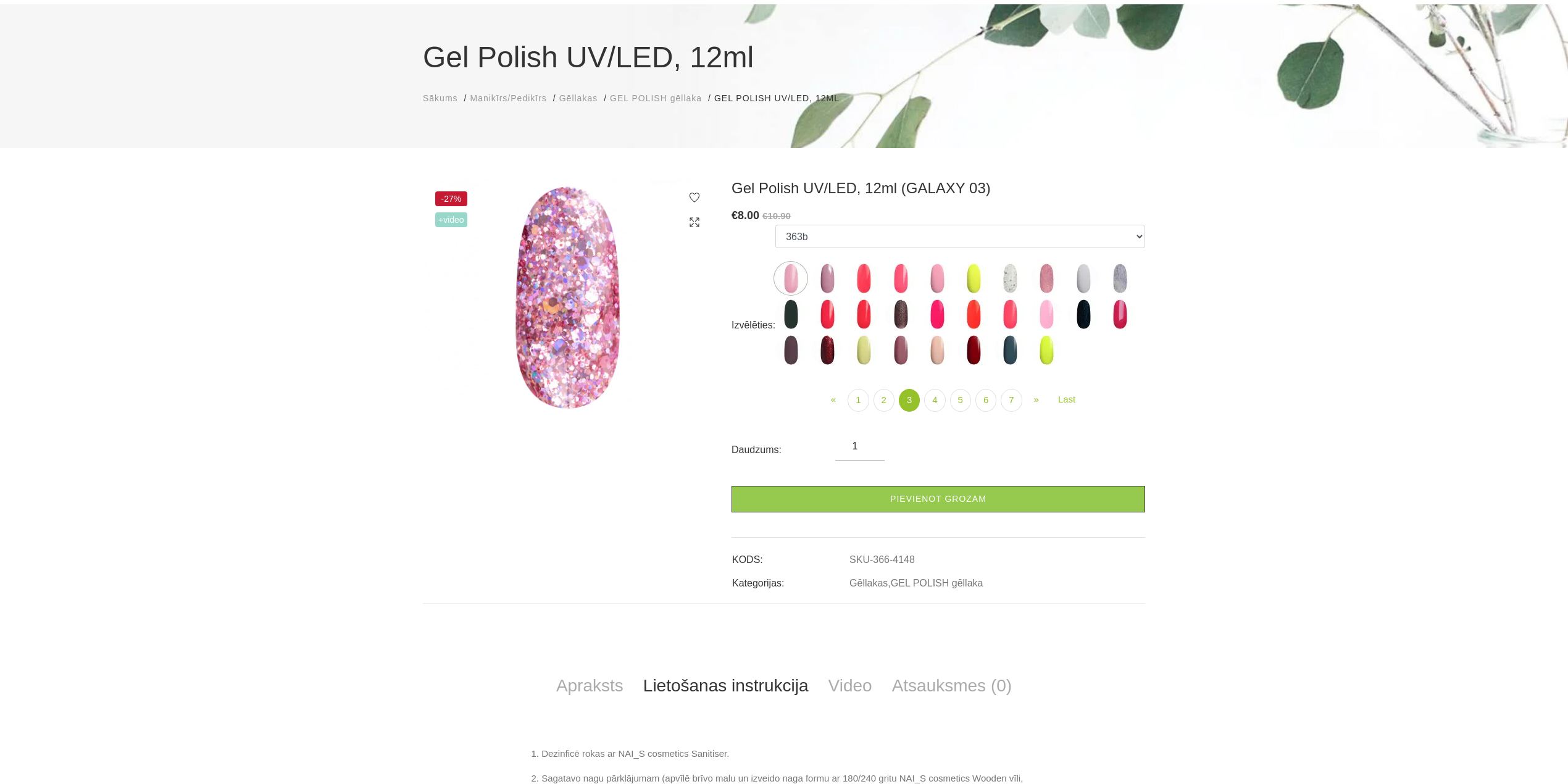
click at [1004, 284] on img at bounding box center [1010, 278] width 31 height 31
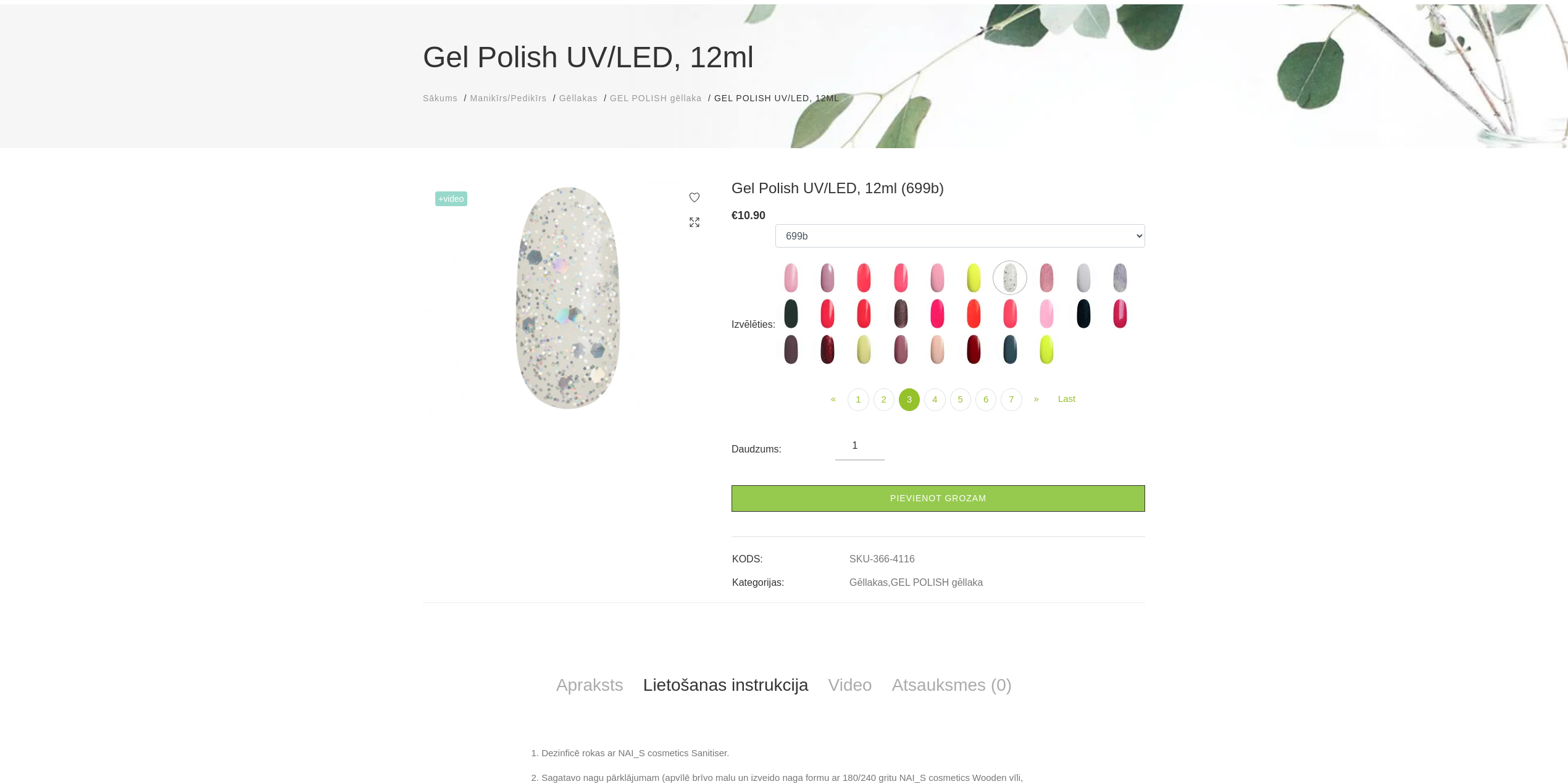
drag, startPoint x: 788, startPoint y: 345, endPoint x: 781, endPoint y: 295, distance: 50.5
click at [786, 345] on img at bounding box center [791, 349] width 31 height 31
select select "4143"
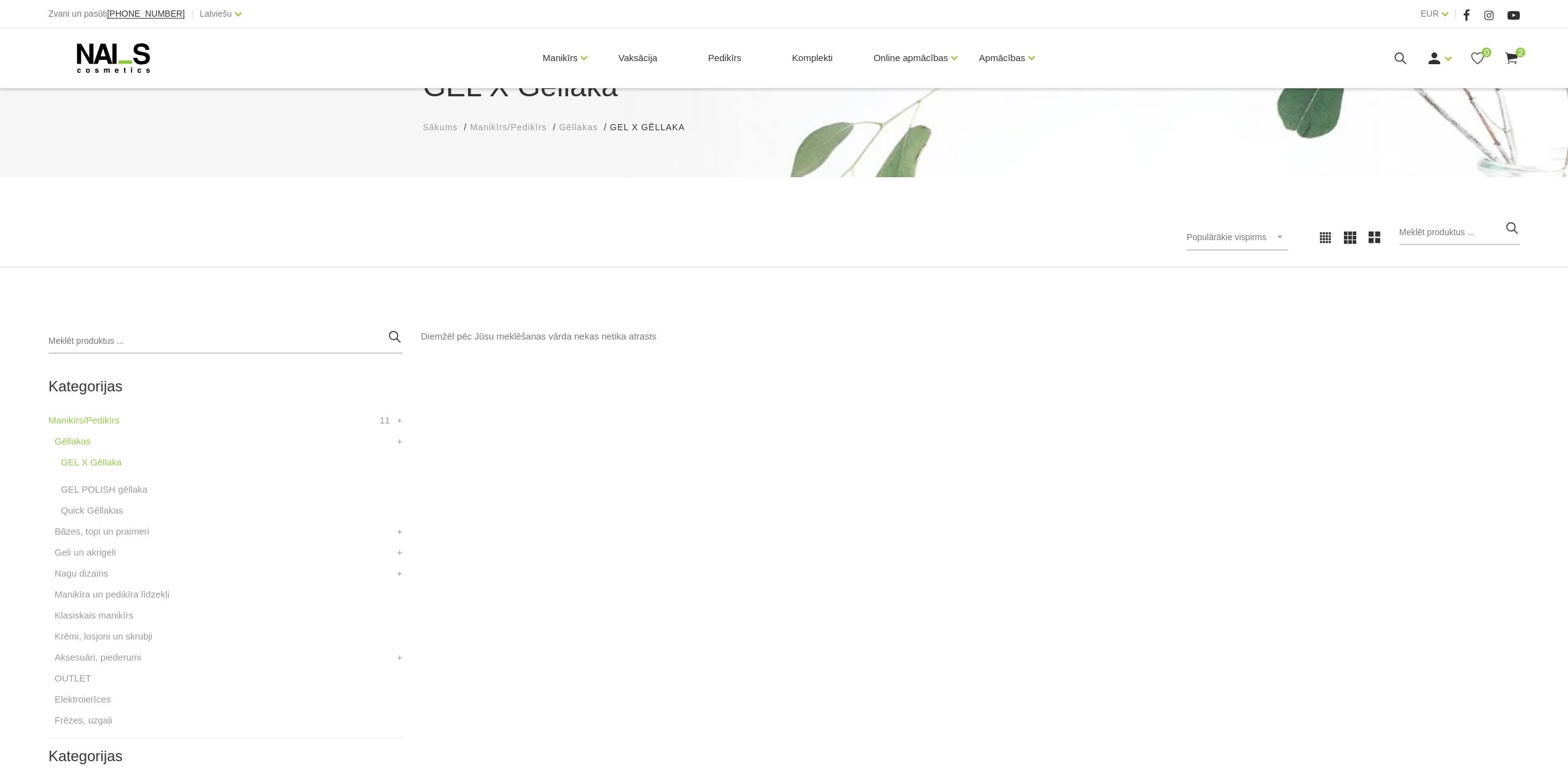
scroll to position [164, 0]
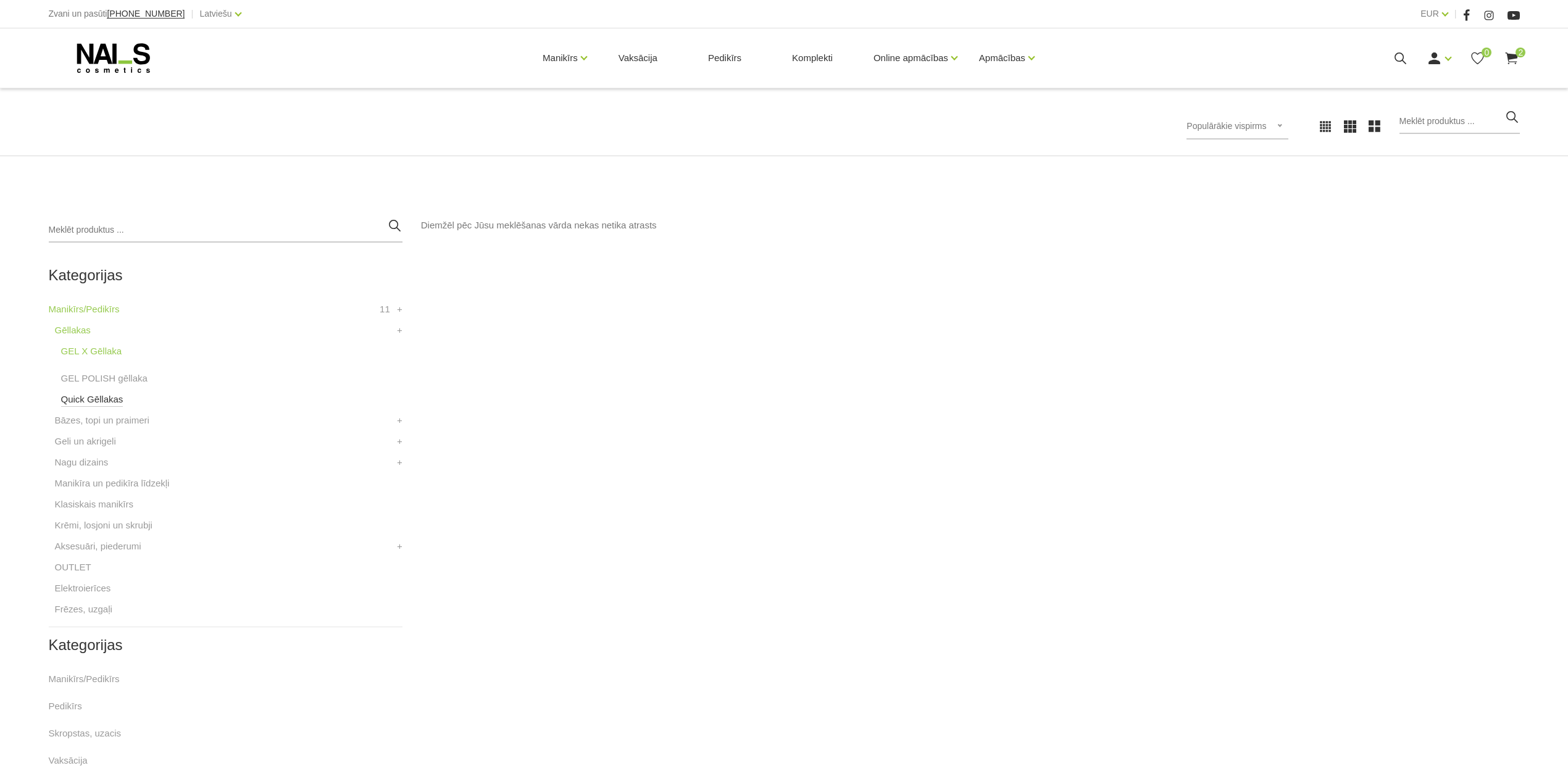
click at [115, 403] on link "Quick Gēllakas" at bounding box center [92, 399] width 62 height 15
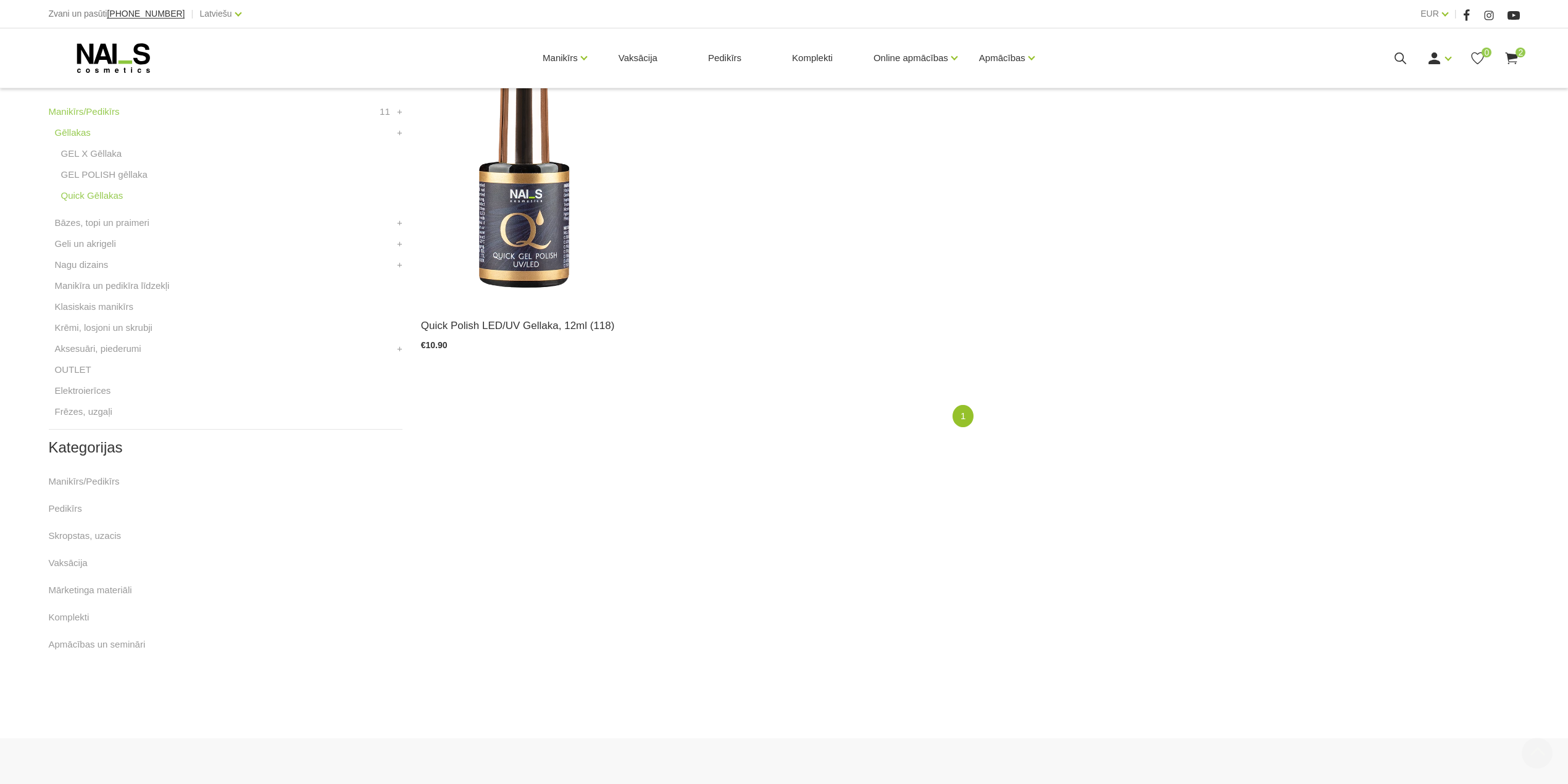
scroll to position [411, 0]
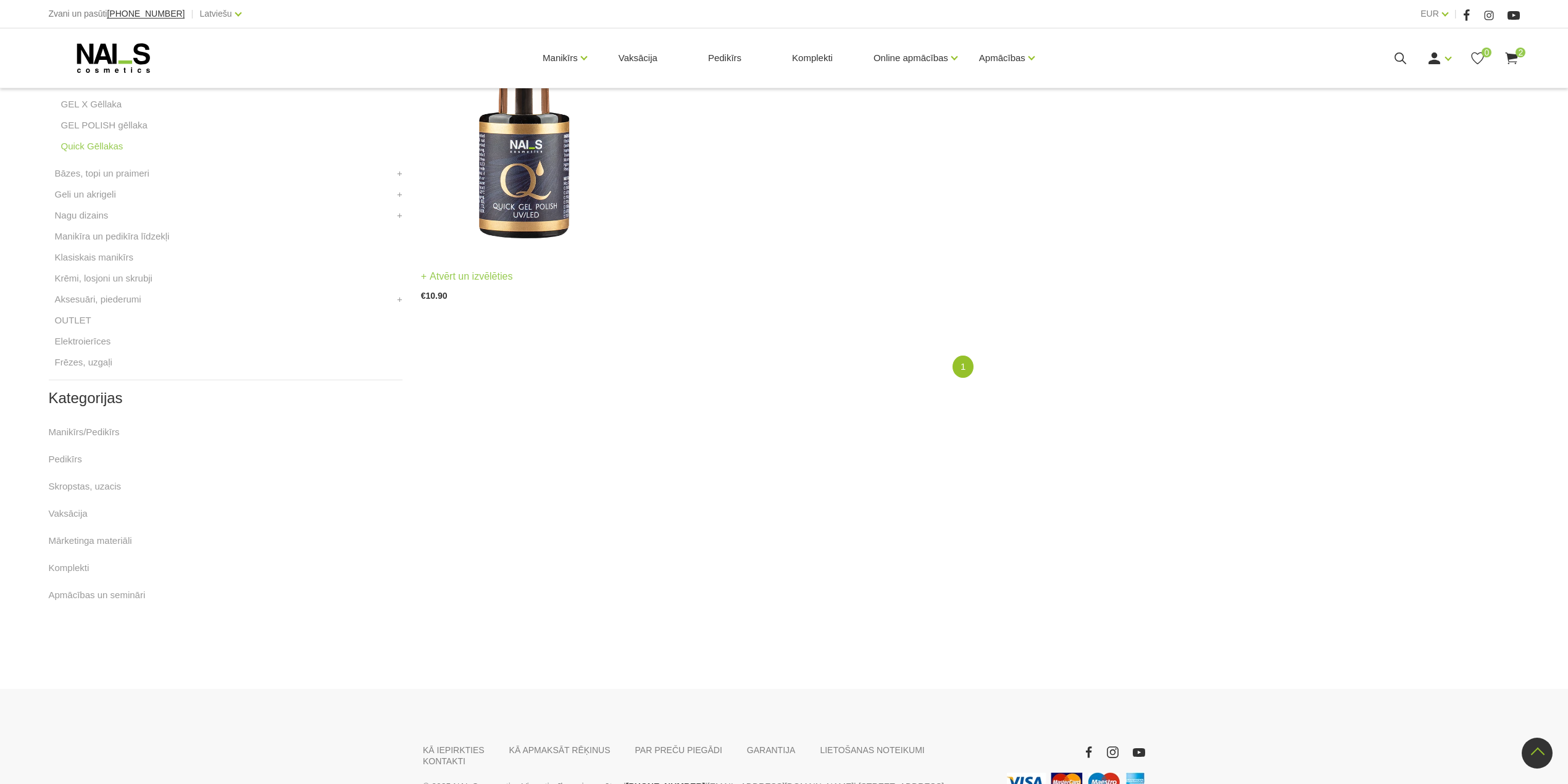
click at [507, 165] on img at bounding box center [523, 112] width 205 height 282
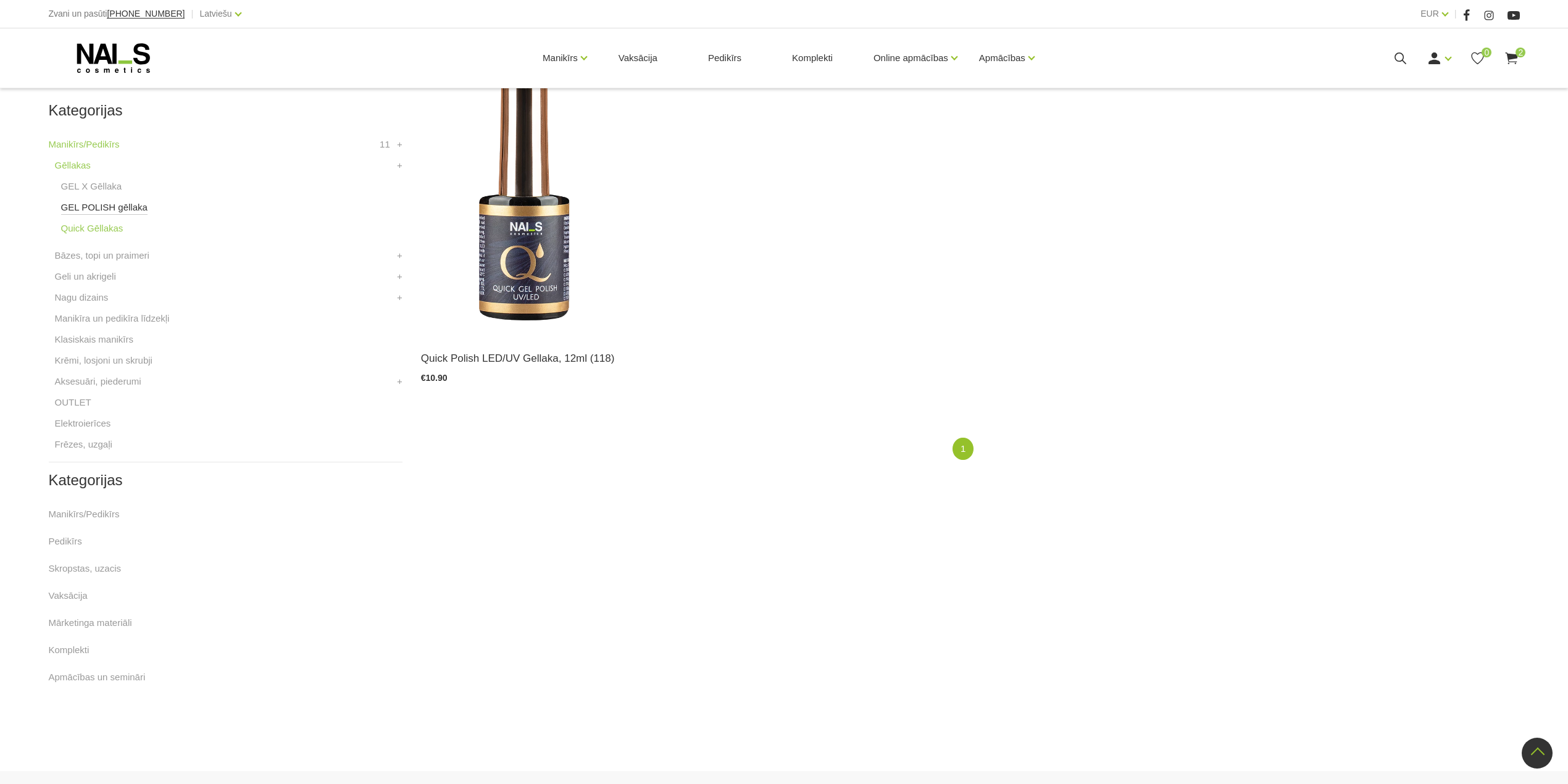
click at [124, 210] on link "GEL POLISH gēllaka" at bounding box center [105, 207] width 87 height 15
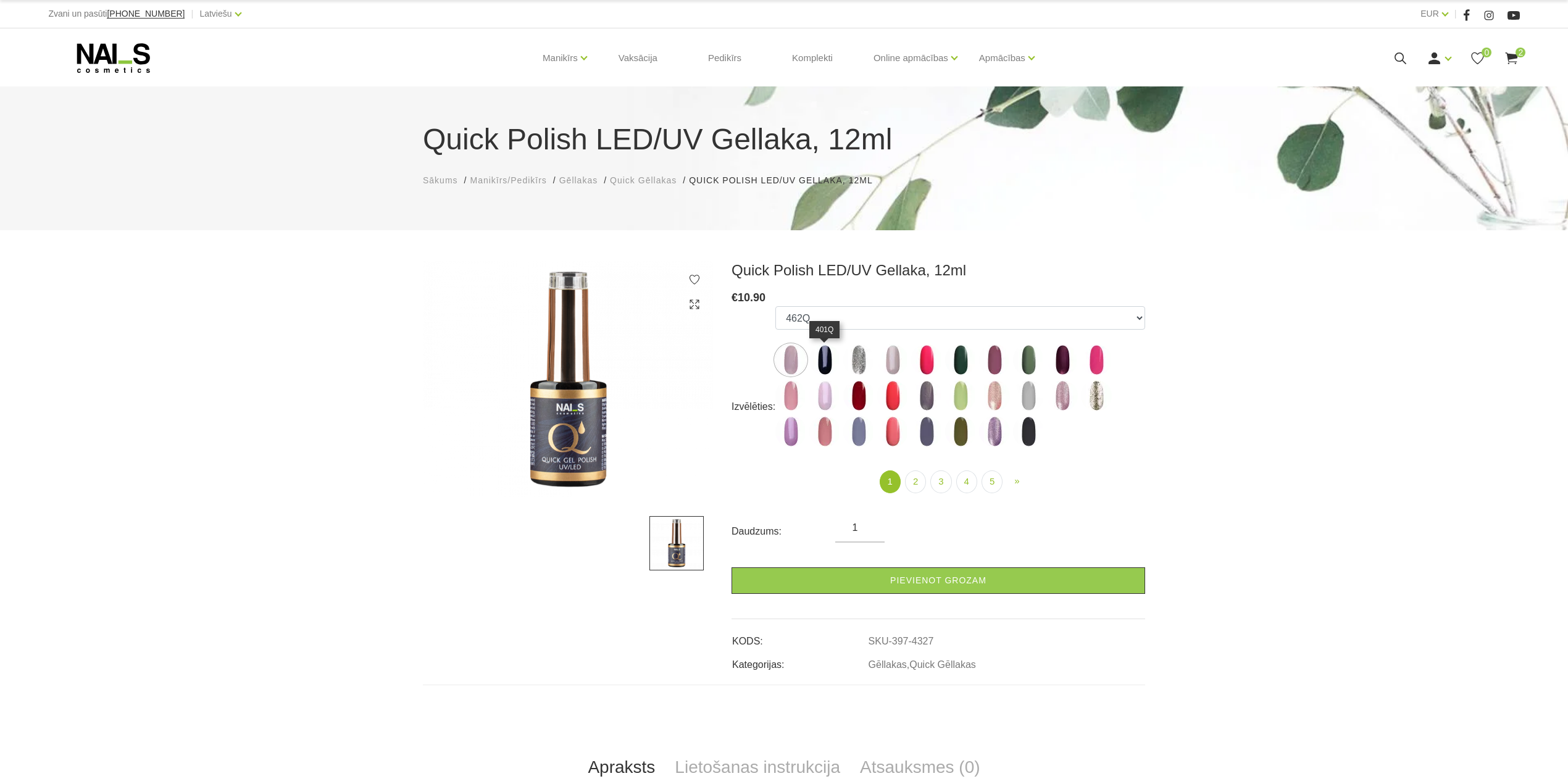
click at [820, 356] on img at bounding box center [825, 360] width 31 height 31
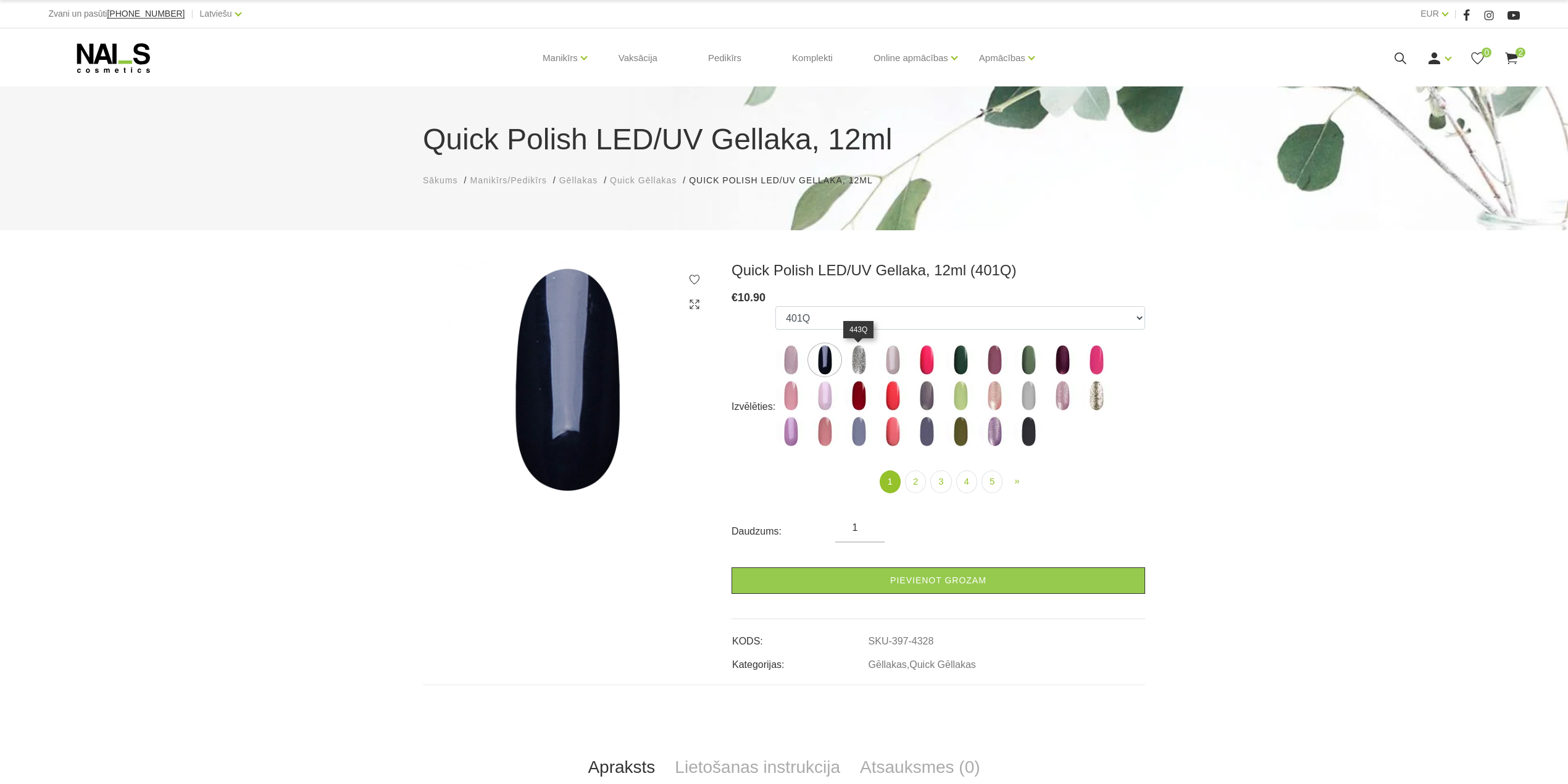
click at [860, 356] on img at bounding box center [858, 360] width 31 height 31
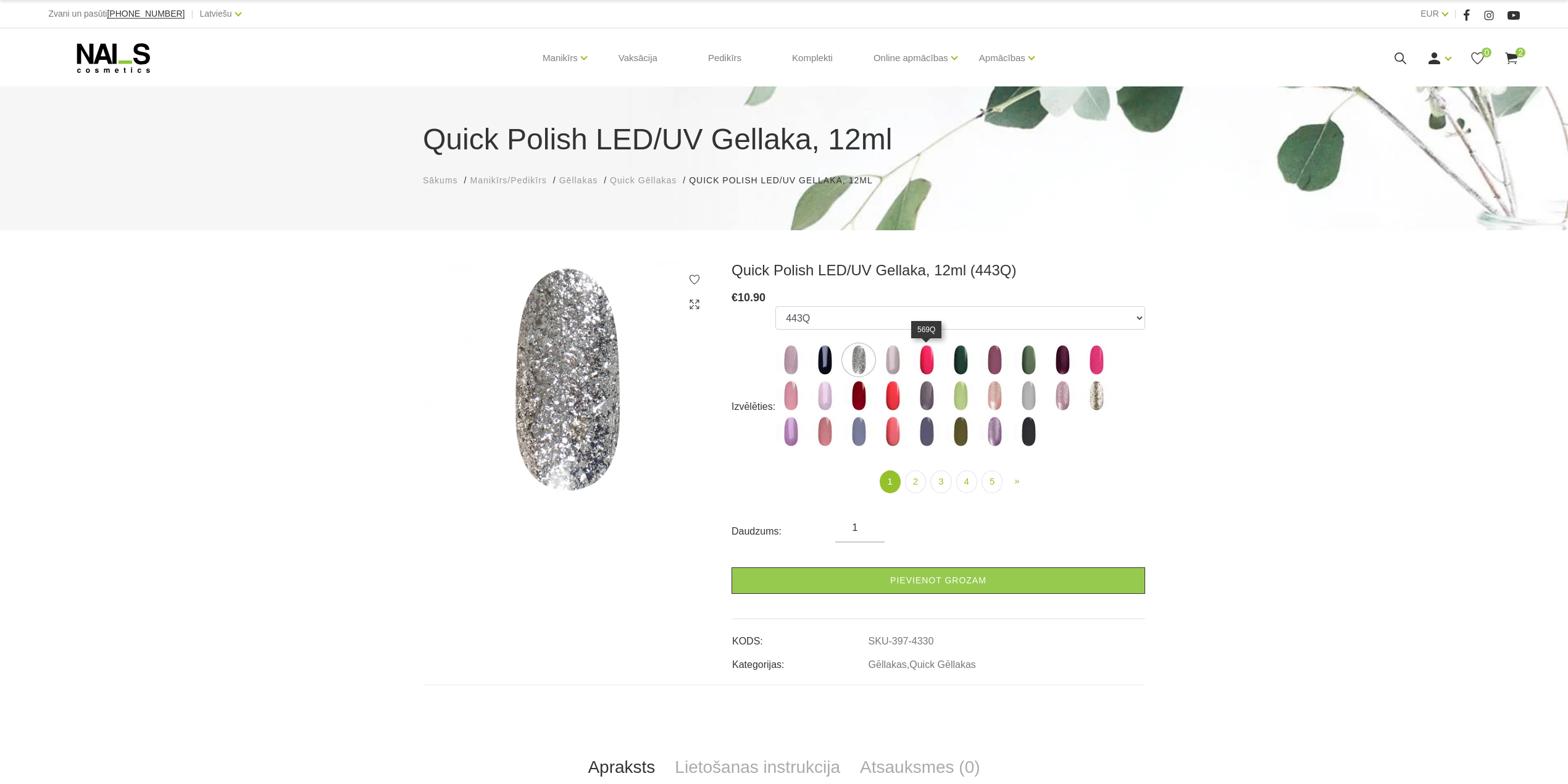
click at [915, 357] on img at bounding box center [926, 360] width 31 height 31
select select "4333"
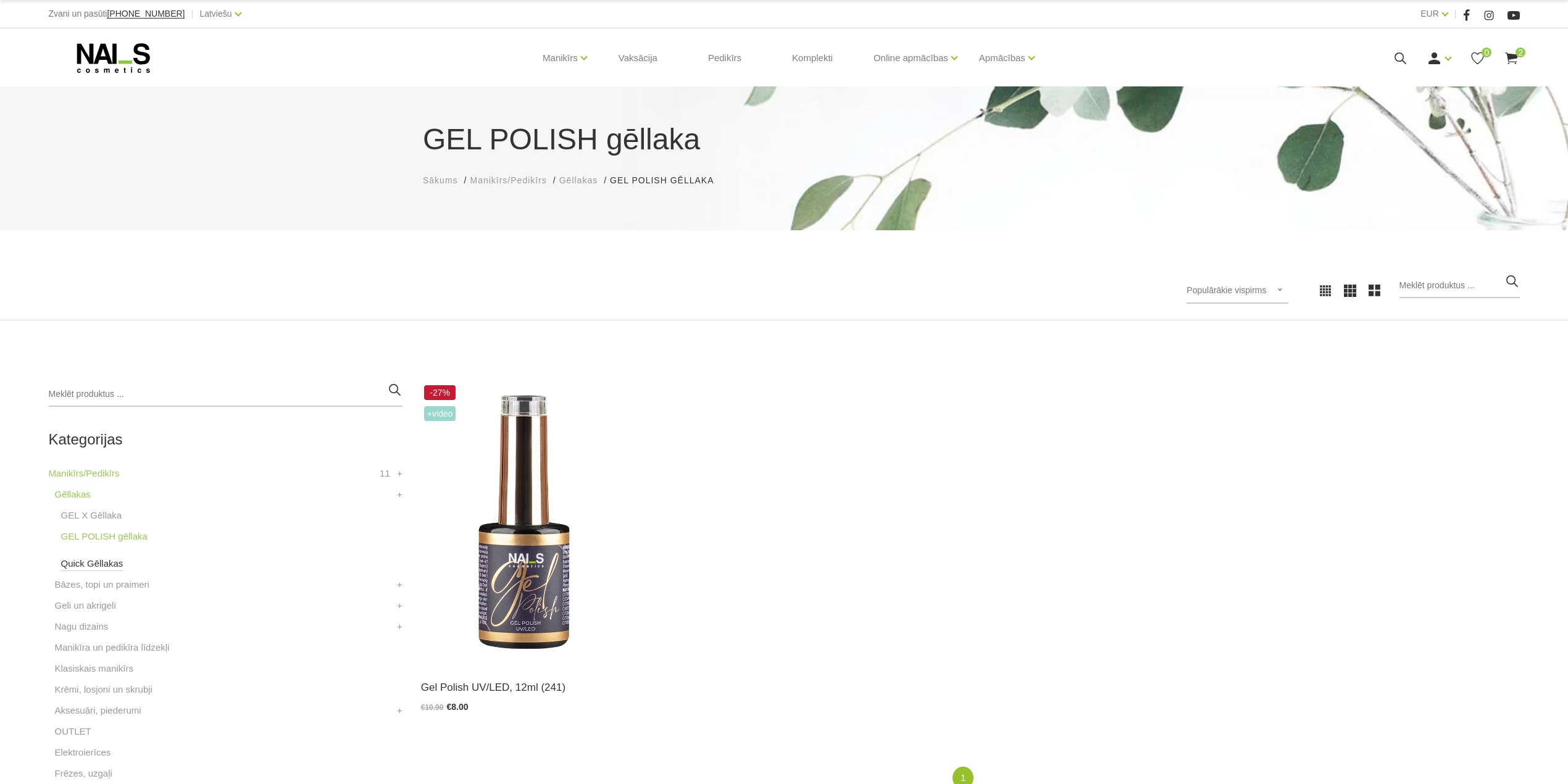
click at [85, 561] on link "Quick Gēllakas" at bounding box center [92, 564] width 62 height 15
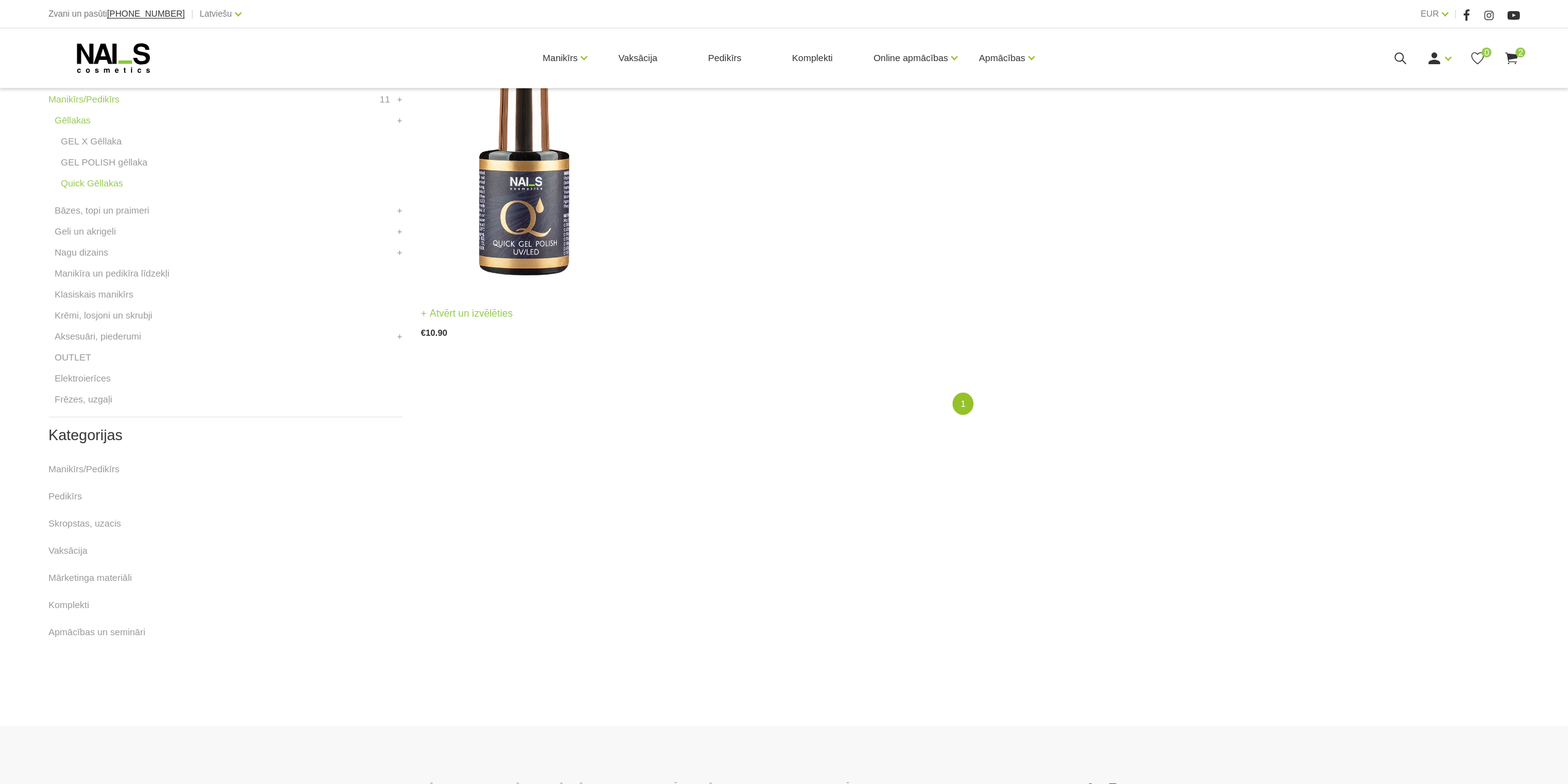
scroll to position [411, 0]
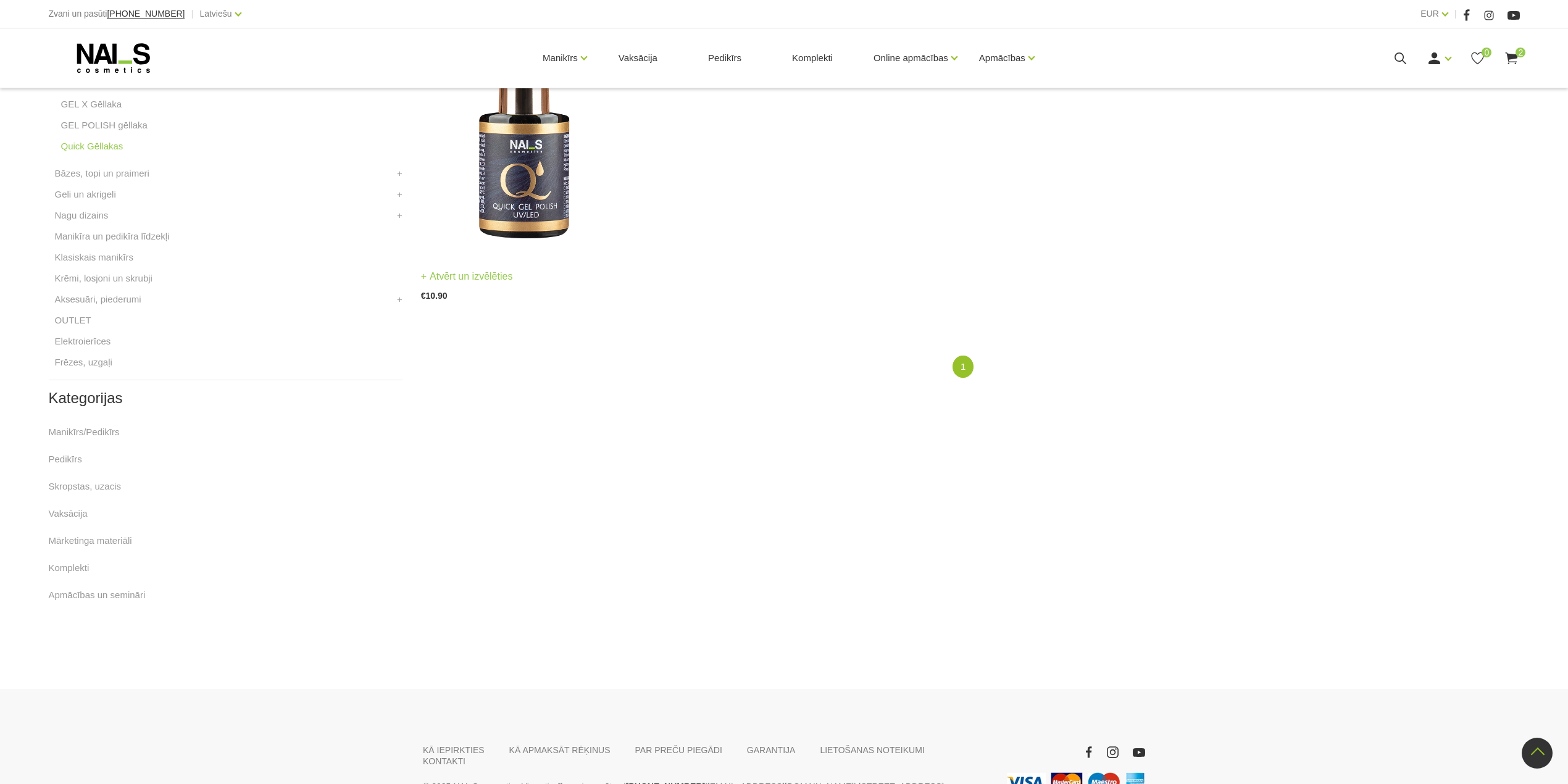
click at [532, 179] on img at bounding box center [523, 112] width 205 height 282
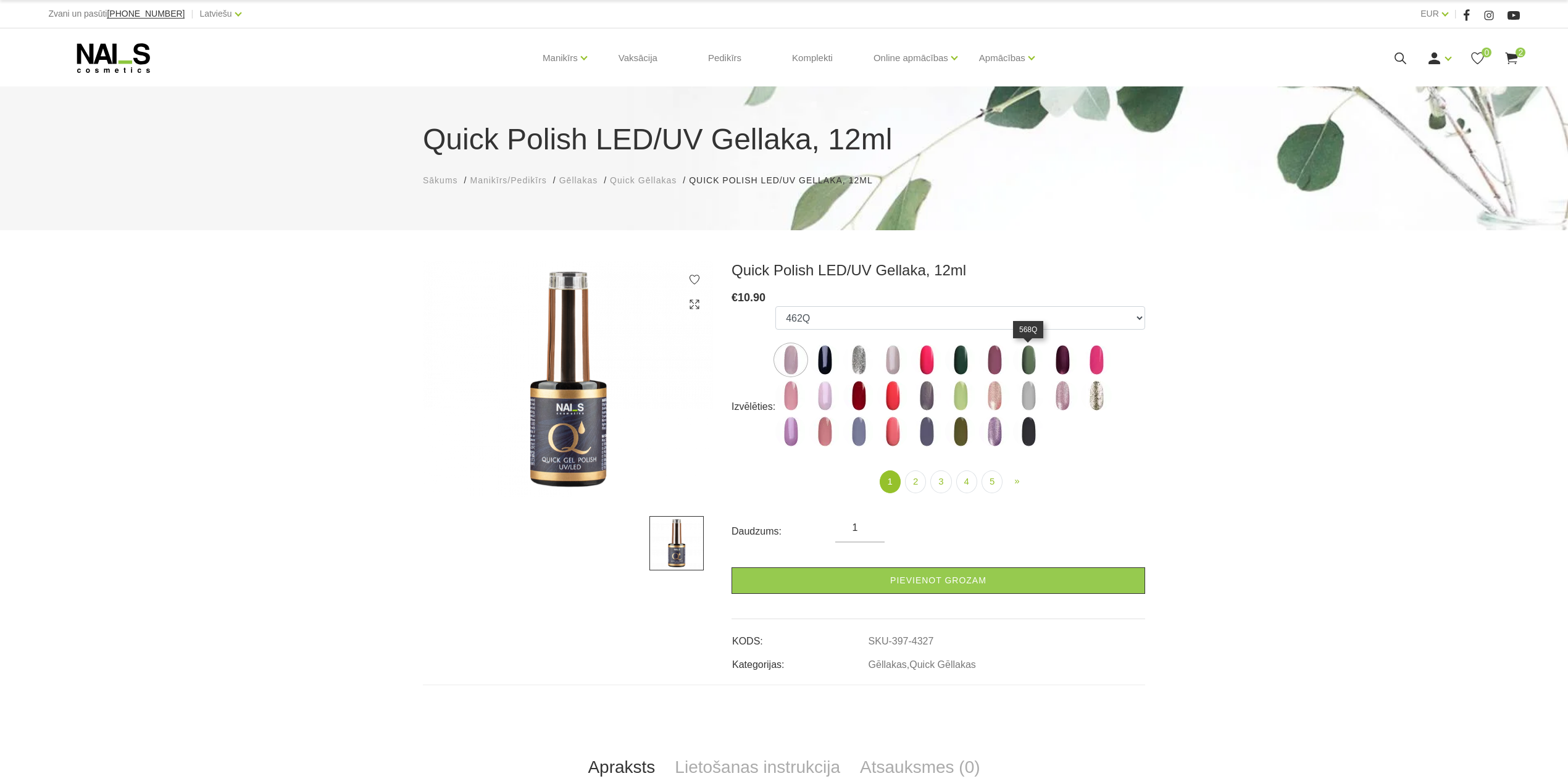
click at [1032, 358] on img at bounding box center [1029, 360] width 31 height 31
select select "4336"
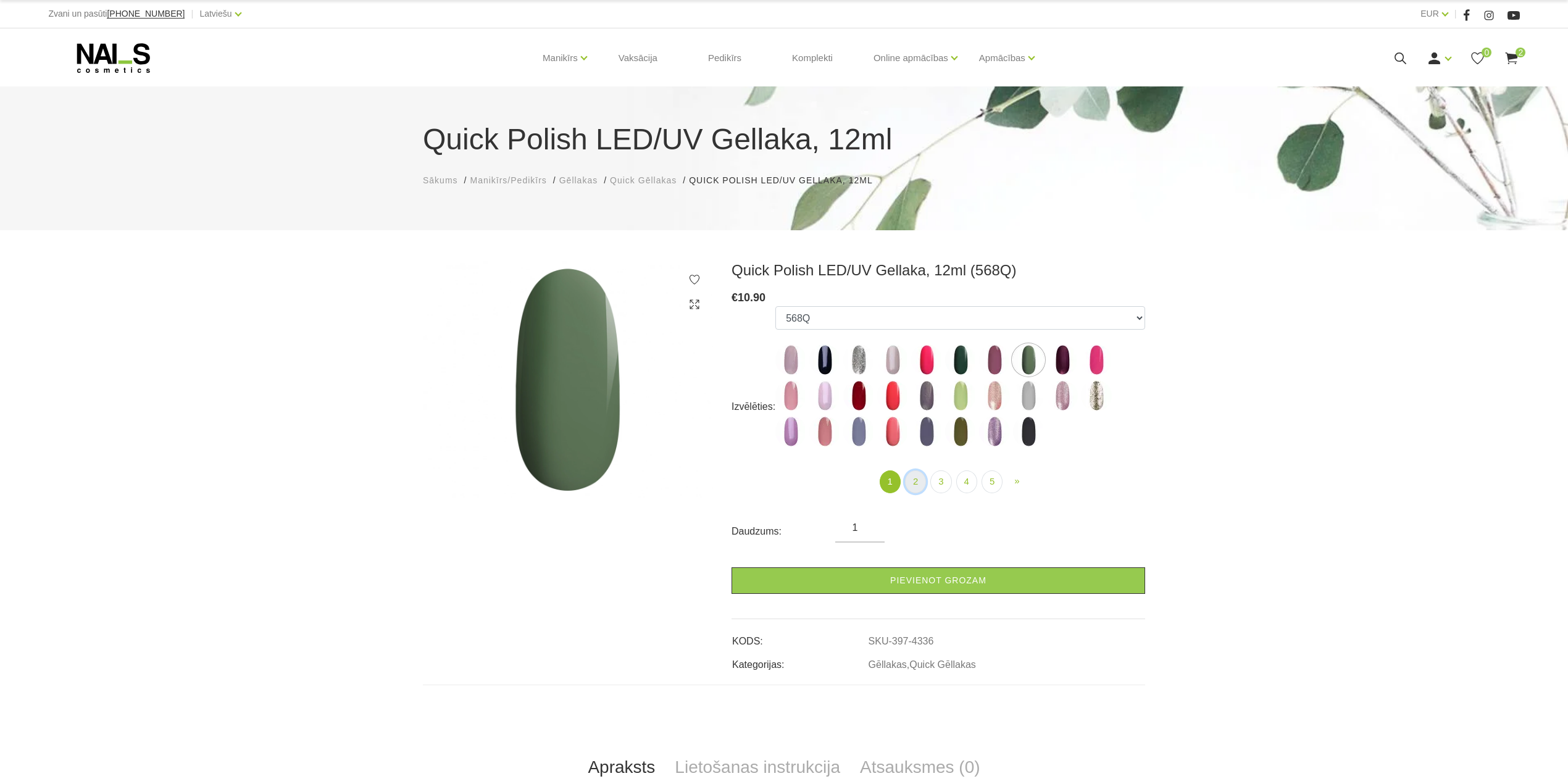
click at [910, 487] on link "2" at bounding box center [916, 482] width 21 height 23
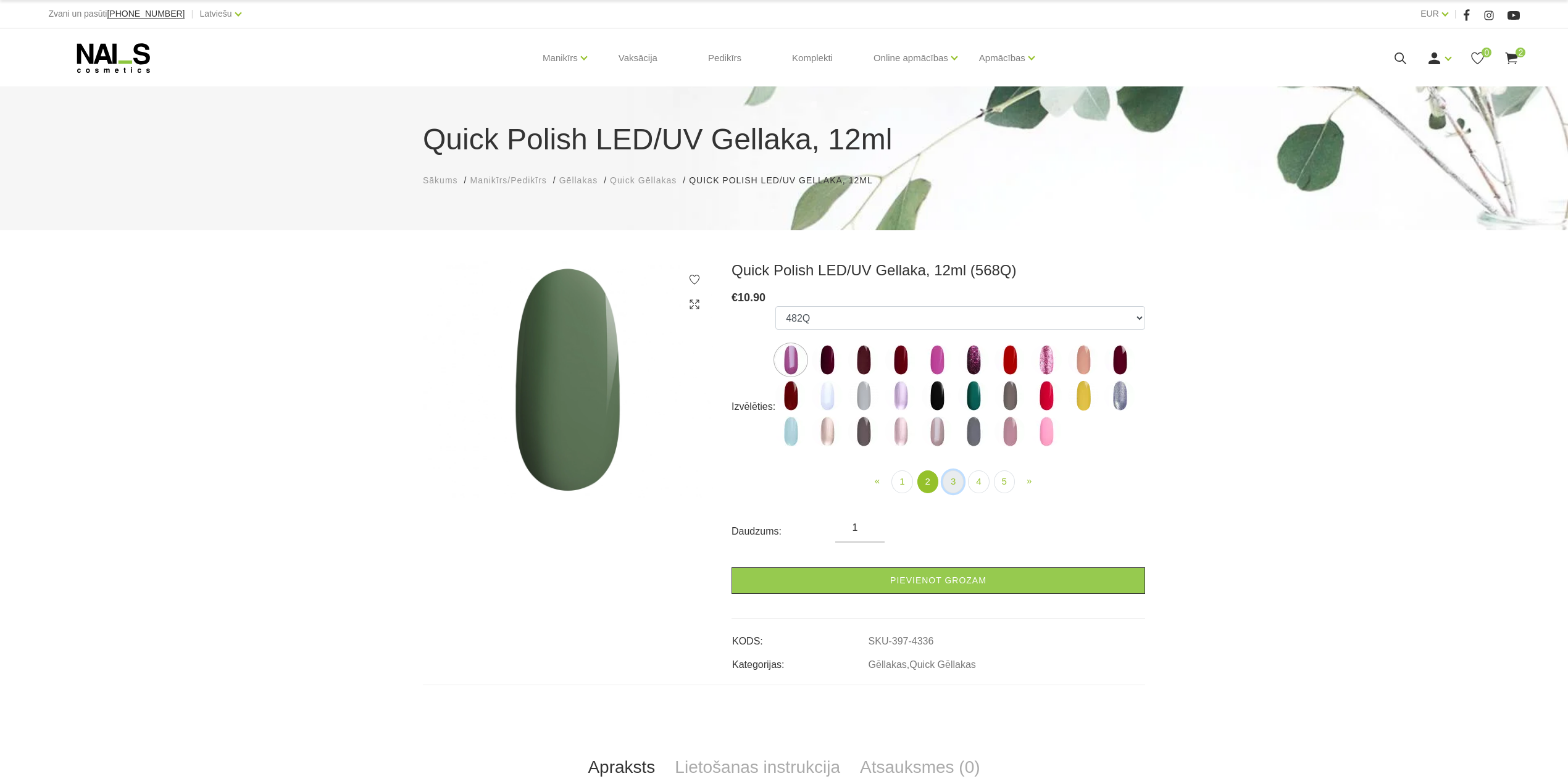
click at [963, 484] on link "3" at bounding box center [953, 482] width 21 height 23
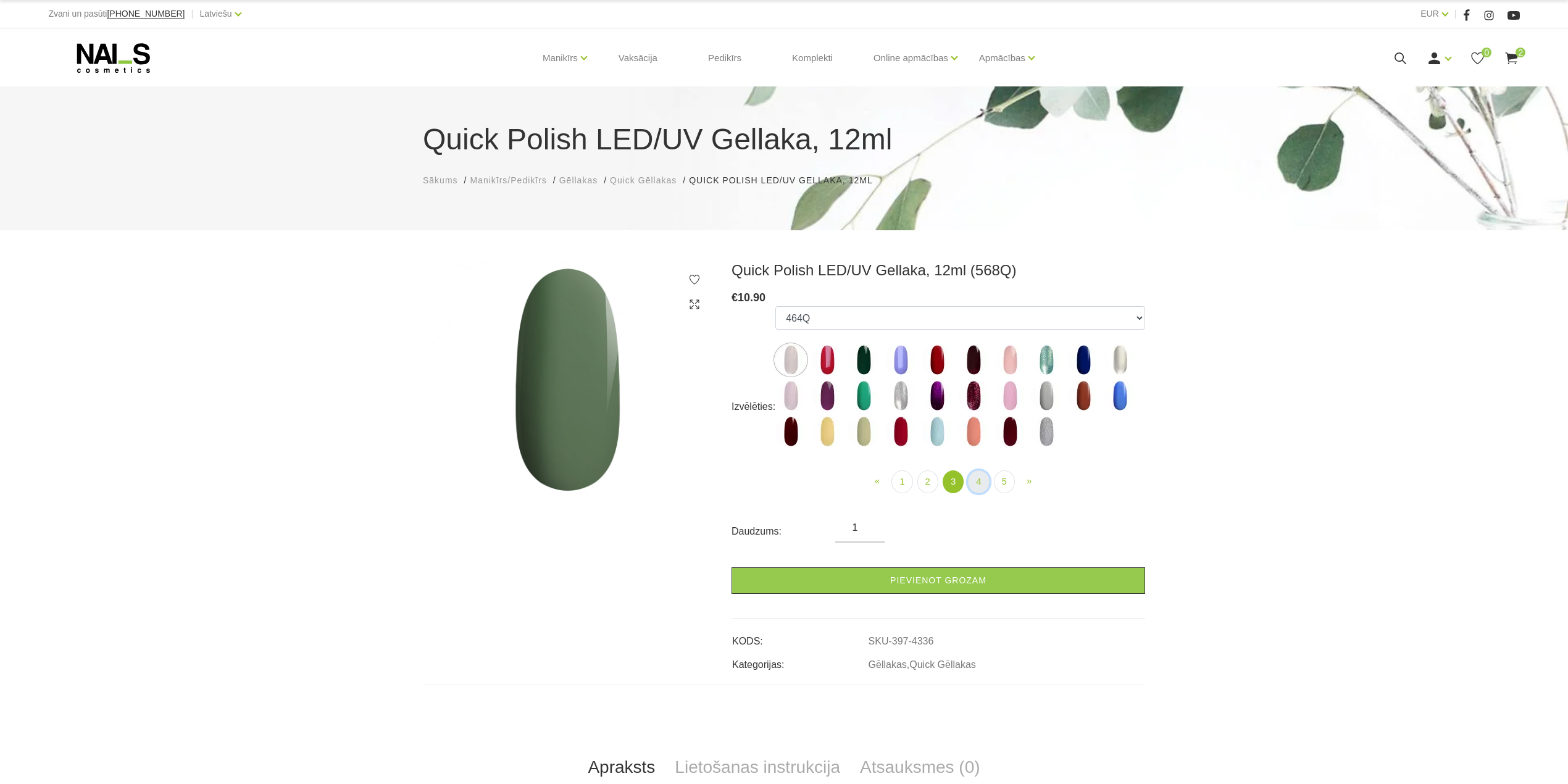
click at [979, 483] on link "4" at bounding box center [979, 482] width 21 height 23
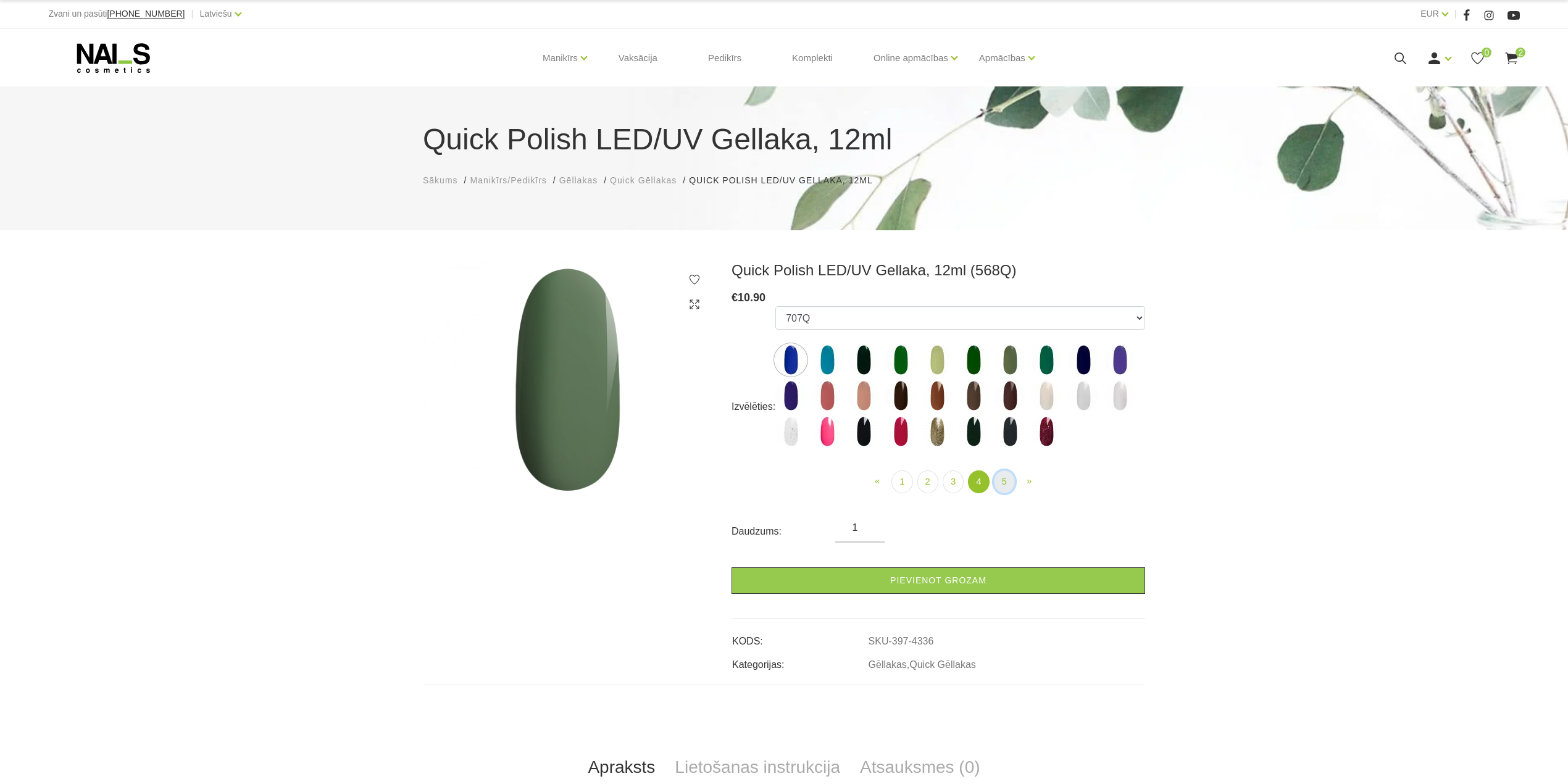
click at [1003, 485] on link "5" at bounding box center [1005, 482] width 21 height 23
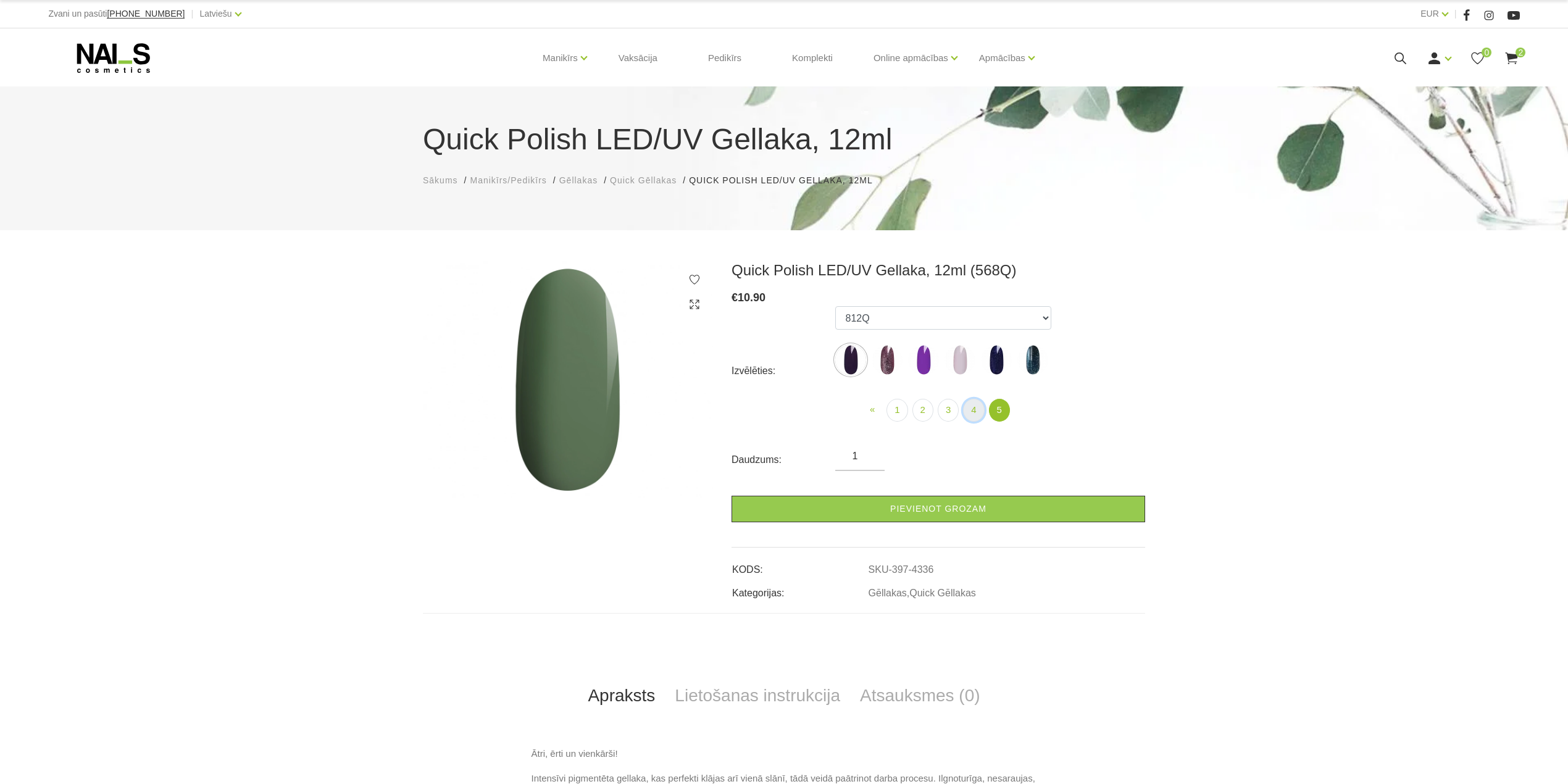
click at [974, 415] on link "4" at bounding box center [974, 410] width 21 height 23
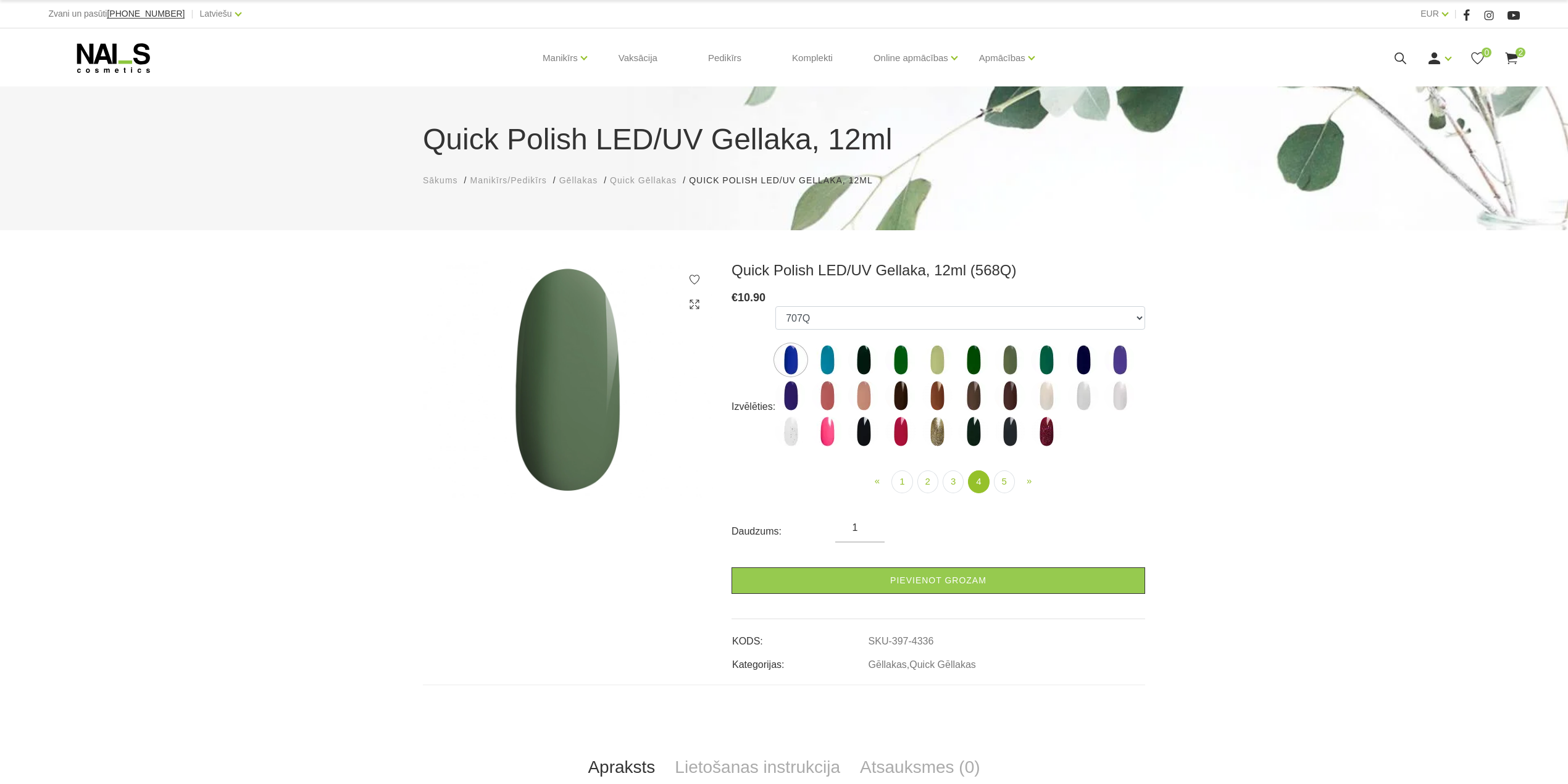
click at [1017, 357] on img at bounding box center [1010, 360] width 31 height 31
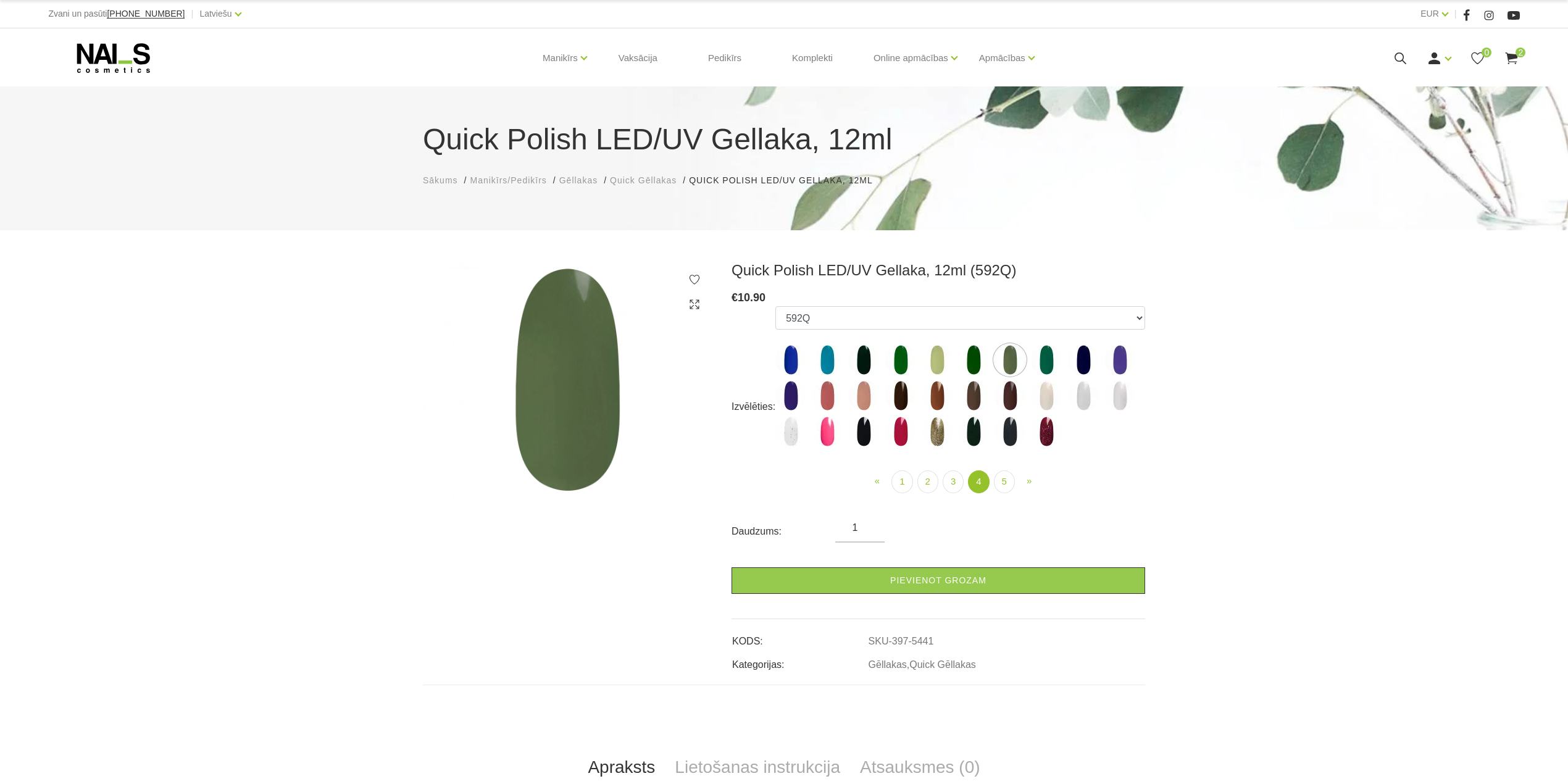
click at [1012, 356] on img at bounding box center [1010, 360] width 31 height 31
click at [971, 364] on img at bounding box center [974, 360] width 31 height 31
select select "5440"
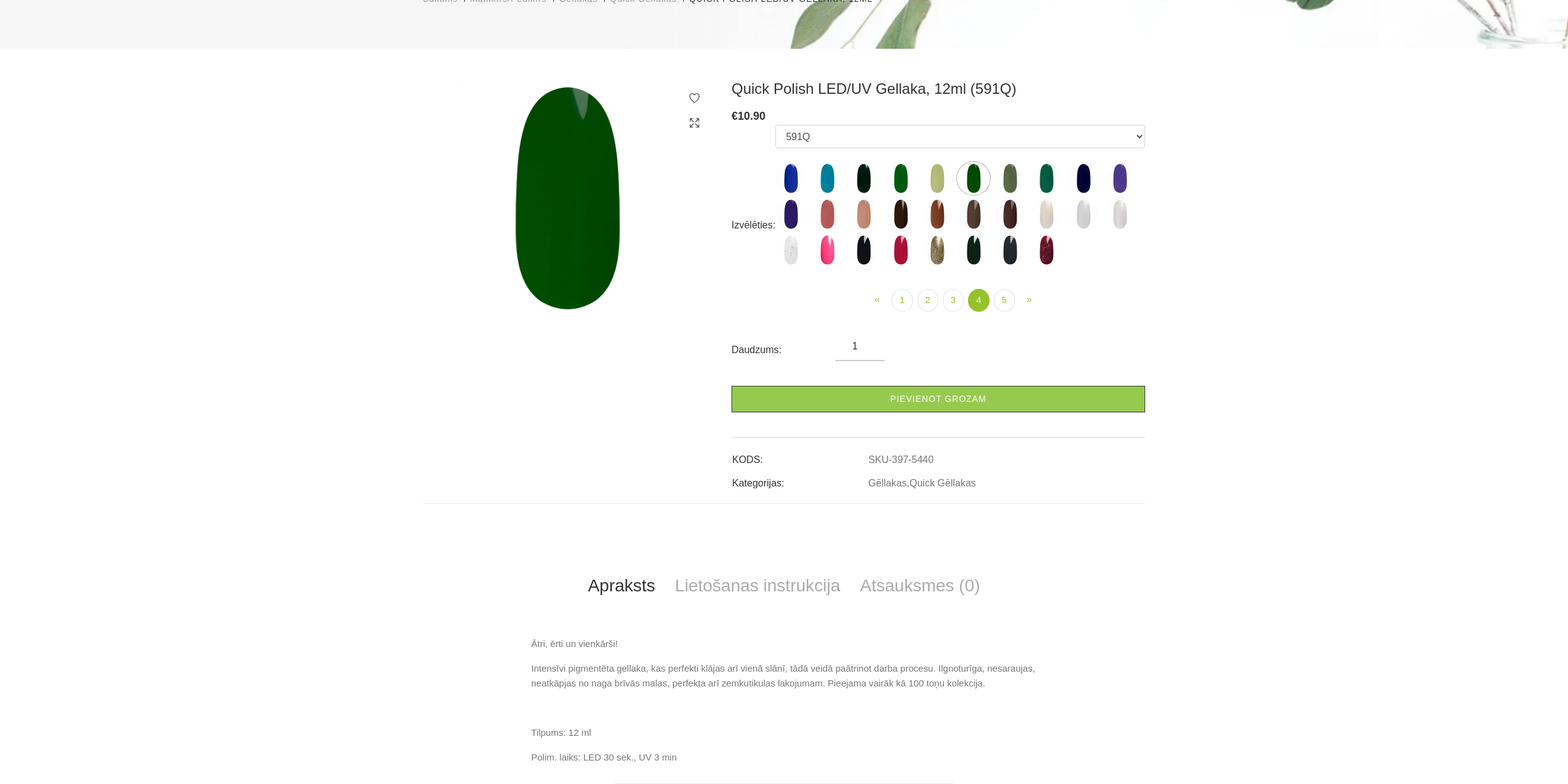
scroll to position [329, 0]
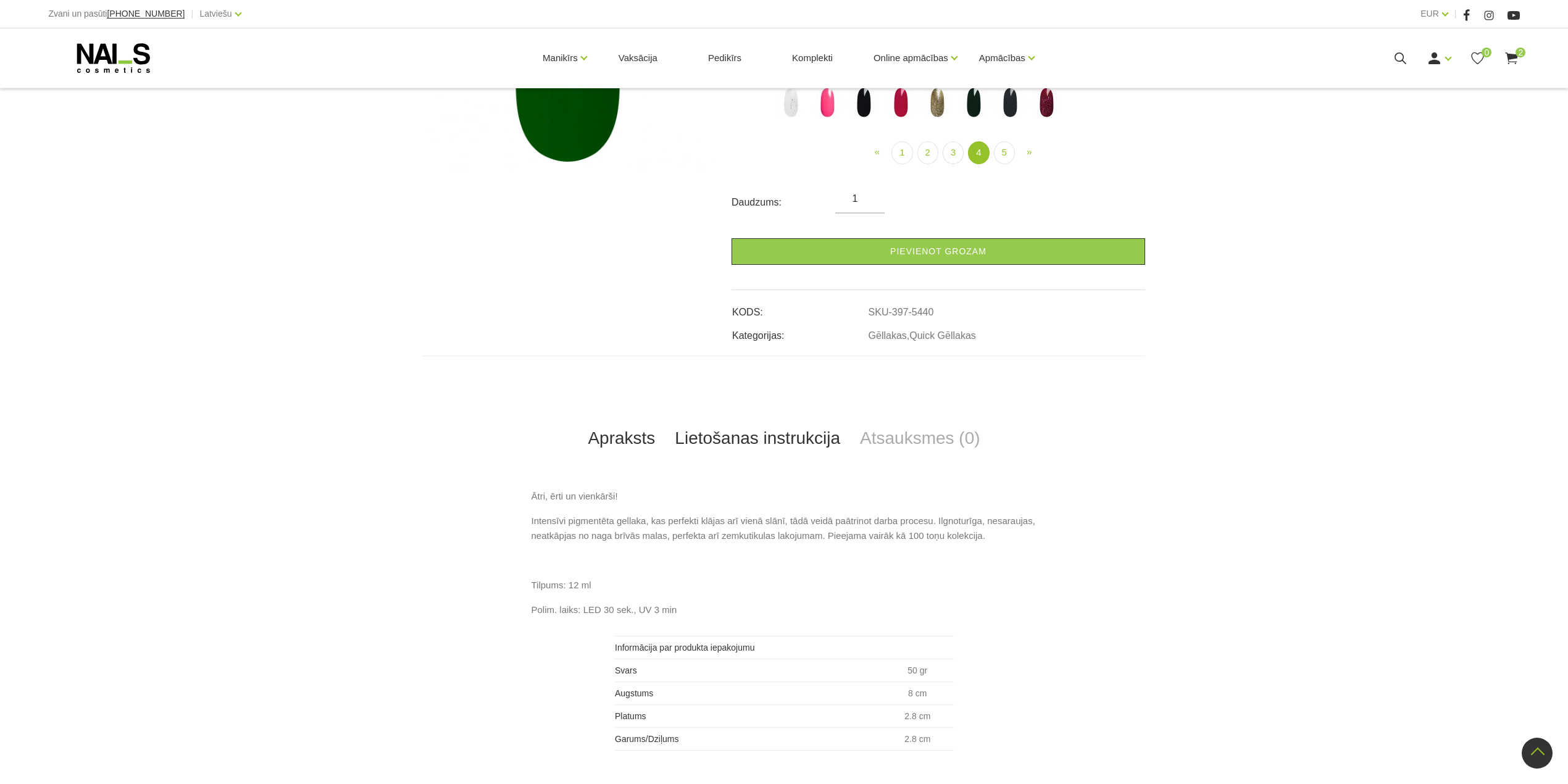
click at [767, 436] on link "Lietošanas instrukcija" at bounding box center [757, 439] width 185 height 41
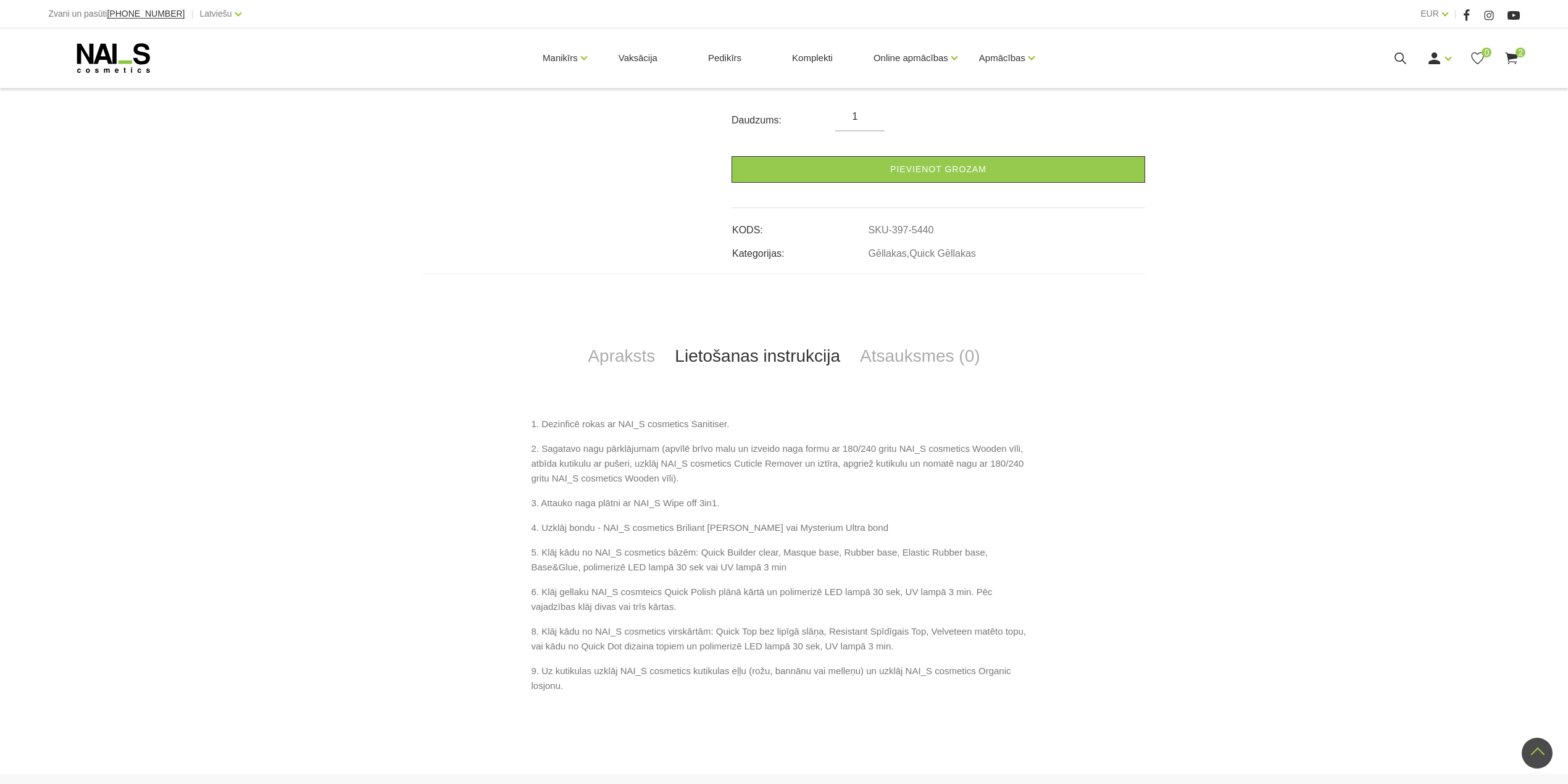
scroll to position [0, 0]
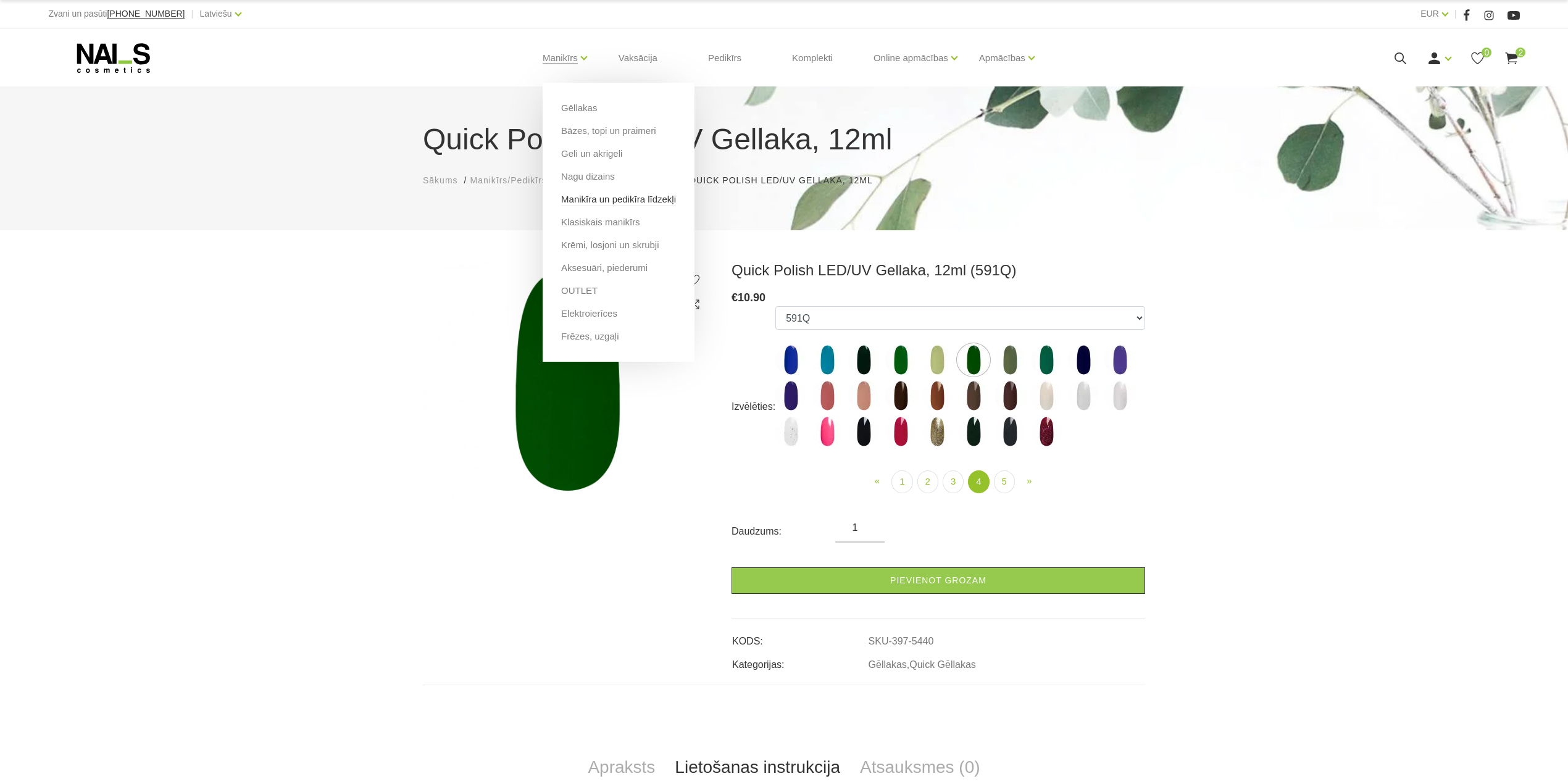
click at [583, 200] on link "Manikīra un pedikīra līdzekļi" at bounding box center [619, 199] width 115 height 14
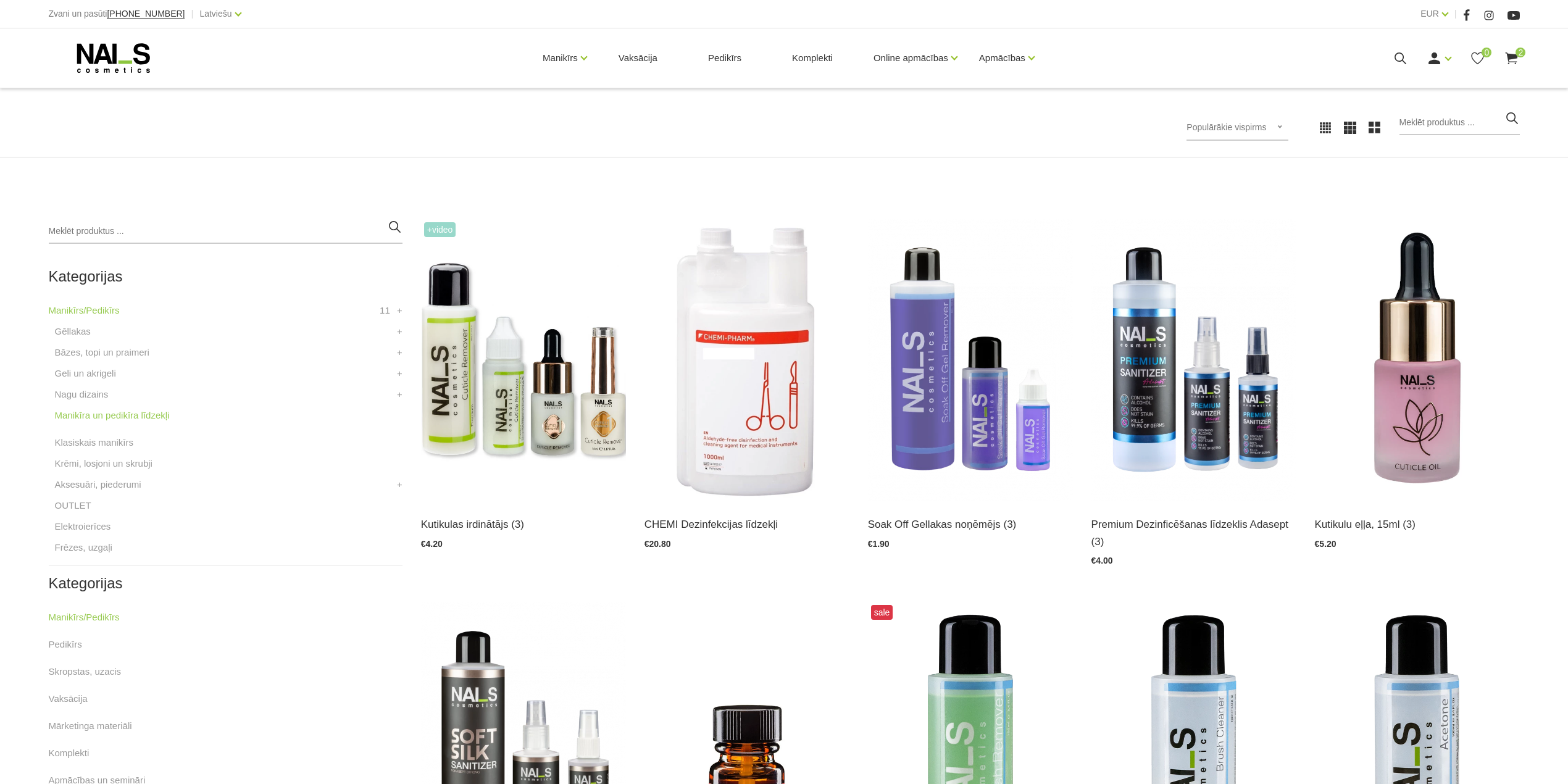
scroll to position [164, 0]
click at [444, 366] on img at bounding box center [523, 358] width 205 height 282
click at [913, 376] on img at bounding box center [971, 358] width 205 height 282
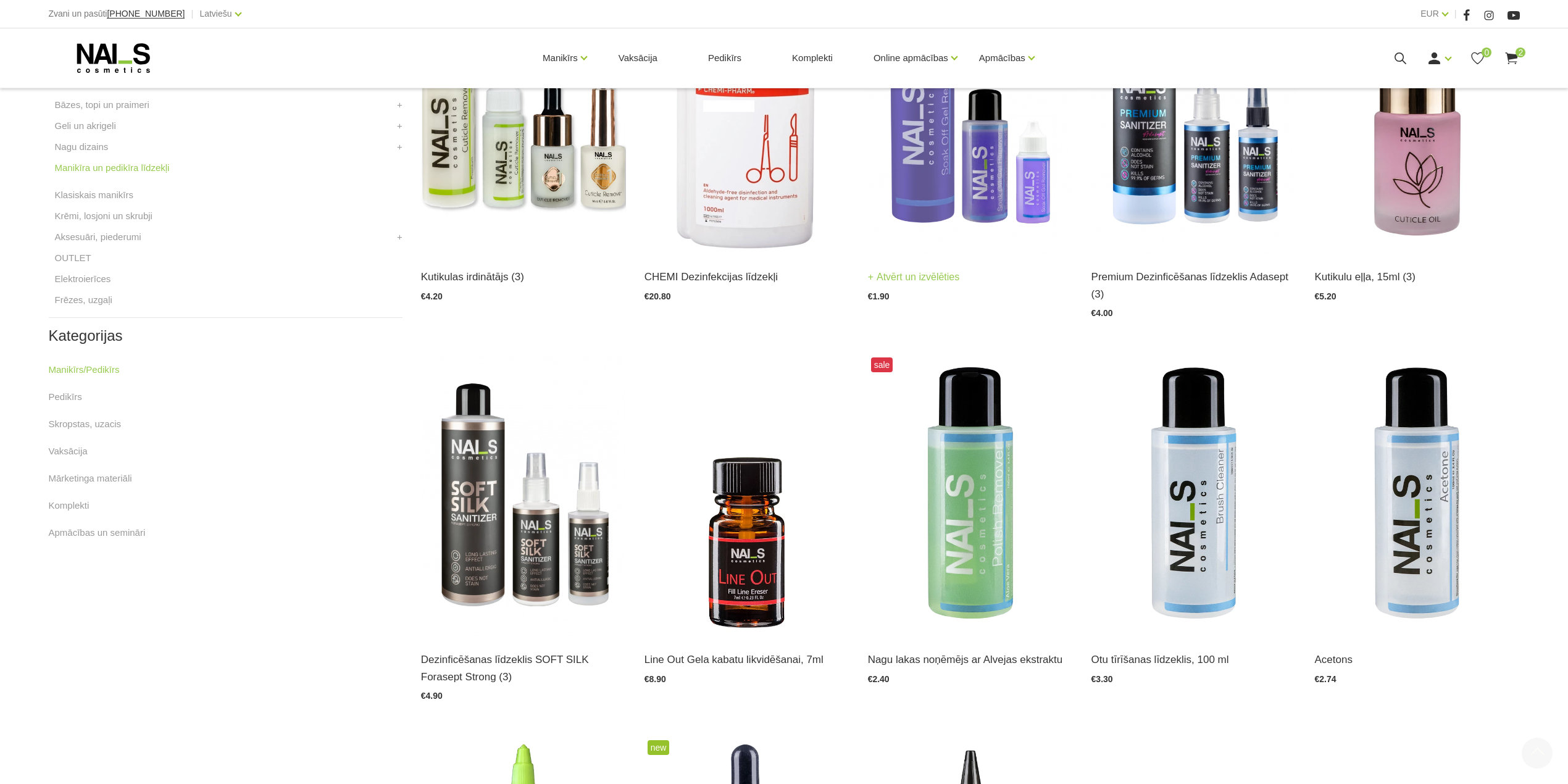
scroll to position [411, 0]
click at [515, 509] on img at bounding box center [523, 494] width 205 height 282
click at [1169, 144] on img at bounding box center [1194, 112] width 205 height 282
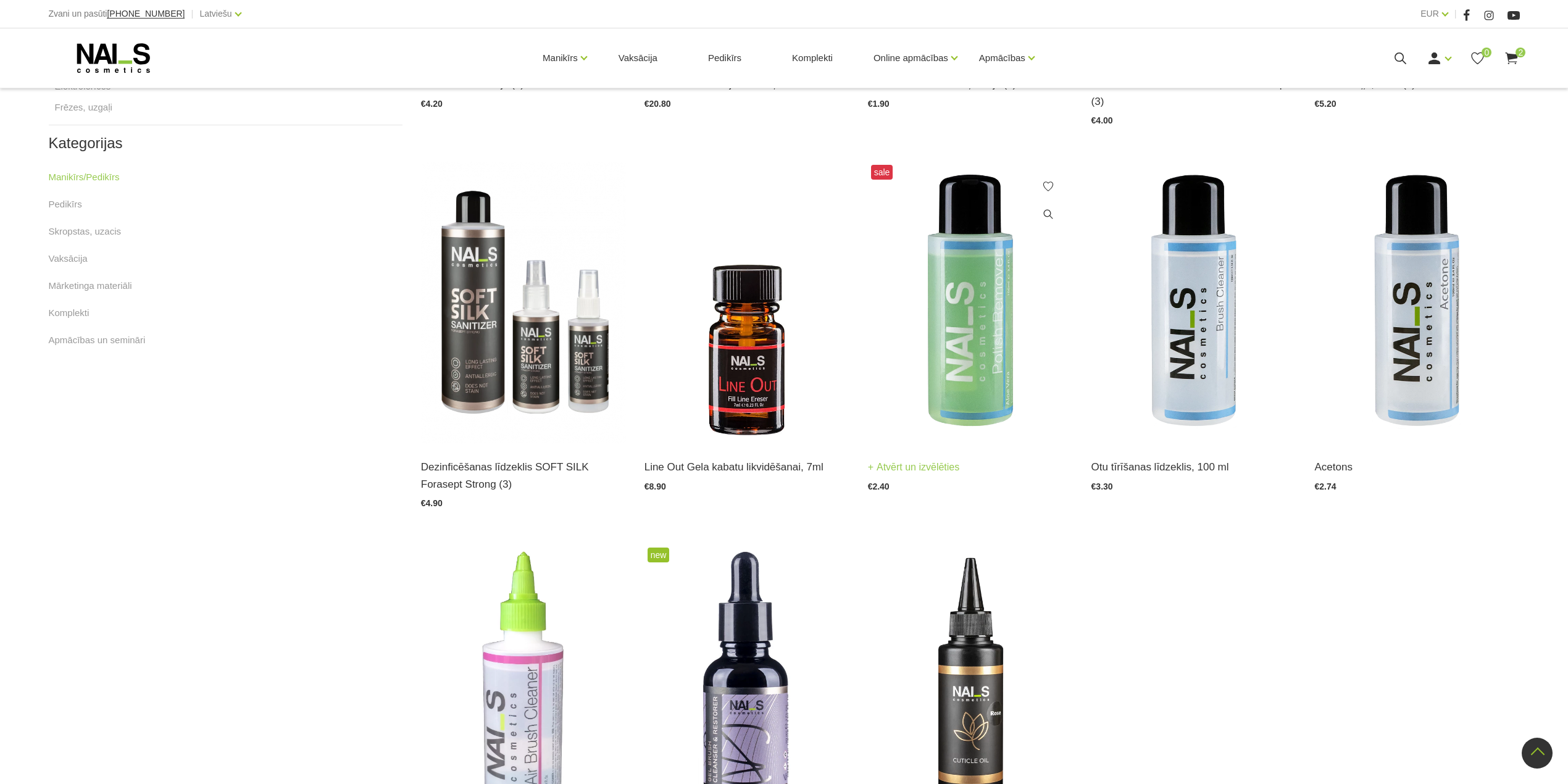
scroll to position [658, 0]
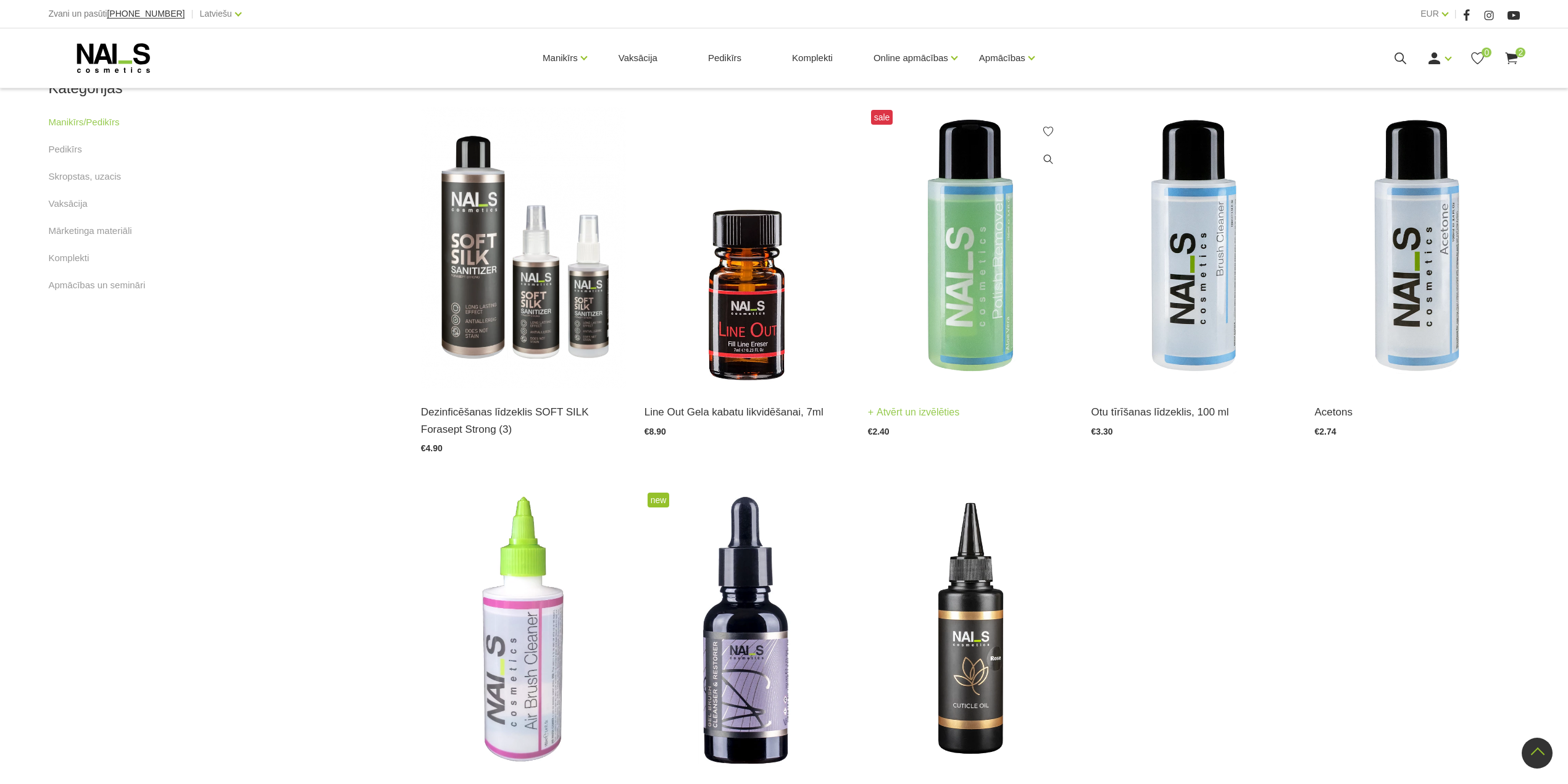
click at [962, 300] on img at bounding box center [971, 248] width 205 height 282
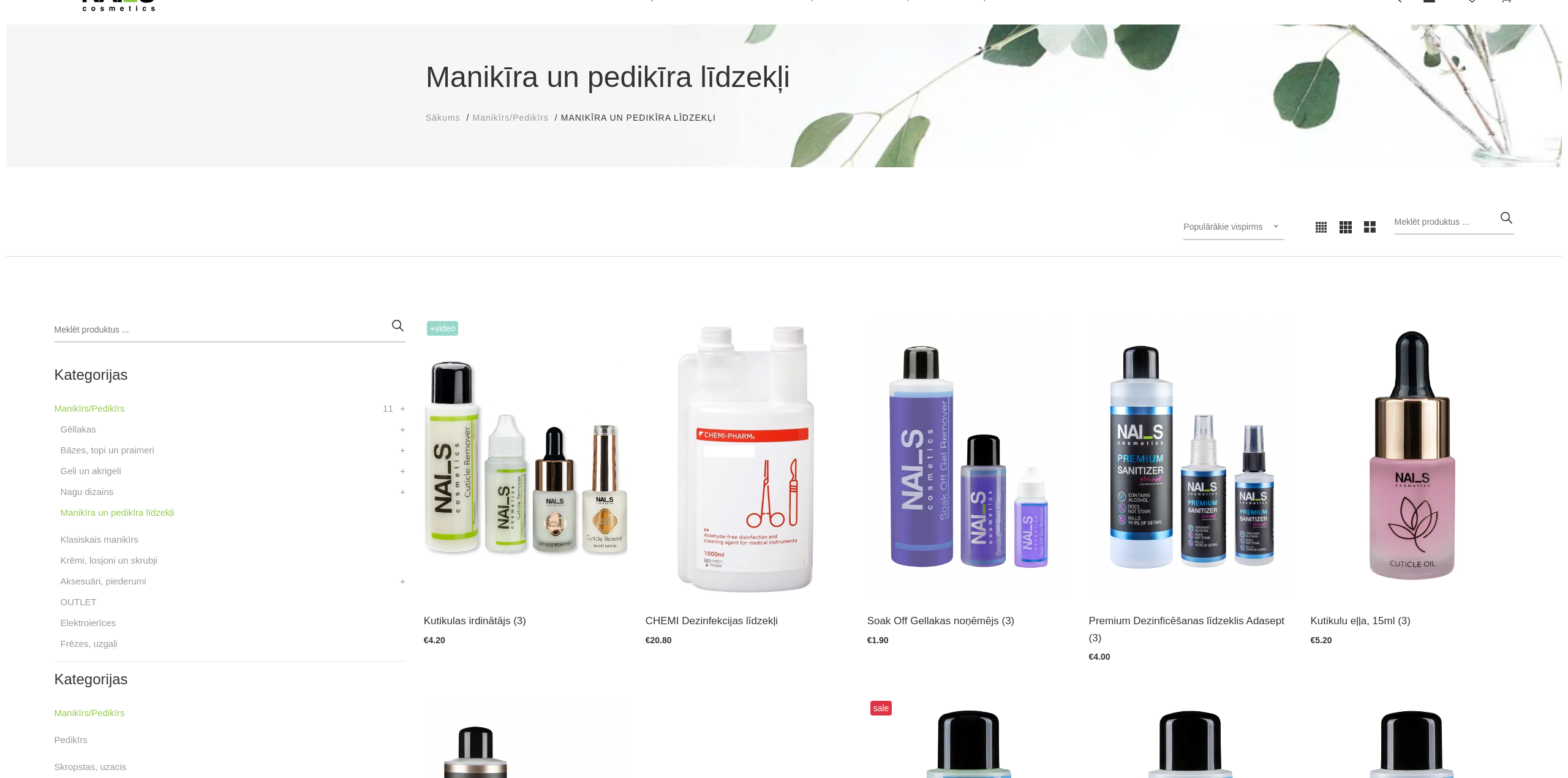
scroll to position [0, 0]
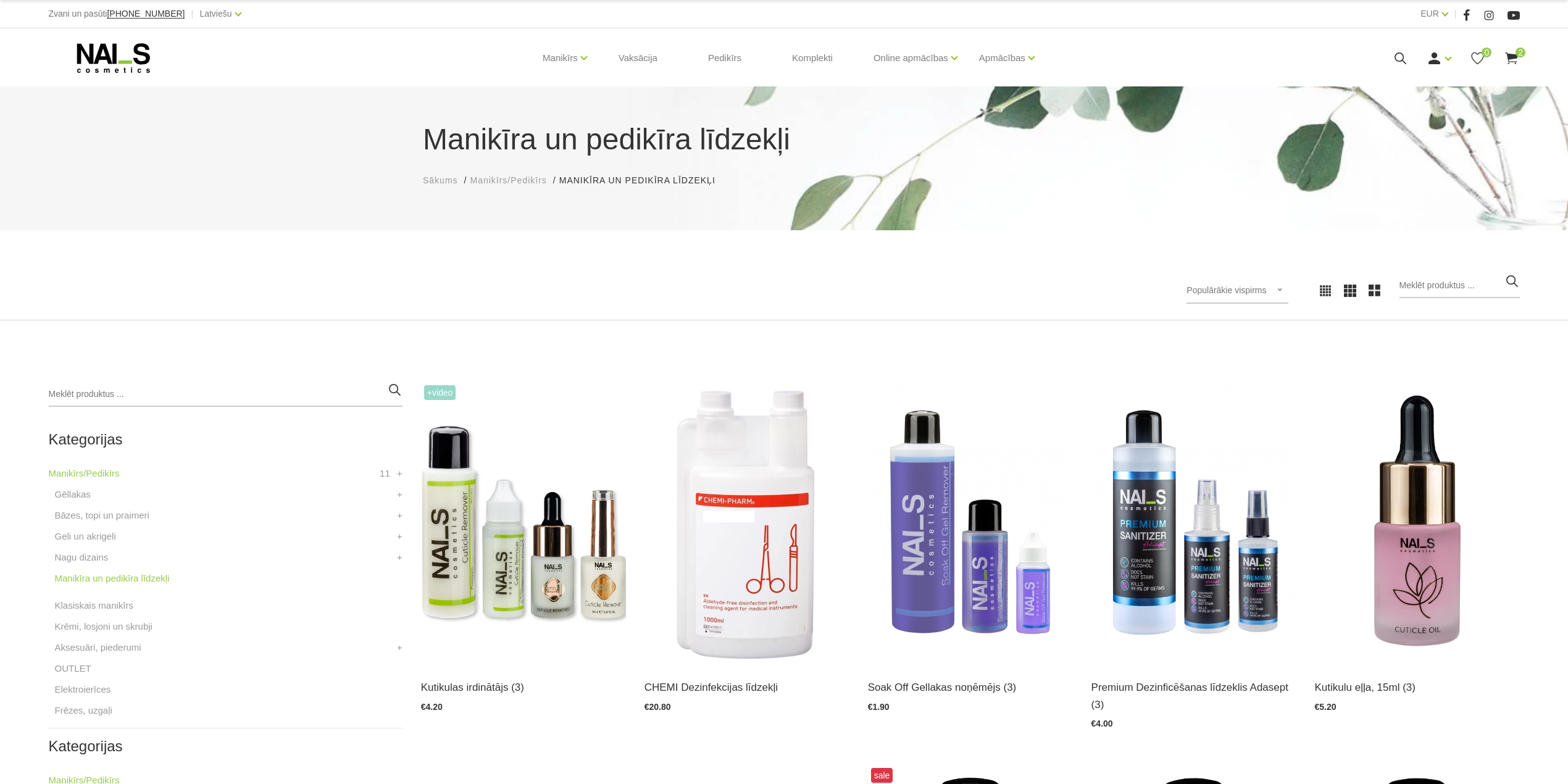
click at [1514, 54] on use at bounding box center [1512, 58] width 12 height 11
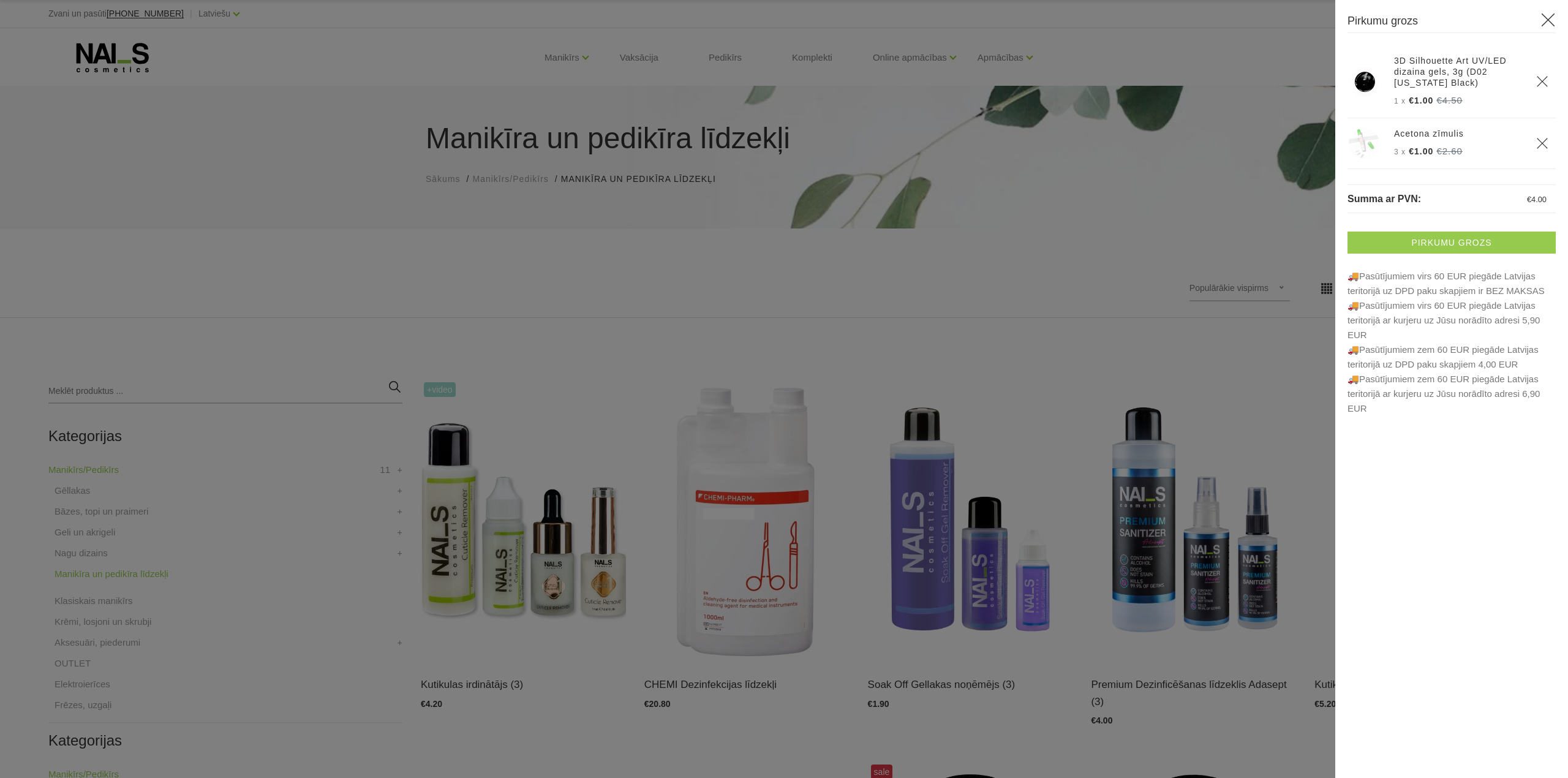
click at [1462, 240] on link "Pirkumu grozs" at bounding box center [1452, 242] width 208 height 22
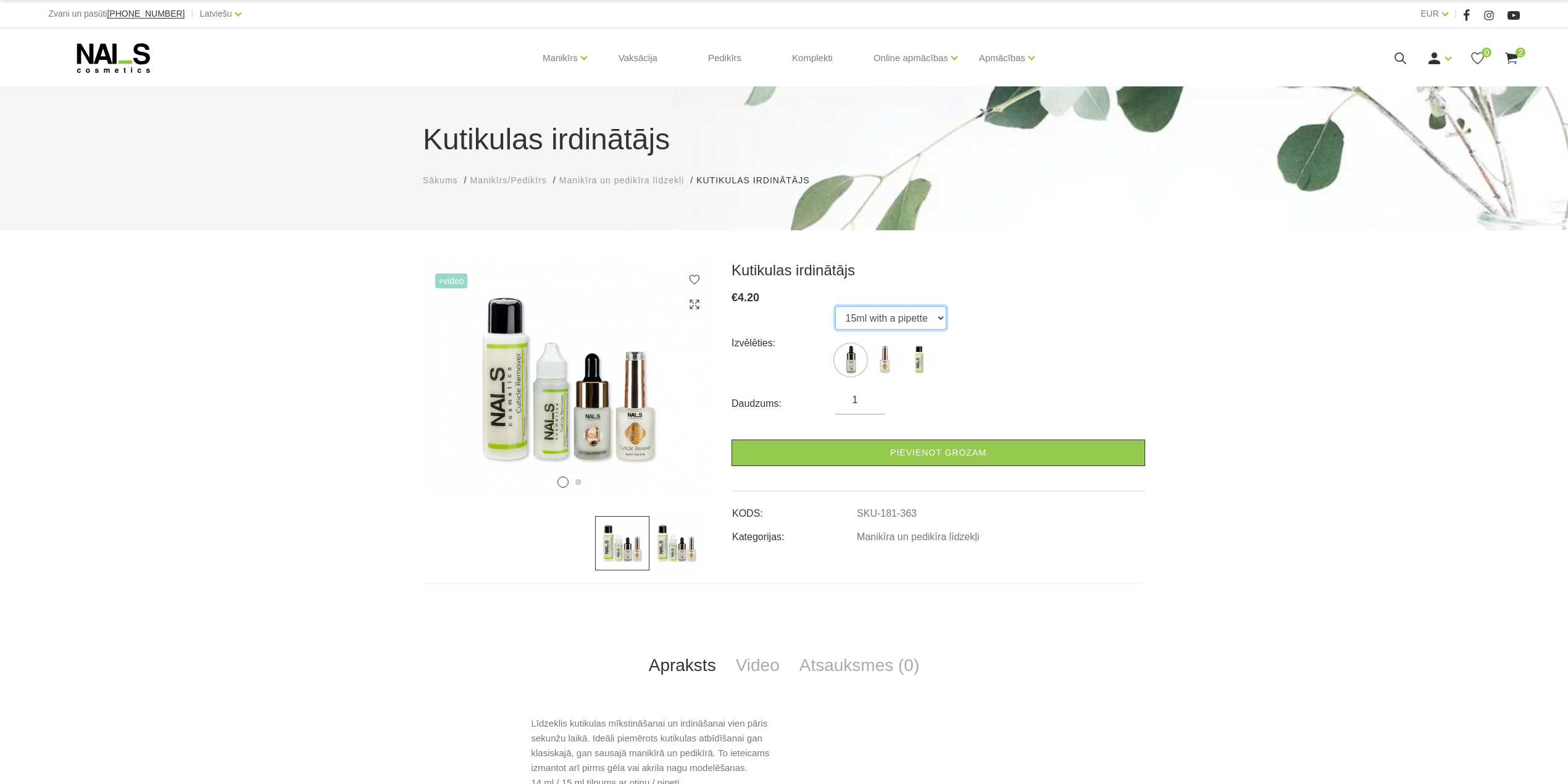
click at [905, 314] on select "15ml with a pipette 15ml with a brush 100ml" at bounding box center [891, 318] width 111 height 24
select select "365"
click at [836, 306] on select "15ml with a pipette 15ml with a brush 100ml" at bounding box center [891, 318] width 111 height 24
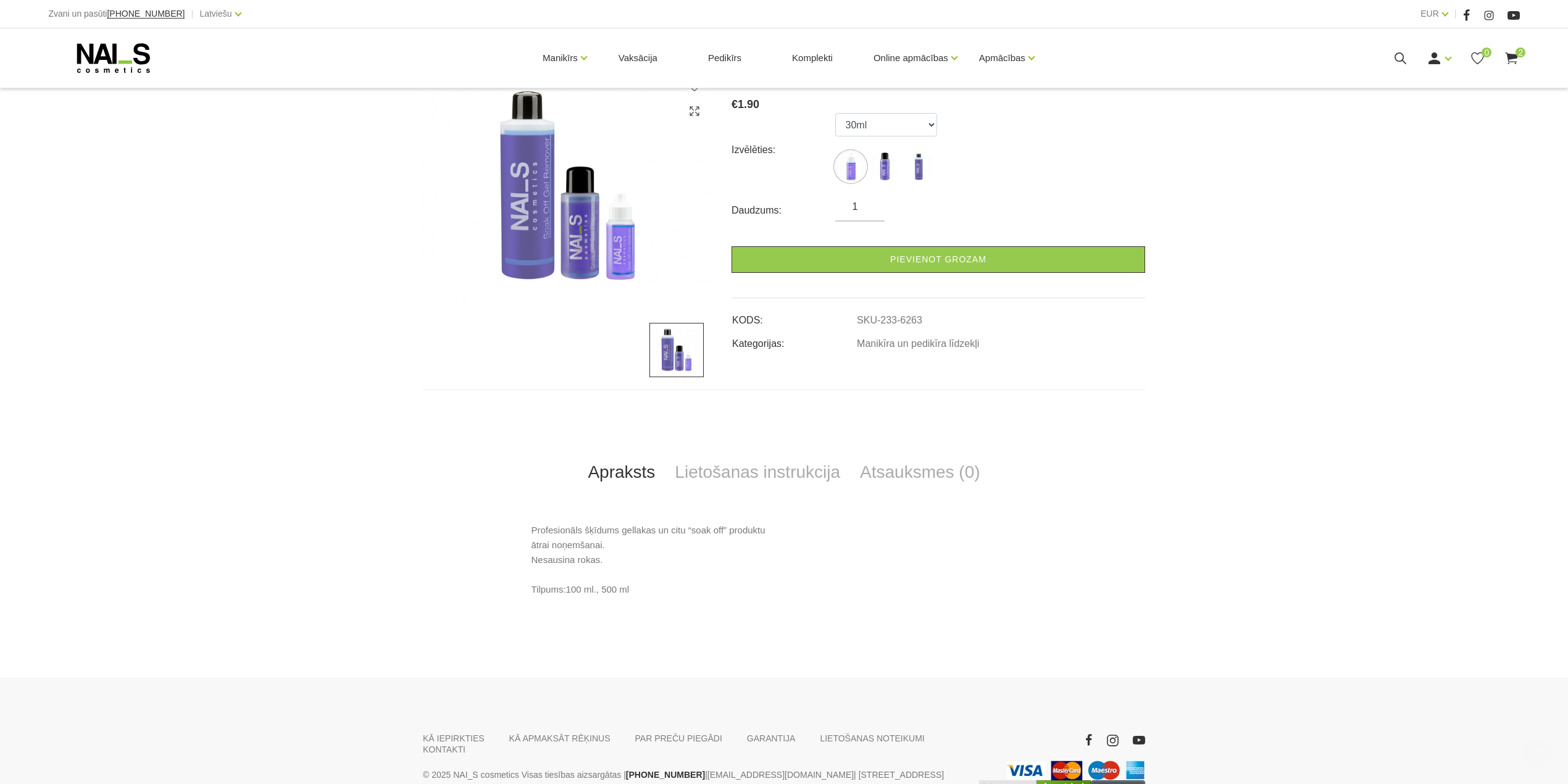
scroll to position [247, 0]
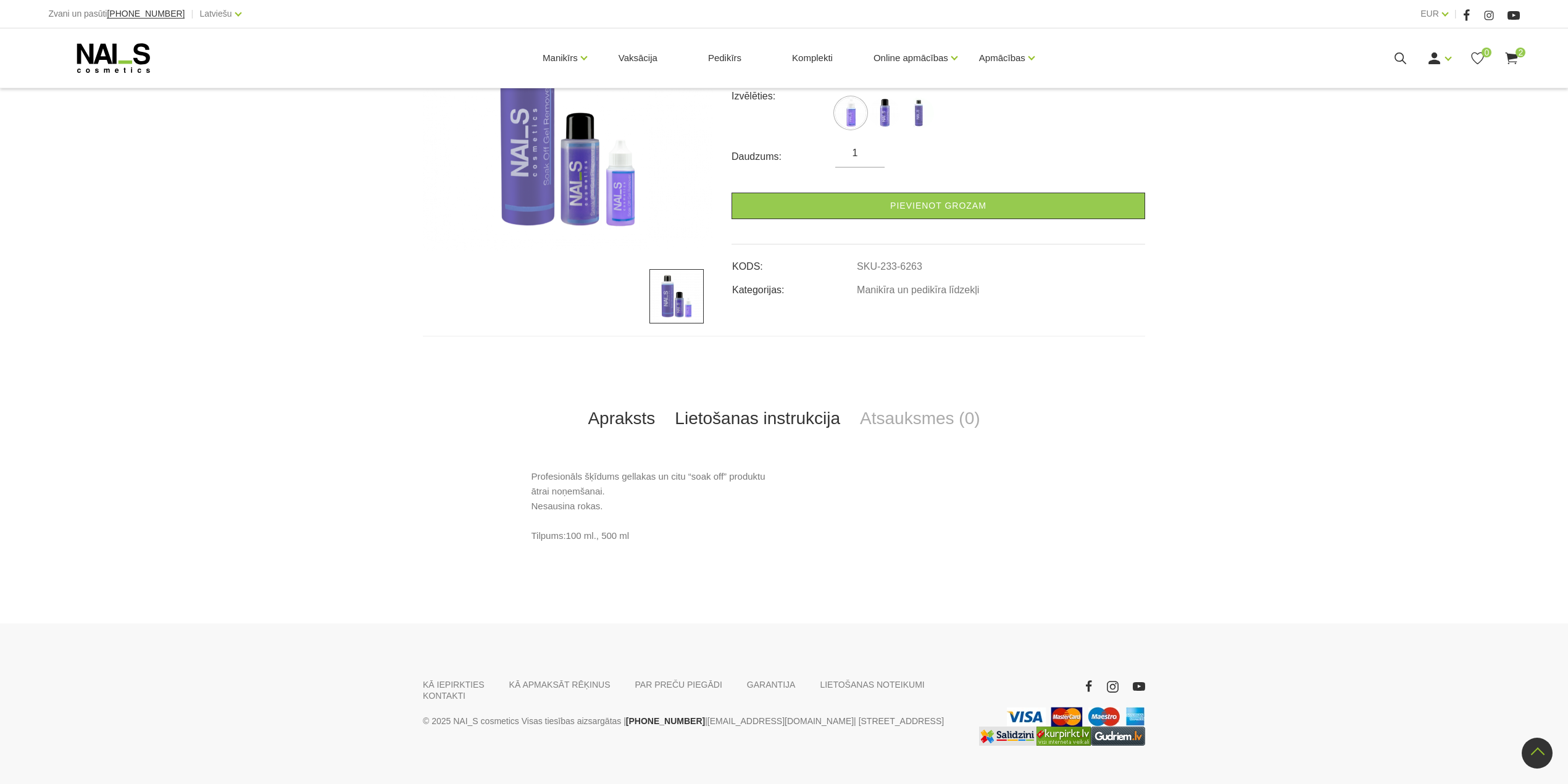
click at [806, 410] on link "Lietošanas instrukcija" at bounding box center [757, 419] width 185 height 41
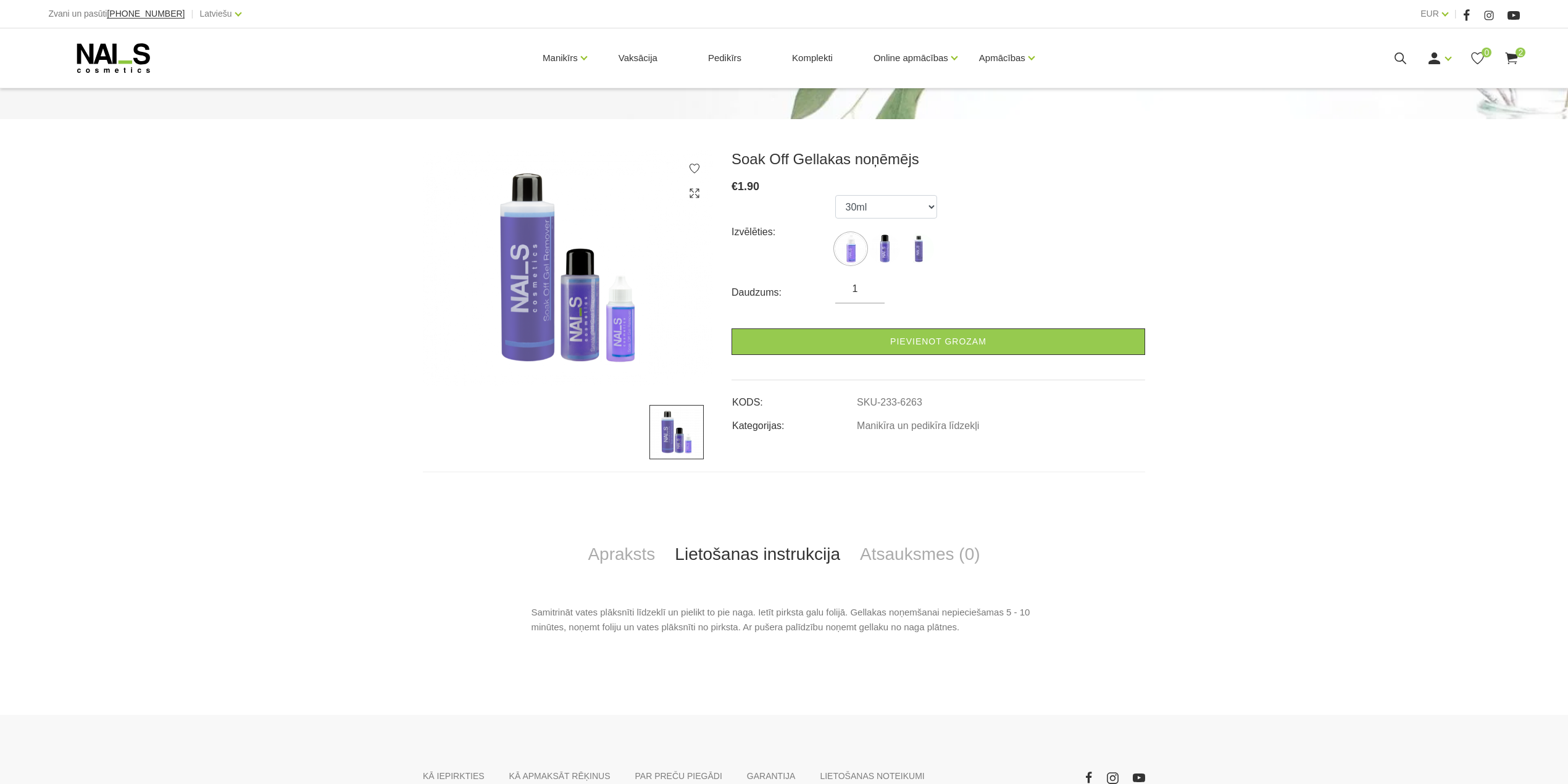
scroll to position [0, 0]
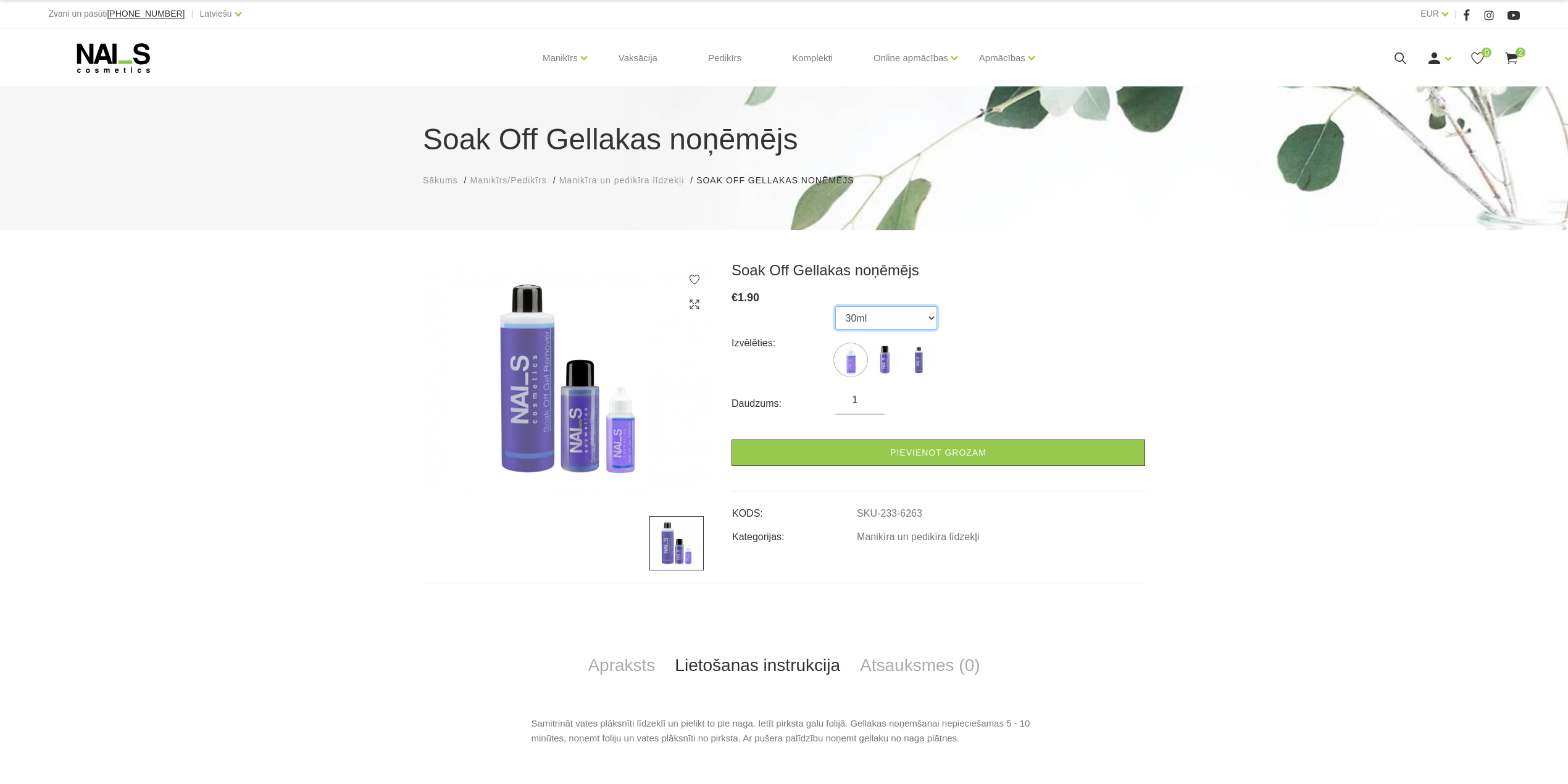
click at [903, 317] on select "30ml 100ml 500ml" at bounding box center [886, 318] width 101 height 24
select select "453"
click at [836, 306] on select "30ml 100ml 500ml" at bounding box center [886, 318] width 101 height 24
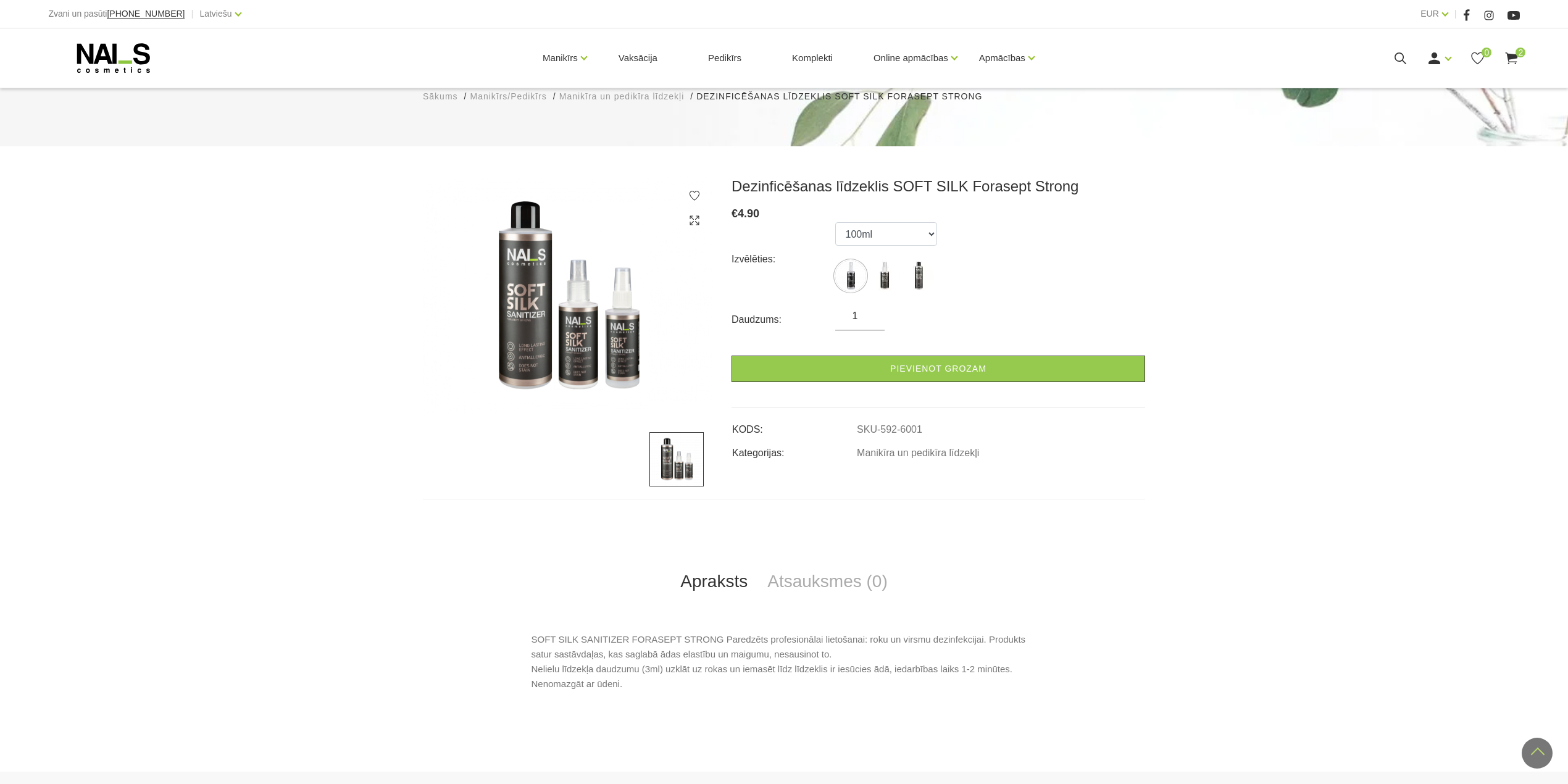
scroll to position [82, 0]
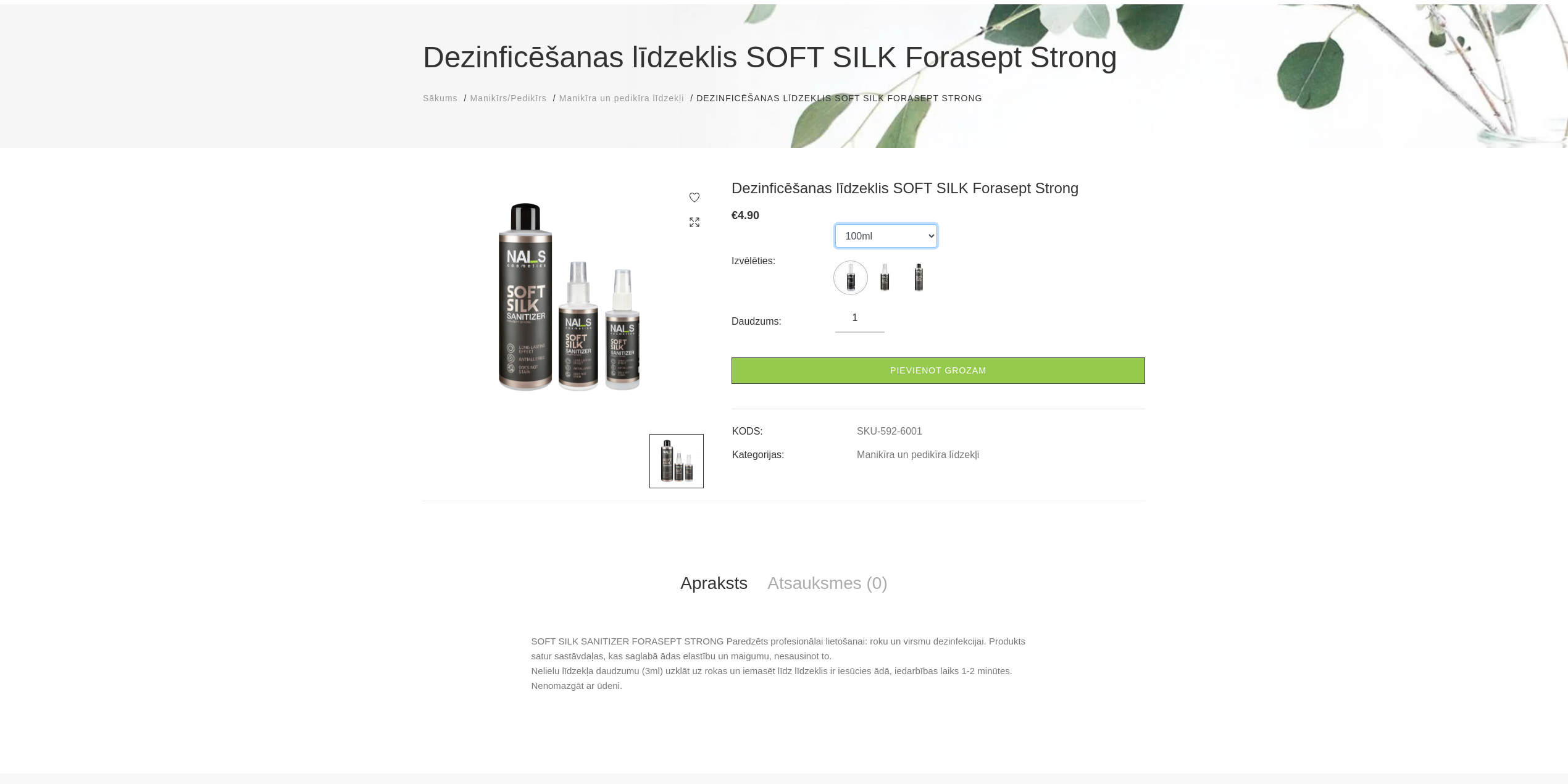
click at [899, 237] on select "100ml 150ml 500ml" at bounding box center [886, 236] width 101 height 24
click at [836, 224] on select "100ml 150ml 500ml" at bounding box center [886, 236] width 101 height 24
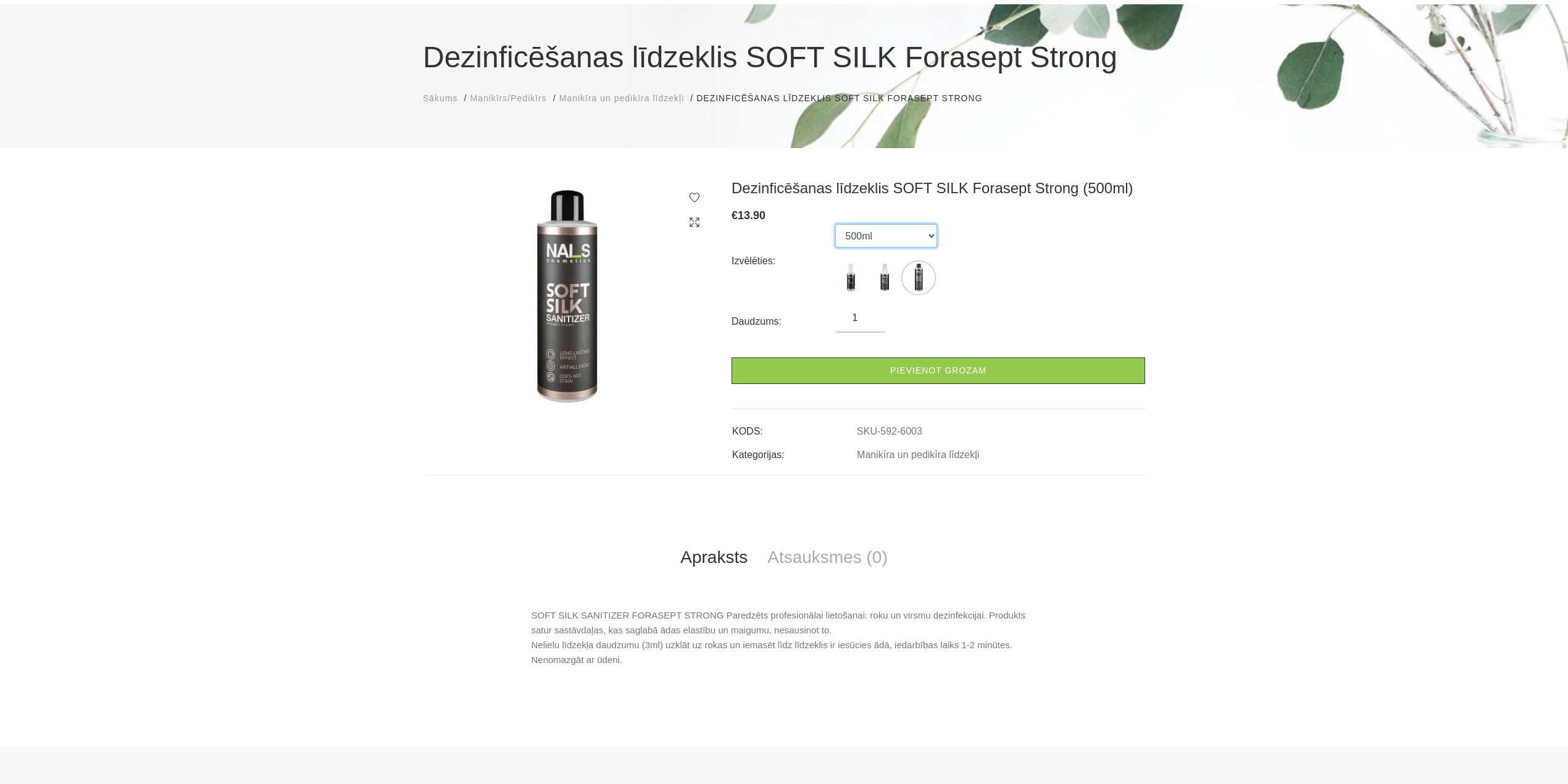
click at [904, 241] on select "100ml 150ml 500ml" at bounding box center [886, 236] width 101 height 24
select select "6002"
click at [836, 224] on select "100ml 150ml 500ml" at bounding box center [886, 236] width 101 height 24
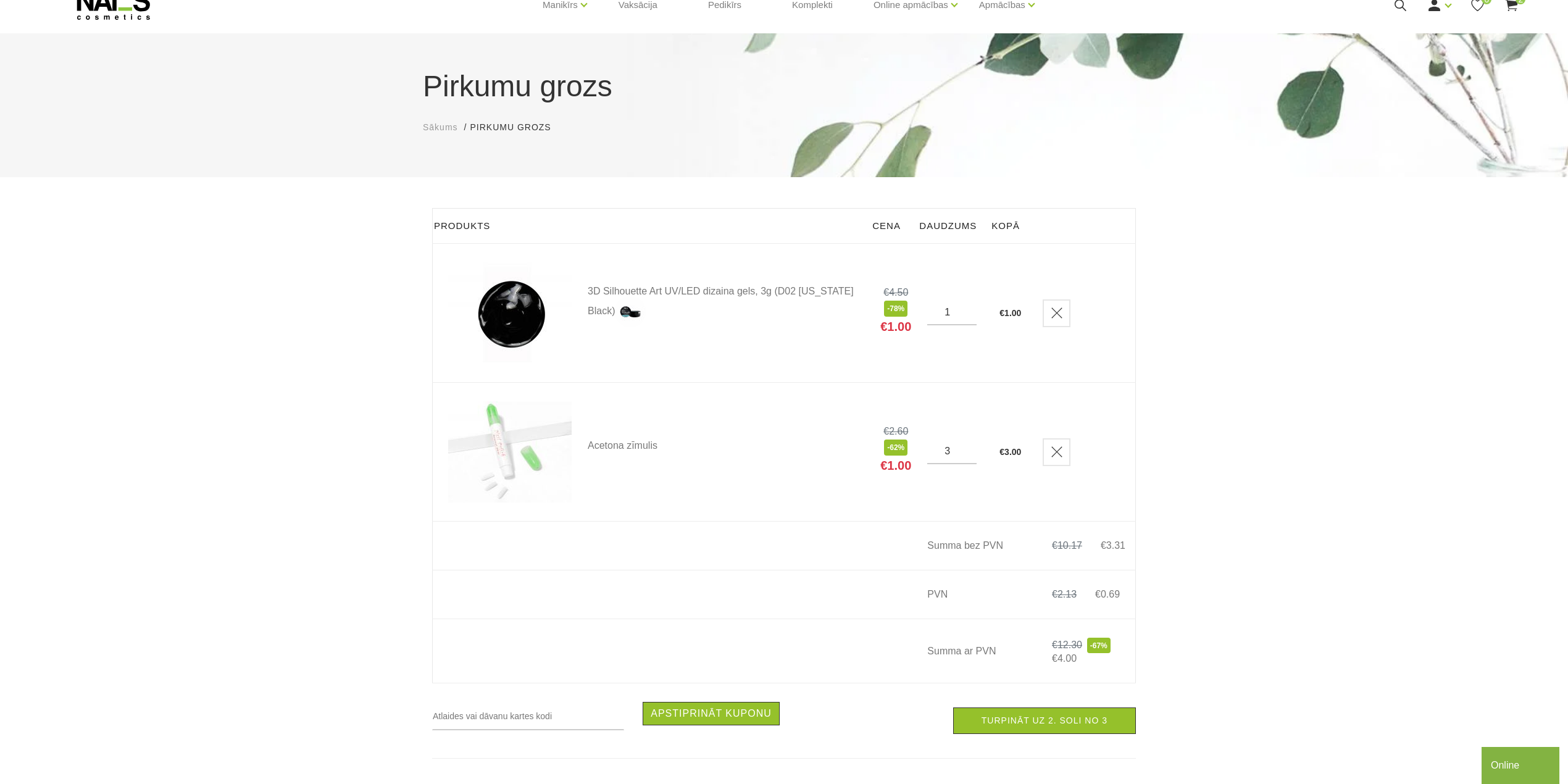
scroll to position [82, 0]
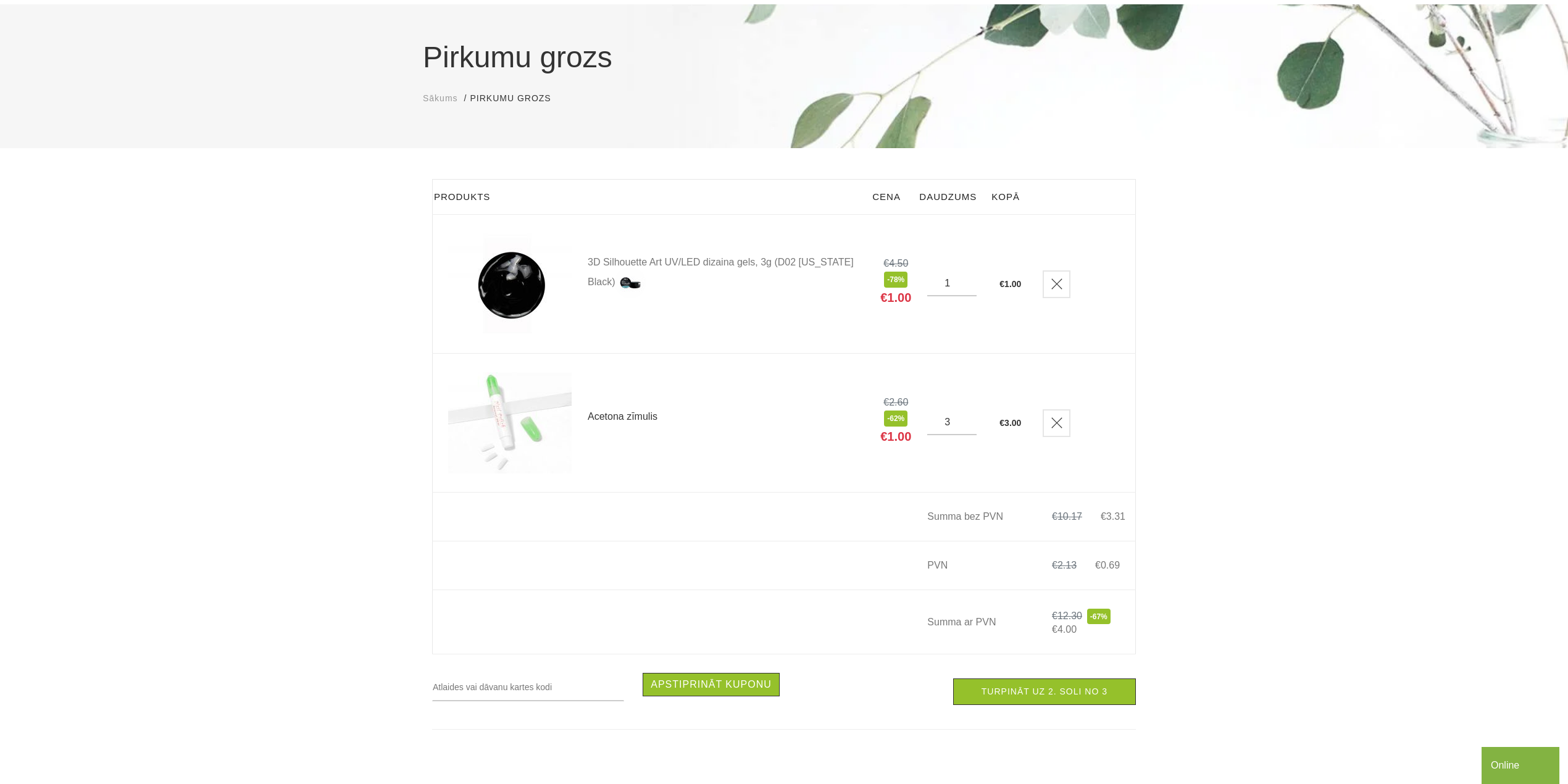
click at [650, 415] on link "Acetona zīmulis" at bounding box center [726, 417] width 277 height 10
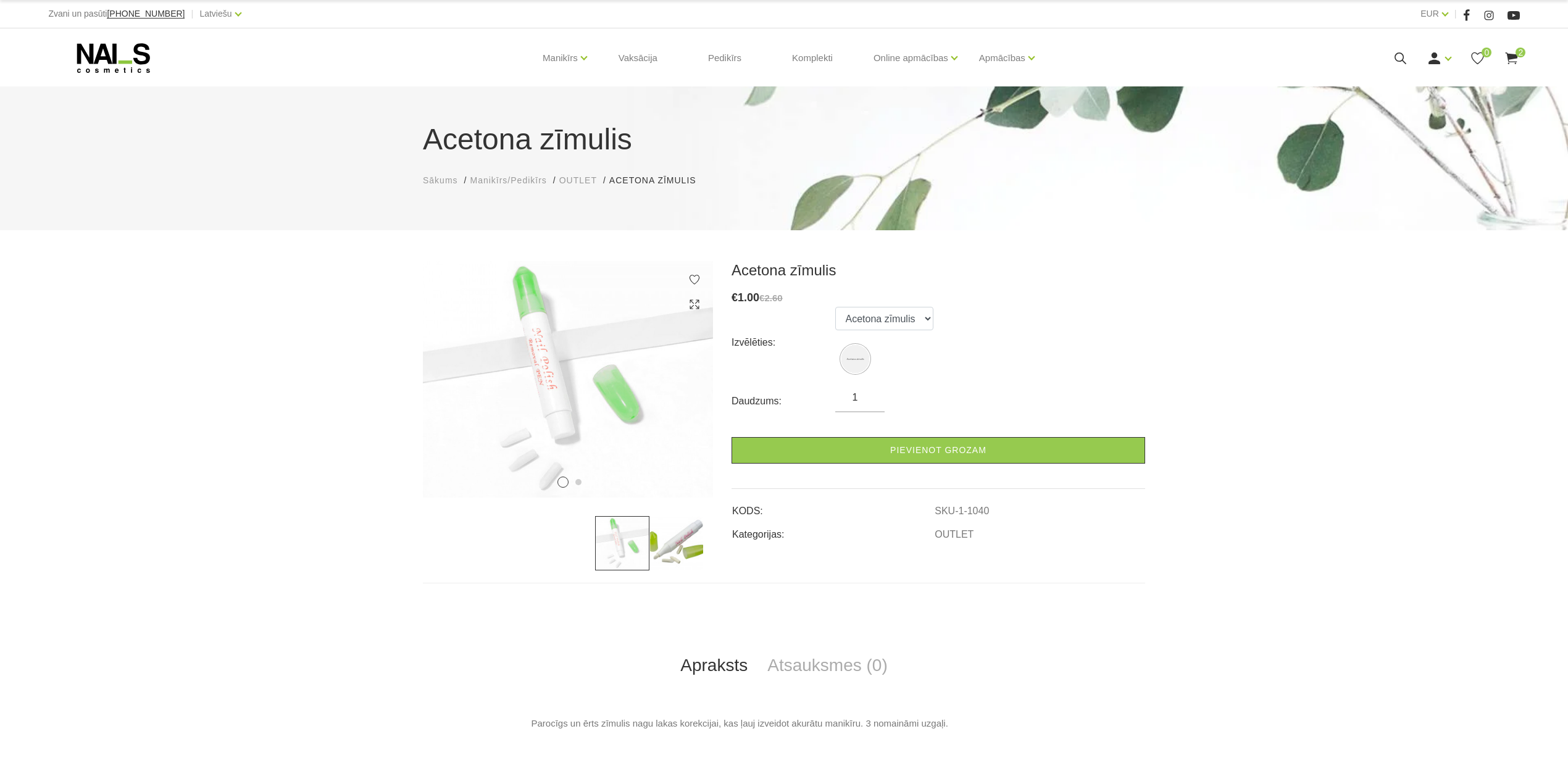
click at [1524, 53] on span "2" at bounding box center [1521, 52] width 10 height 10
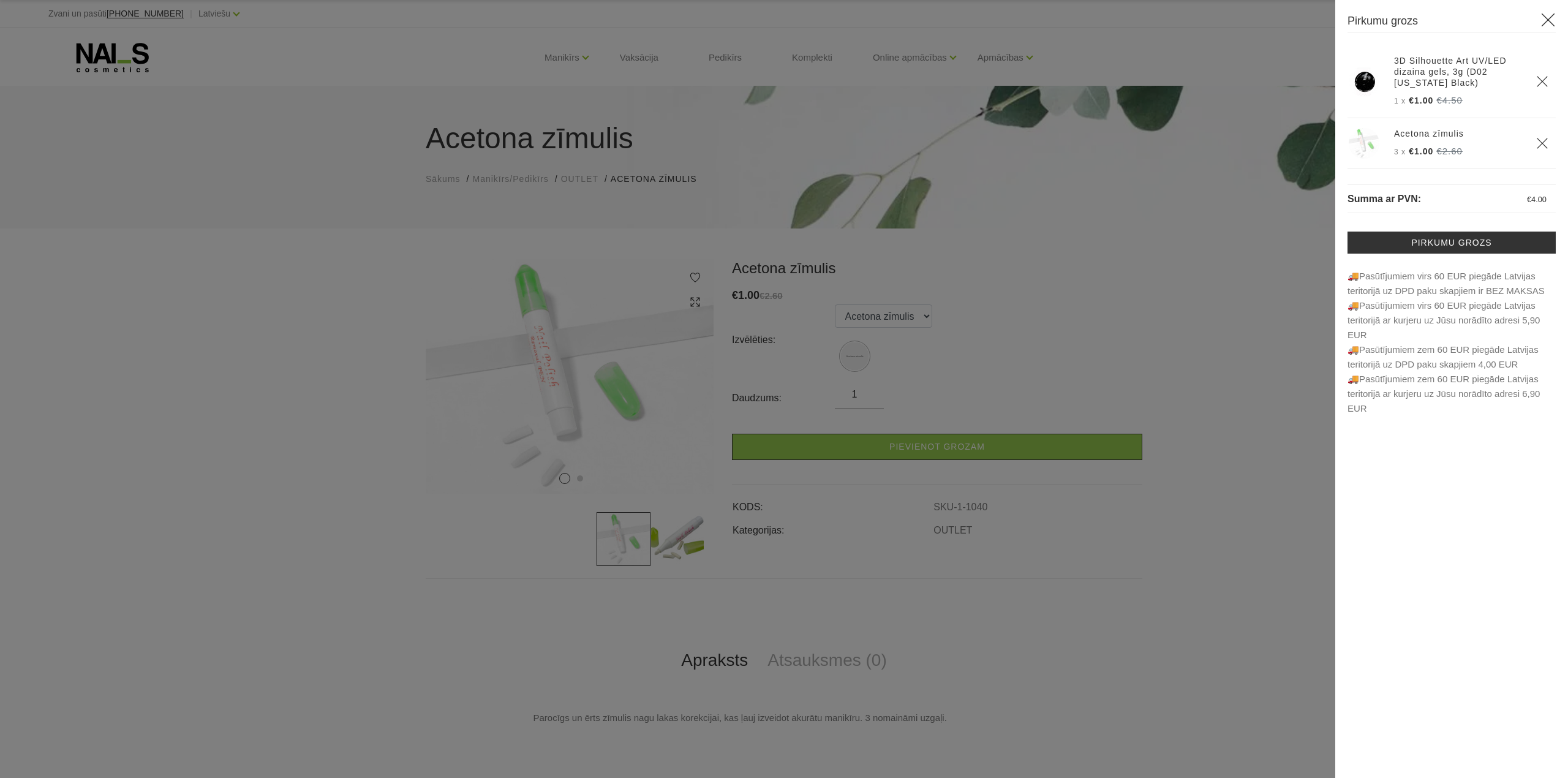
click at [1540, 144] on icon "Delete" at bounding box center [1542, 143] width 12 height 12
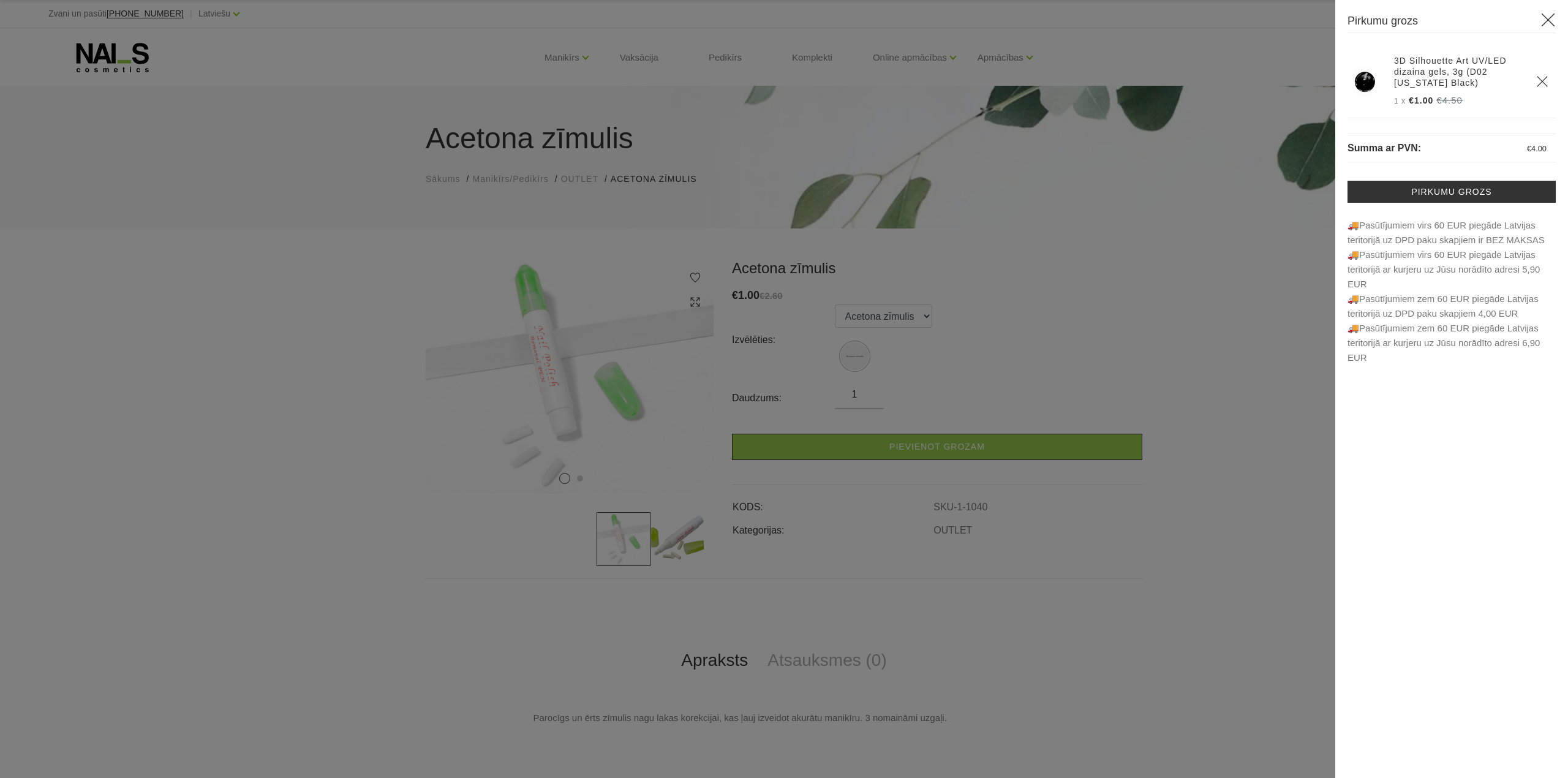
click at [1544, 81] on use "Delete" at bounding box center [1542, 81] width 11 height 11
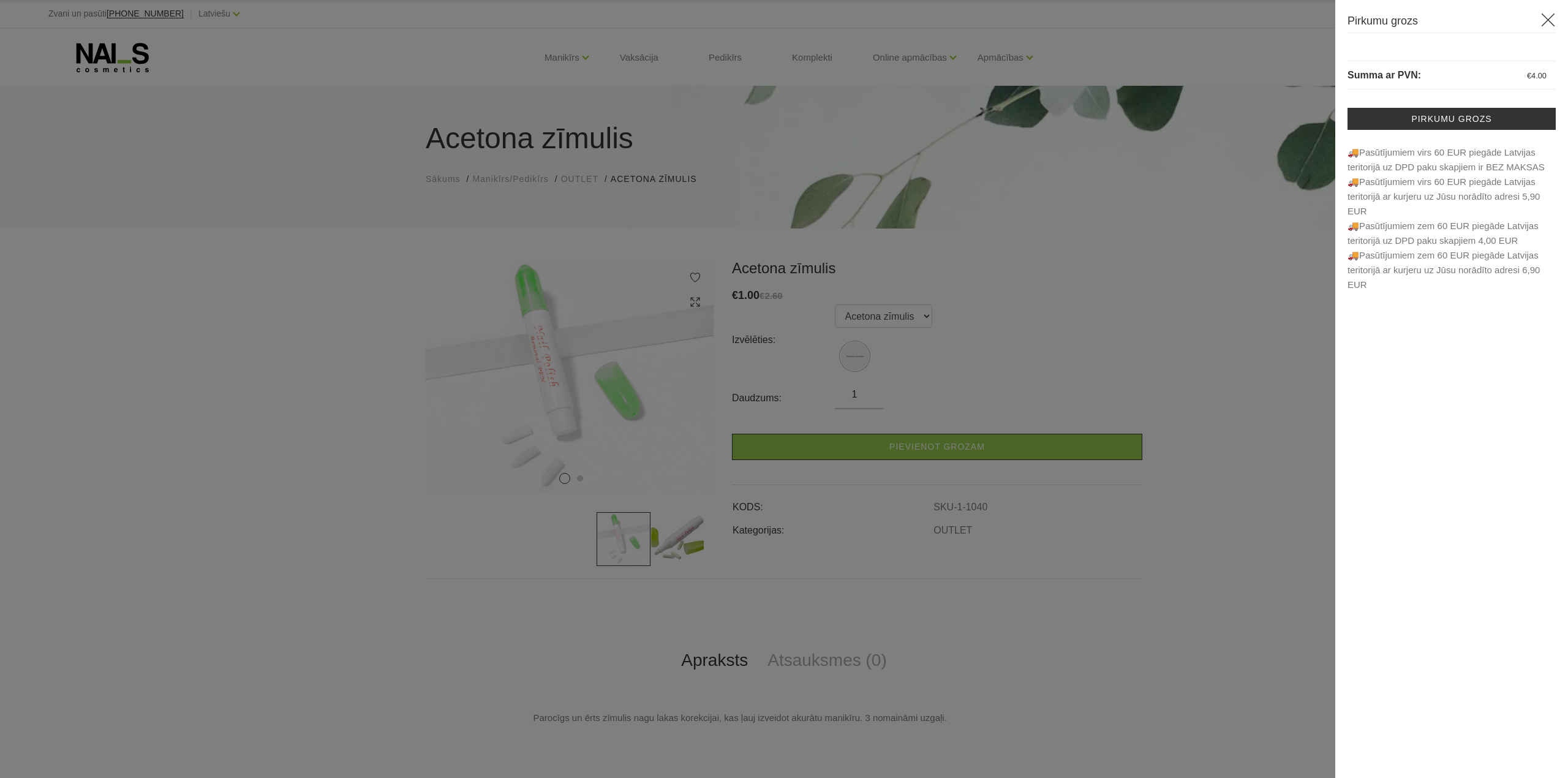
click at [550, 58] on div at bounding box center [784, 389] width 1568 height 778
